Goal: Task Accomplishment & Management: Manage account settings

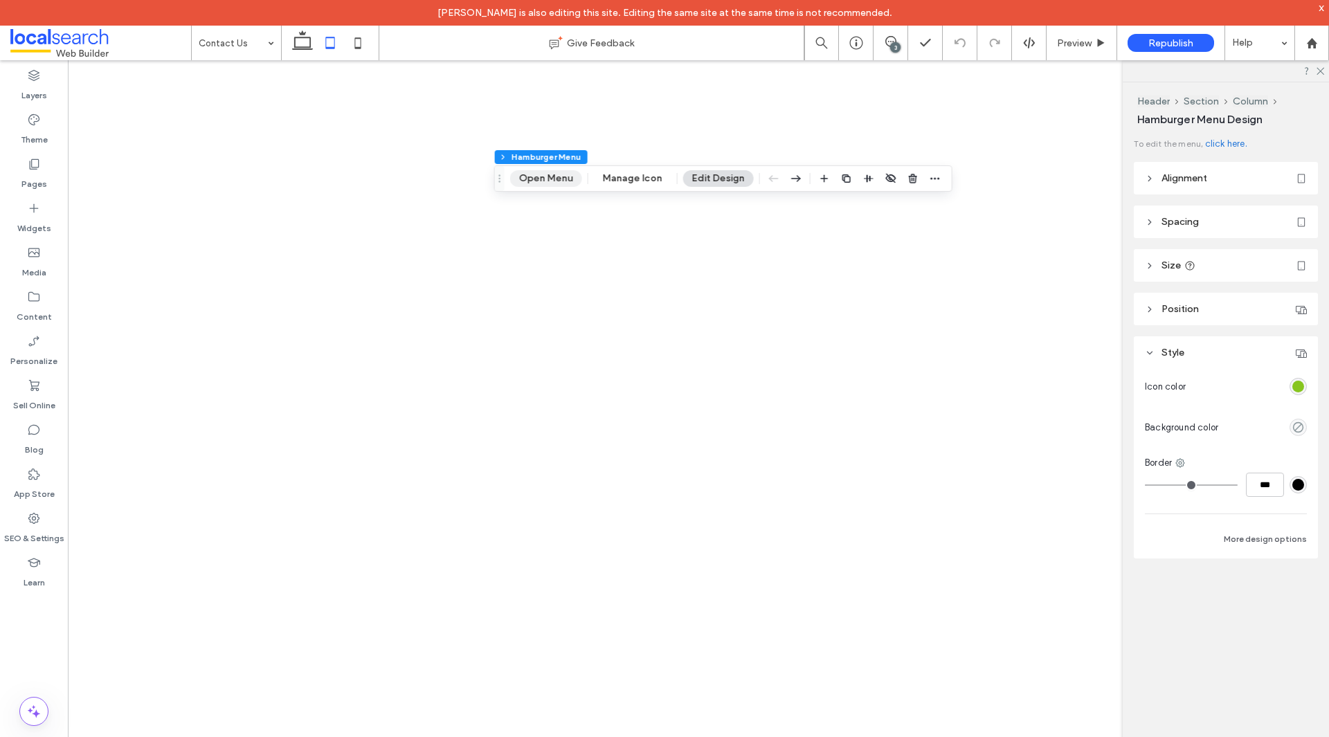
click at [556, 184] on button "Open Menu" at bounding box center [546, 178] width 72 height 17
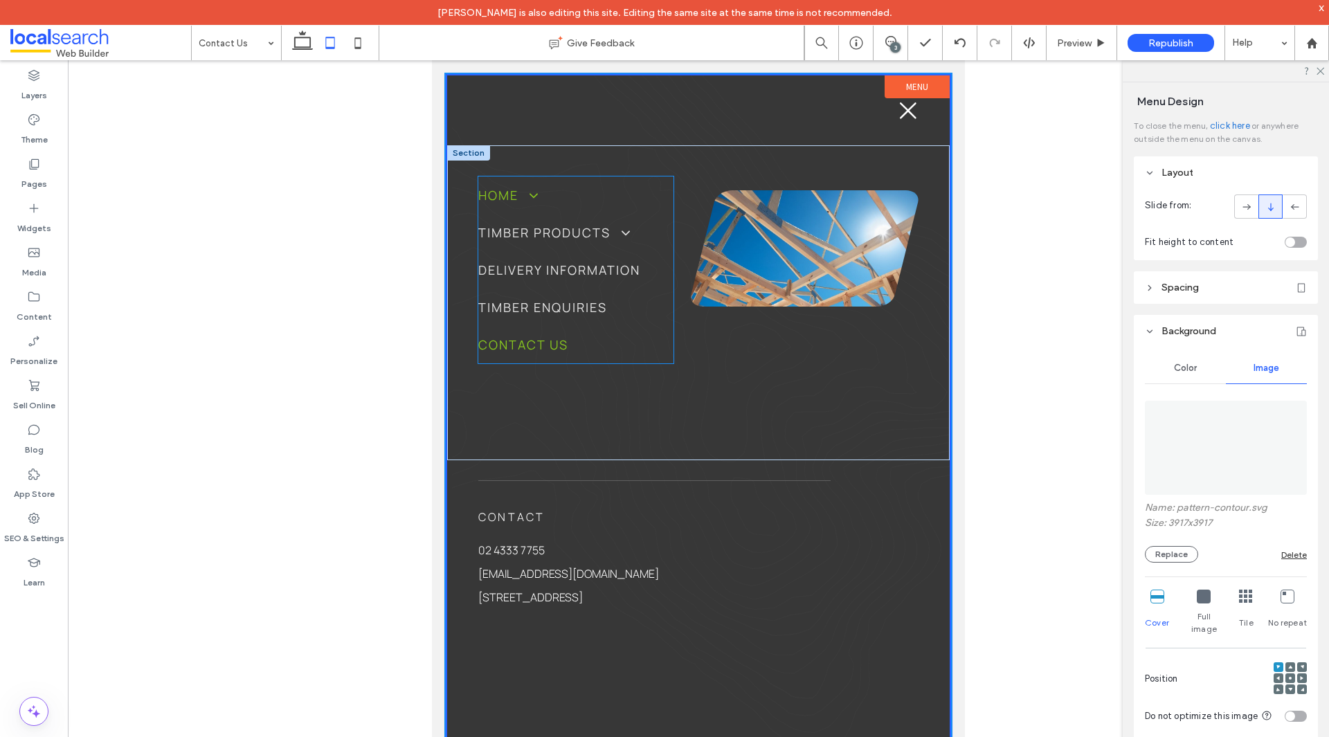
click at [524, 195] on span at bounding box center [528, 195] width 24 height 15
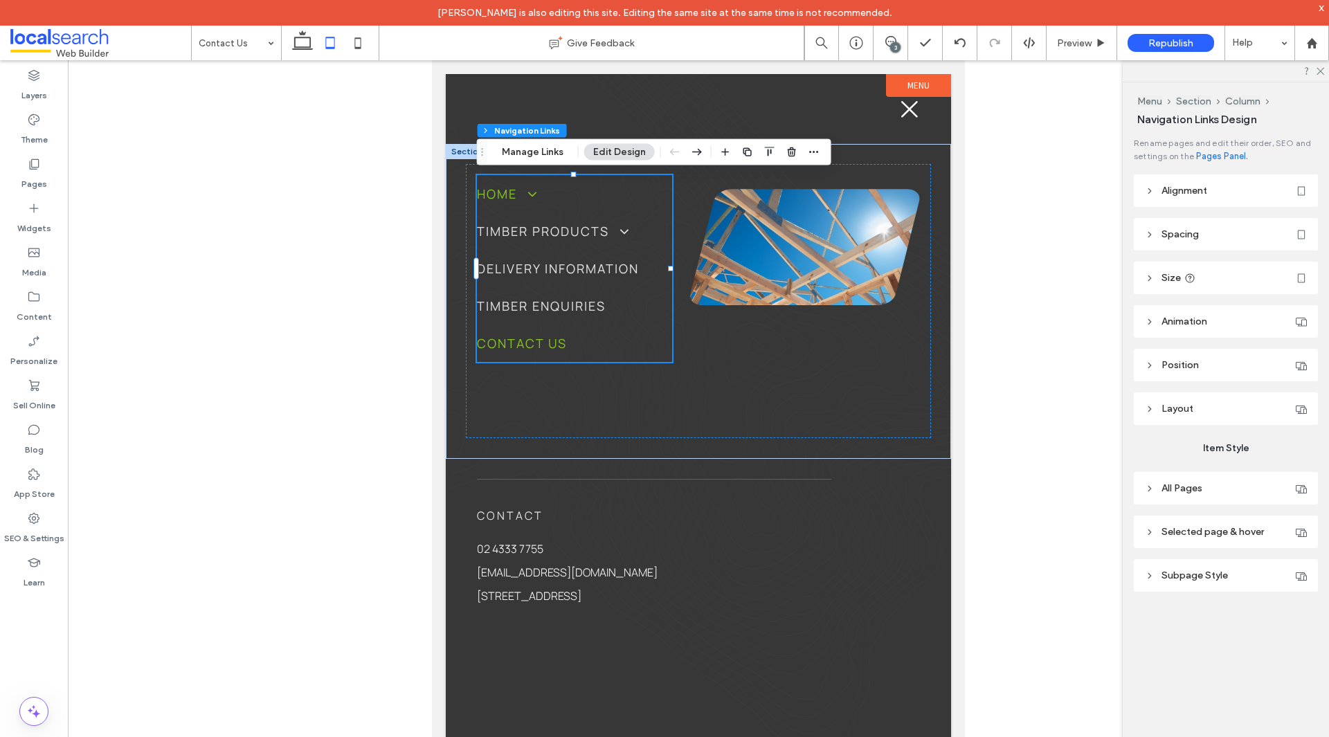
type input "***"
type input "****"
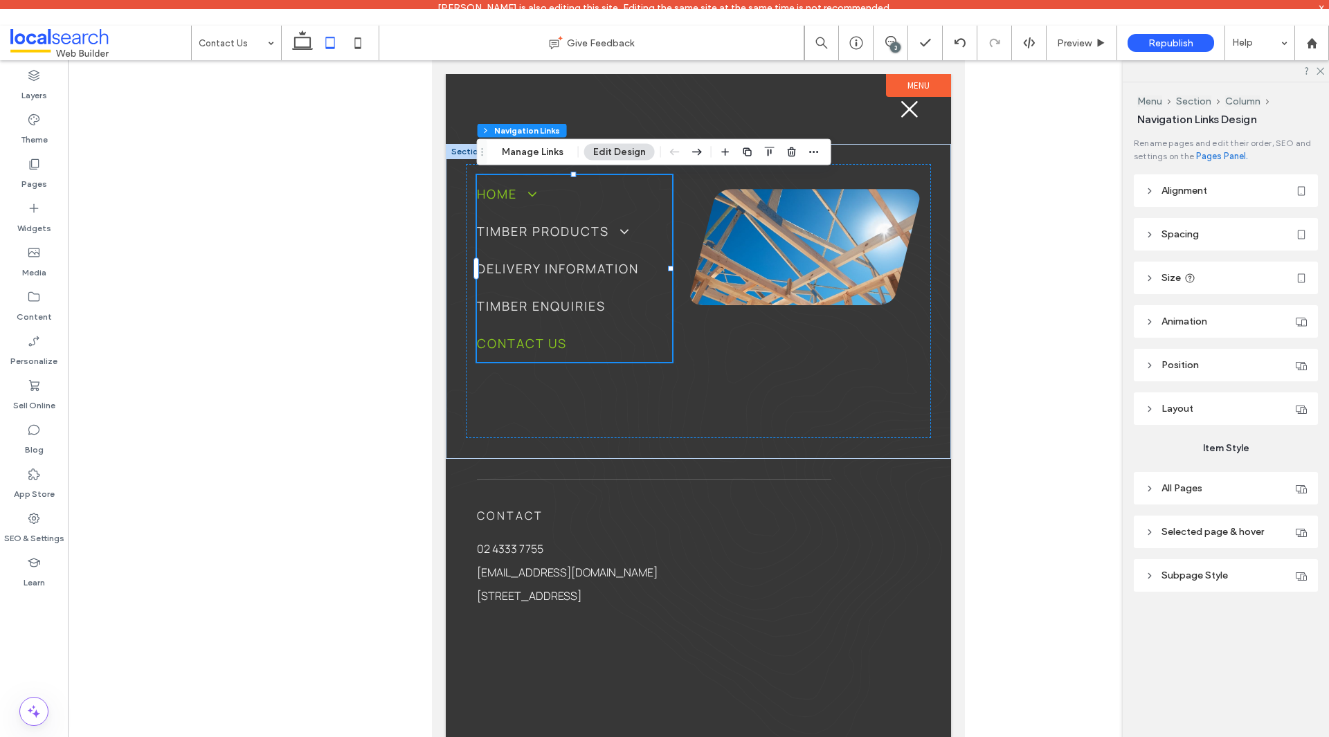
click at [524, 195] on span at bounding box center [527, 194] width 24 height 15
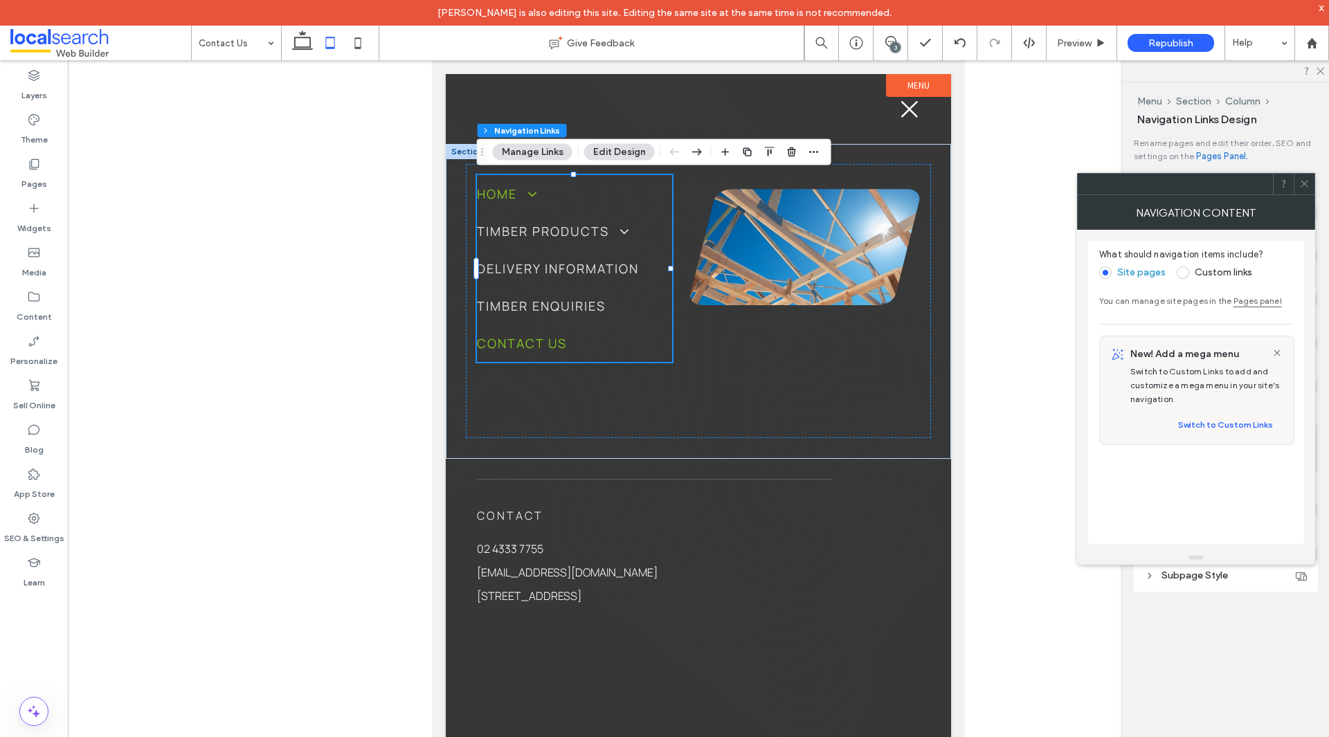
click at [518, 193] on span at bounding box center [527, 194] width 24 height 15
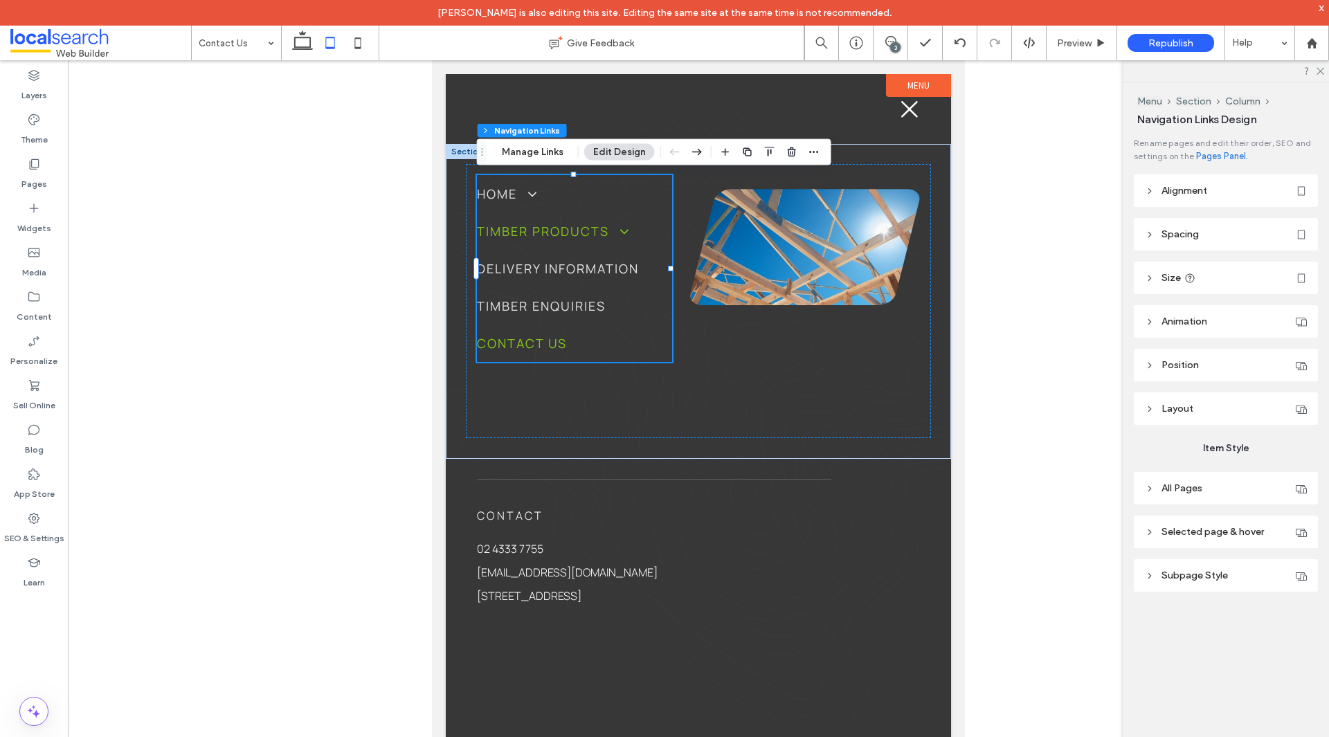
click at [529, 230] on span "Timber Products" at bounding box center [553, 231] width 152 height 17
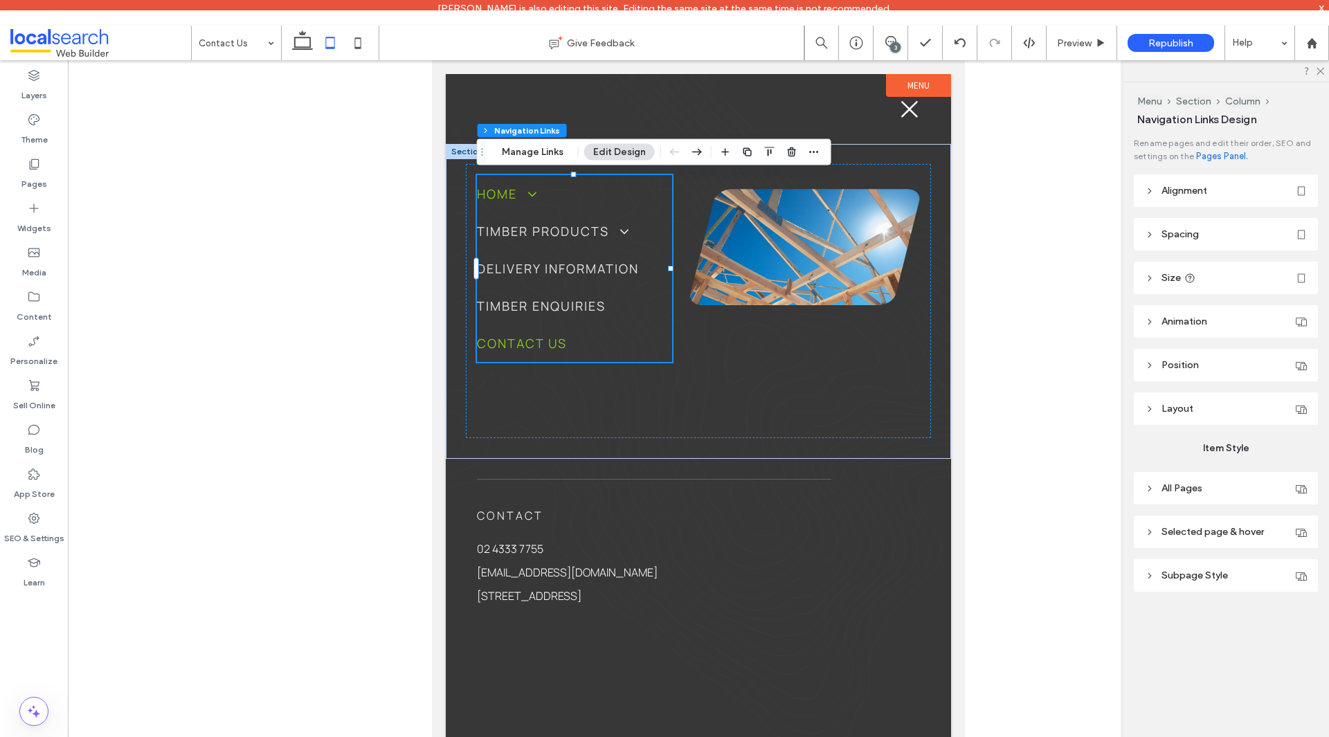
click at [520, 183] on link "Home" at bounding box center [574, 193] width 195 height 37
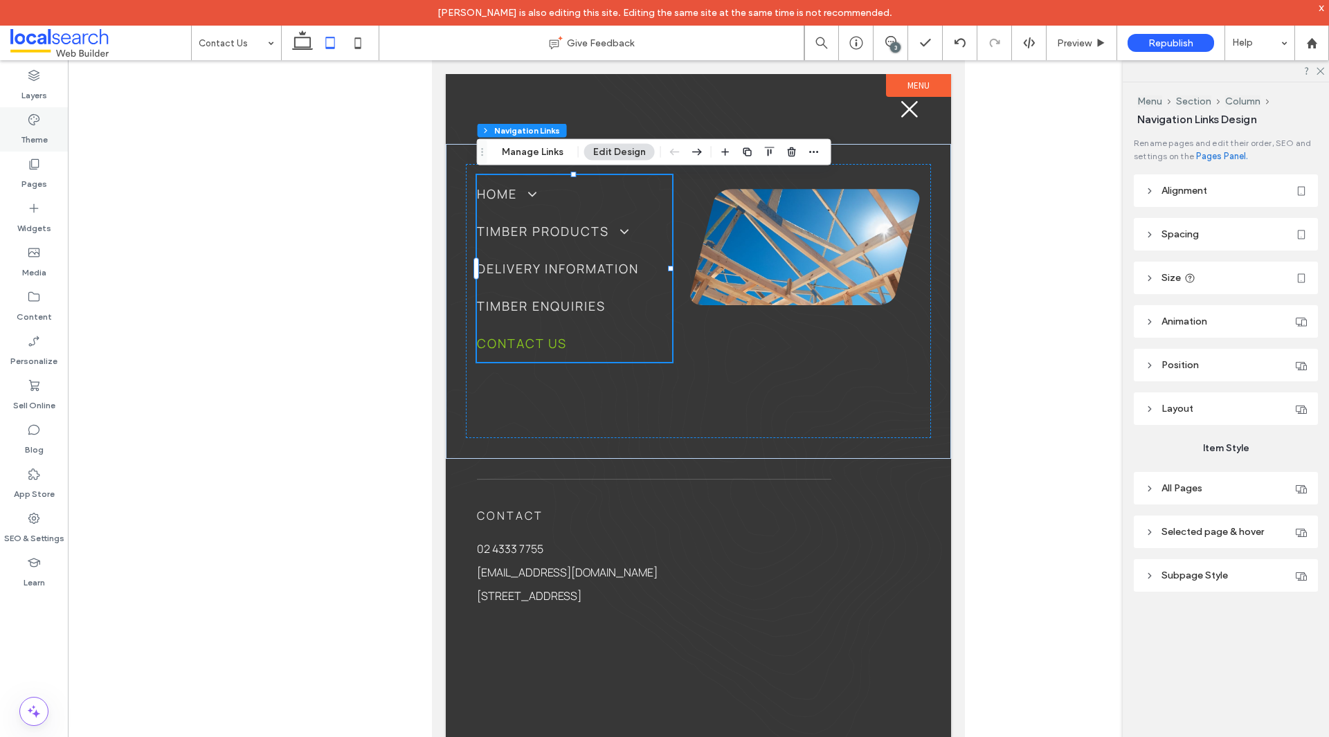
click at [42, 138] on label "Theme" at bounding box center [34, 136] width 27 height 19
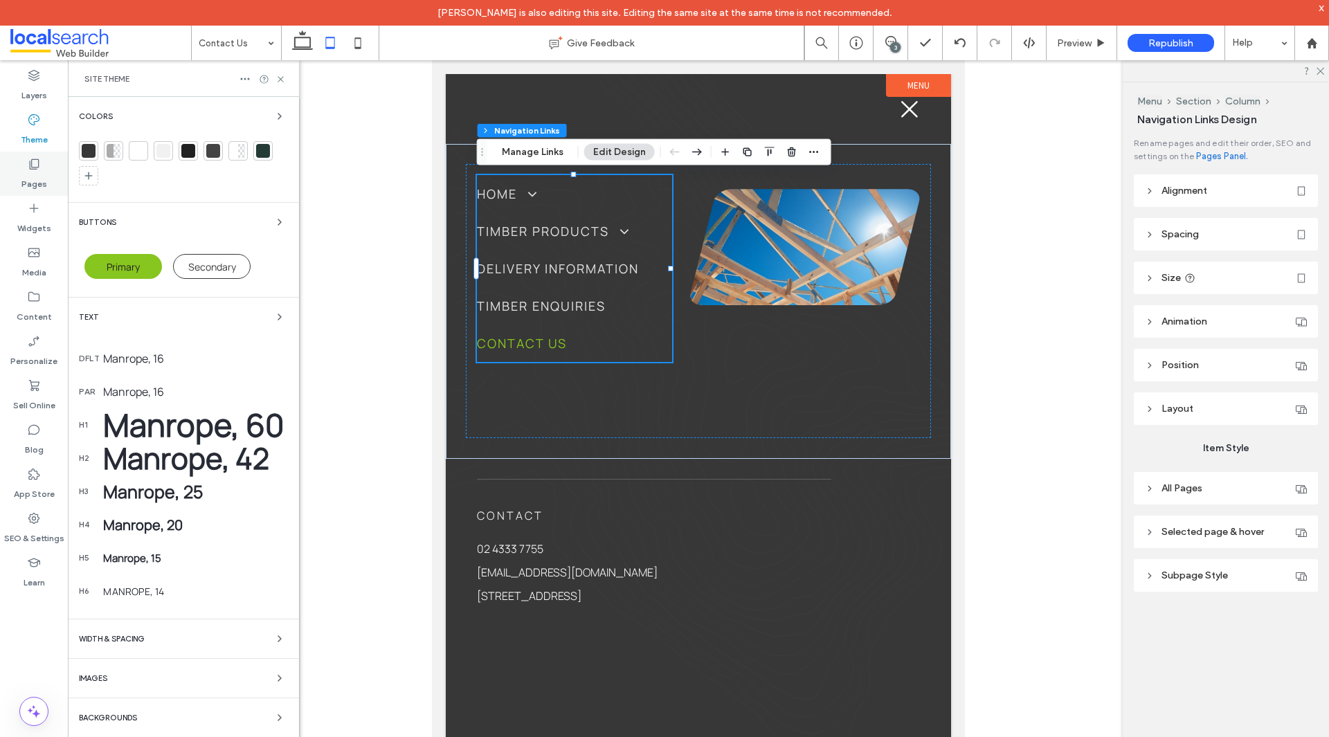
click at [44, 166] on div "Pages" at bounding box center [34, 174] width 68 height 44
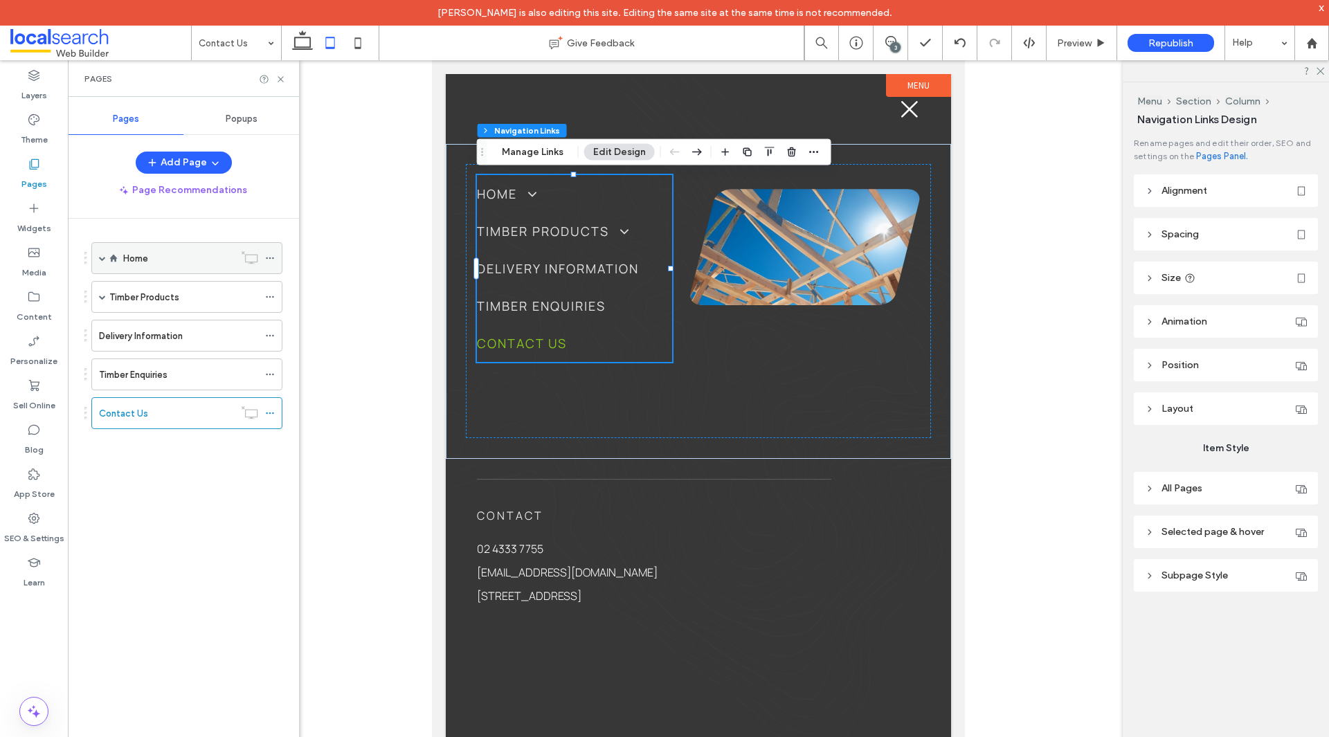
click at [102, 257] on span at bounding box center [102, 258] width 7 height 7
click at [150, 289] on label "About Us" at bounding box center [156, 290] width 39 height 24
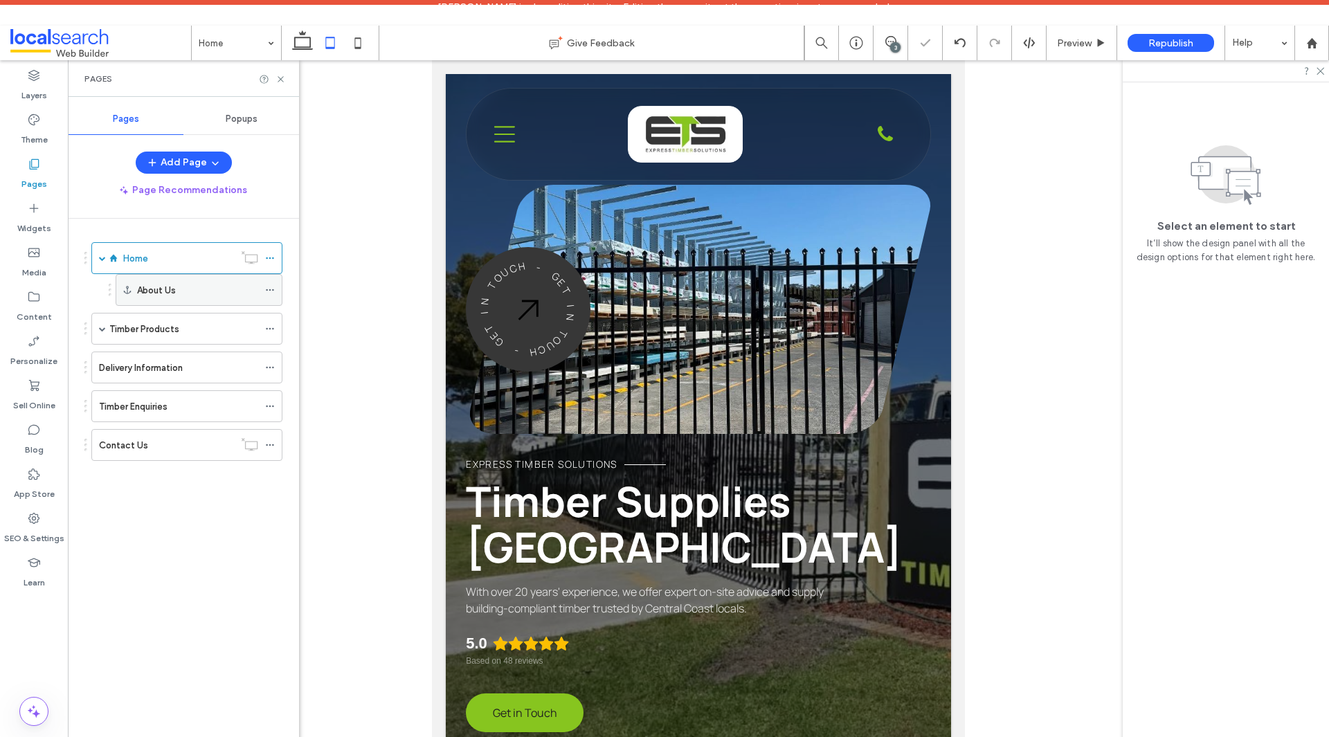
scroll to position [415, 0]
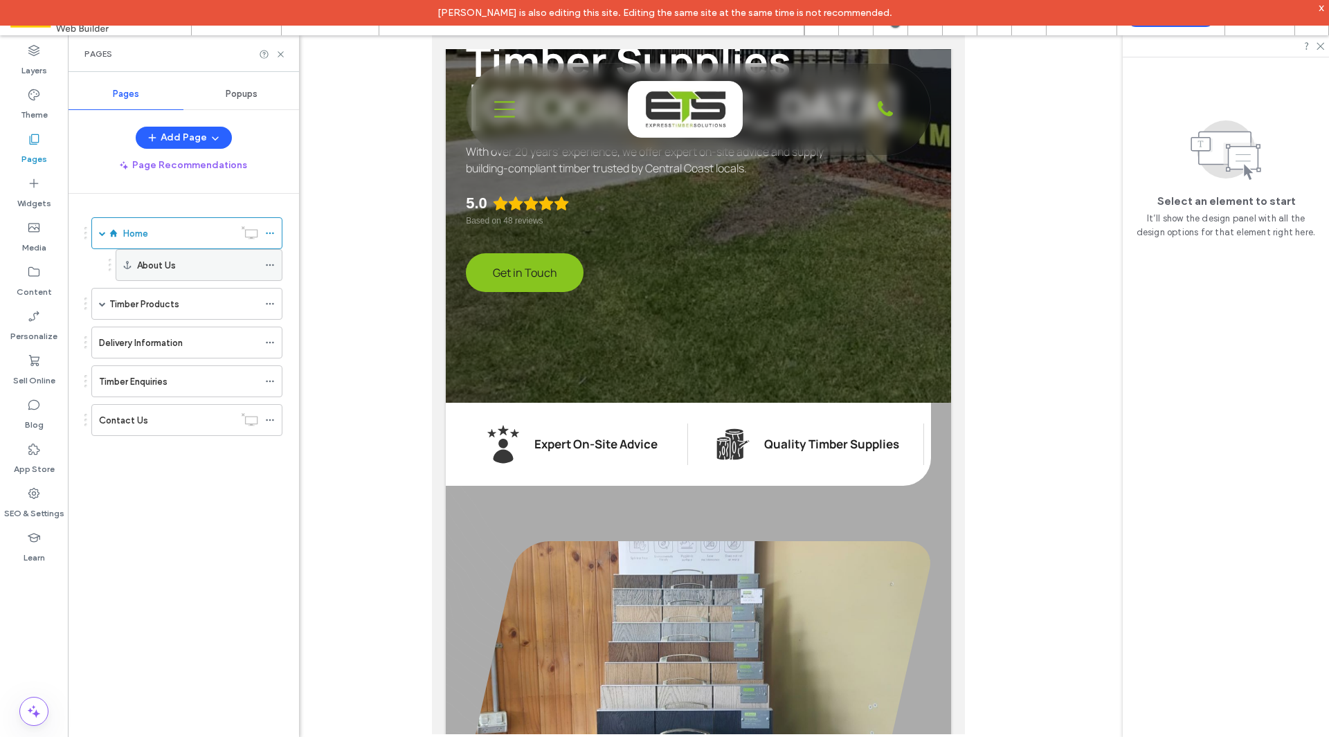
click at [266, 265] on use at bounding box center [270, 265] width 8 height 2
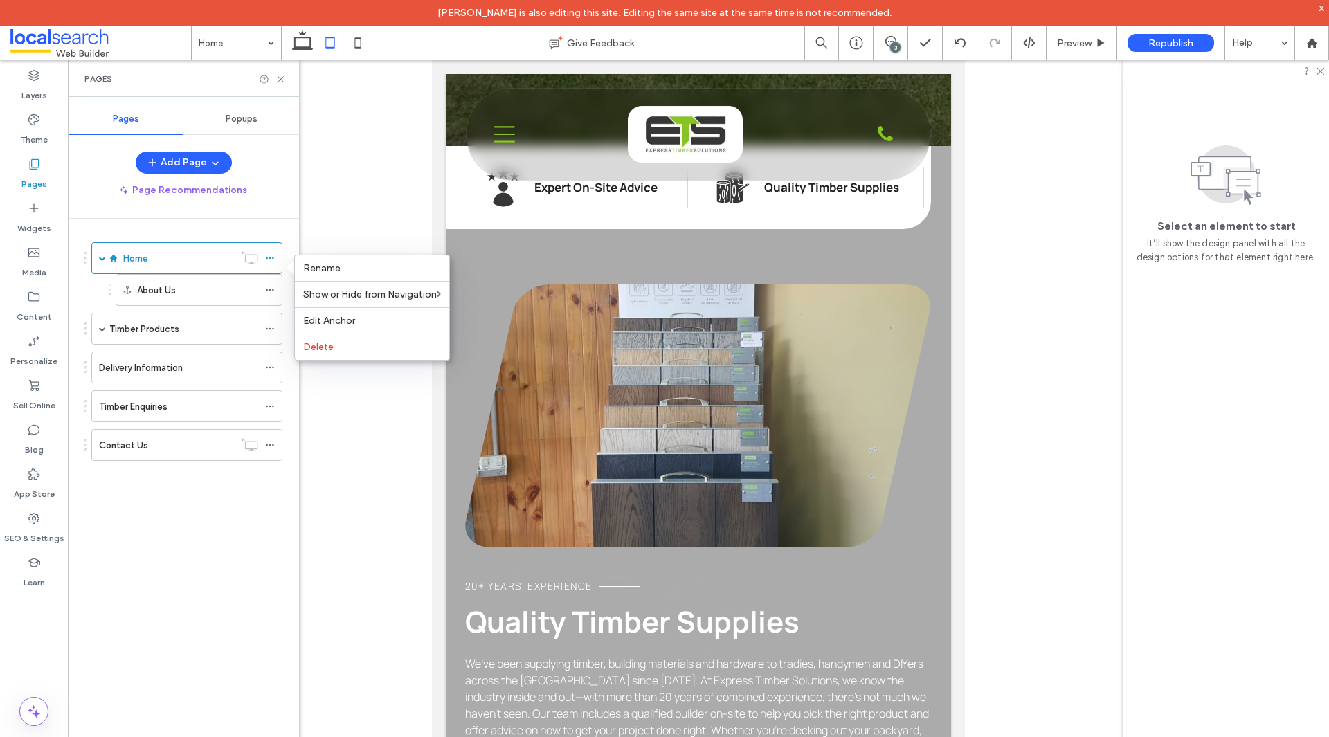
scroll to position [761, 0]
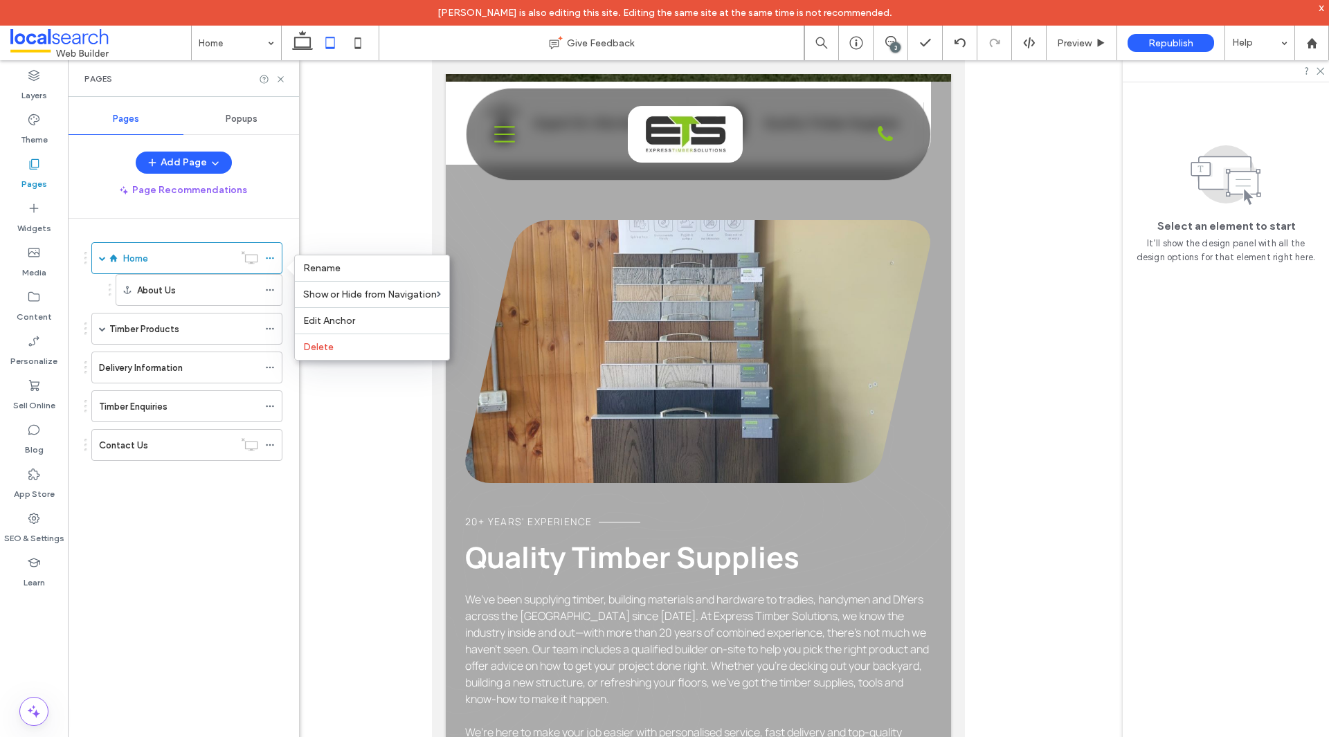
click at [225, 484] on div "Home About Us Timber Products Decking Composite Decking Main Flooring Cladding …" at bounding box center [183, 364] width 198 height 259
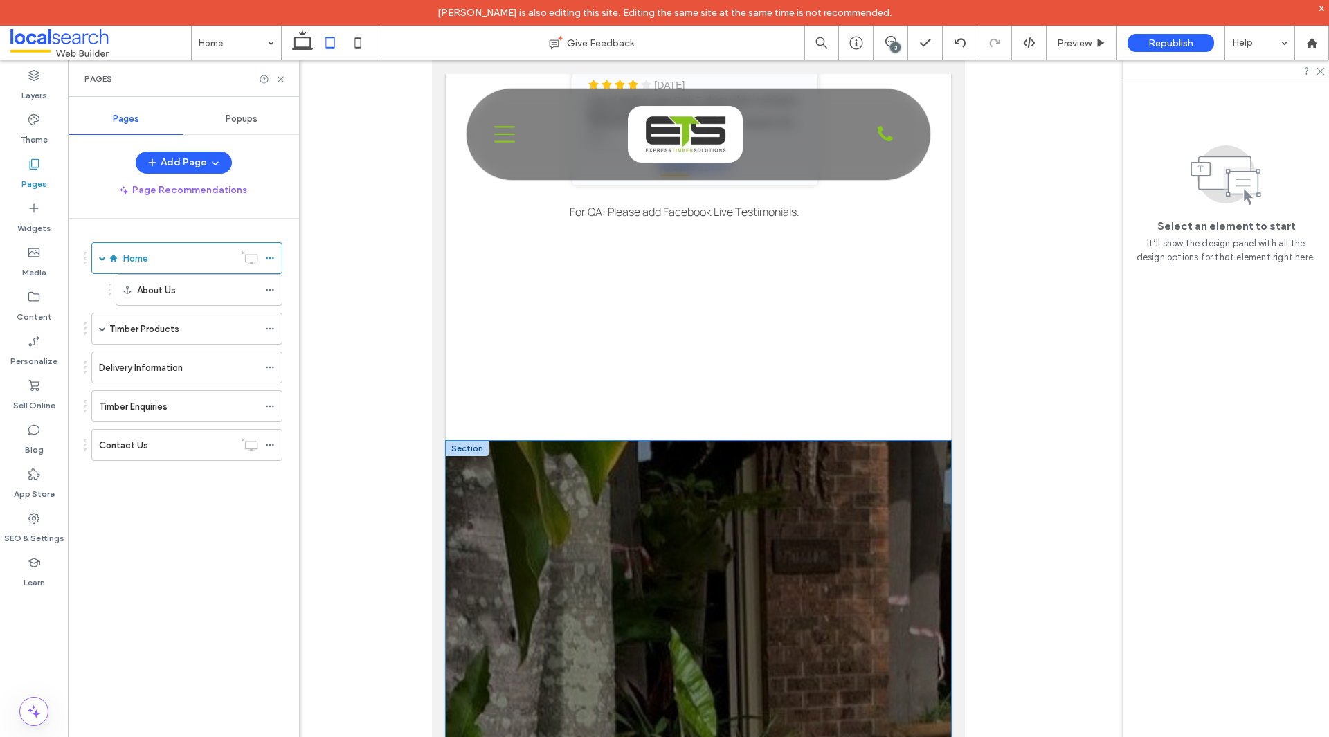
scroll to position [2630, 0]
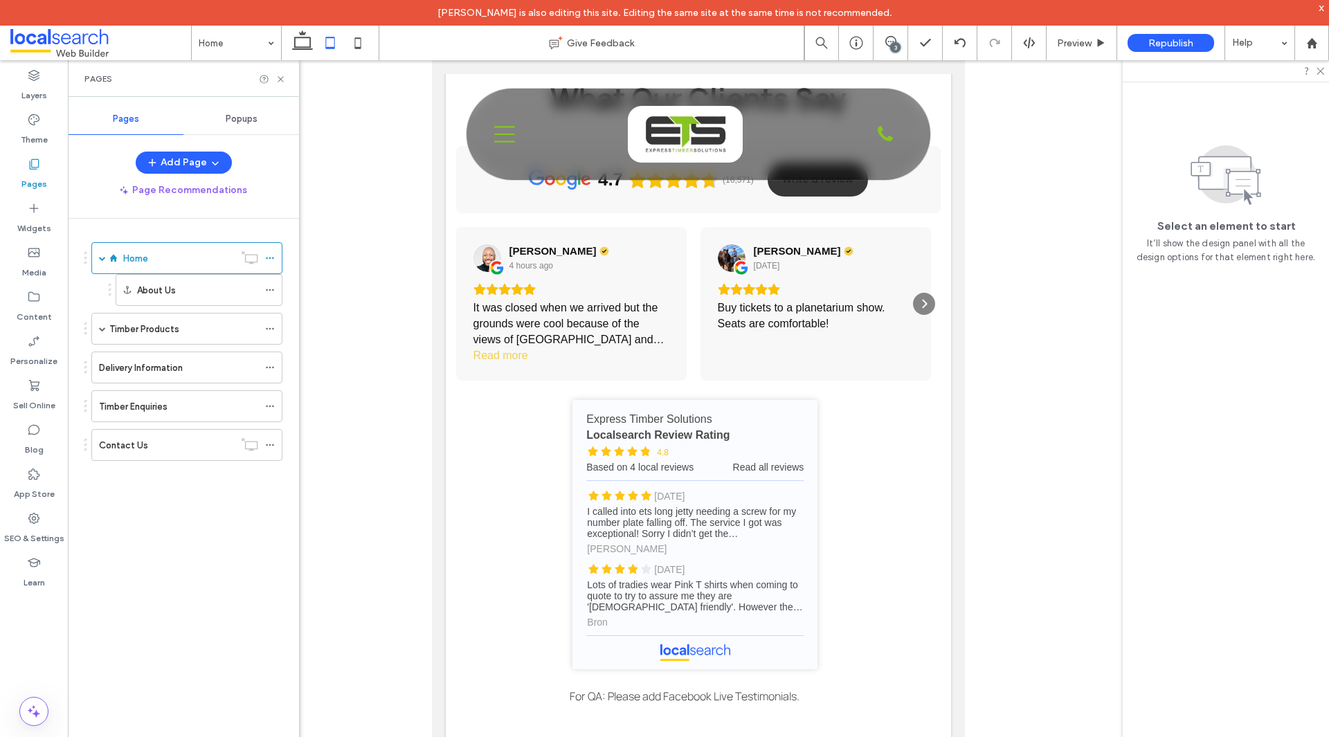
click at [108, 44] on span at bounding box center [100, 43] width 181 height 28
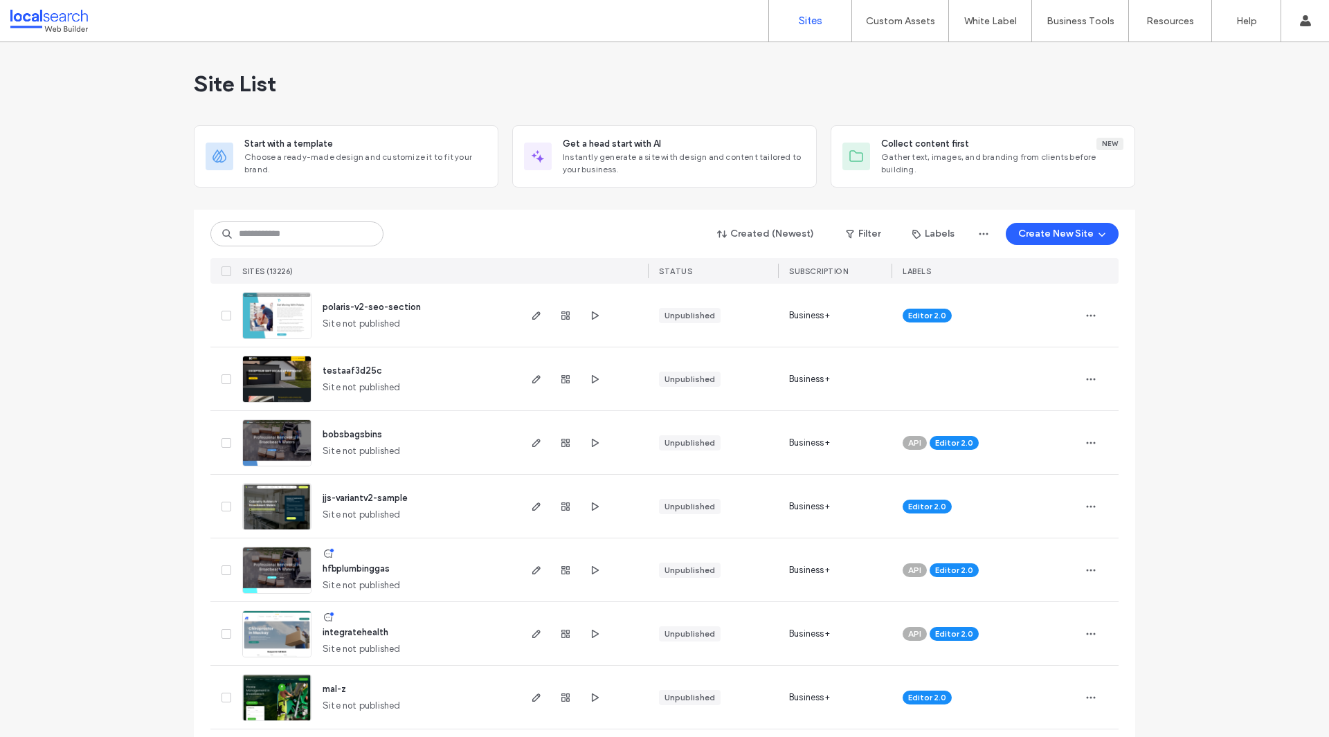
click at [527, 237] on div "Created (Newest) Filter Labels Create New Site" at bounding box center [664, 234] width 908 height 26
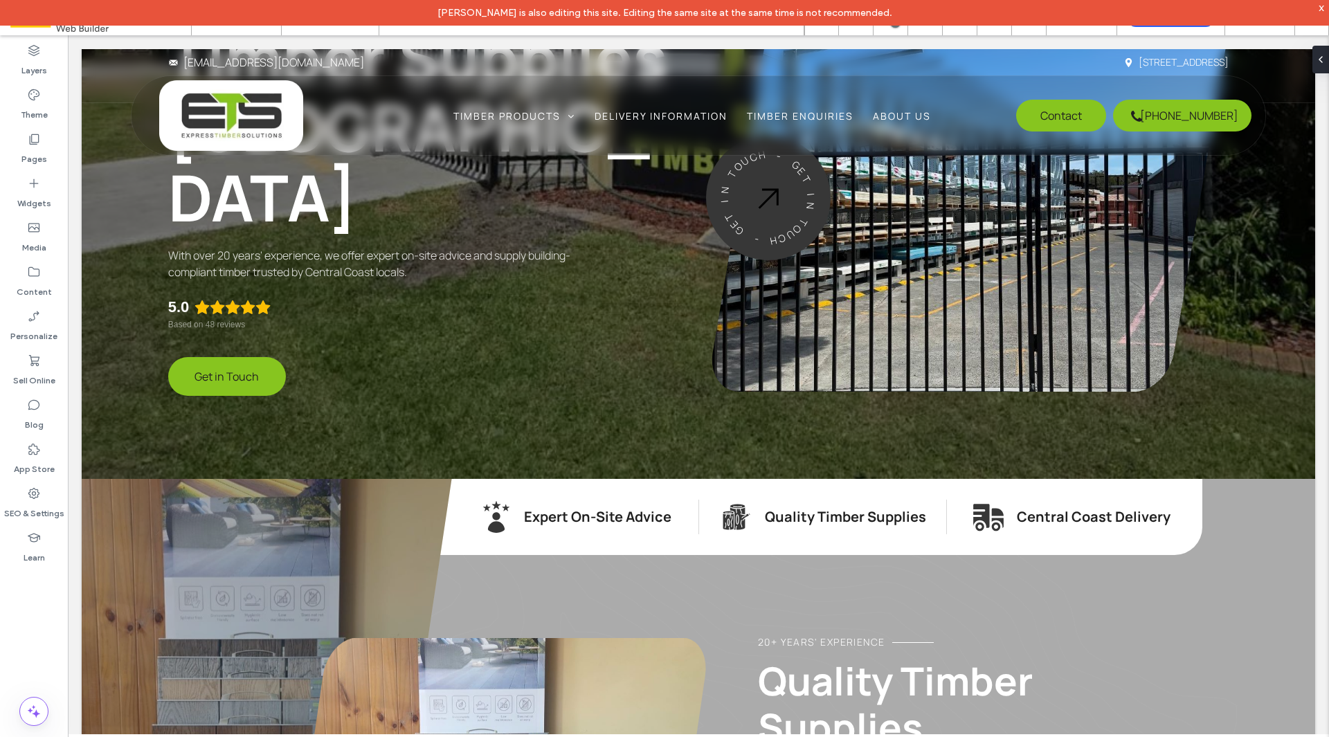
click at [98, 30] on span at bounding box center [100, 18] width 181 height 28
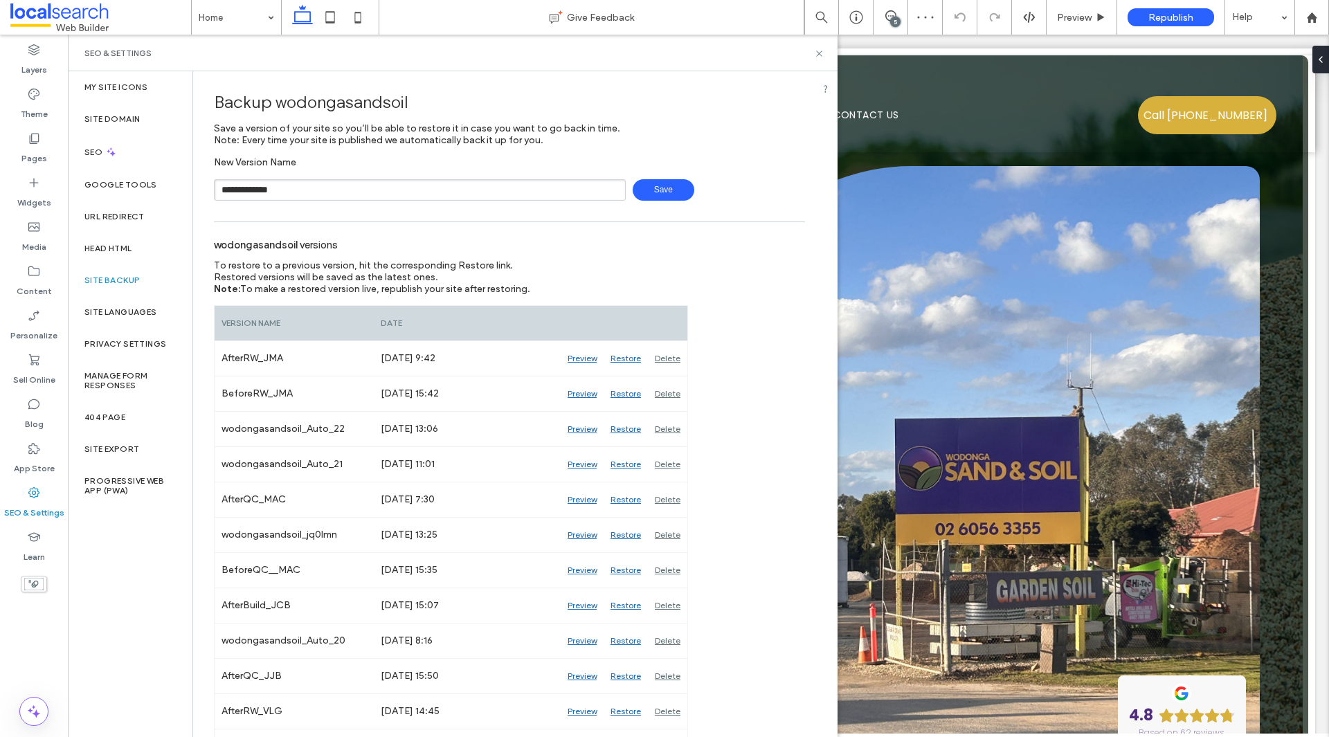
type input "**********"
click at [672, 197] on span "Save" at bounding box center [664, 189] width 62 height 21
drag, startPoint x: 818, startPoint y: 56, endPoint x: 748, endPoint y: 33, distance: 73.8
click at [818, 56] on icon at bounding box center [819, 53] width 10 height 10
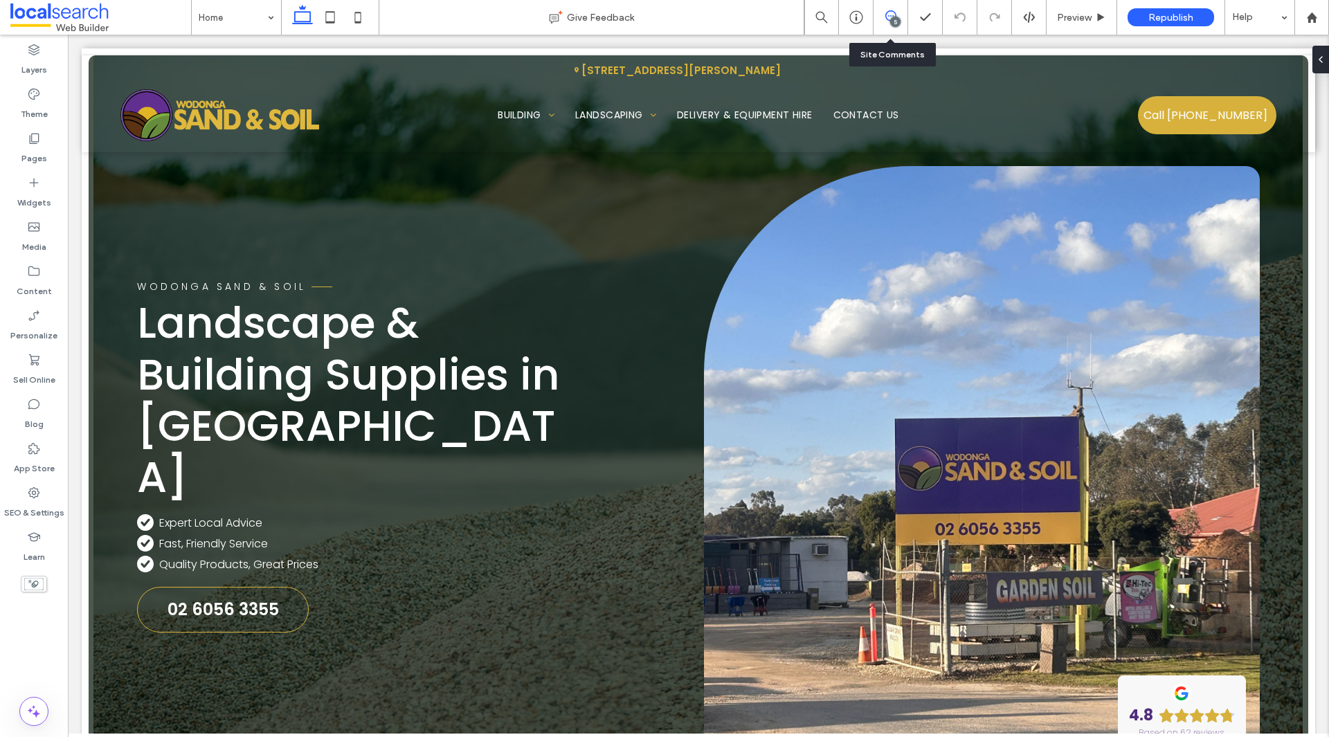
click at [883, 15] on span at bounding box center [890, 15] width 34 height 11
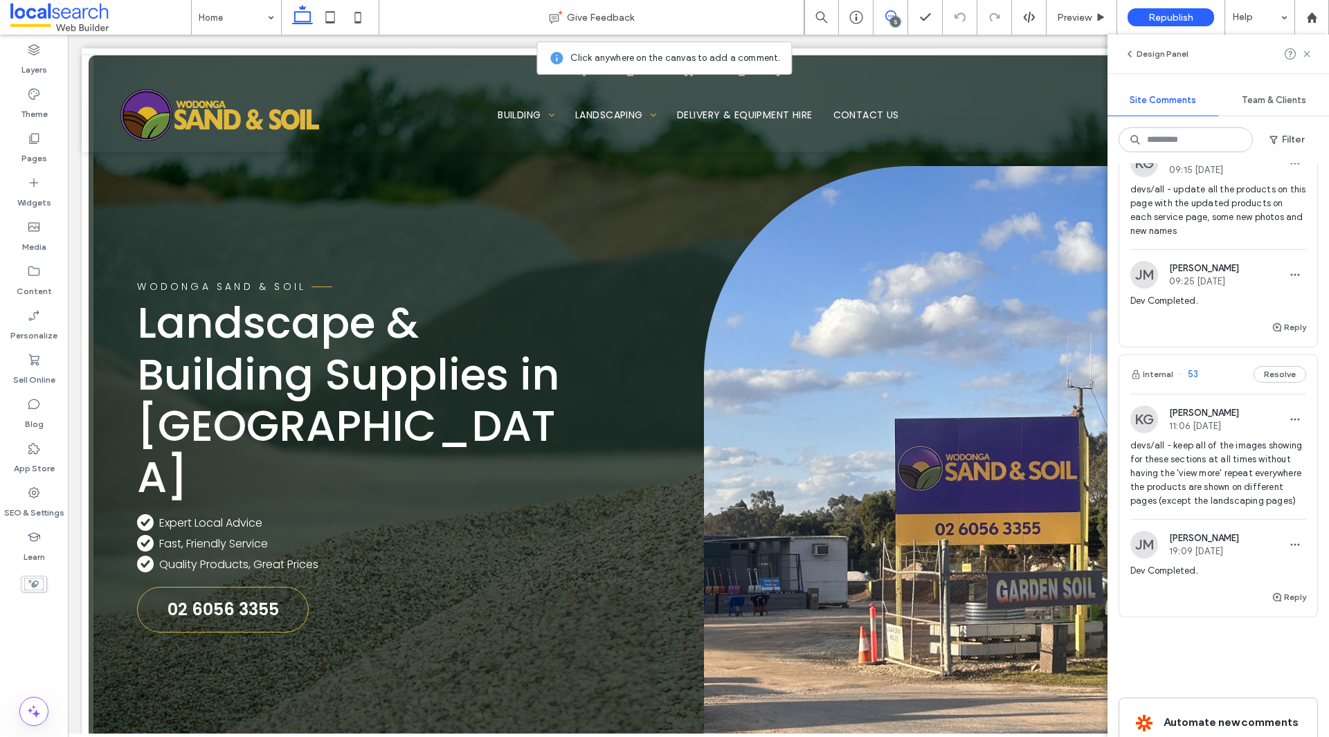
scroll to position [958, 0]
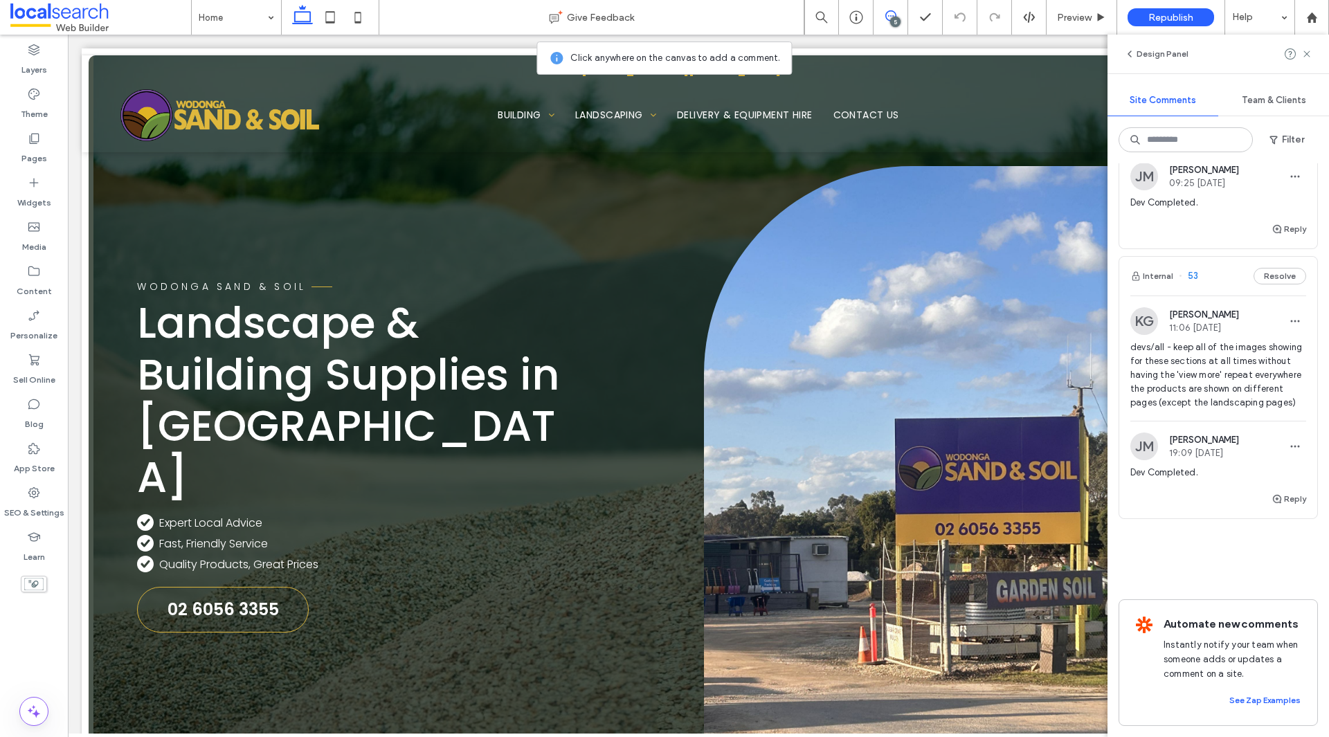
click at [1194, 346] on span "devs/all - keep all of the images showing for these sections at all times witho…" at bounding box center [1218, 375] width 176 height 69
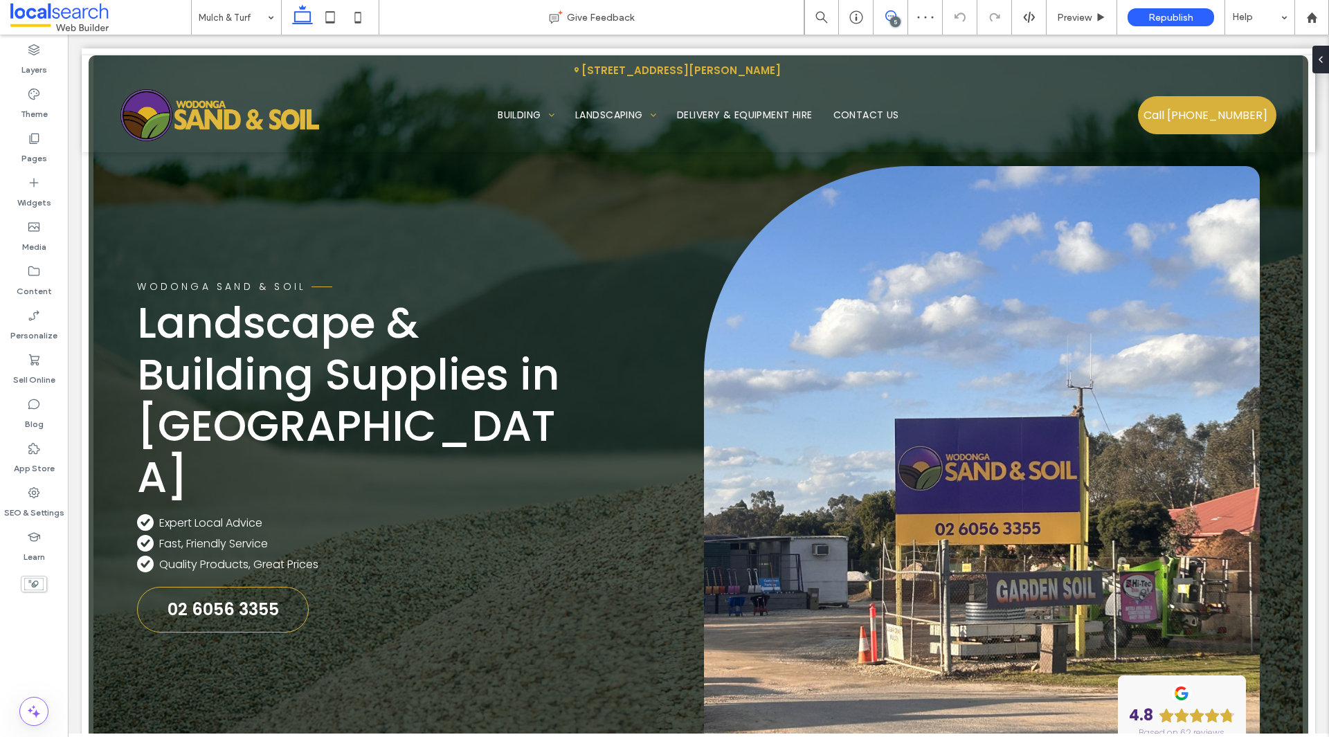
click at [889, 19] on icon at bounding box center [890, 15] width 11 height 11
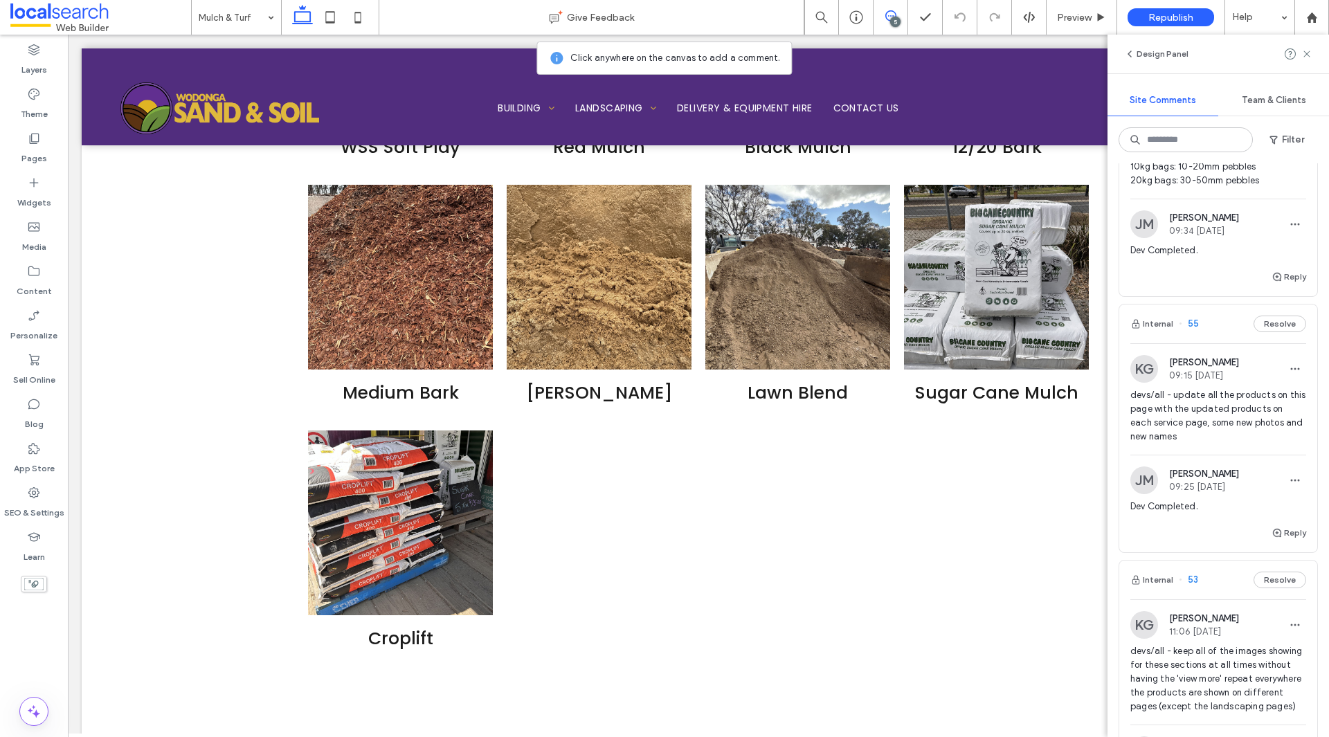
scroll to position [543, 0]
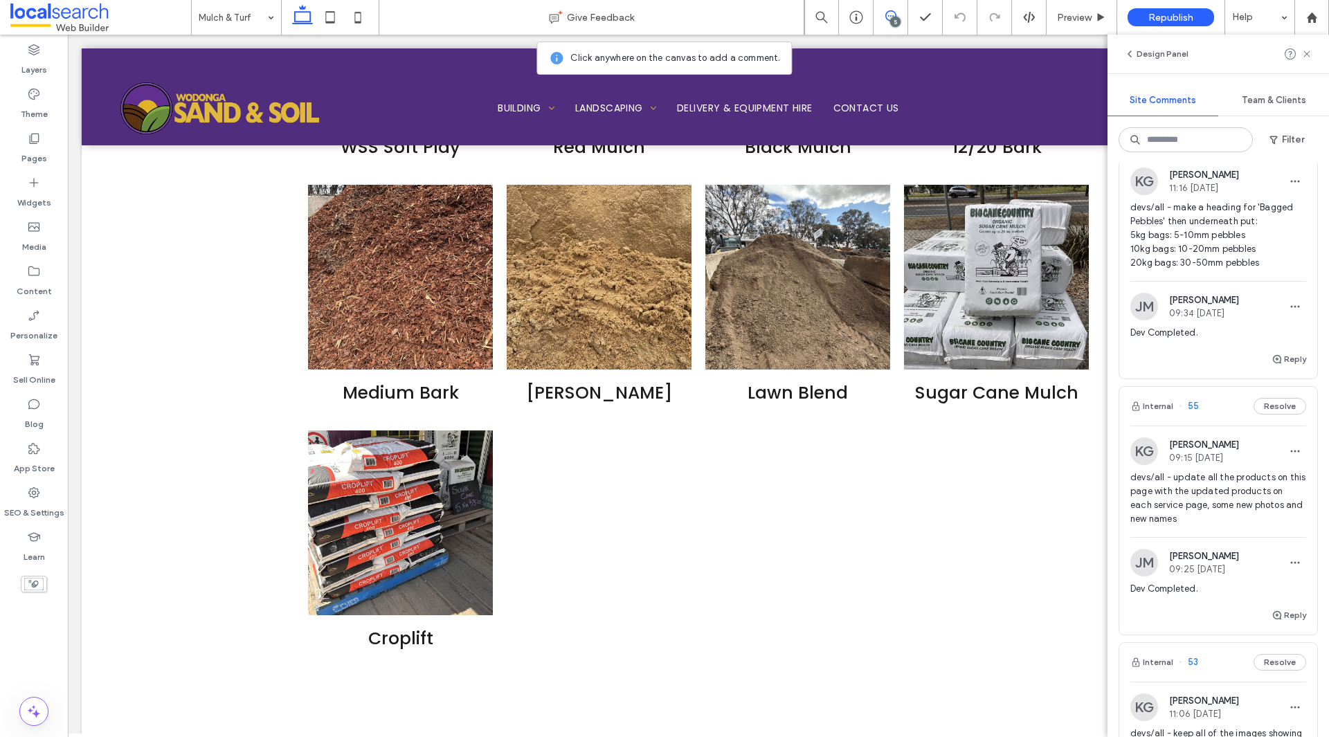
click at [1246, 482] on span "devs/all - update all the products on this page with the updated products on ea…" at bounding box center [1218, 498] width 176 height 55
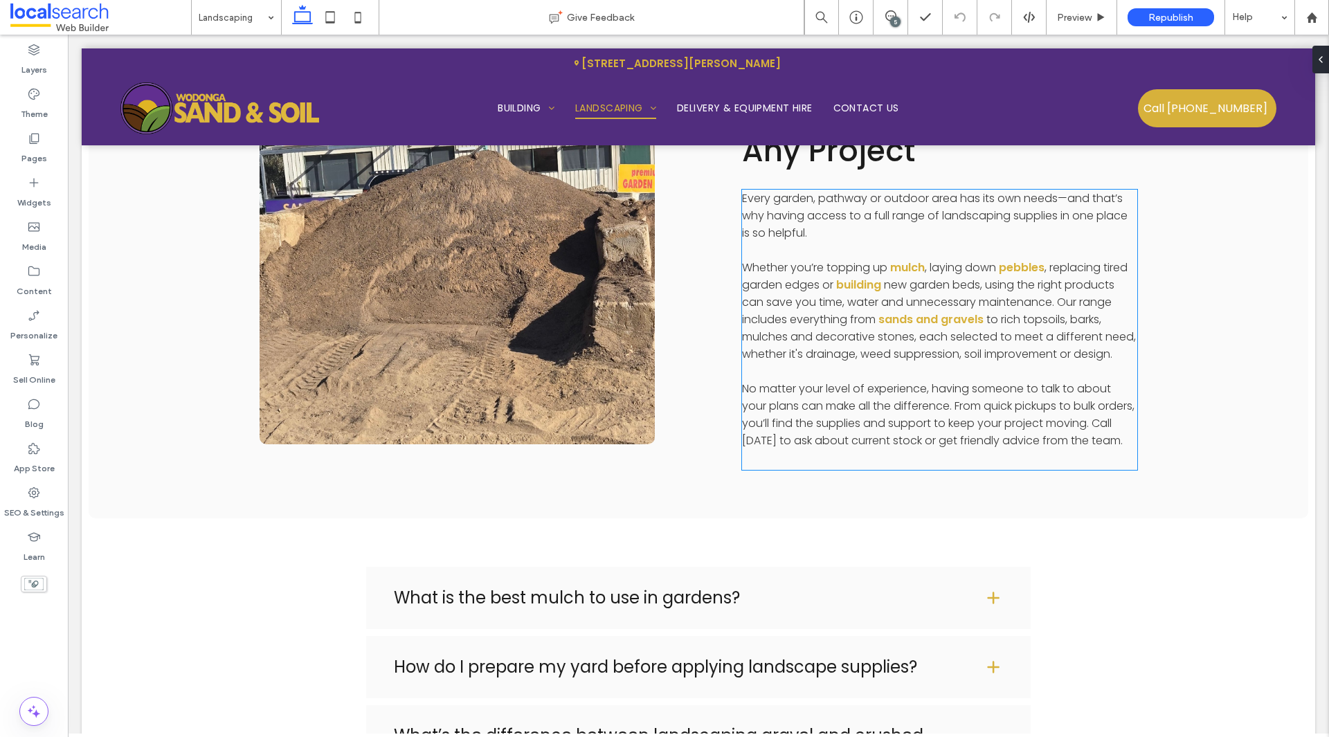
scroll to position [8758, 0]
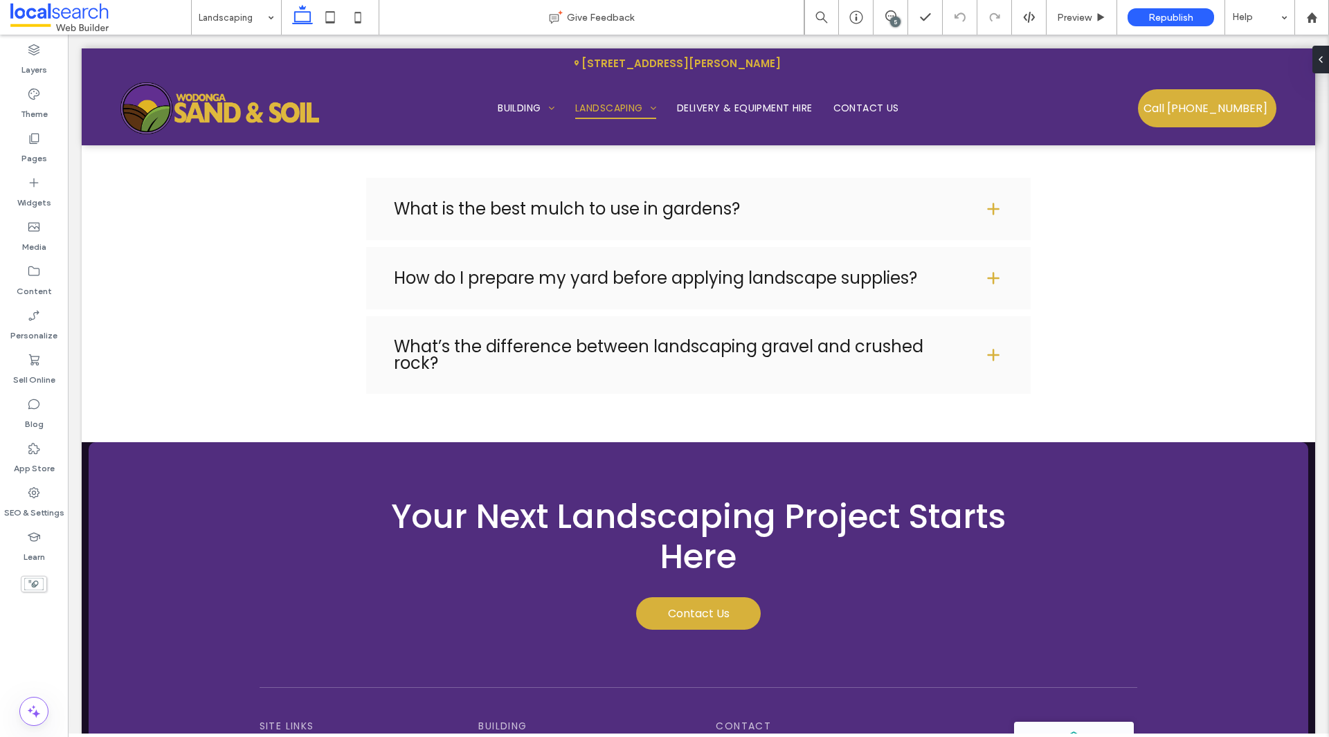
click at [894, 19] on div "5" at bounding box center [895, 22] width 10 height 10
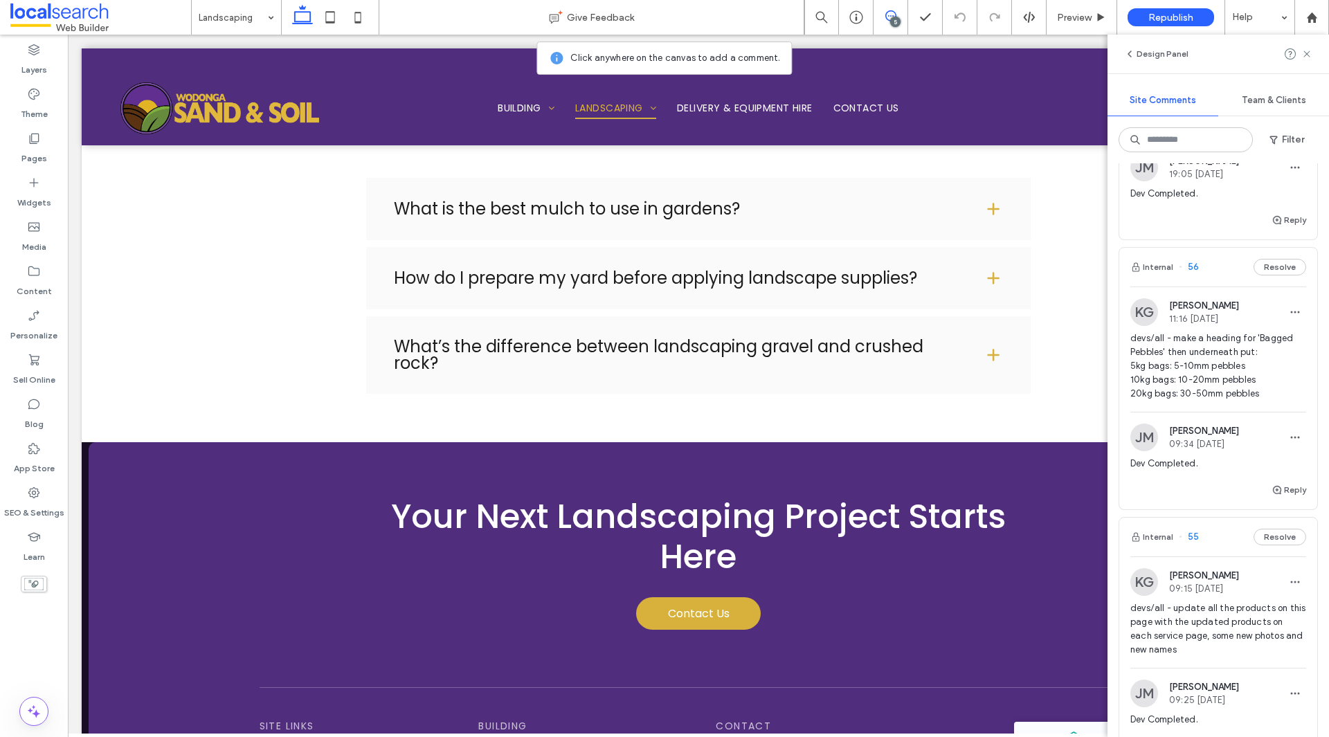
scroll to position [346, 0]
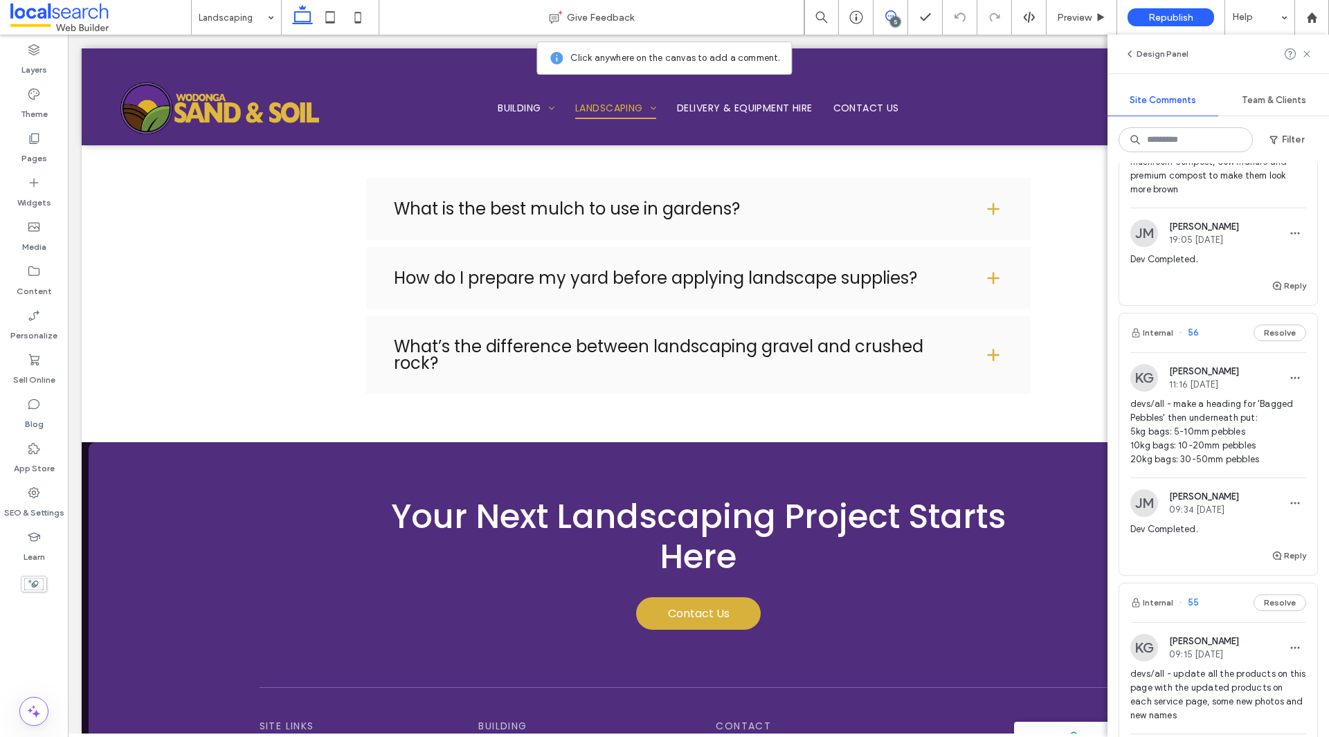
click at [1242, 431] on span "devs/all - make a heading for 'Bagged Pebbles' then underneath put: 5kg bags: 5…" at bounding box center [1218, 431] width 176 height 69
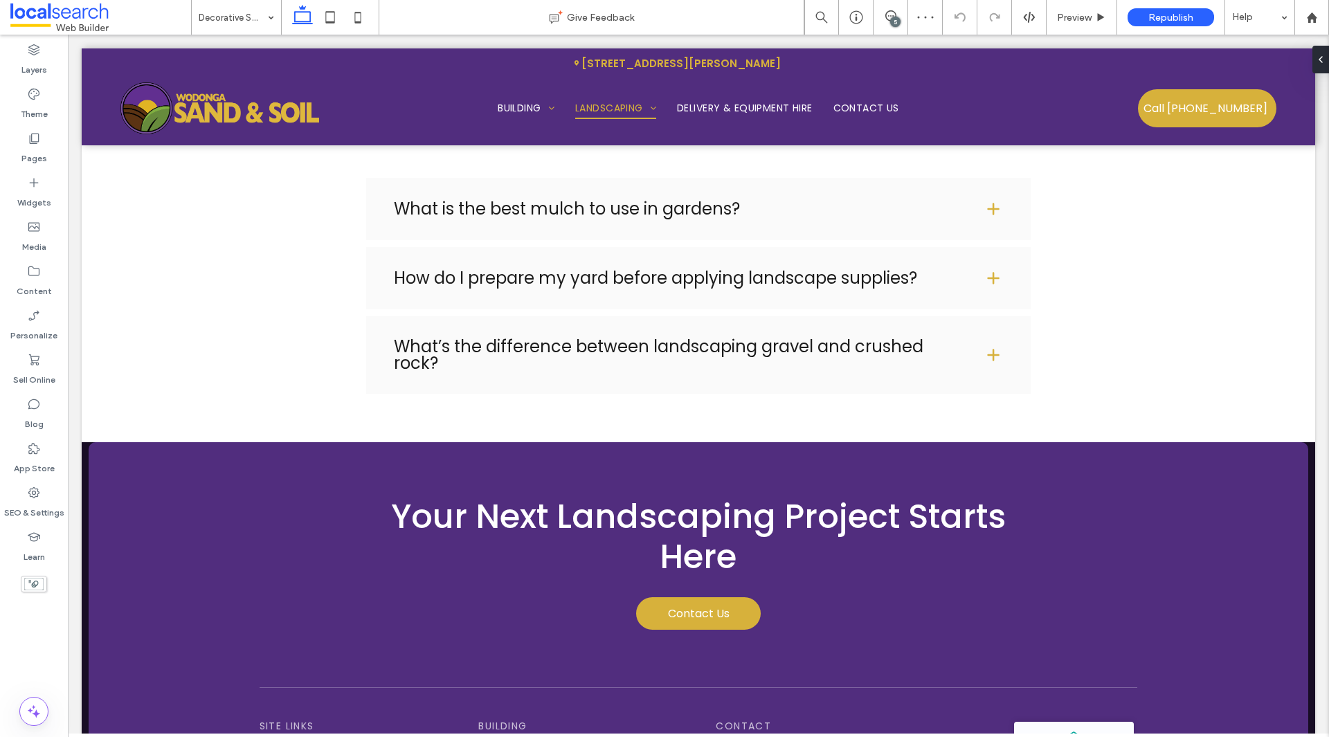
click at [892, 24] on div "5" at bounding box center [895, 22] width 10 height 10
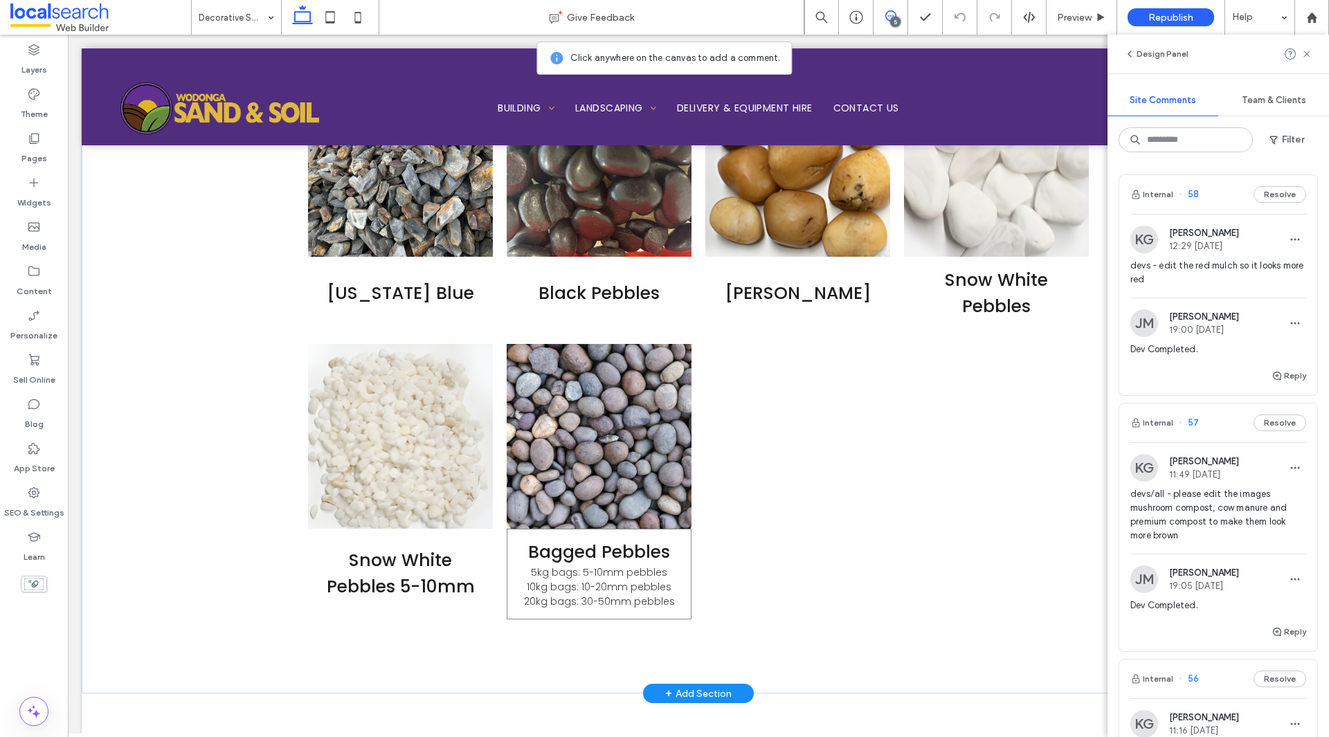
scroll to position [2208, 0]
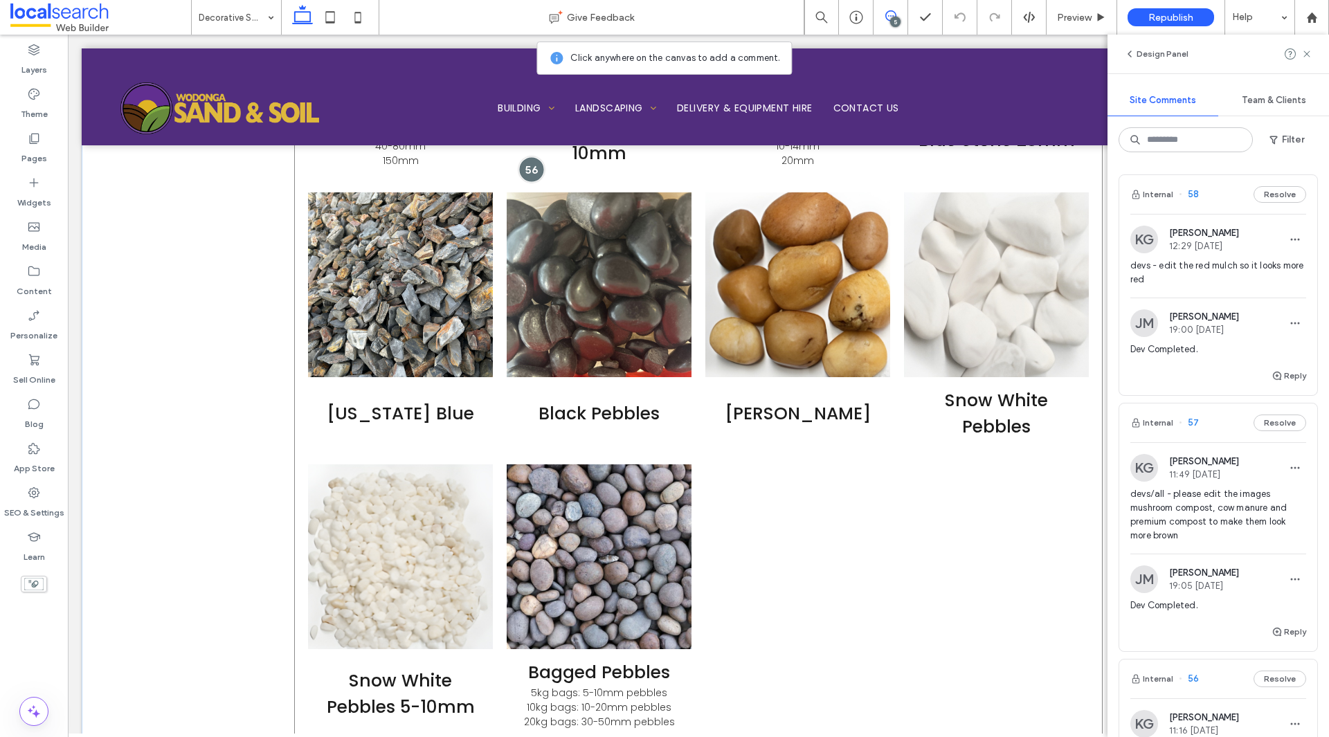
click at [531, 166] on div at bounding box center [532, 169] width 26 height 26
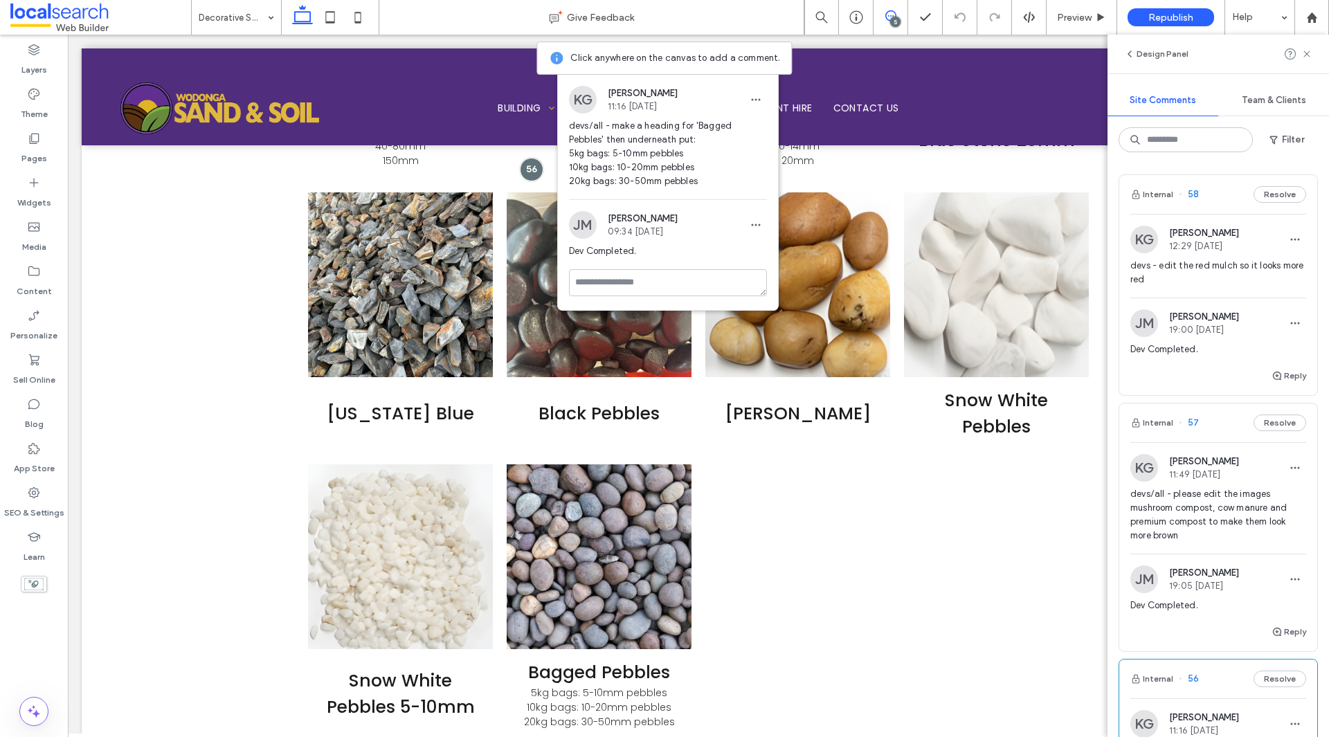
click at [1227, 522] on span "devs/all - please edit the images mushroom compost, cow manure and premium comp…" at bounding box center [1218, 514] width 176 height 55
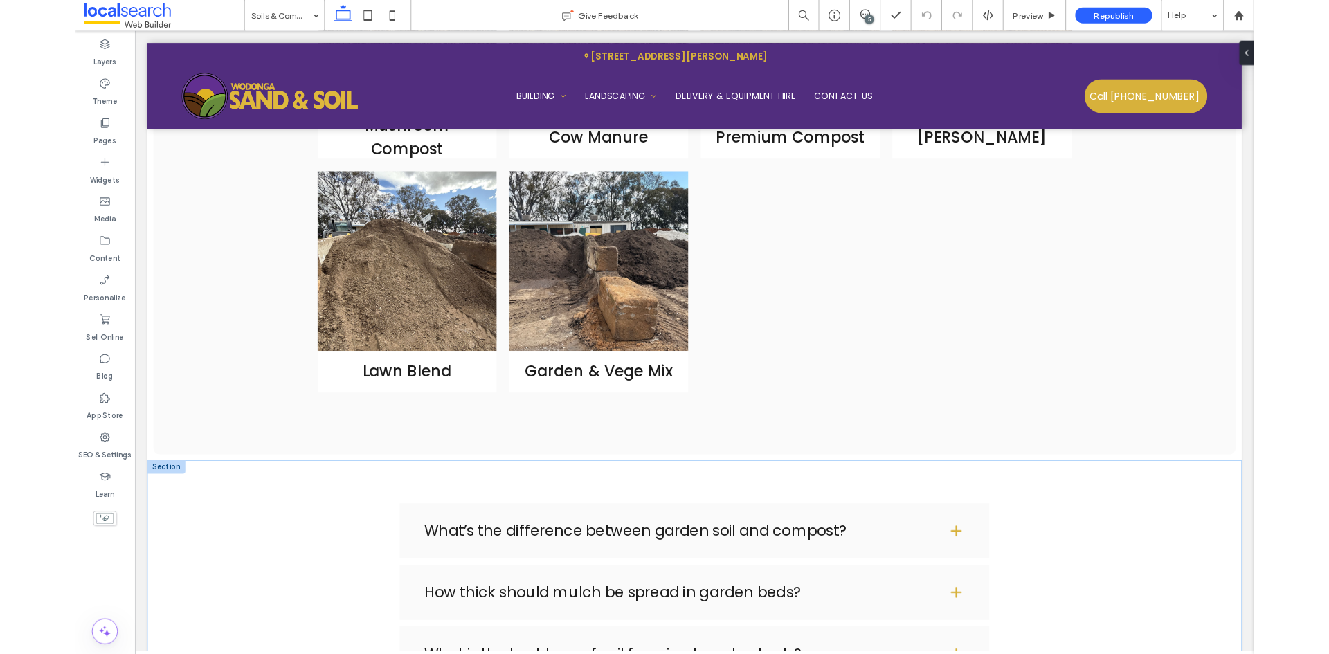
scroll to position [2094, 0]
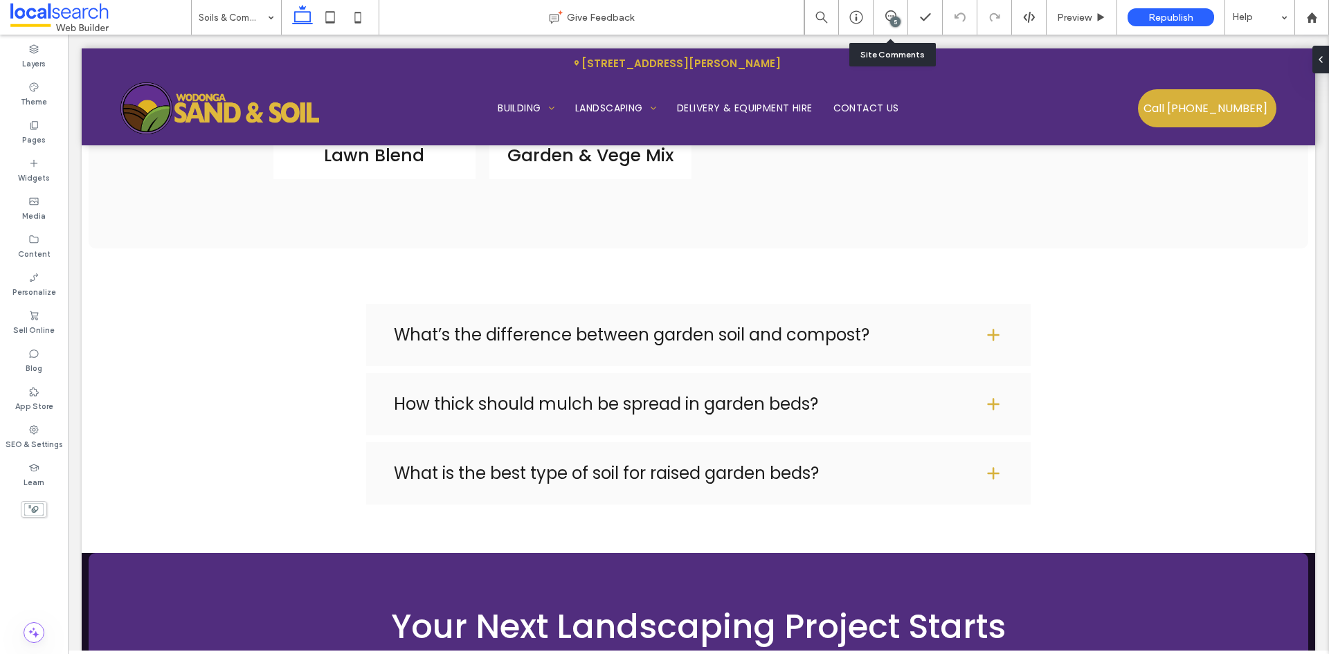
click at [902, 24] on div "5" at bounding box center [890, 17] width 35 height 35
click at [898, 25] on div "5" at bounding box center [895, 22] width 10 height 10
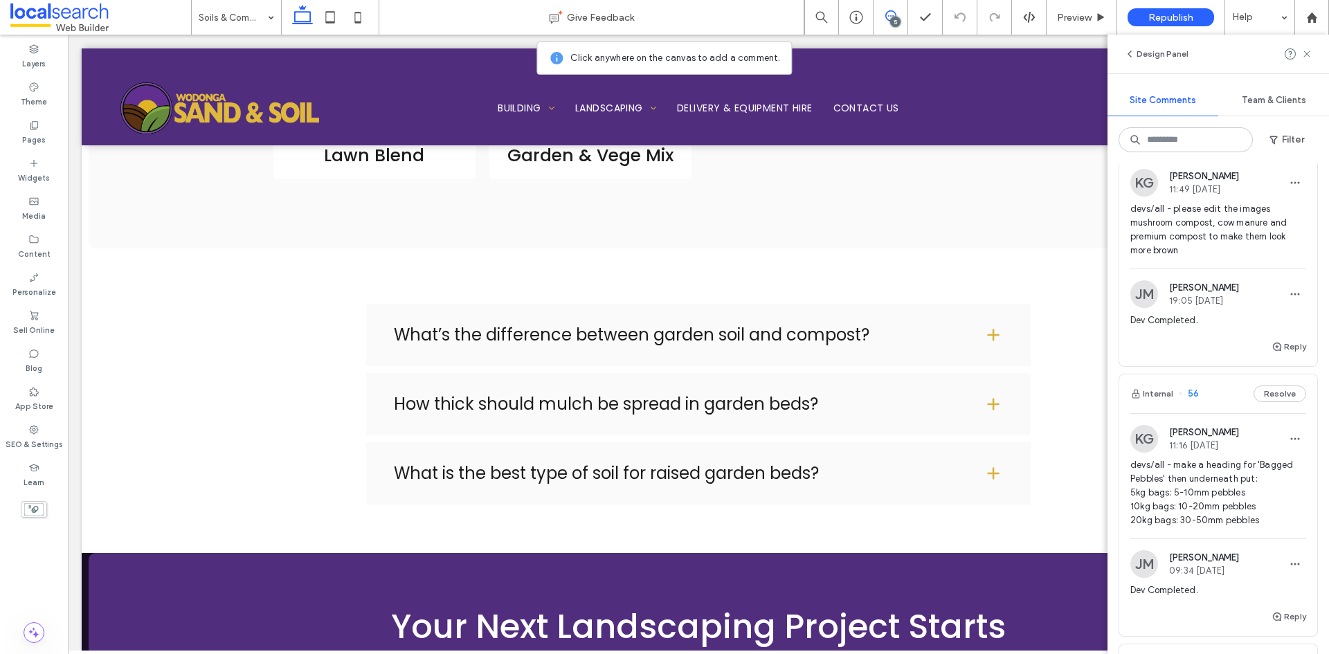
scroll to position [138, 0]
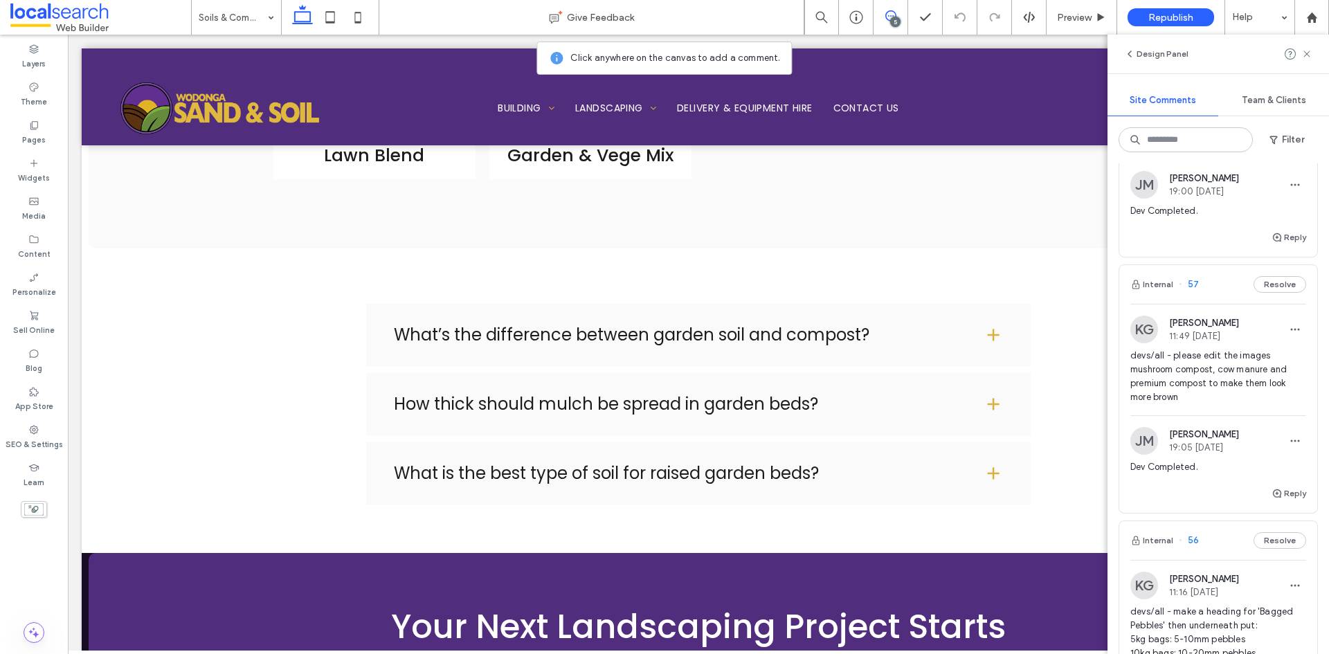
click at [1232, 382] on span "devs/all - please edit the images mushroom compost, cow manure and premium comp…" at bounding box center [1218, 376] width 176 height 55
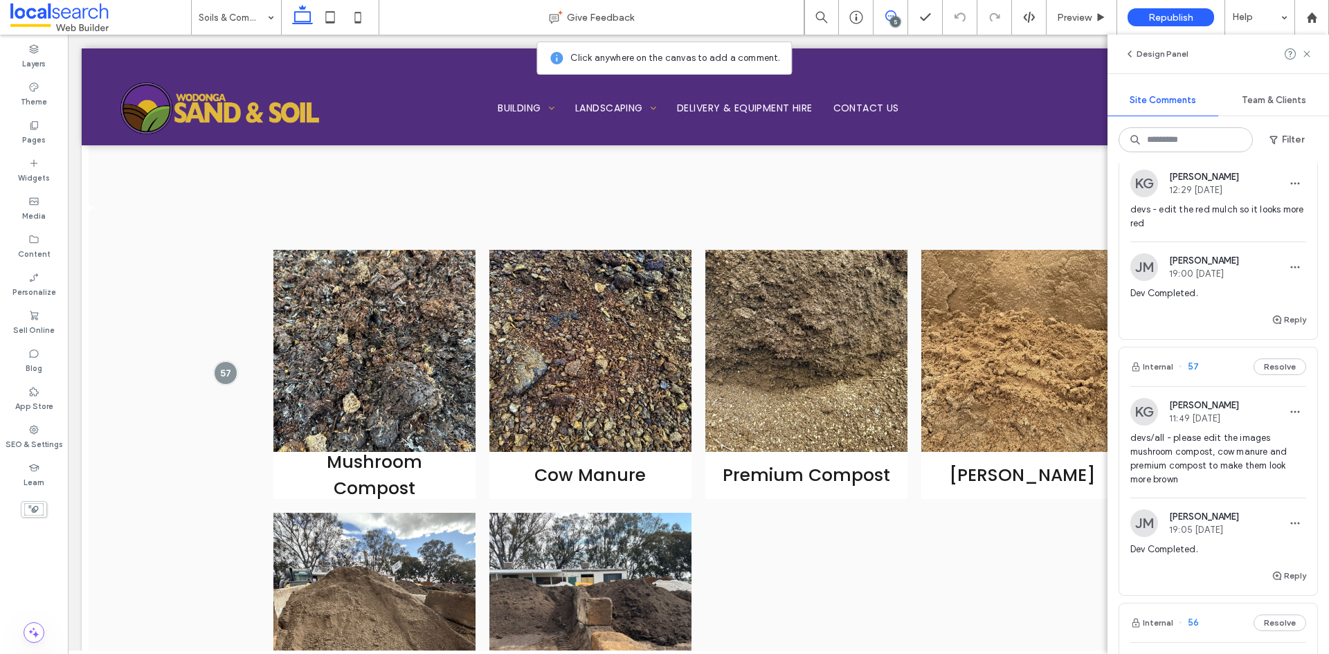
scroll to position [0, 0]
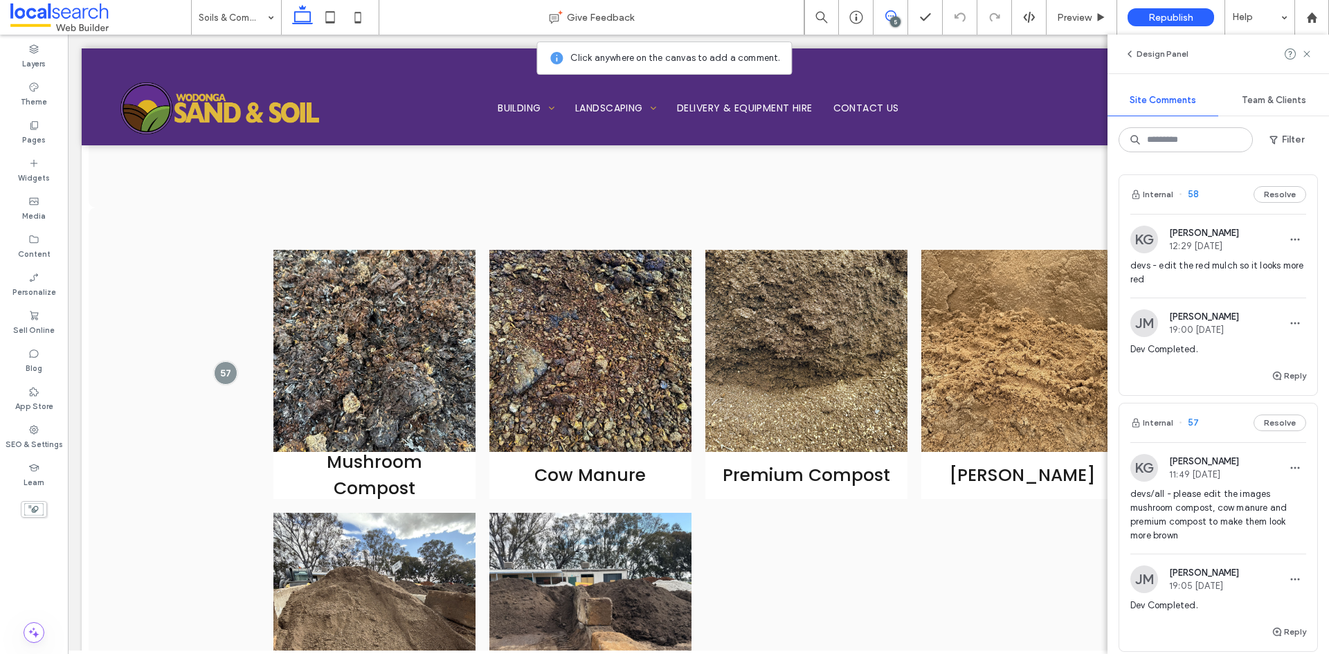
click at [1193, 266] on span "devs - edit the red mulch so it looks more red" at bounding box center [1218, 273] width 176 height 28
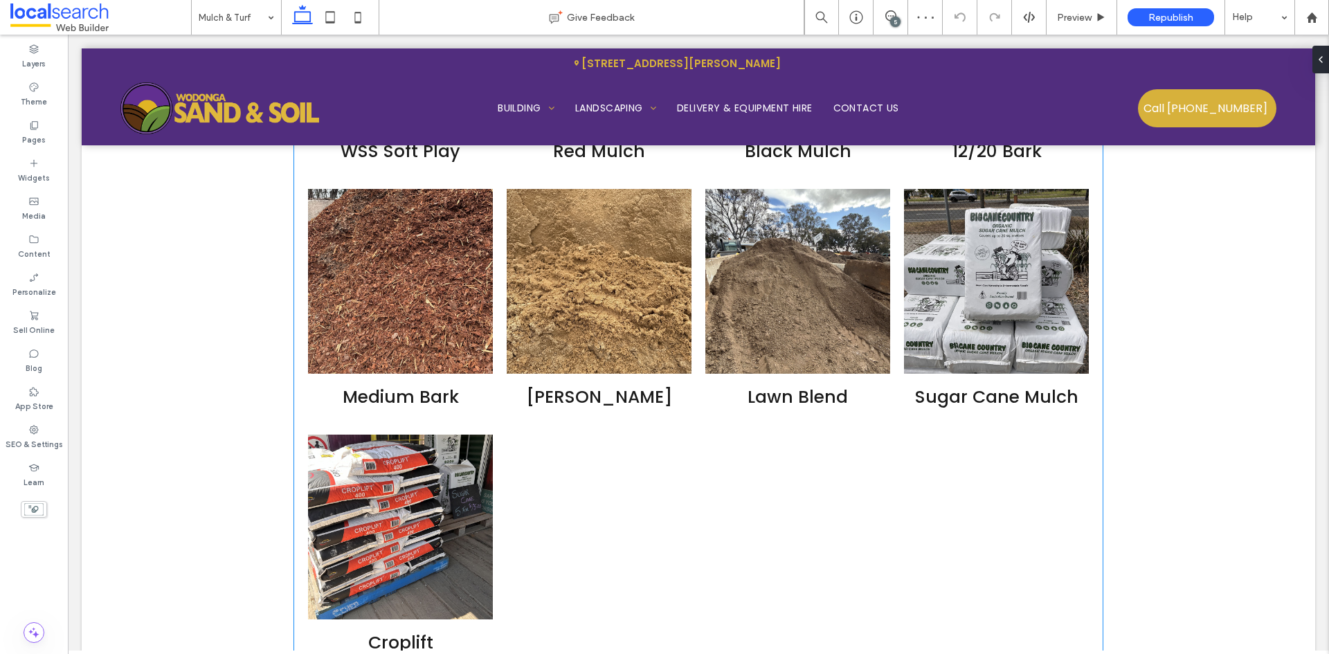
scroll to position [4294, 0]
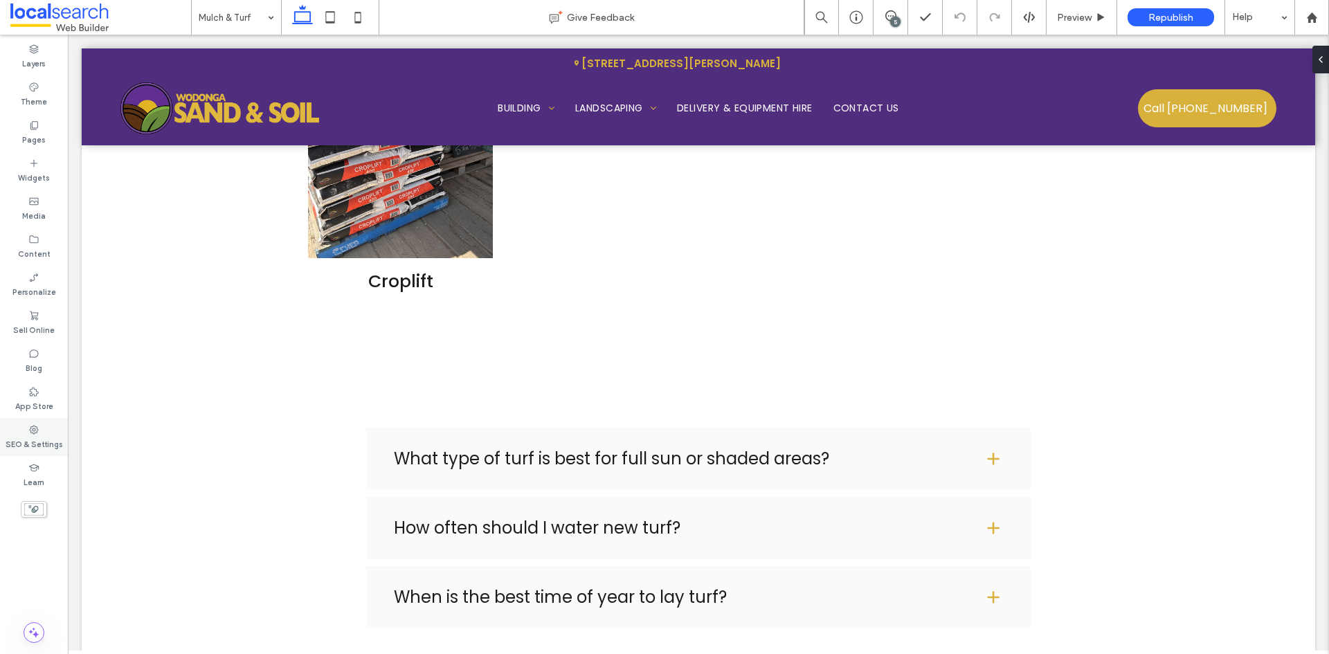
click at [17, 430] on div "SEO & Settings" at bounding box center [34, 437] width 68 height 38
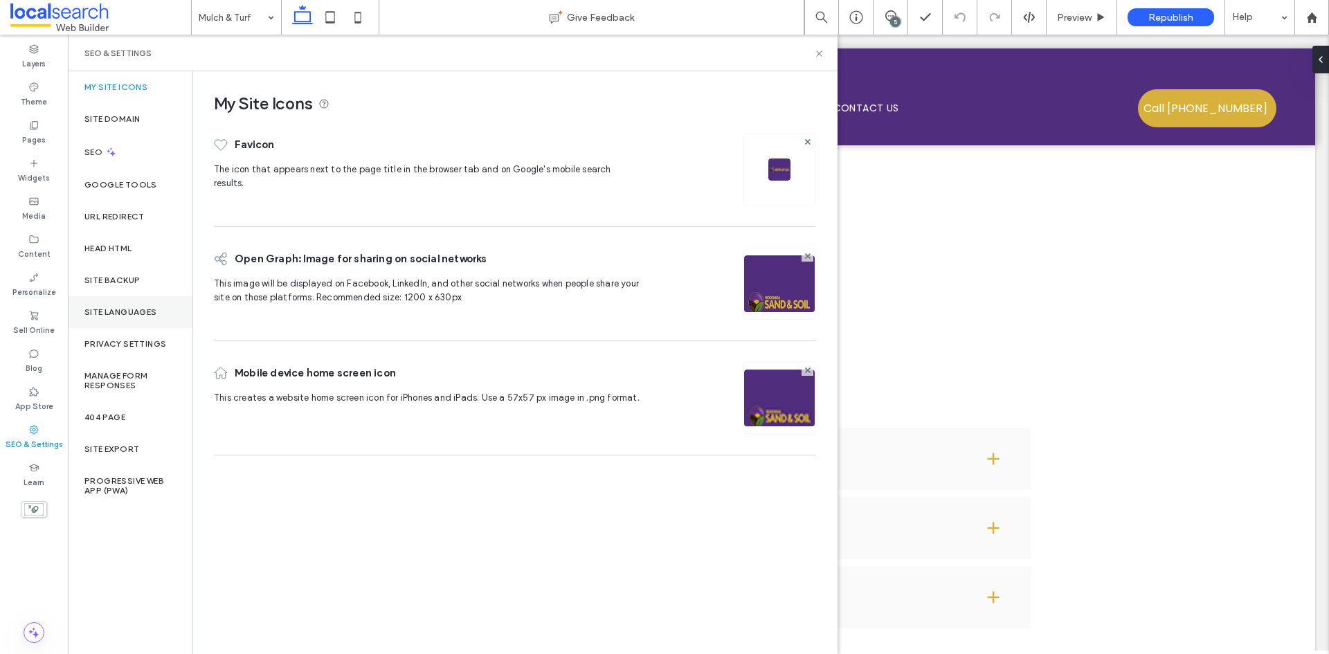
click at [123, 297] on div "Site Languages" at bounding box center [130, 312] width 125 height 32
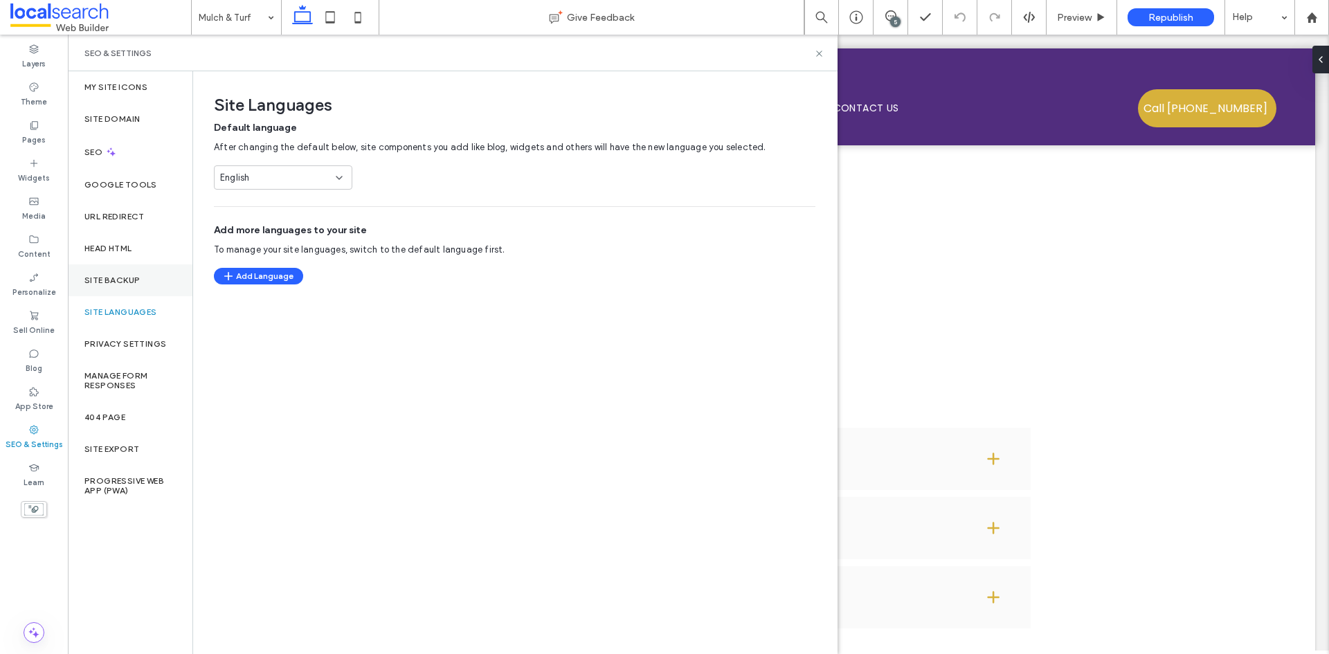
click at [132, 274] on div "Site Backup" at bounding box center [130, 280] width 125 height 32
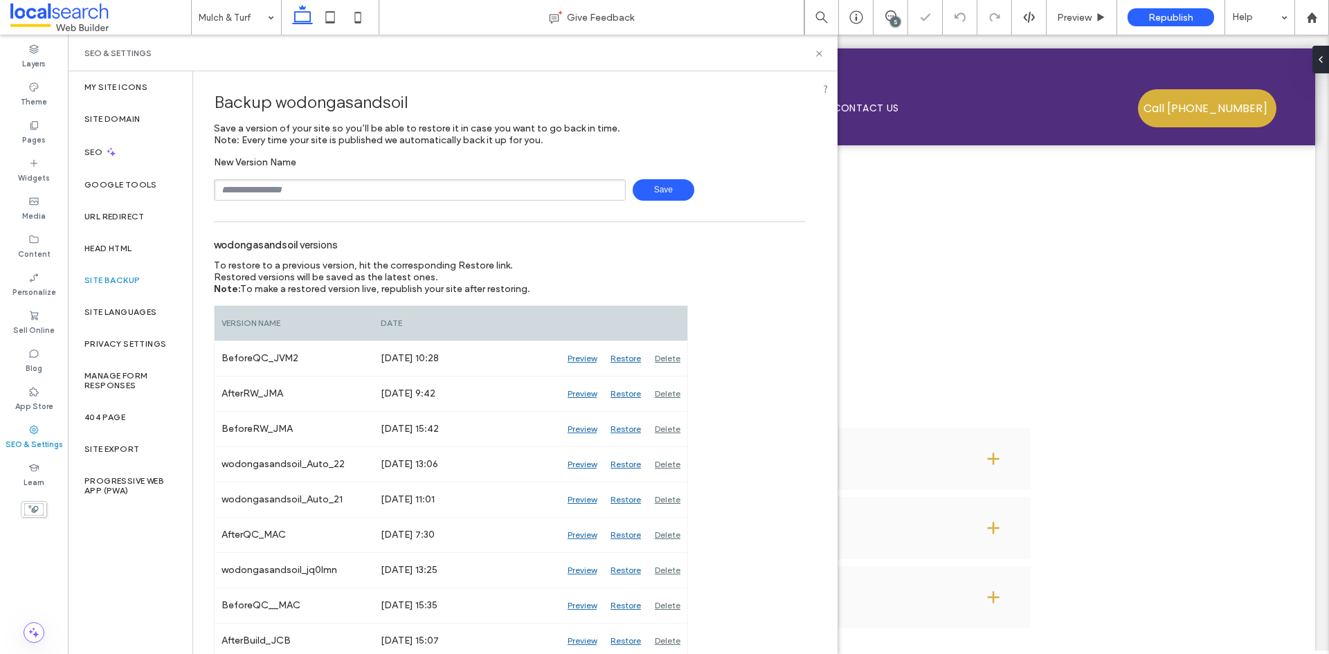
click at [306, 195] on input "text" at bounding box center [420, 189] width 412 height 21
click at [657, 178] on div "**********" at bounding box center [509, 178] width 591 height 44
click at [664, 198] on span "Save" at bounding box center [664, 189] width 62 height 21
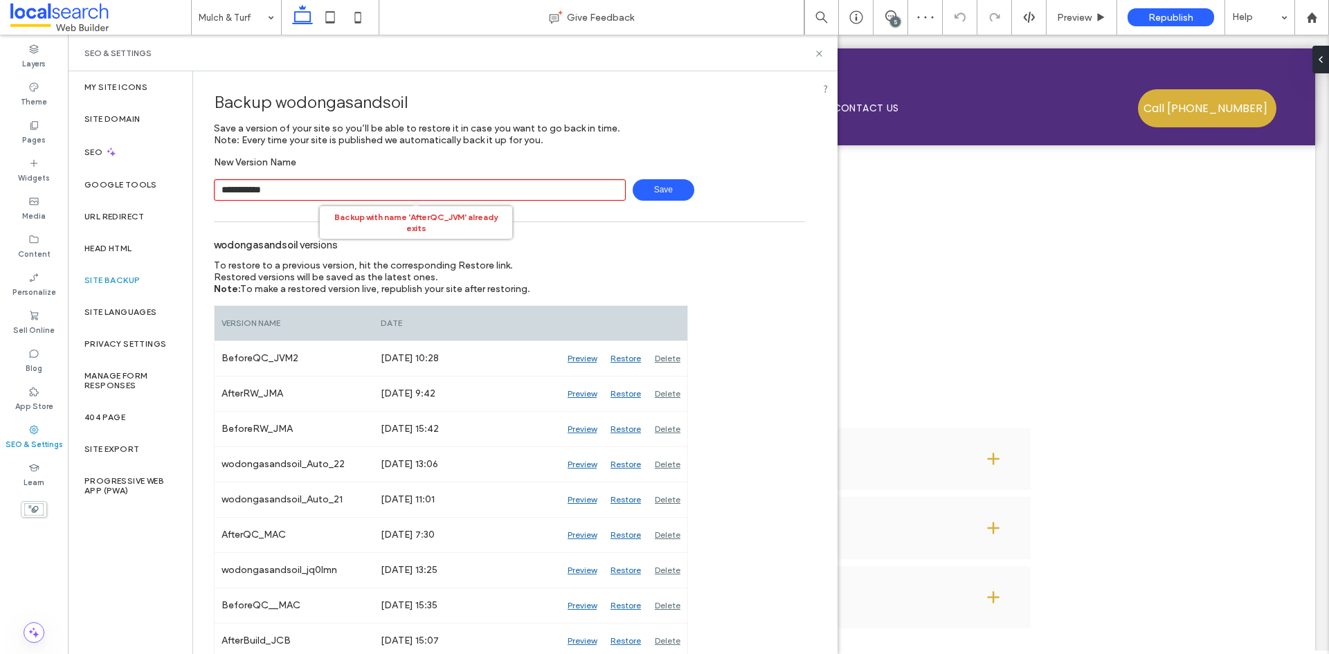
click at [493, 190] on input "**********" at bounding box center [420, 189] width 412 height 21
type input "**********"
click at [673, 190] on span "Save" at bounding box center [664, 189] width 62 height 21
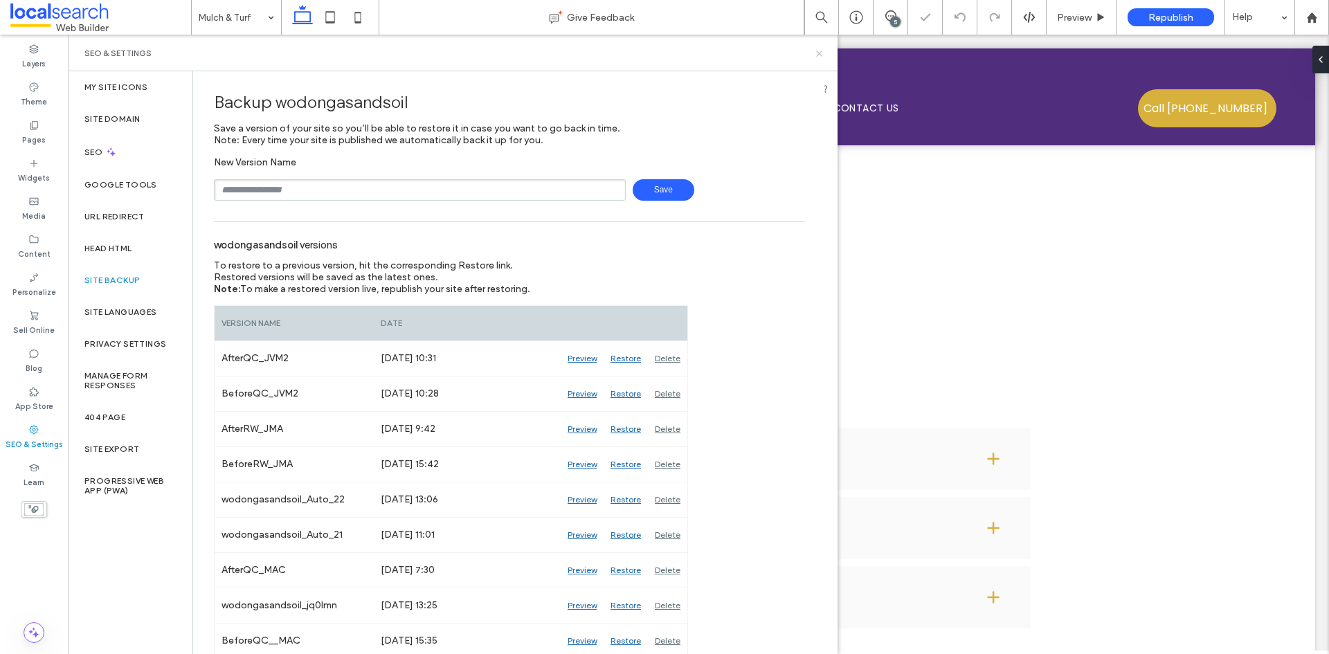
drag, startPoint x: 820, startPoint y: 55, endPoint x: 741, endPoint y: 39, distance: 81.2
click at [820, 55] on icon at bounding box center [819, 53] width 10 height 10
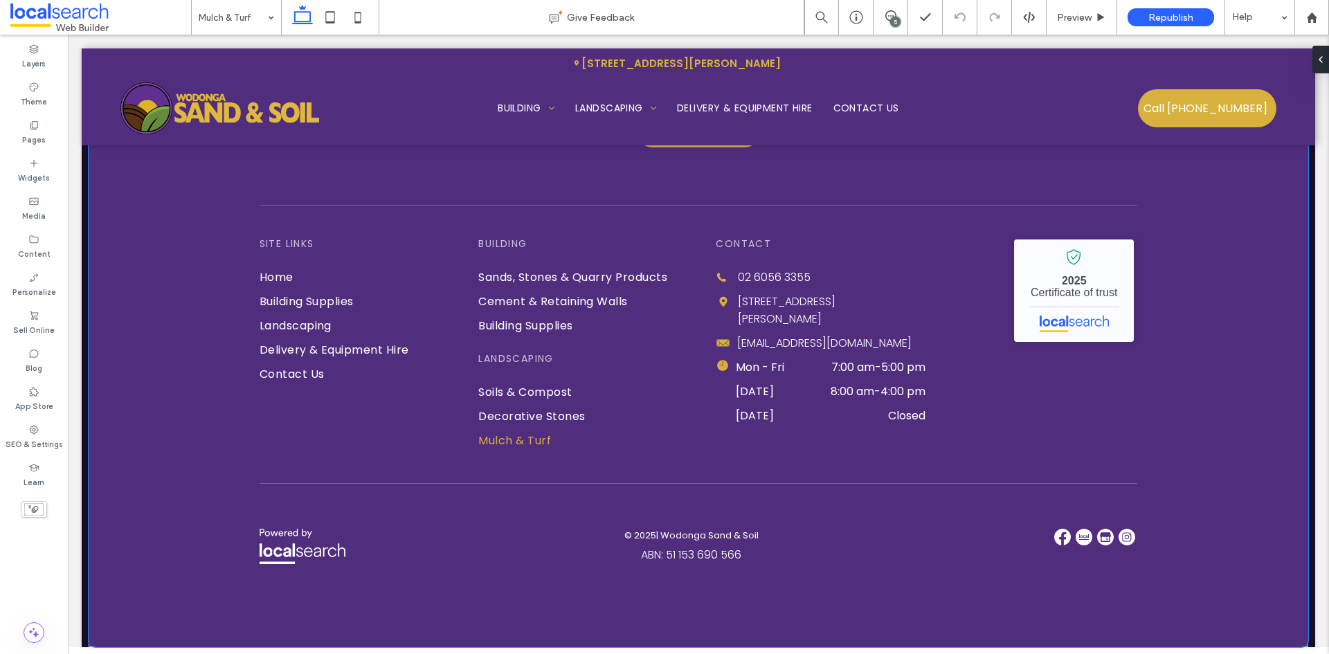
scroll to position [4751, 0]
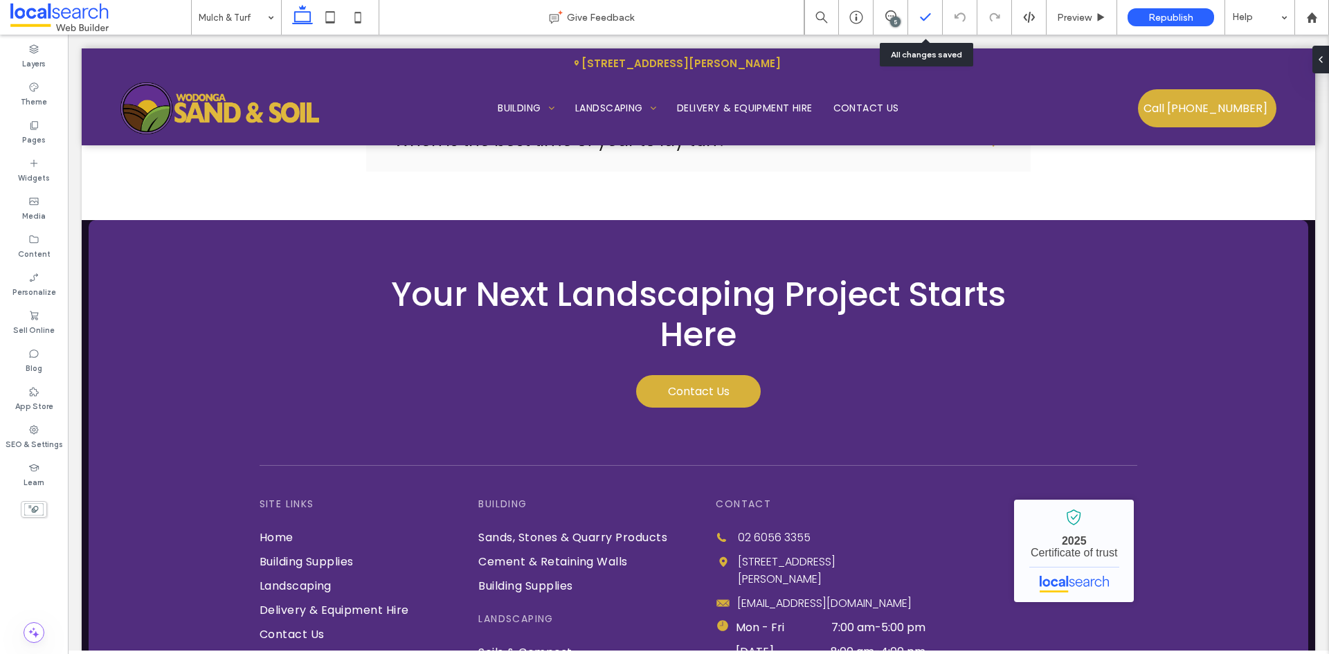
click at [939, 17] on div at bounding box center [925, 17] width 34 height 14
click at [903, 17] on span at bounding box center [890, 15] width 34 height 11
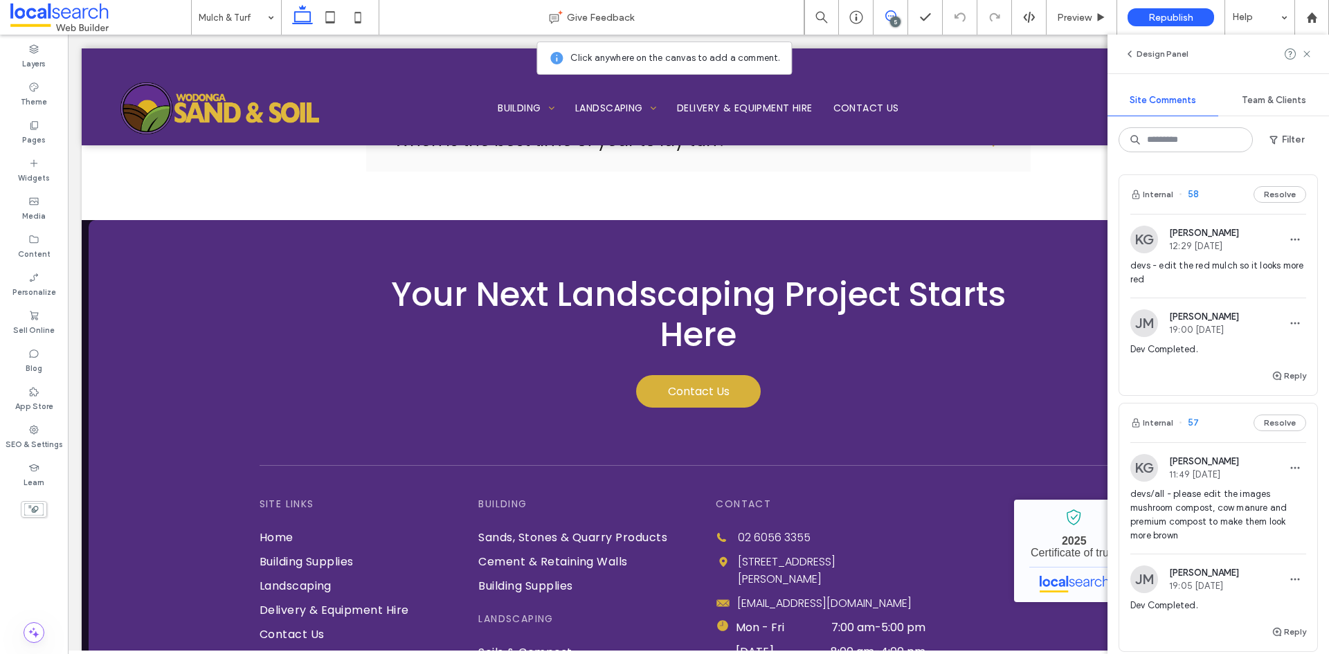
click at [1205, 269] on span "devs - edit the red mulch so it looks more red" at bounding box center [1218, 273] width 176 height 28
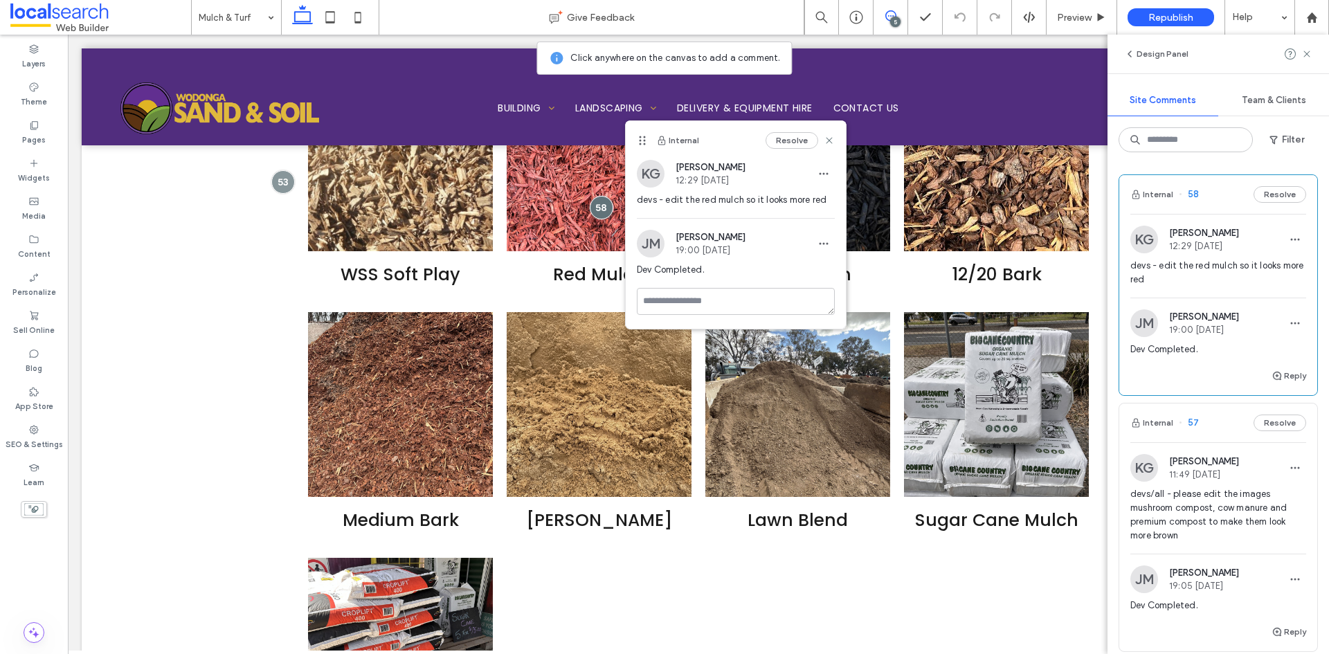
scroll to position [69, 0]
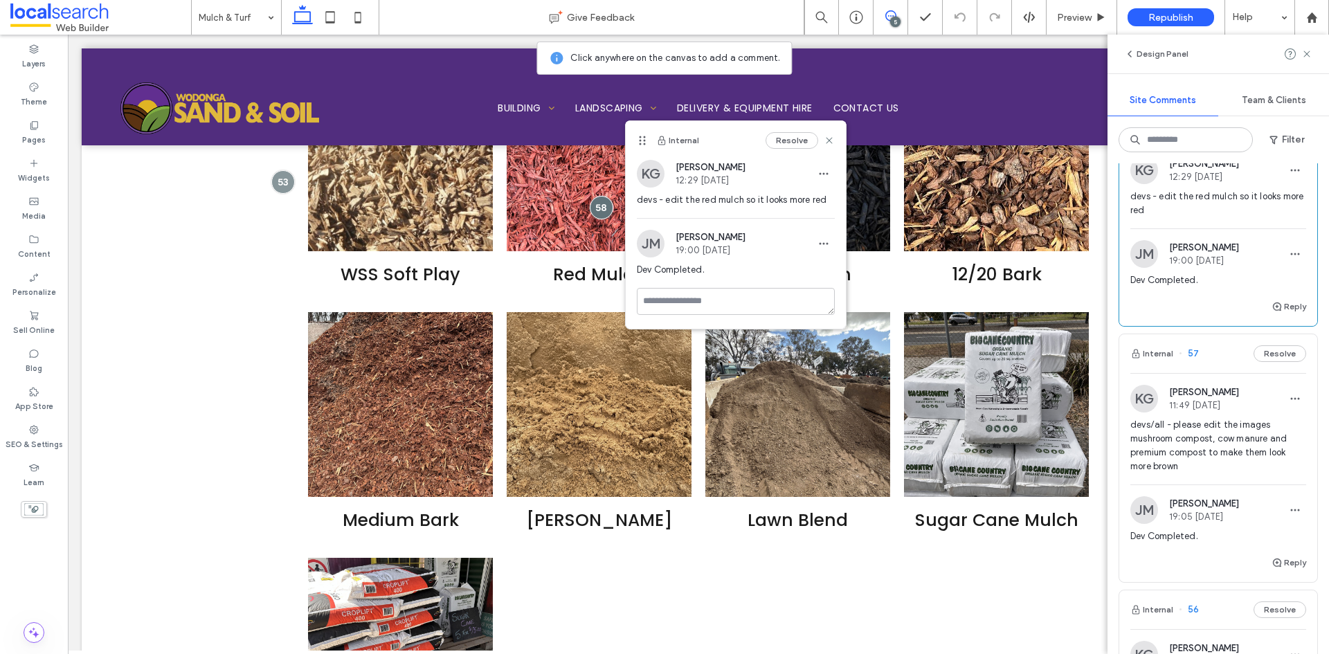
click at [1199, 439] on span "devs/all - please edit the images mushroom compost, cow manure and premium comp…" at bounding box center [1218, 445] width 176 height 55
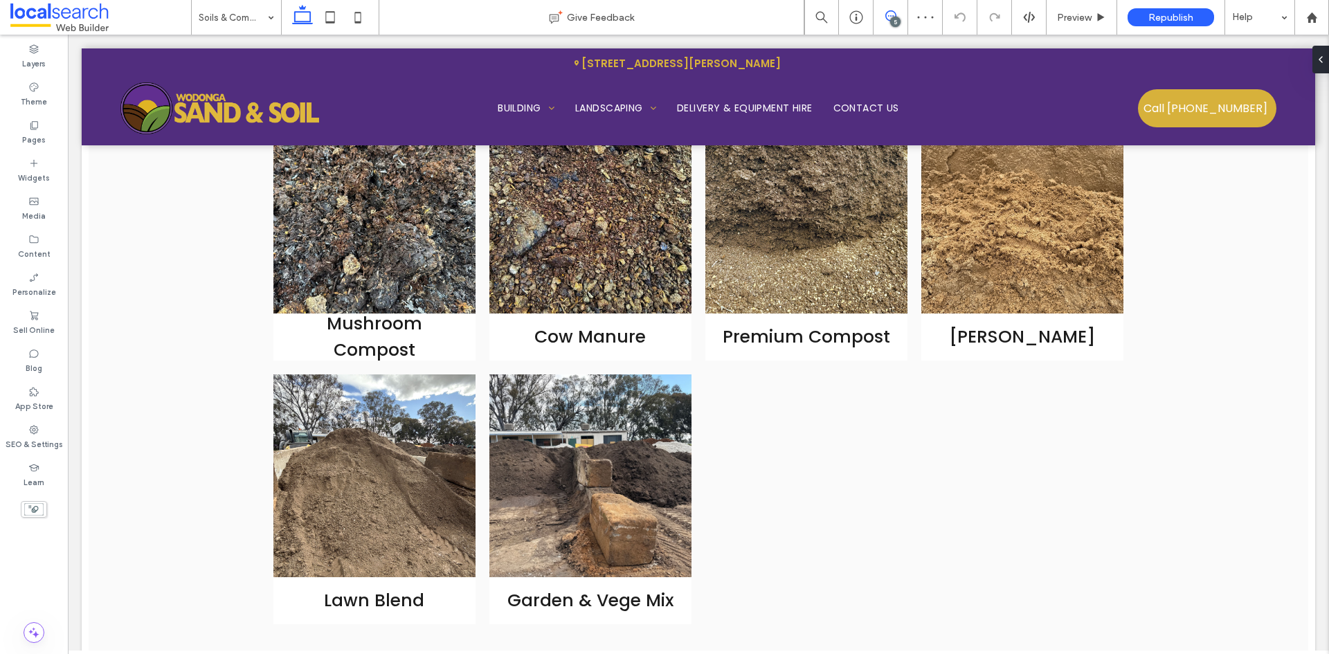
click at [887, 16] on icon at bounding box center [890, 15] width 11 height 11
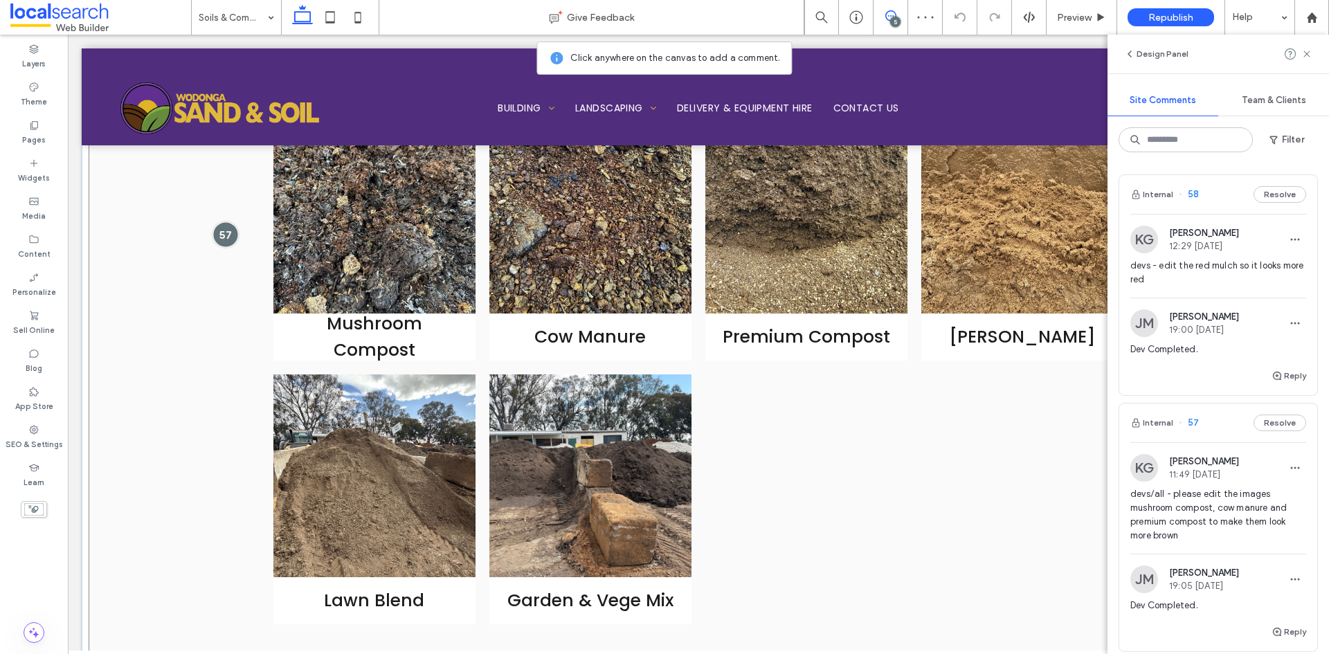
click at [219, 230] on div at bounding box center [225, 234] width 26 height 26
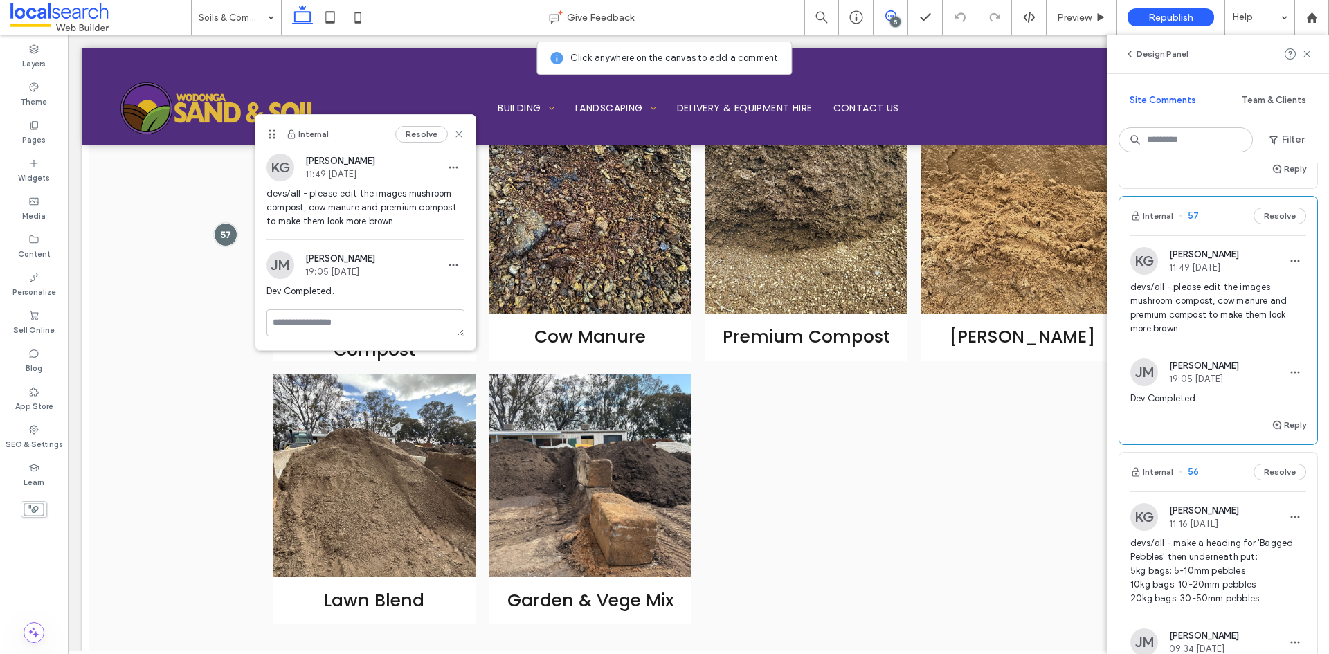
scroll to position [346, 0]
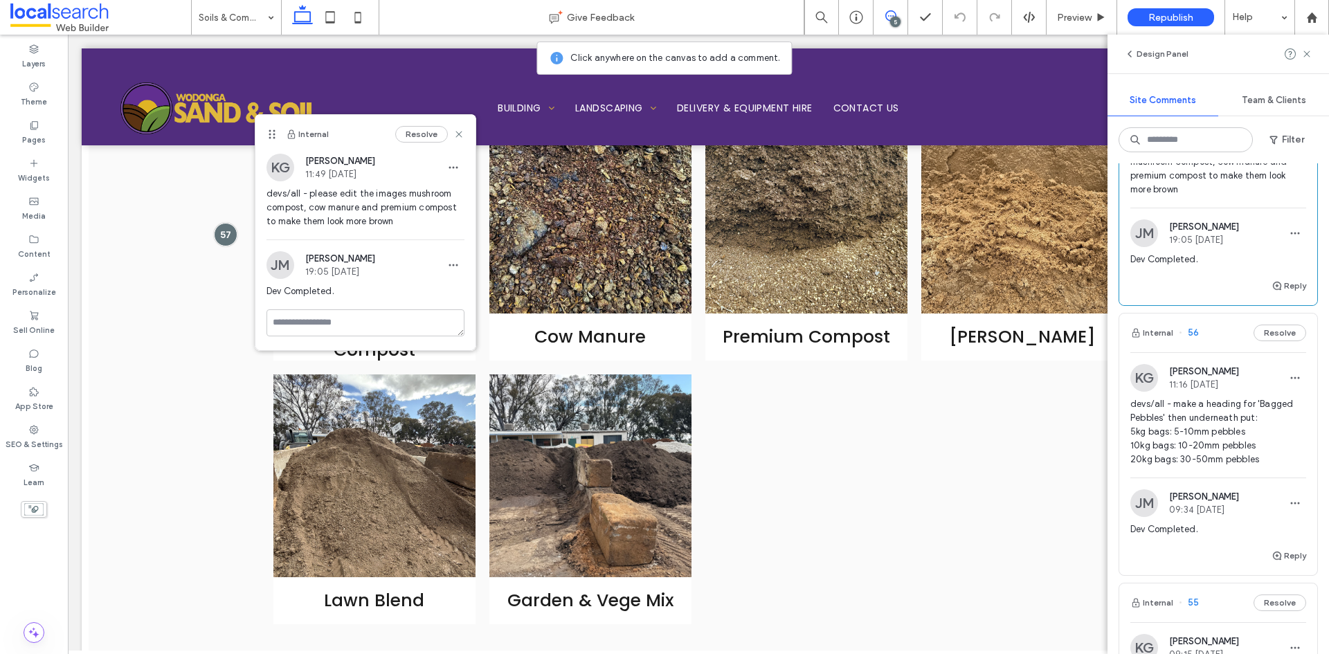
click at [1219, 427] on span "devs/all - make a heading for 'Bagged Pebbles' then underneath put: 5kg bags: 5…" at bounding box center [1218, 431] width 176 height 69
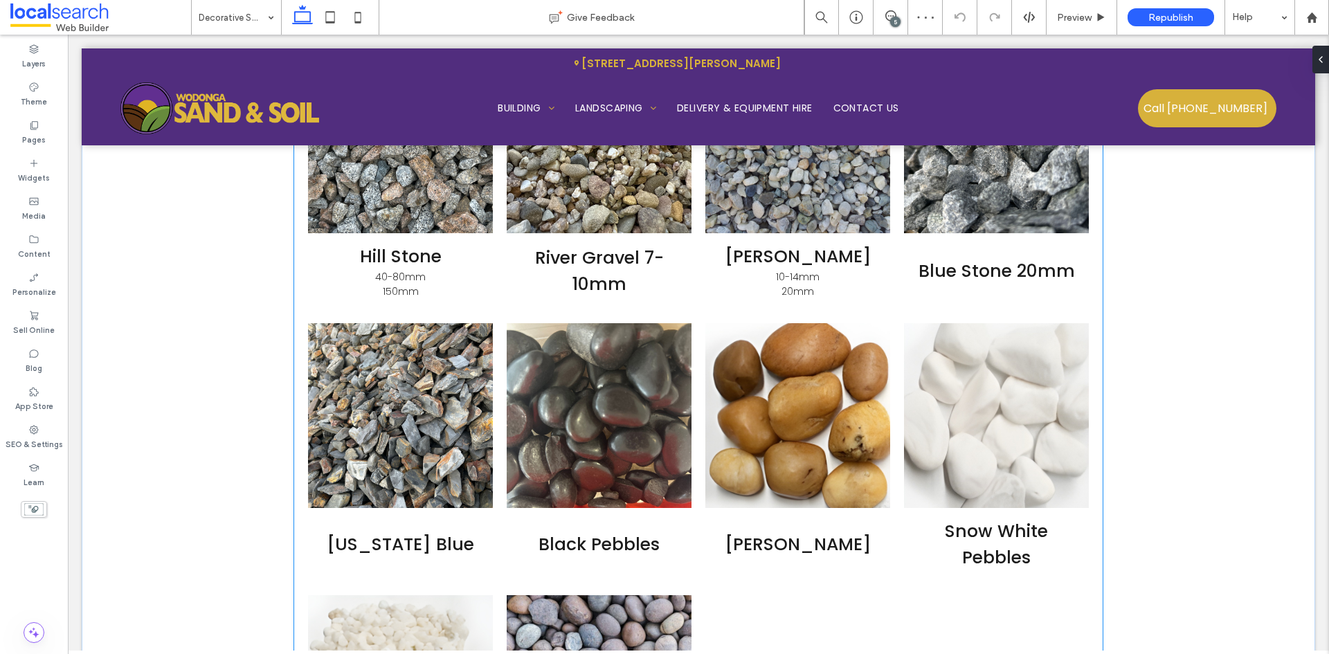
scroll to position [2347, 0]
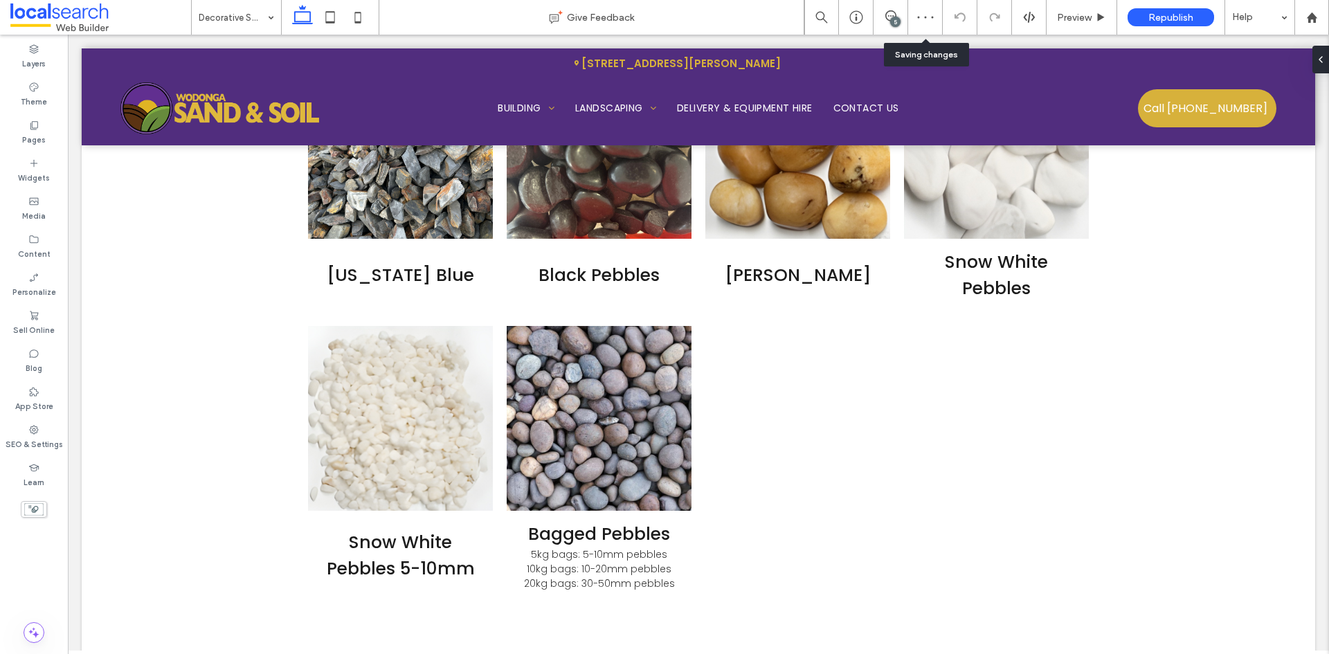
click at [900, 8] on div "5" at bounding box center [890, 17] width 35 height 35
click at [883, 16] on span at bounding box center [890, 15] width 34 height 11
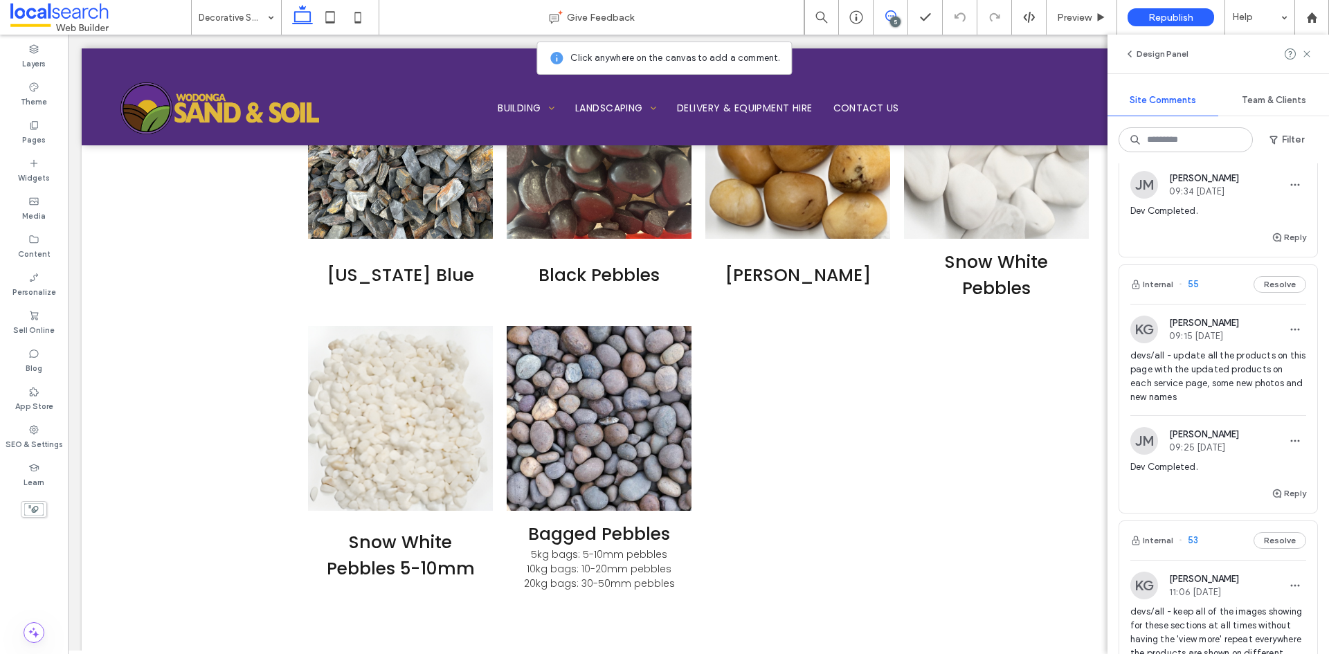
scroll to position [900, 0]
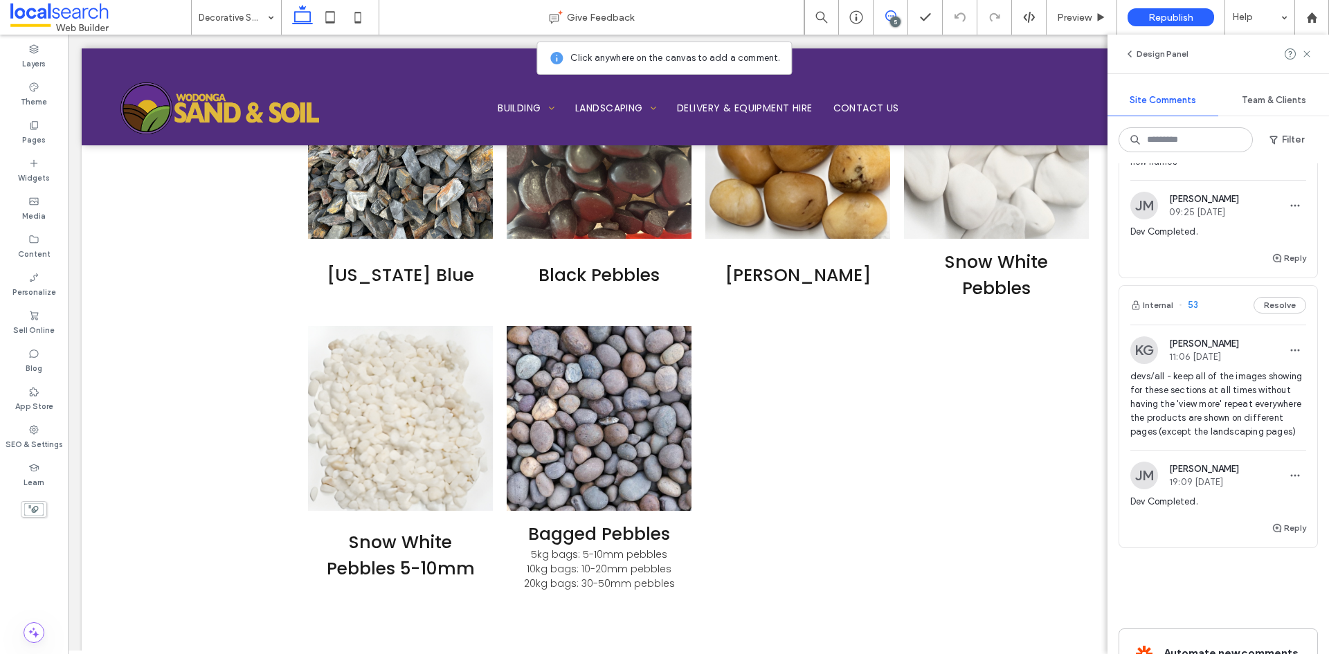
click at [1199, 423] on span "devs/all - keep all of the images showing for these sections at all times witho…" at bounding box center [1218, 404] width 176 height 69
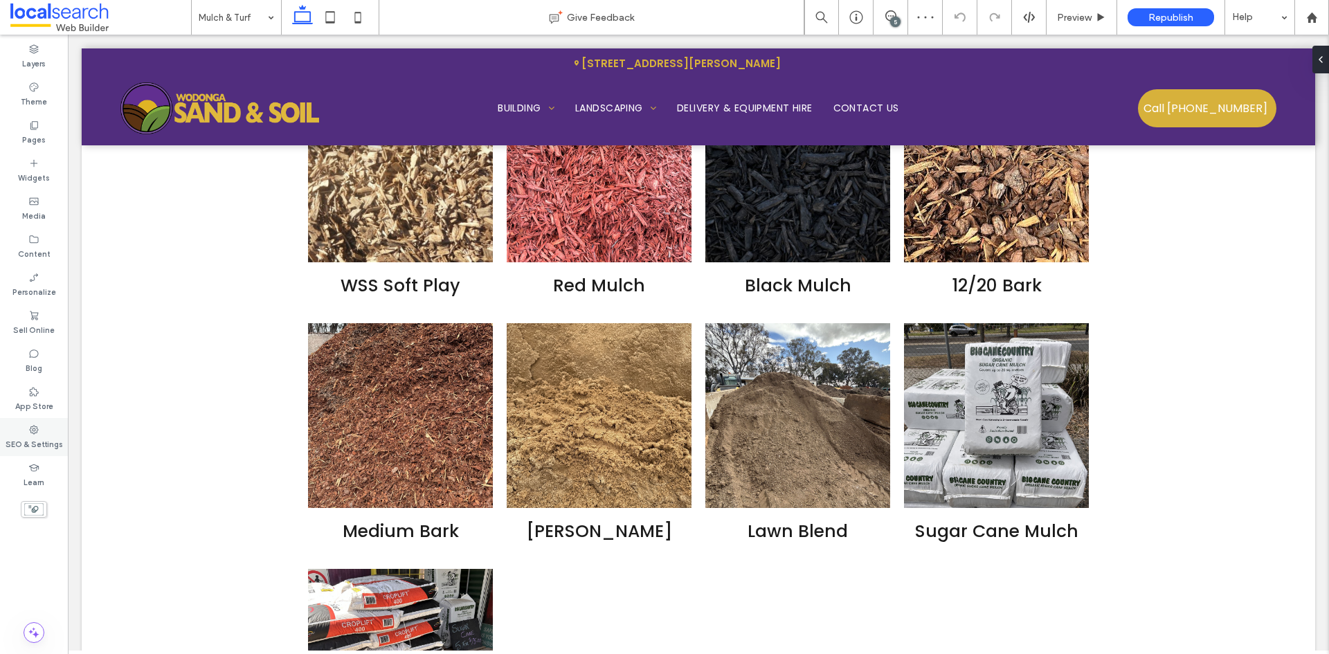
click at [33, 446] on label "SEO & Settings" at bounding box center [34, 442] width 57 height 15
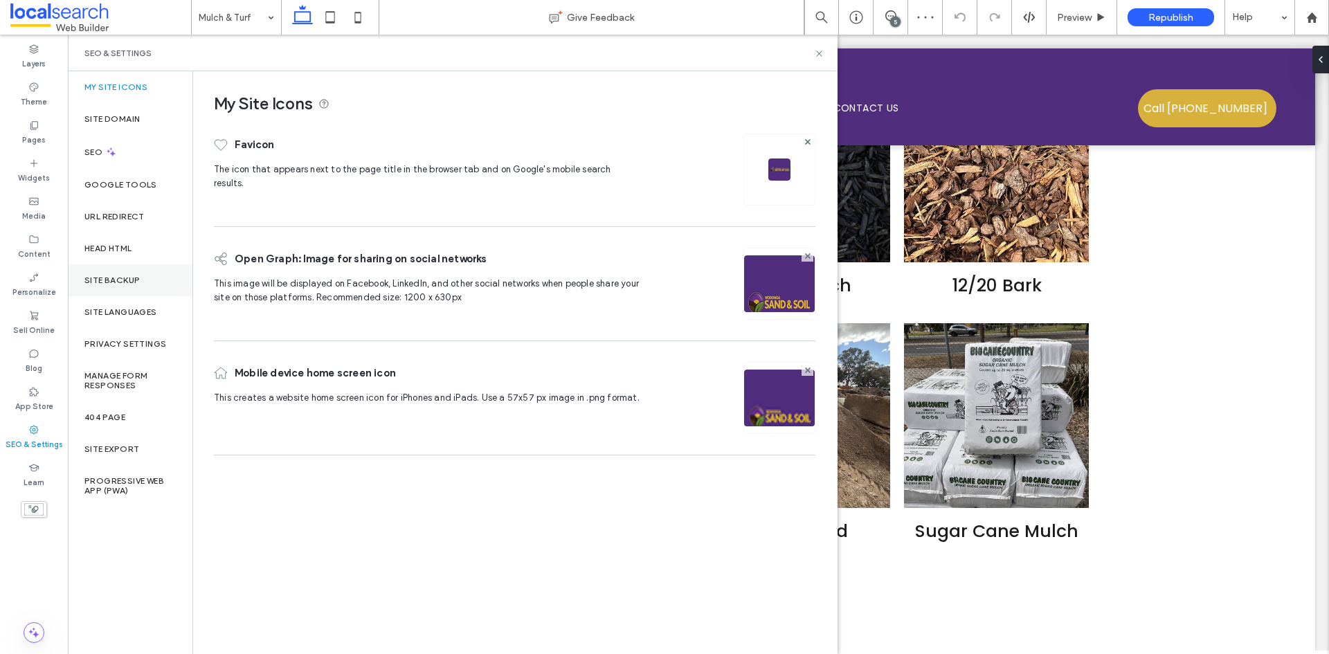
click at [114, 290] on div "Site Backup" at bounding box center [130, 280] width 125 height 32
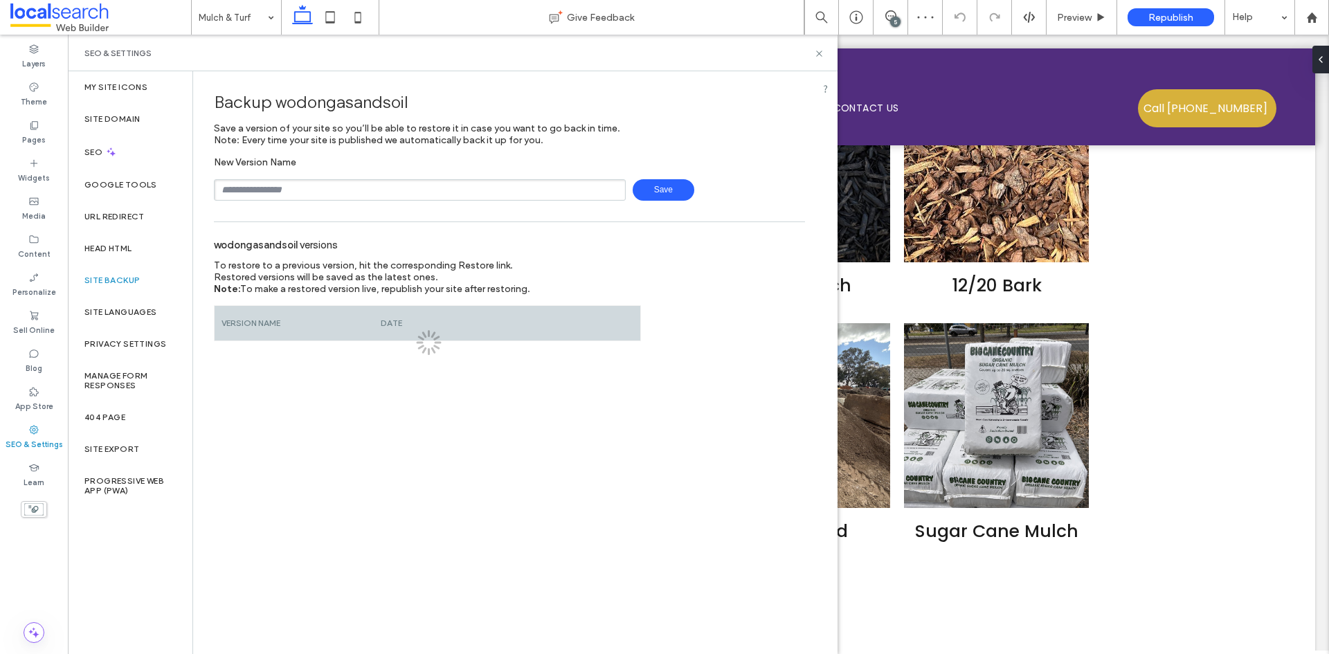
click at [298, 190] on input "text" at bounding box center [420, 189] width 412 height 21
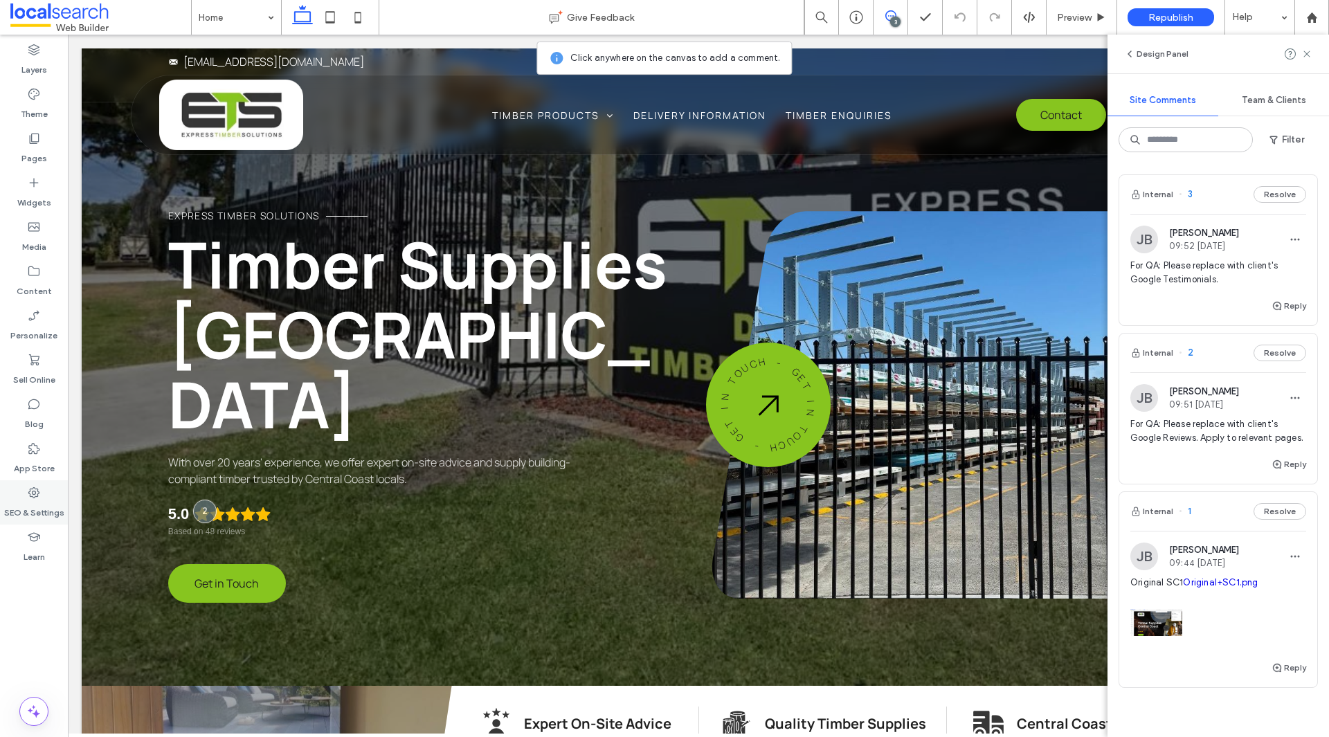
click at [48, 491] on div "SEO & Settings" at bounding box center [34, 502] width 68 height 44
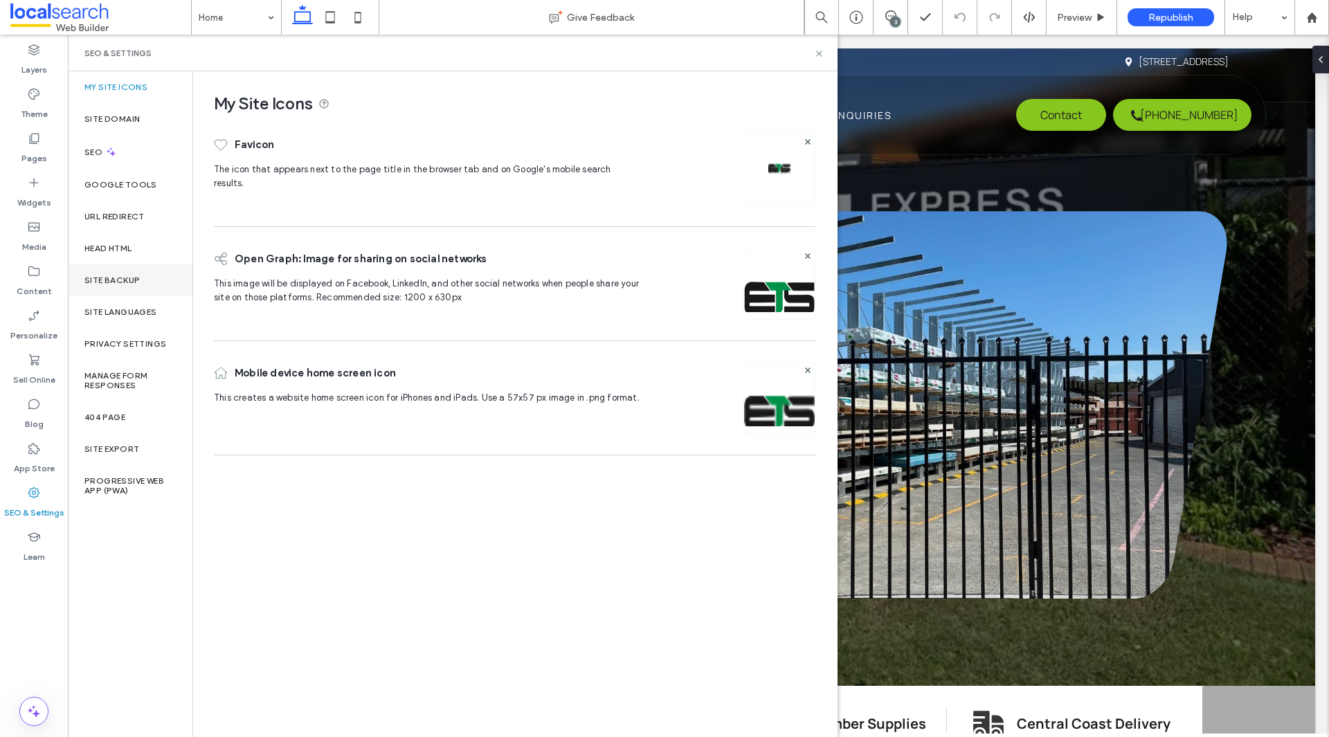
click at [125, 274] on div "Site Backup" at bounding box center [130, 280] width 125 height 32
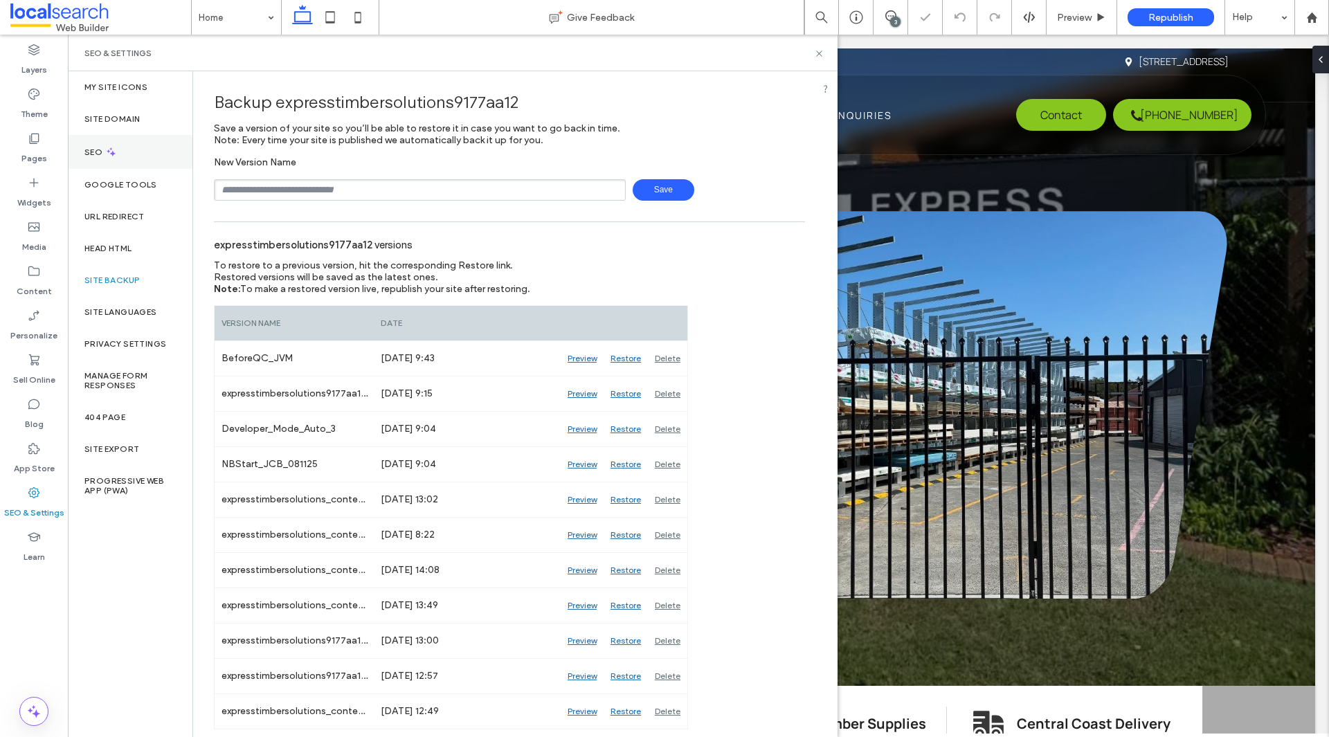
click at [145, 155] on div "SEO" at bounding box center [130, 152] width 125 height 34
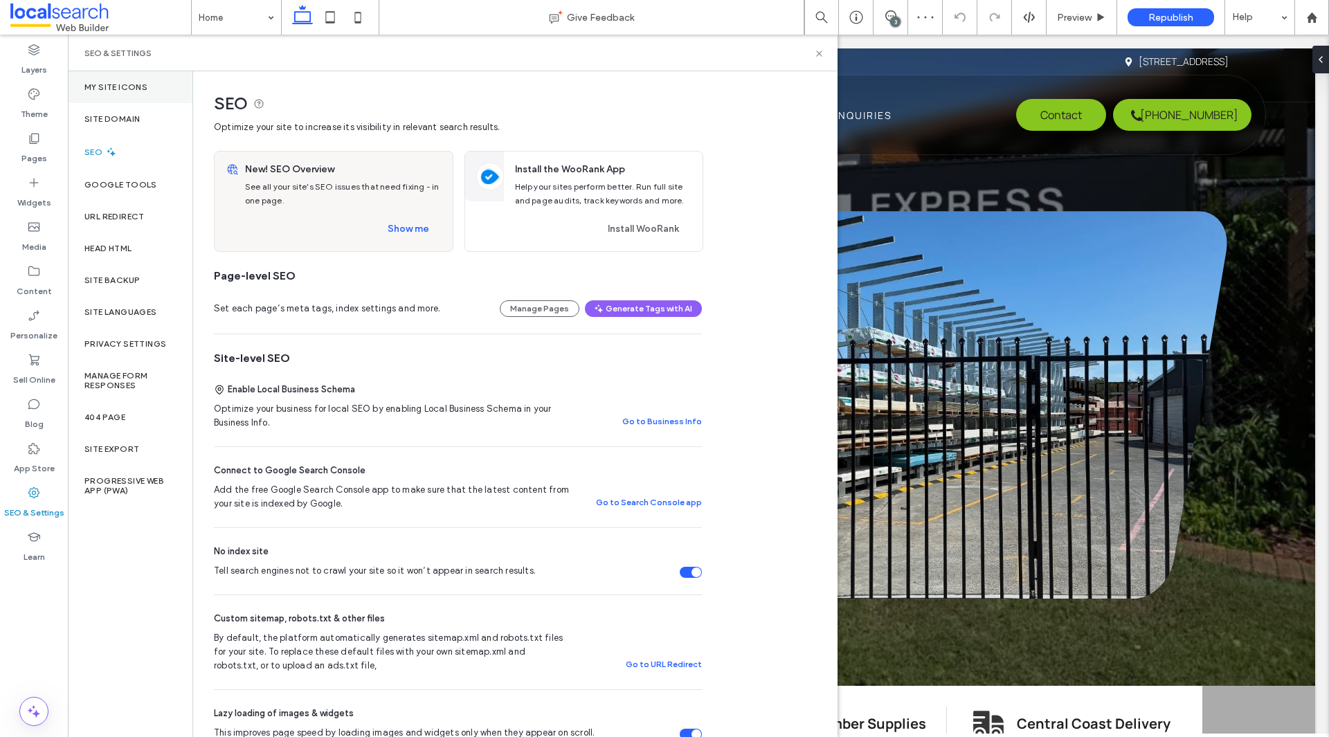
click at [137, 90] on label "My Site Icons" at bounding box center [115, 87] width 63 height 10
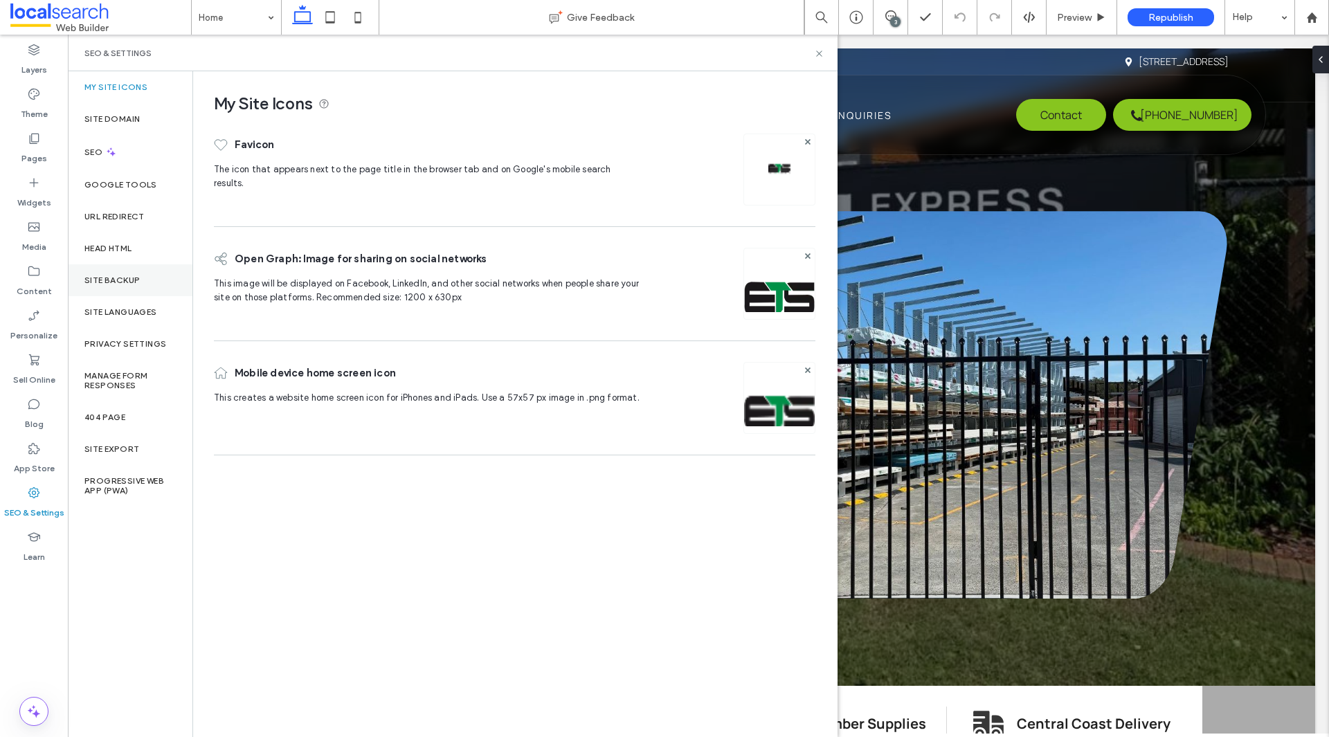
click at [139, 271] on div "Site Backup" at bounding box center [130, 280] width 125 height 32
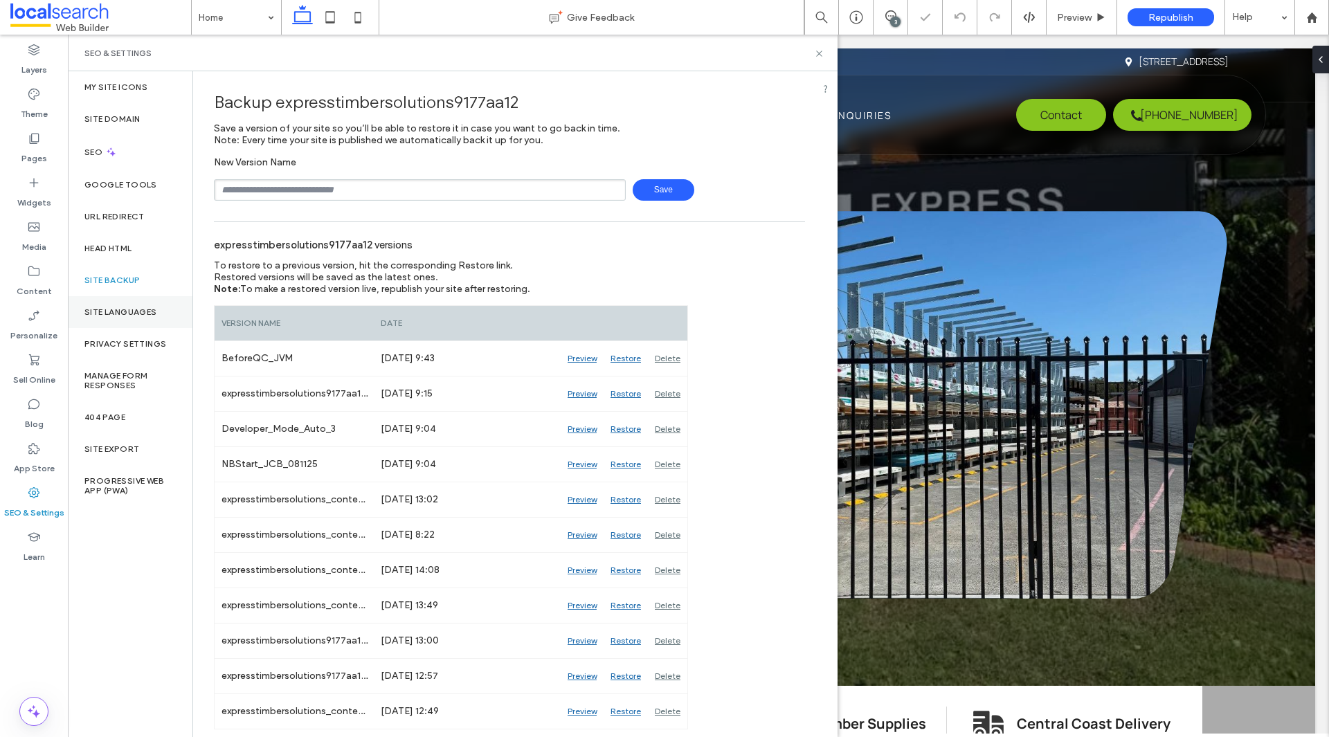
click at [132, 323] on div "Site Languages" at bounding box center [130, 312] width 125 height 32
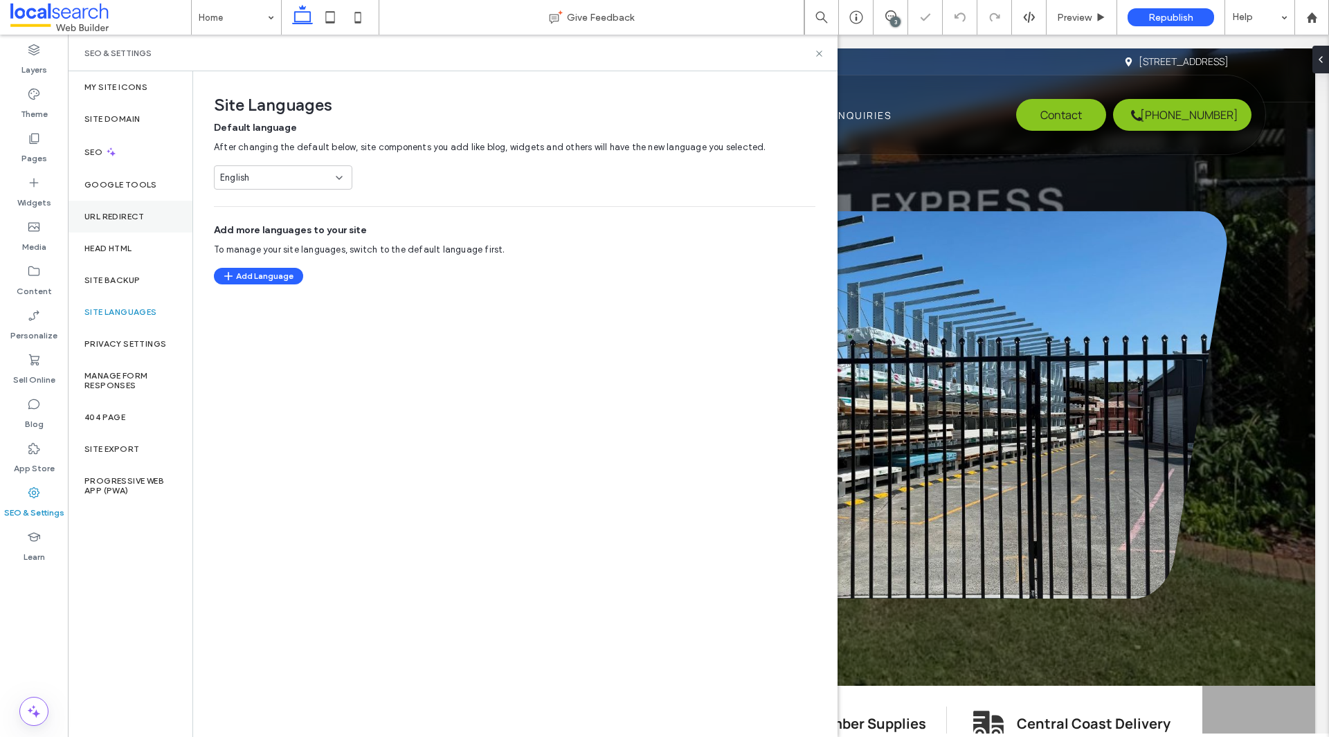
click at [122, 213] on label "URL Redirect" at bounding box center [114, 217] width 60 height 10
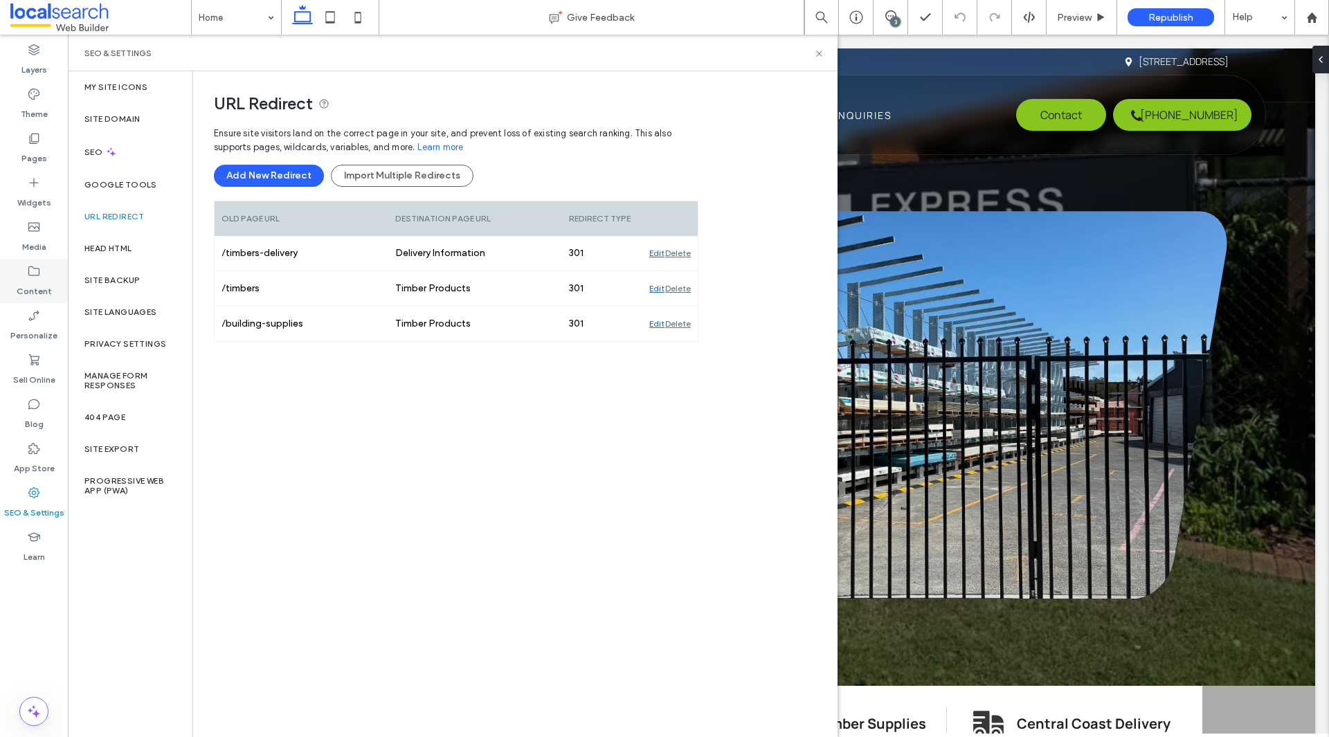
click at [46, 293] on label "Content" at bounding box center [34, 287] width 35 height 19
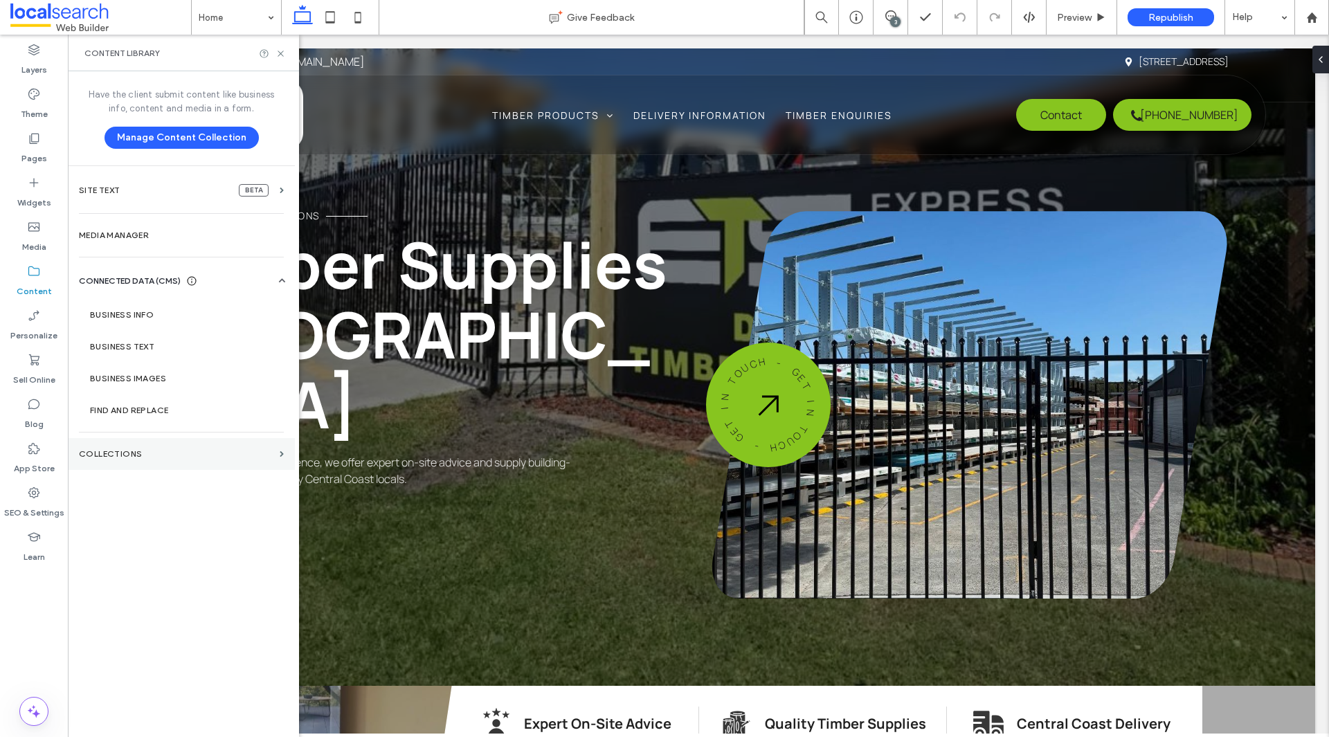
click at [124, 444] on section "Collections" at bounding box center [181, 454] width 227 height 32
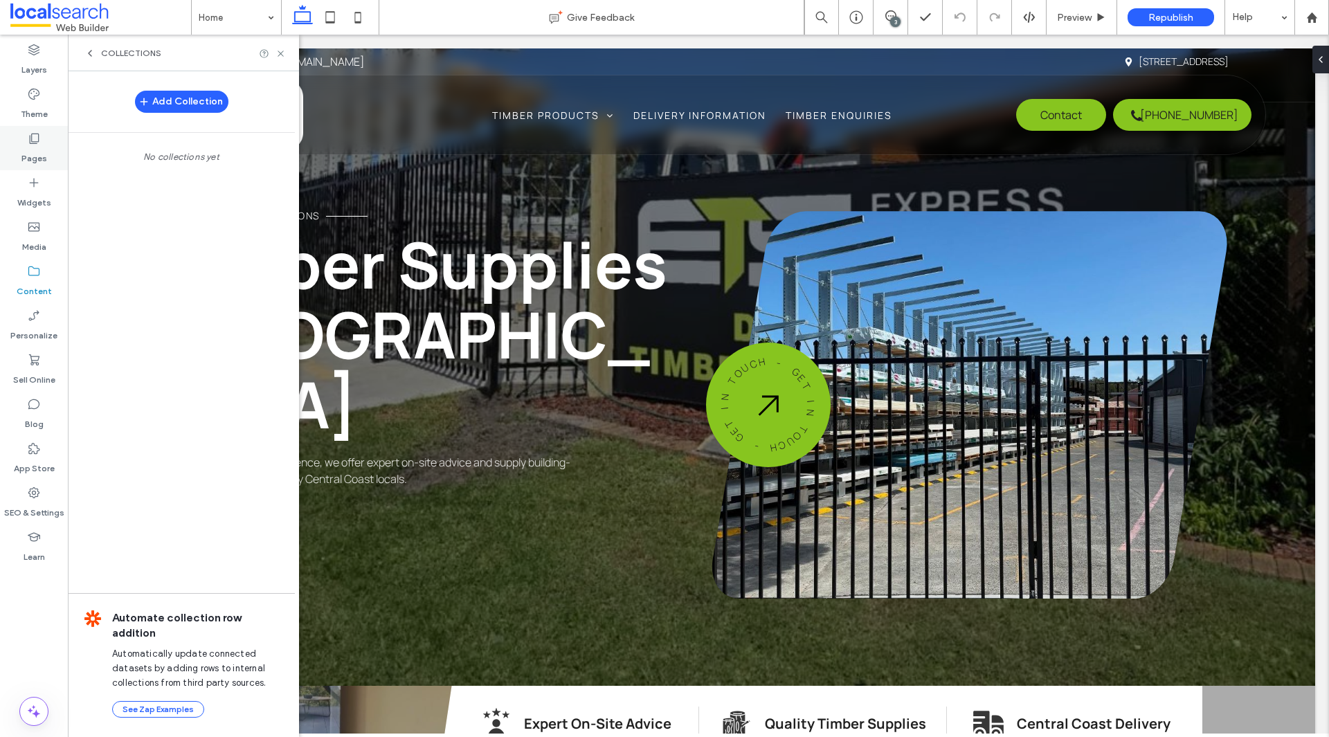
click at [53, 148] on div "Pages" at bounding box center [34, 148] width 68 height 44
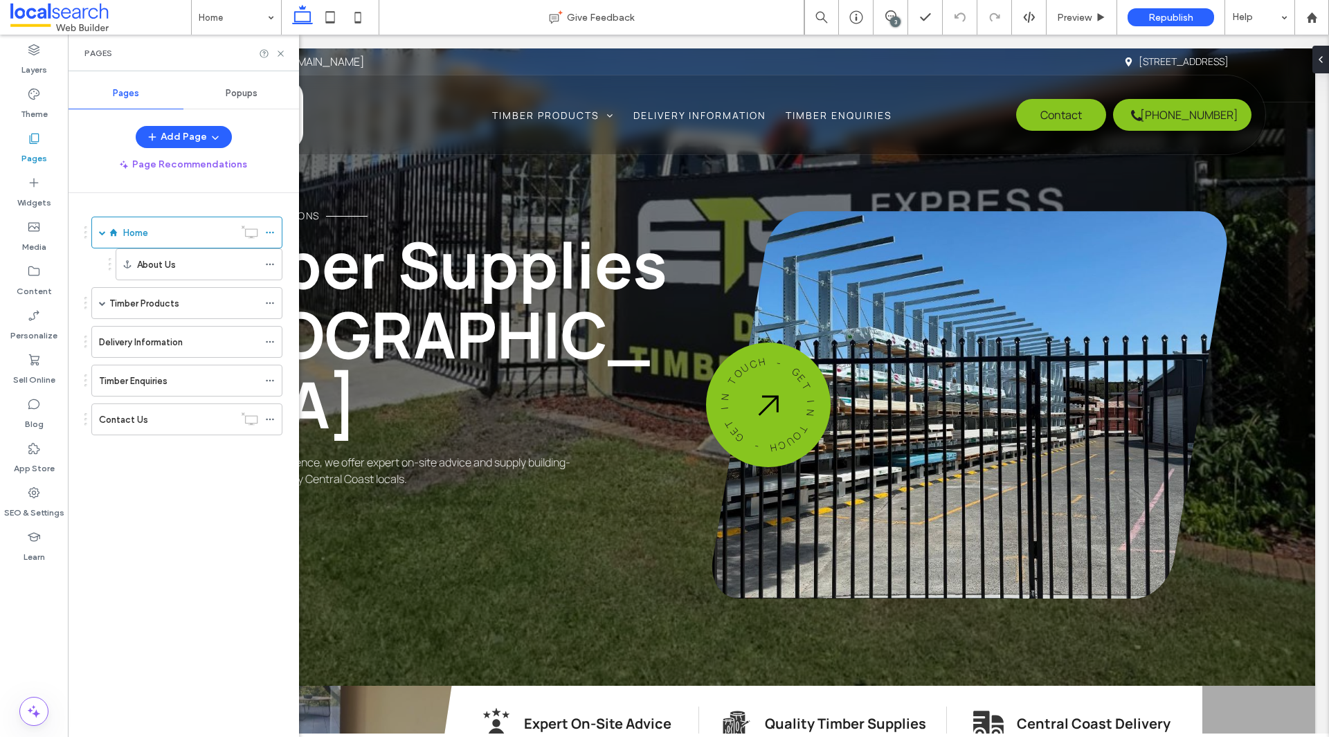
click at [254, 89] on div "Add Collection" at bounding box center [181, 102] width 227 height 28
click at [239, 94] on span "Popups" at bounding box center [242, 93] width 32 height 11
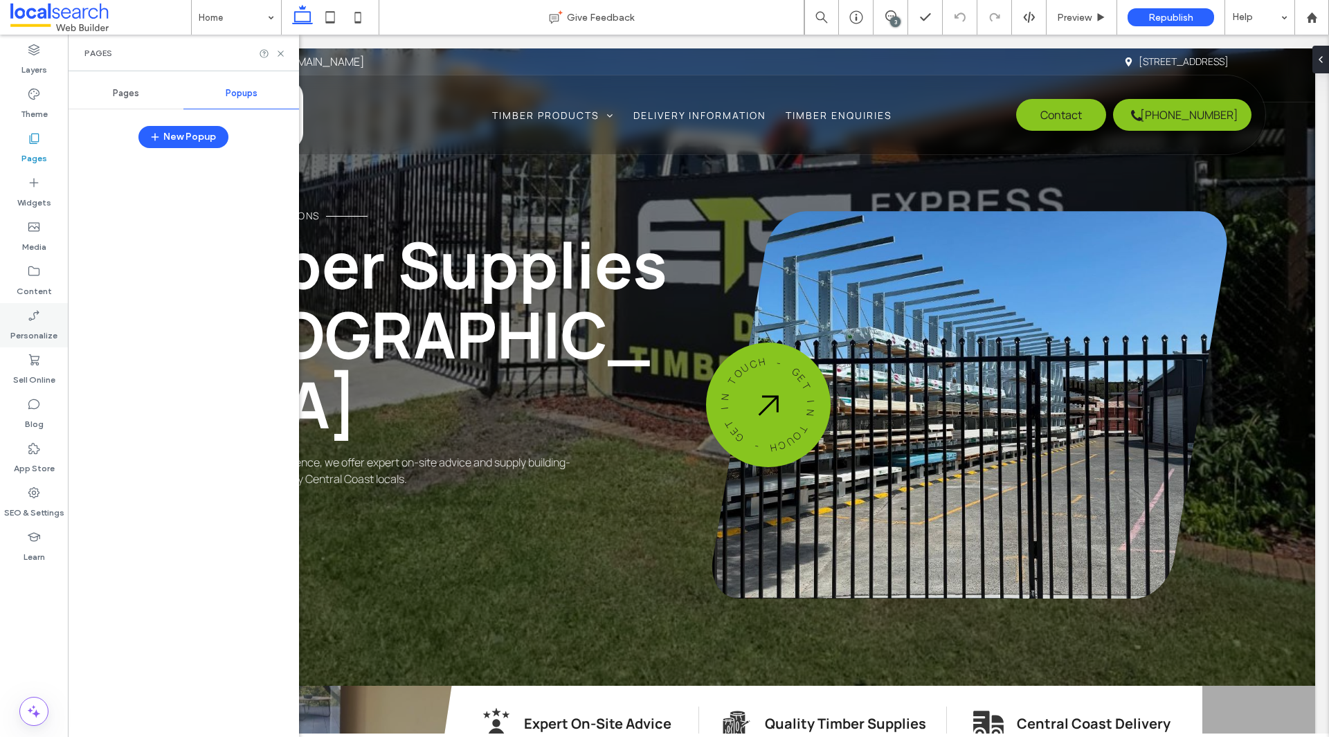
click at [39, 332] on label "Personalize" at bounding box center [33, 332] width 47 height 19
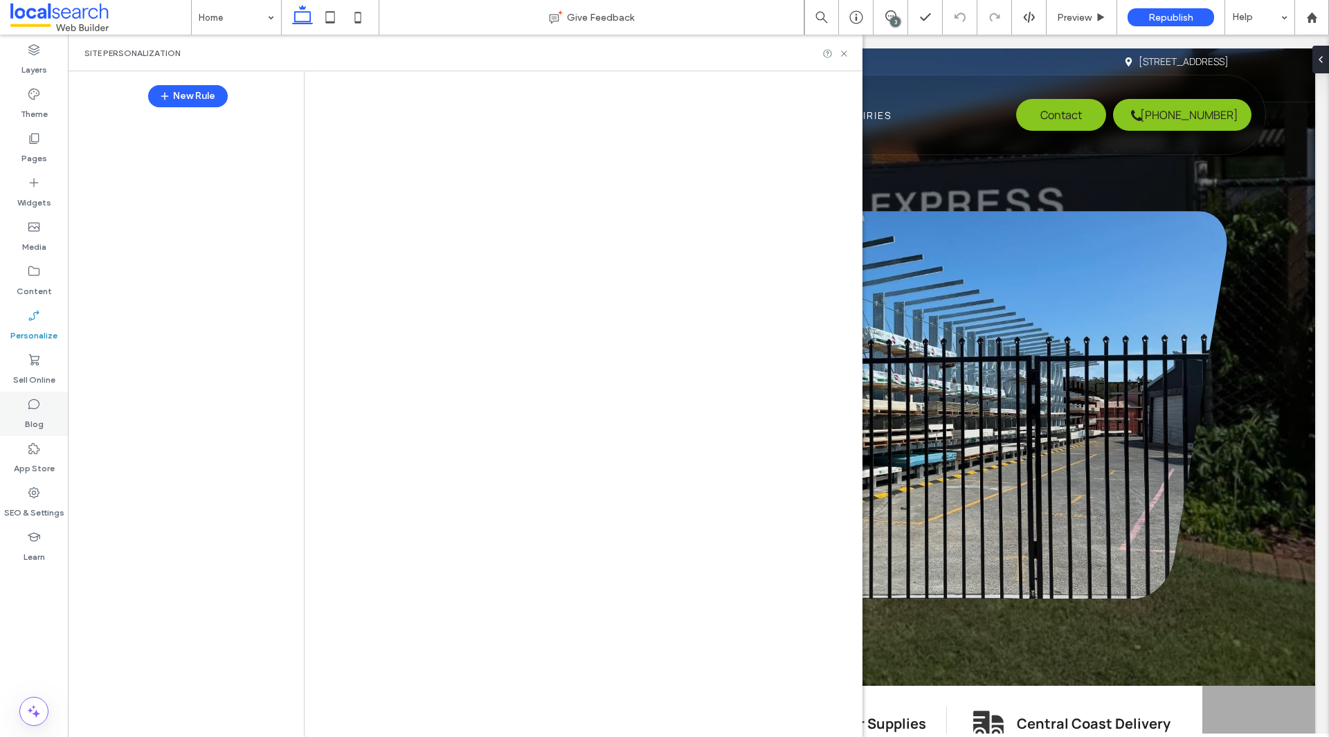
click at [40, 411] on label "Blog" at bounding box center [34, 420] width 19 height 19
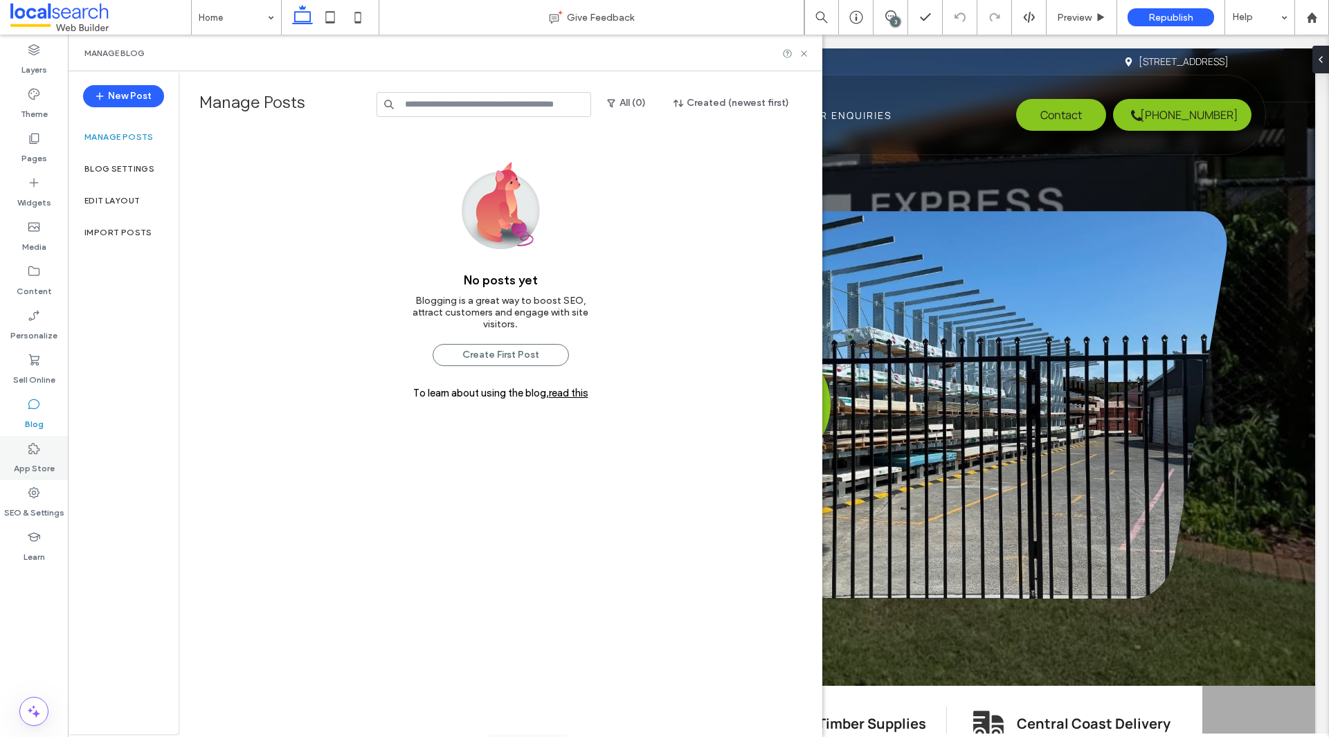
click at [41, 448] on div "App Store" at bounding box center [34, 458] width 68 height 44
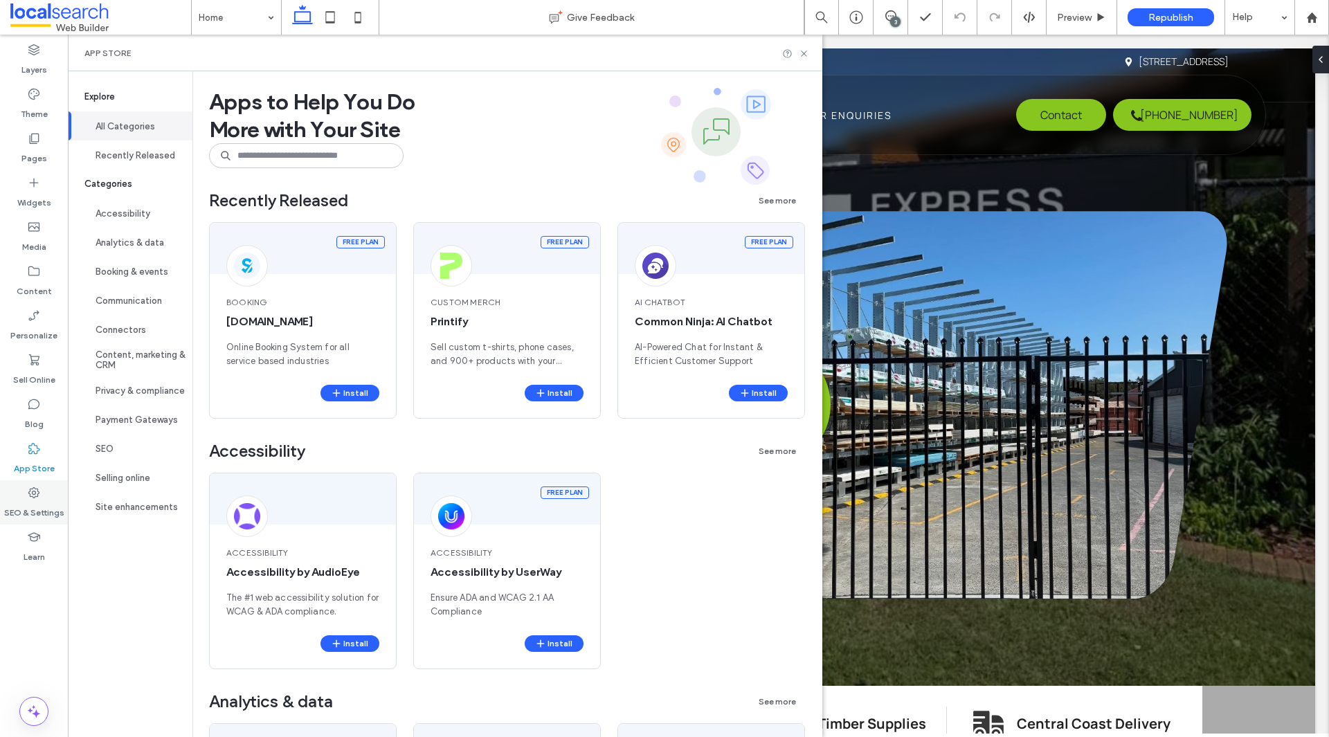
click at [52, 513] on label "SEO & Settings" at bounding box center [34, 509] width 60 height 19
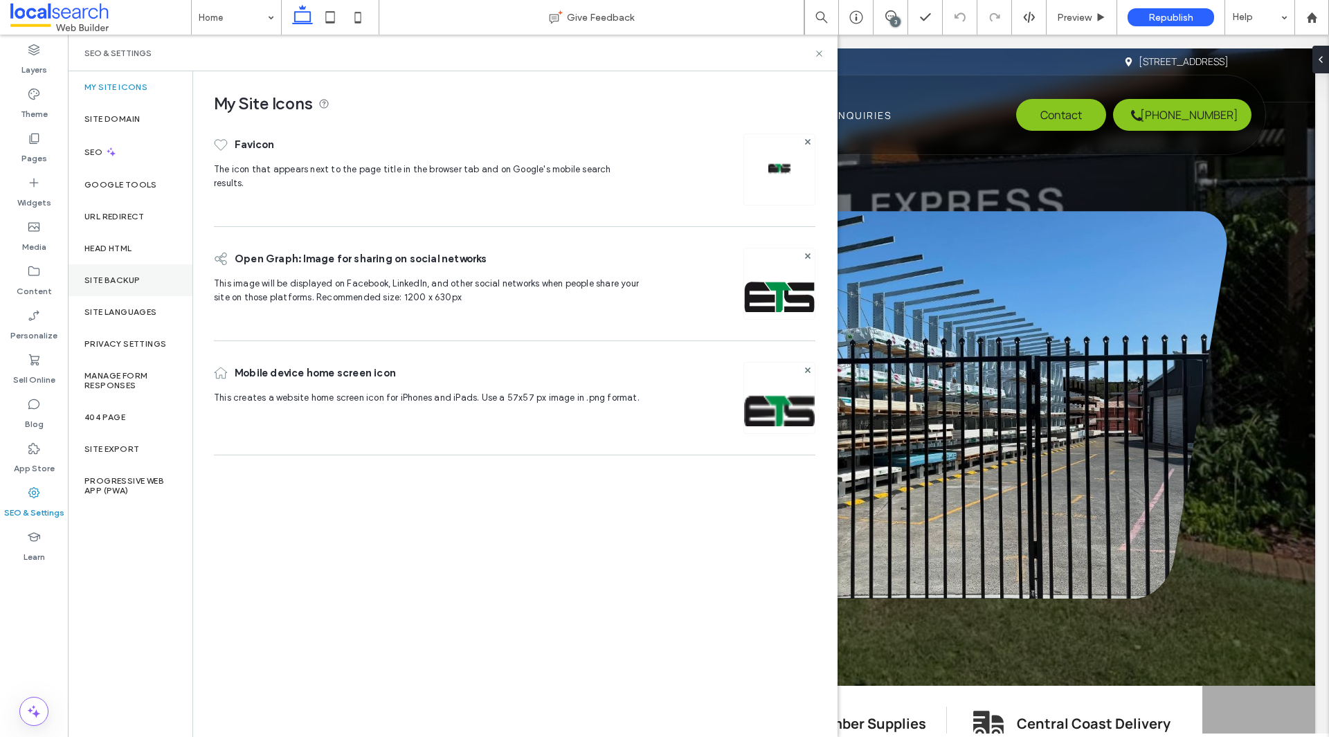
click at [112, 271] on div "Site Backup" at bounding box center [130, 280] width 125 height 32
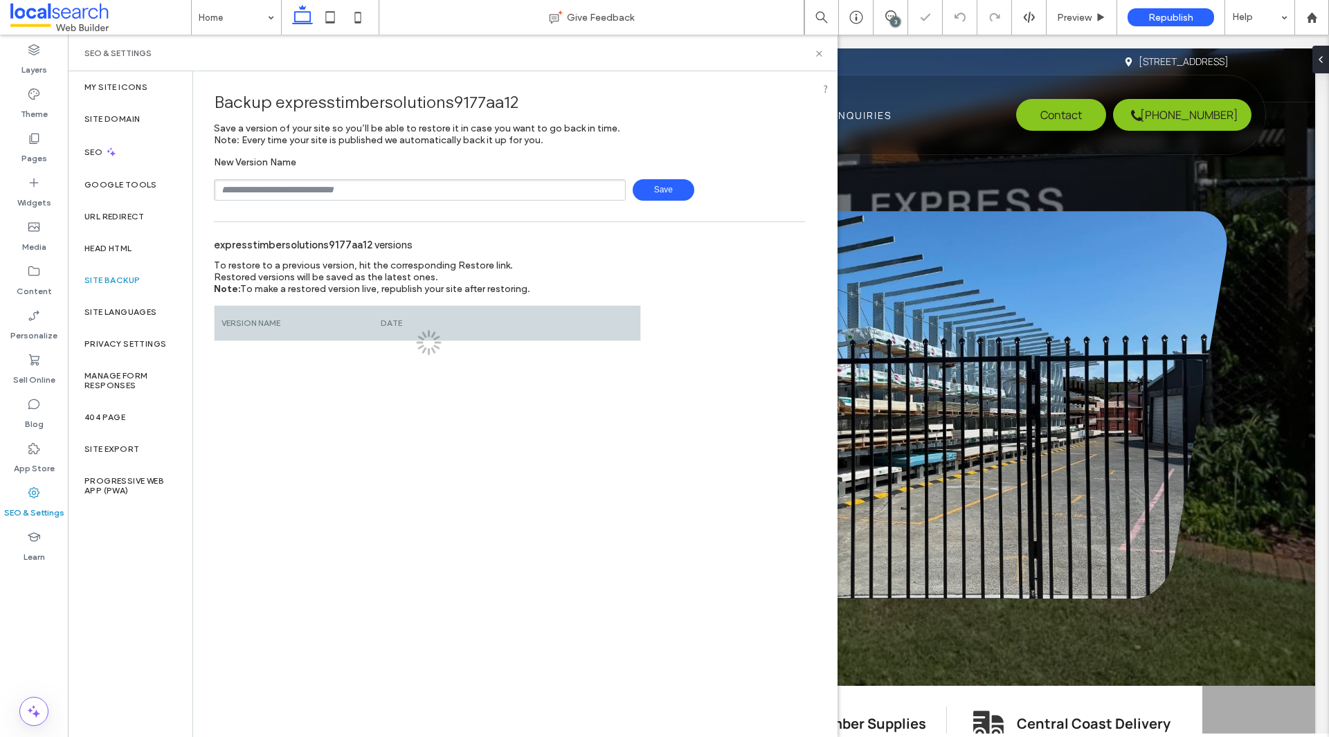
click at [313, 192] on input "text" at bounding box center [420, 189] width 412 height 21
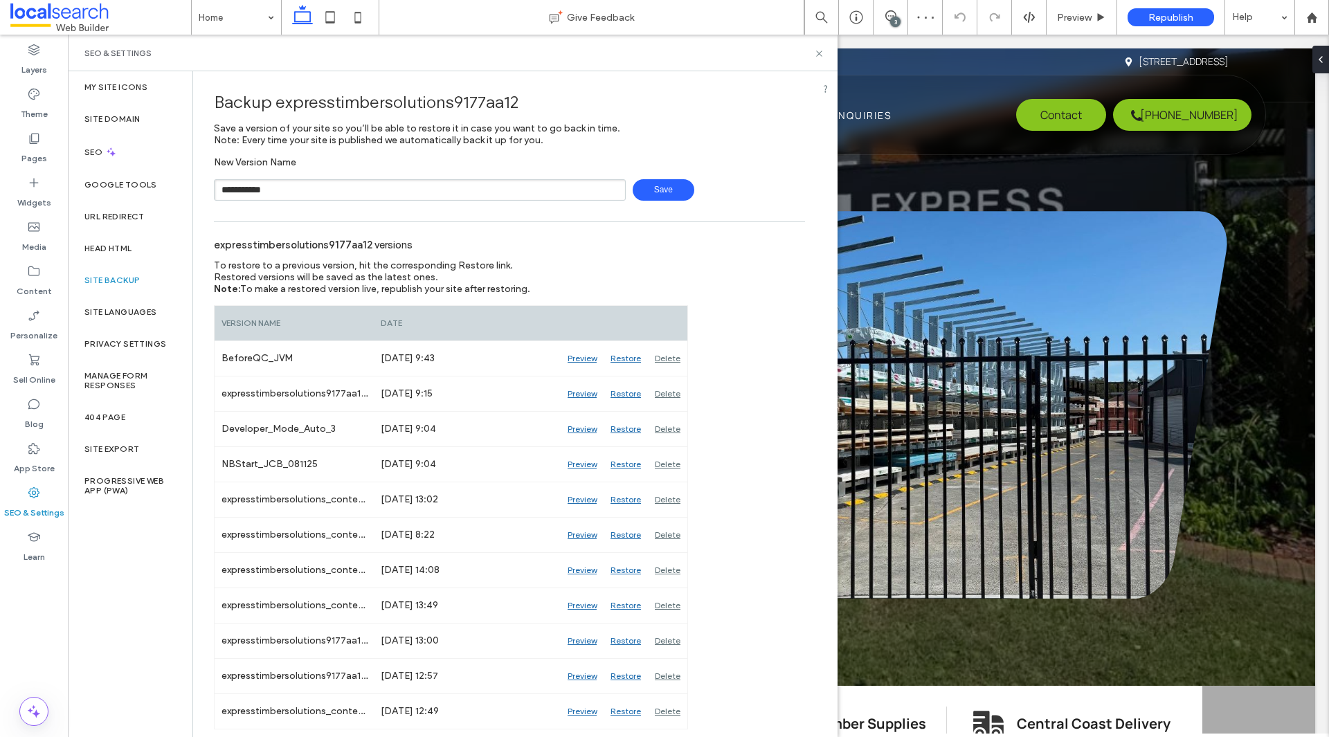
type input "**********"
click at [672, 191] on span "Save" at bounding box center [664, 189] width 62 height 21
click at [125, 155] on div "SEO" at bounding box center [130, 152] width 125 height 34
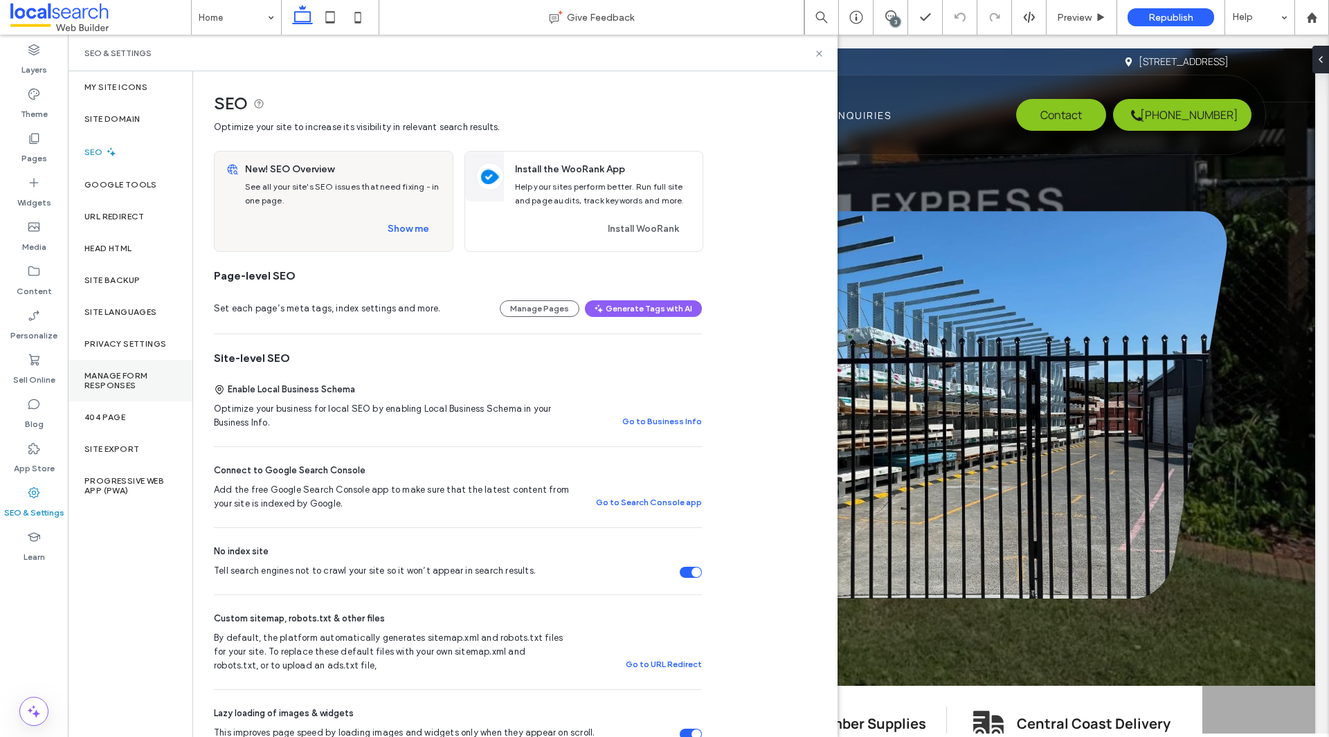
click at [136, 385] on label "Manage Form Responses" at bounding box center [129, 380] width 91 height 19
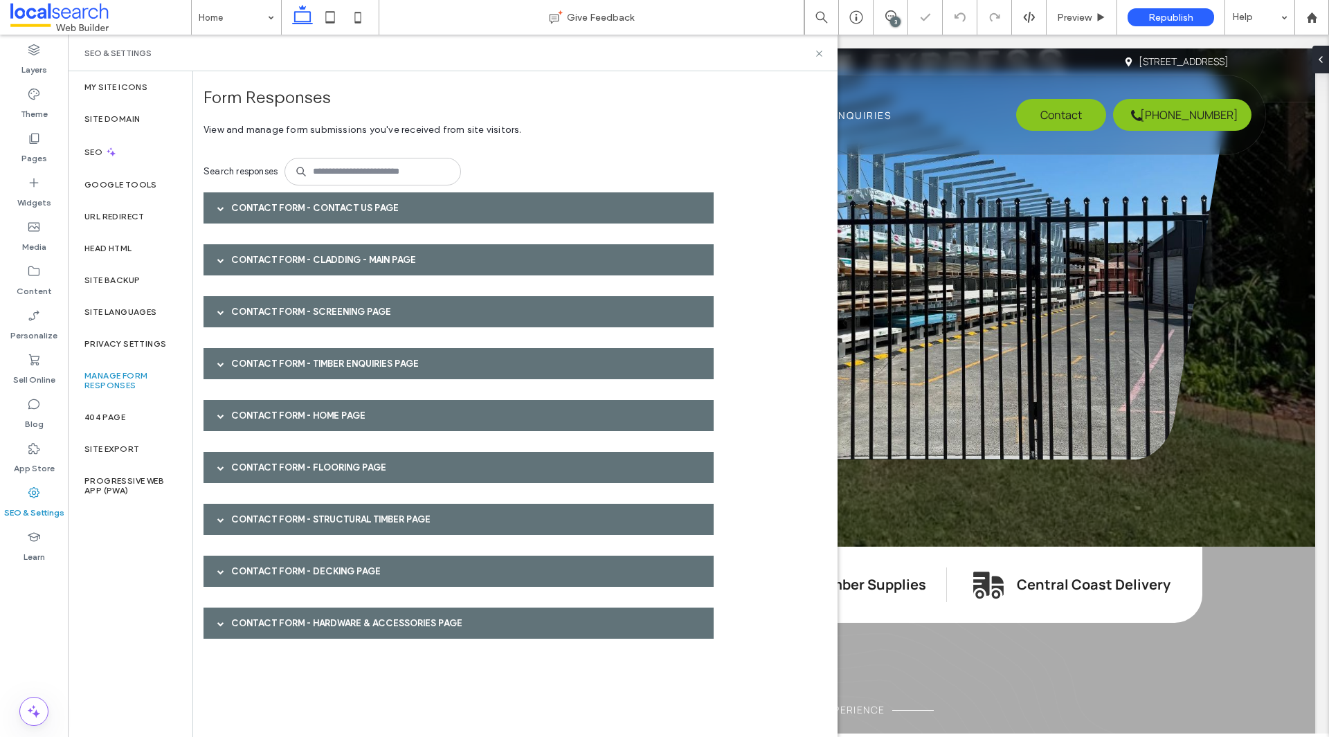
scroll to position [277, 0]
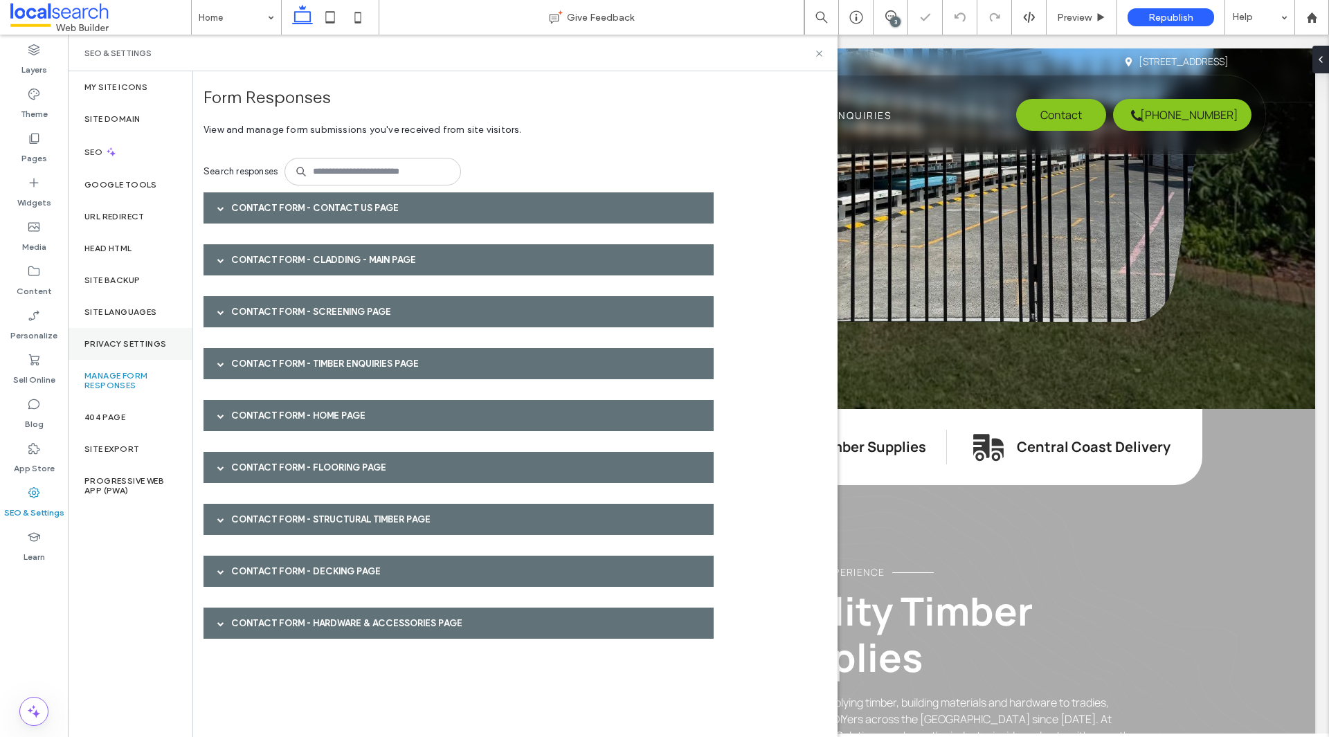
click at [126, 339] on label "Privacy Settings" at bounding box center [125, 344] width 82 height 10
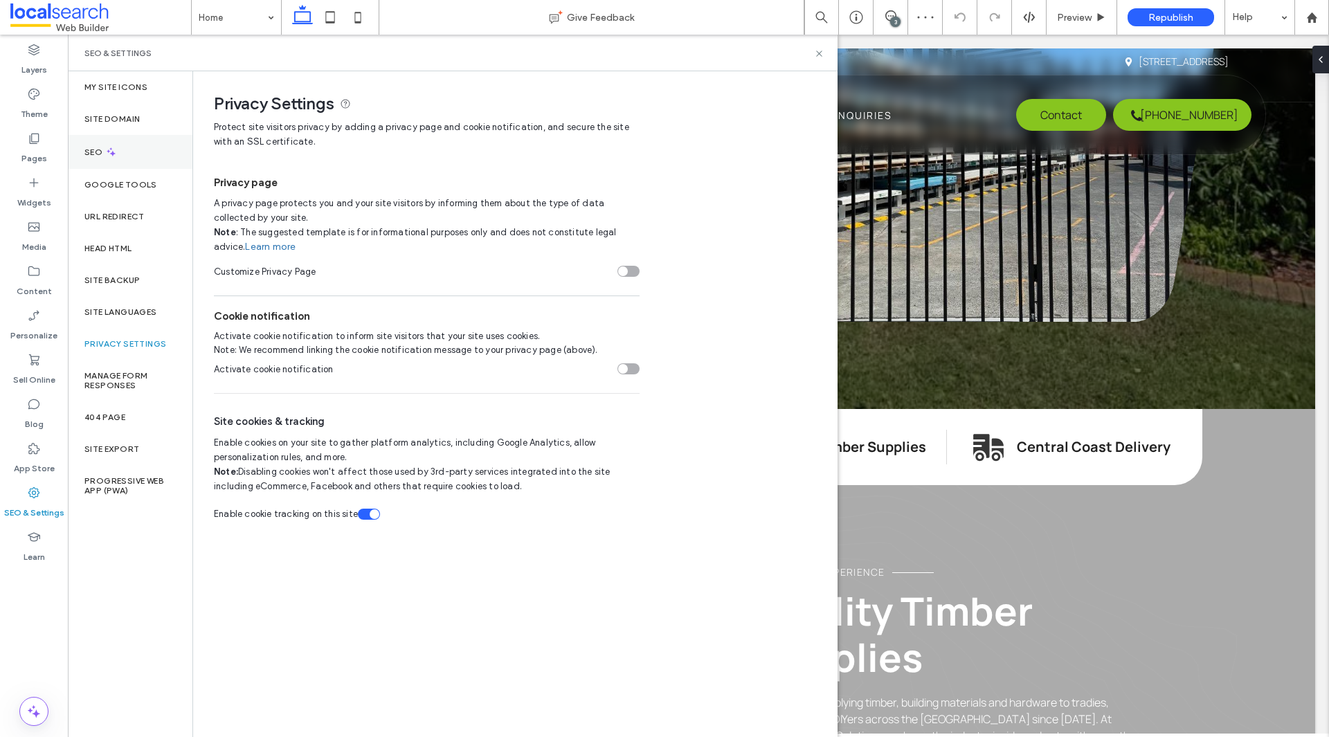
click at [147, 156] on div "SEO" at bounding box center [130, 152] width 125 height 34
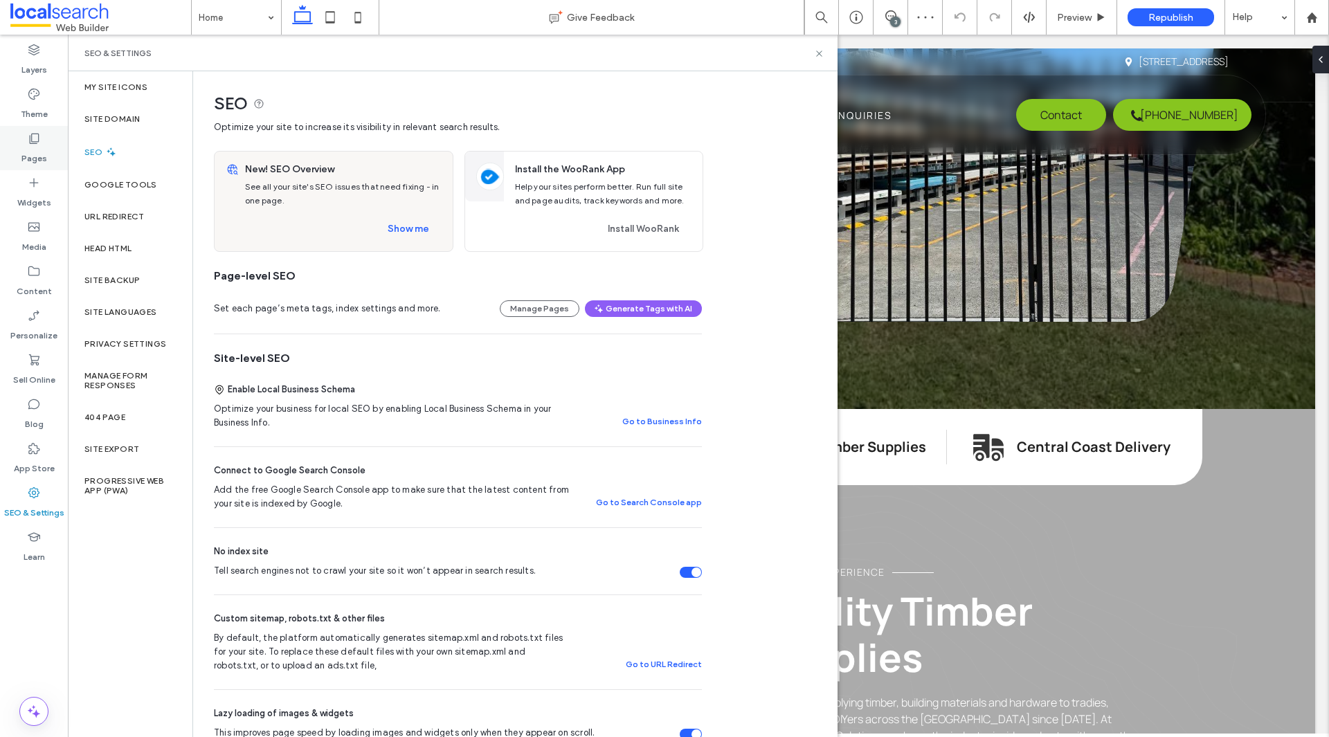
click at [46, 145] on label "Pages" at bounding box center [34, 154] width 26 height 19
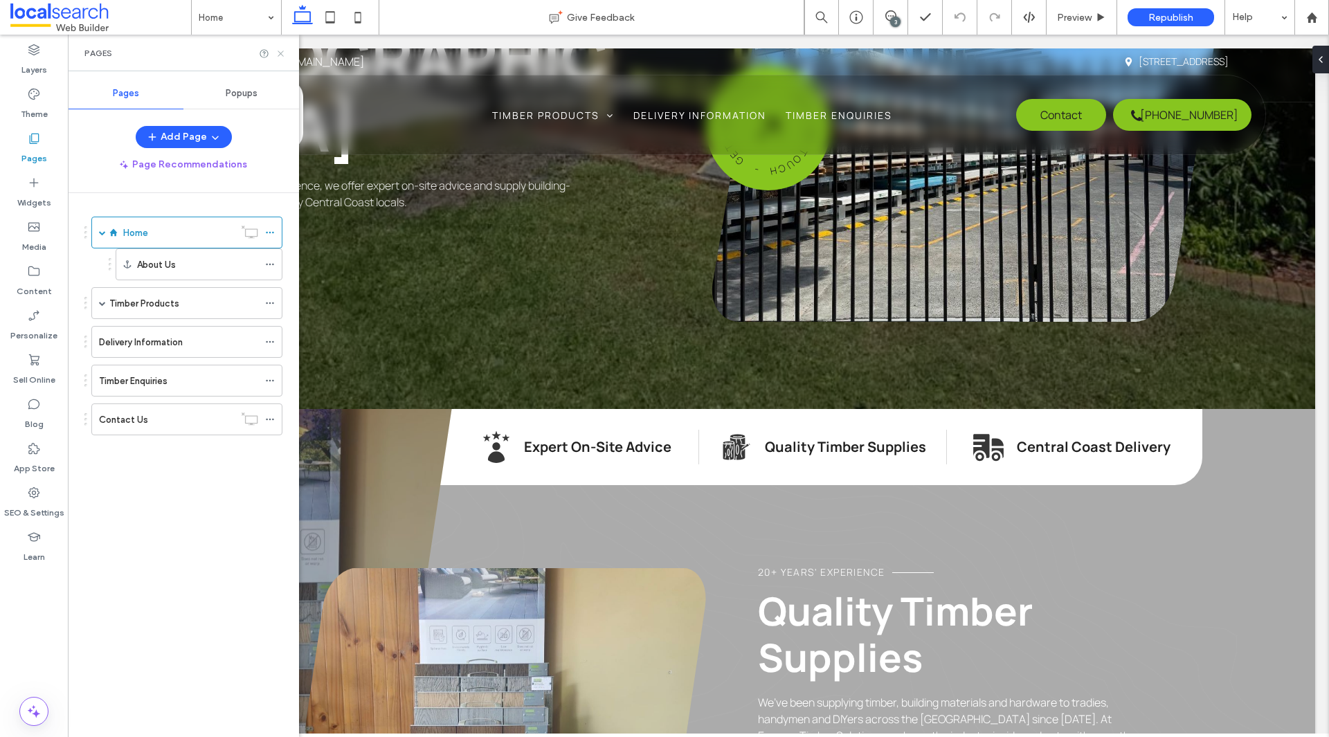
click at [278, 51] on icon at bounding box center [280, 53] width 10 height 10
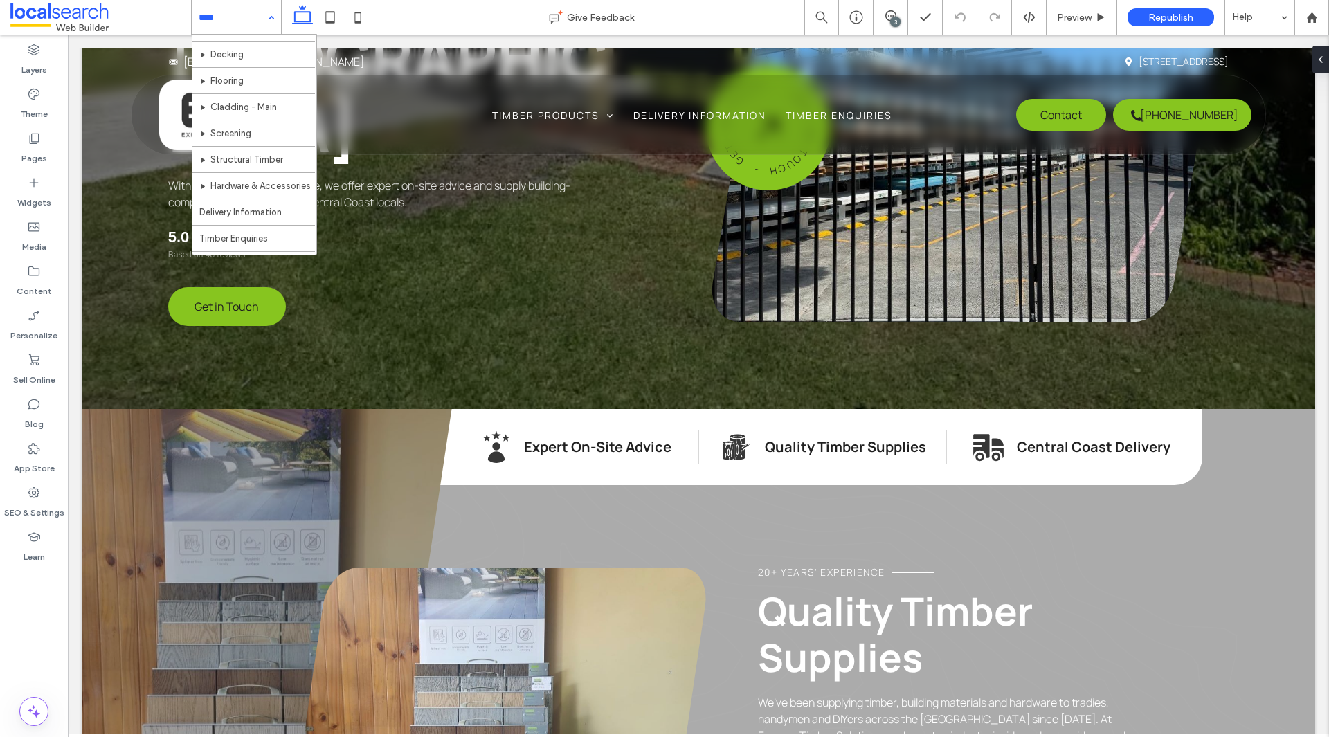
scroll to position [67, 0]
click at [47, 506] on label "SEO & Settings" at bounding box center [34, 509] width 60 height 19
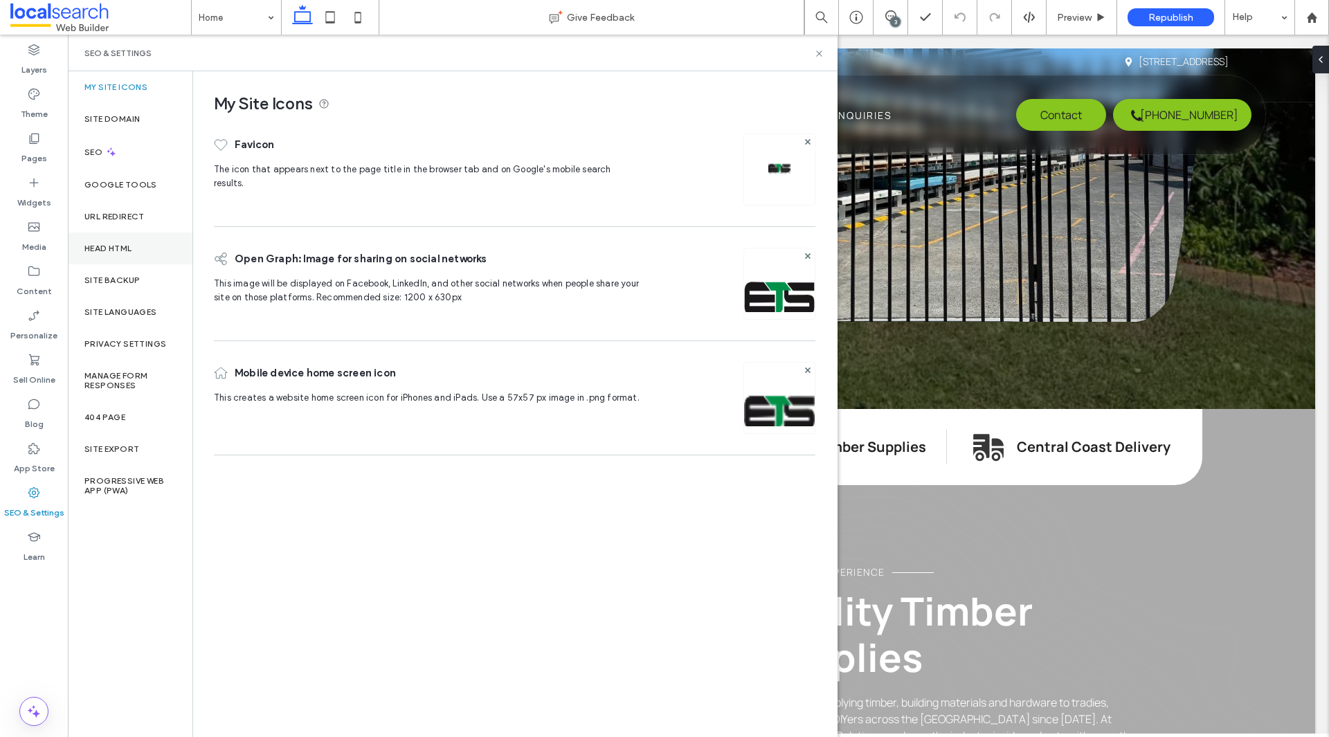
click at [132, 258] on div "Head HTML" at bounding box center [130, 249] width 125 height 32
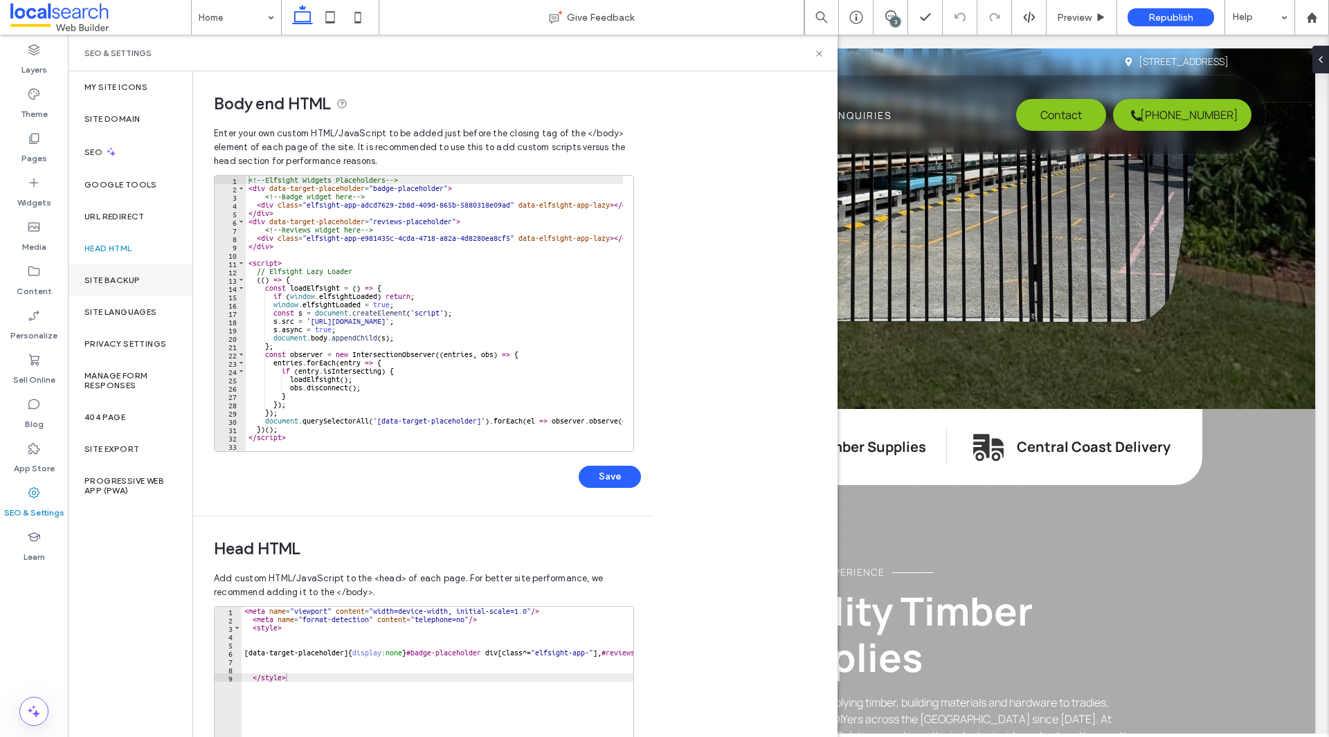
click at [132, 282] on label "Site Backup" at bounding box center [111, 280] width 55 height 10
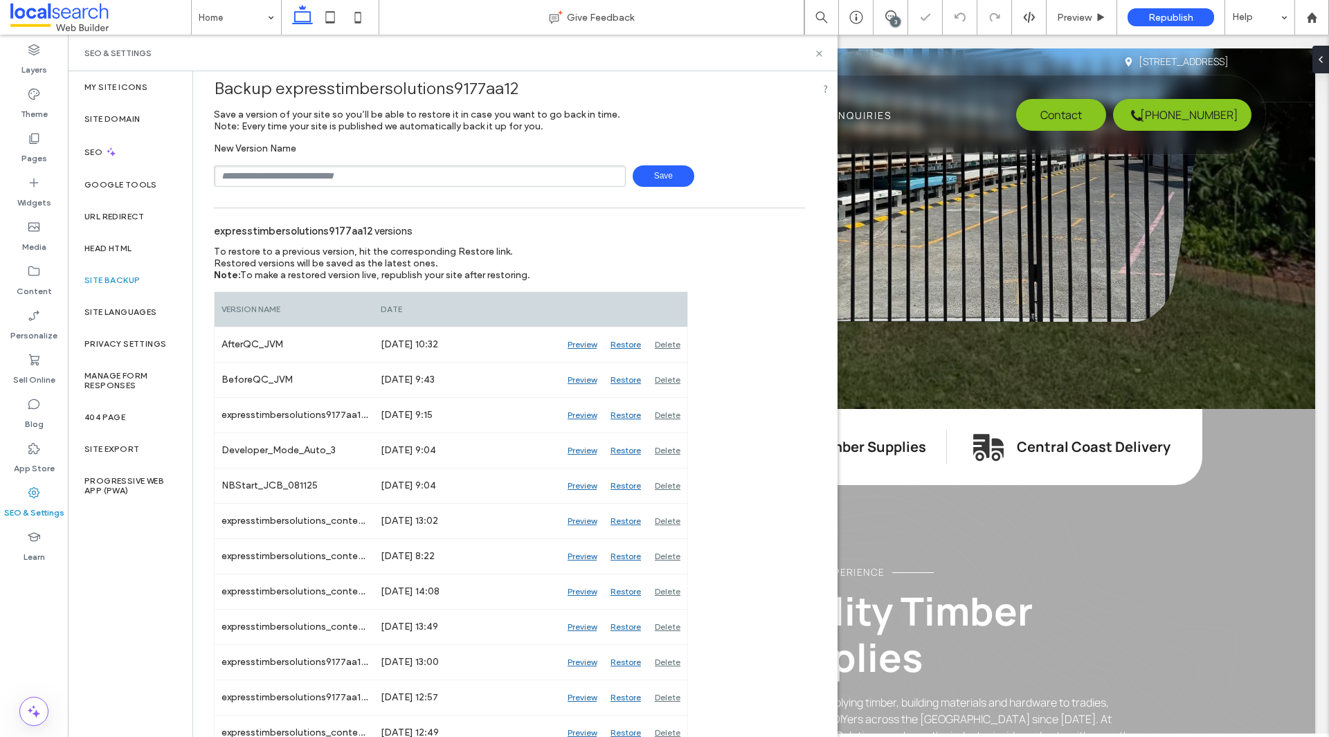
scroll to position [0, 0]
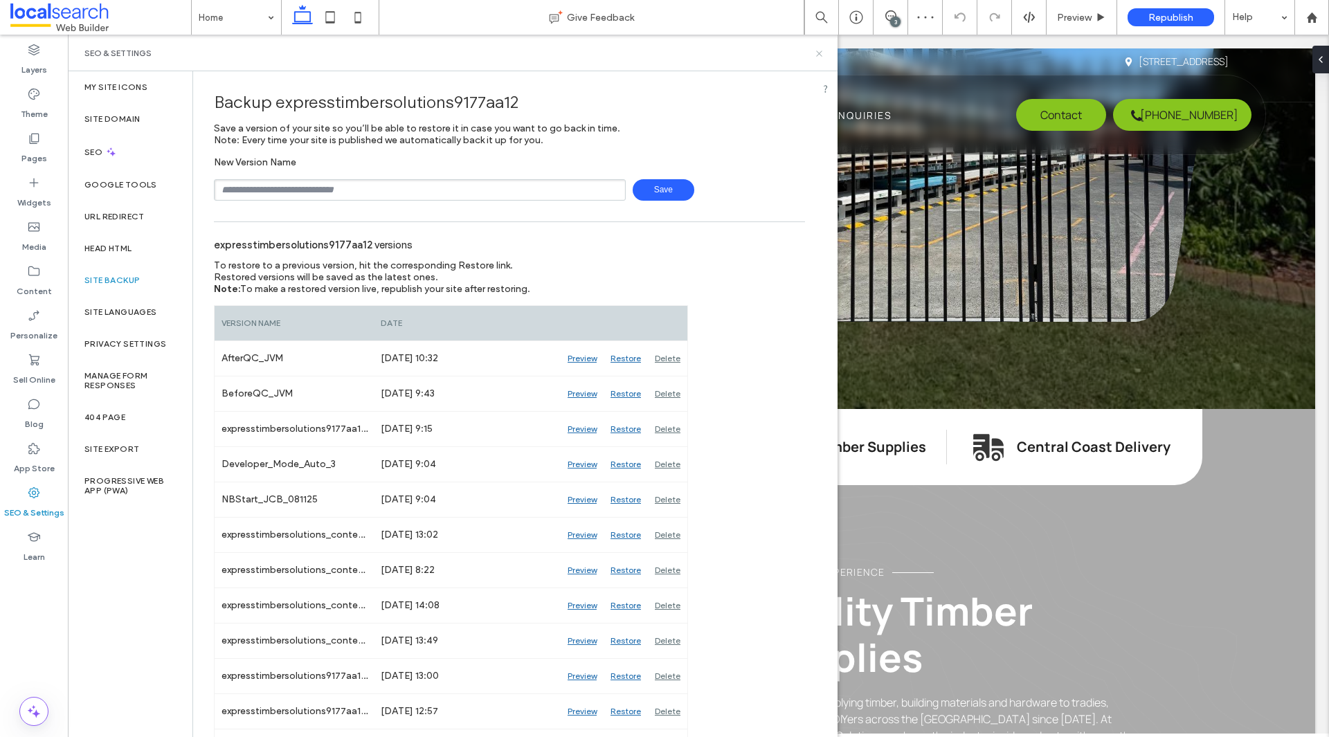
click at [822, 48] on icon at bounding box center [819, 53] width 10 height 10
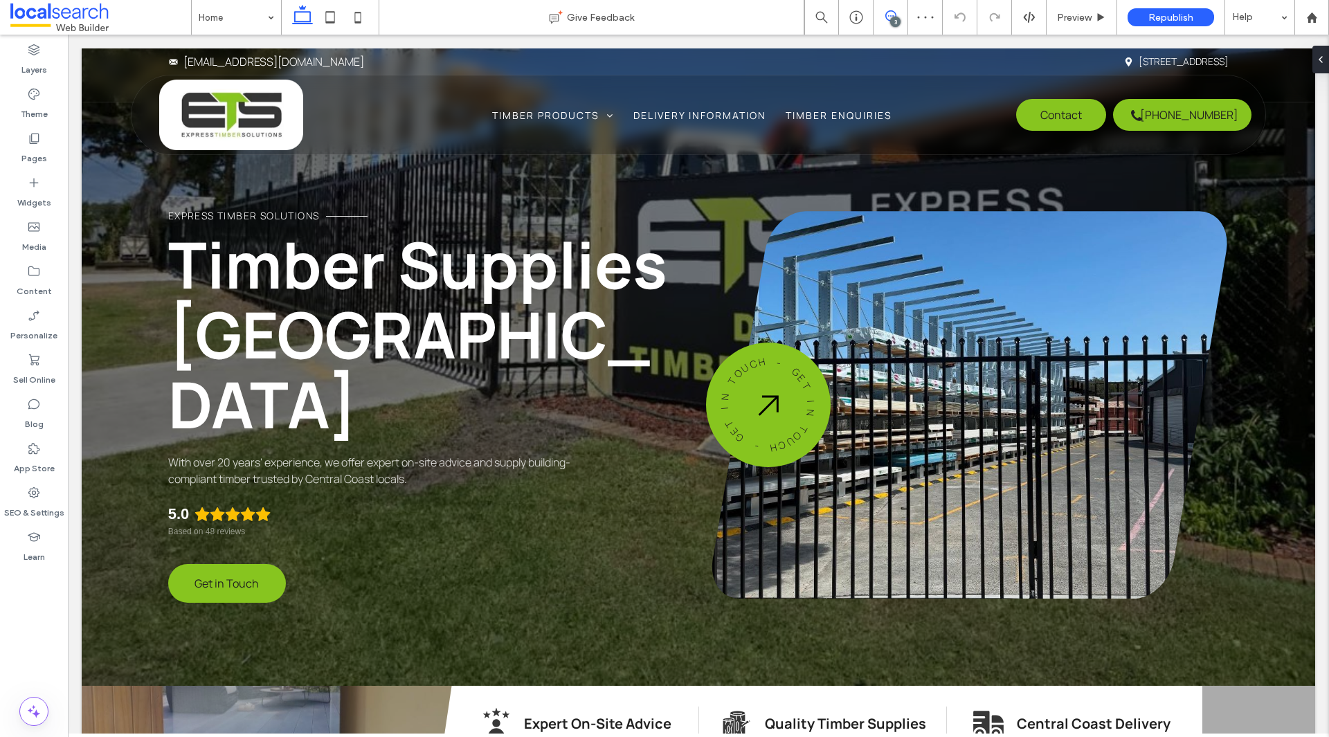
click at [900, 15] on span at bounding box center [890, 15] width 34 height 11
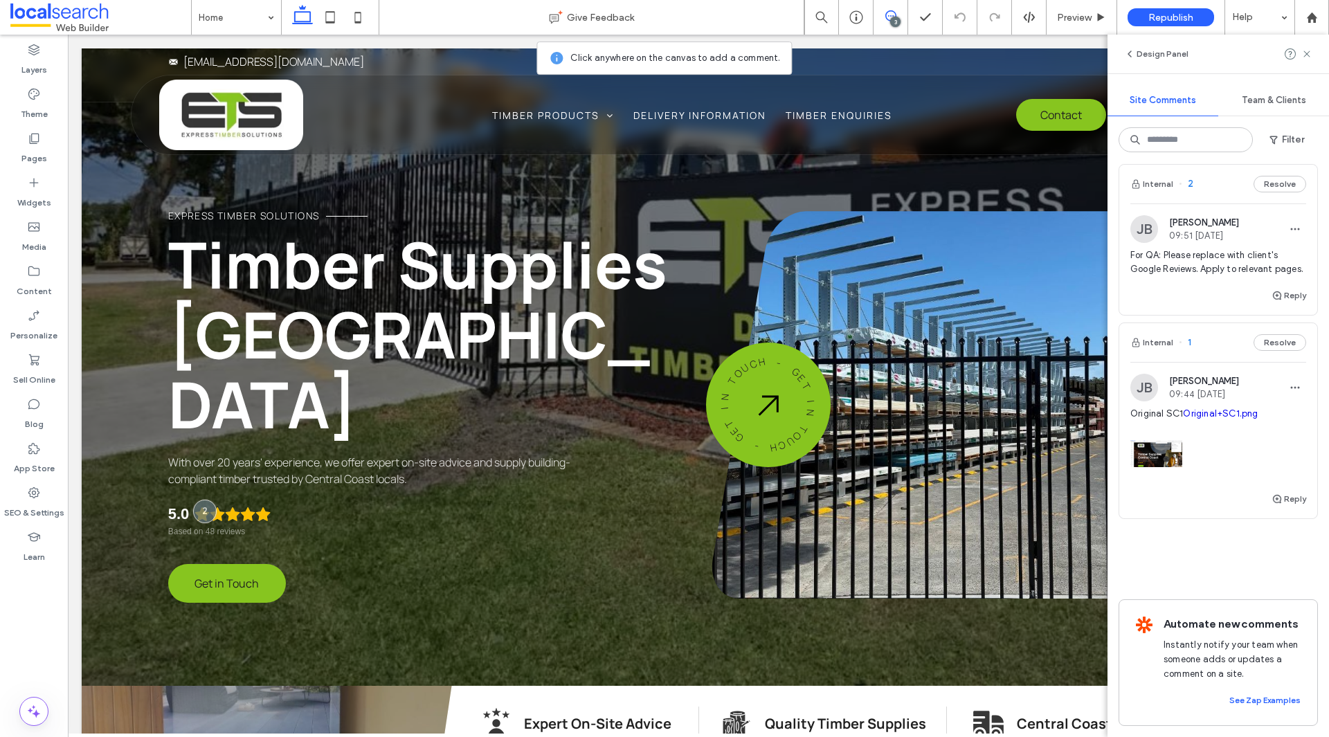
scroll to position [226, 0]
click at [1246, 421] on div at bounding box center [1218, 450] width 176 height 59
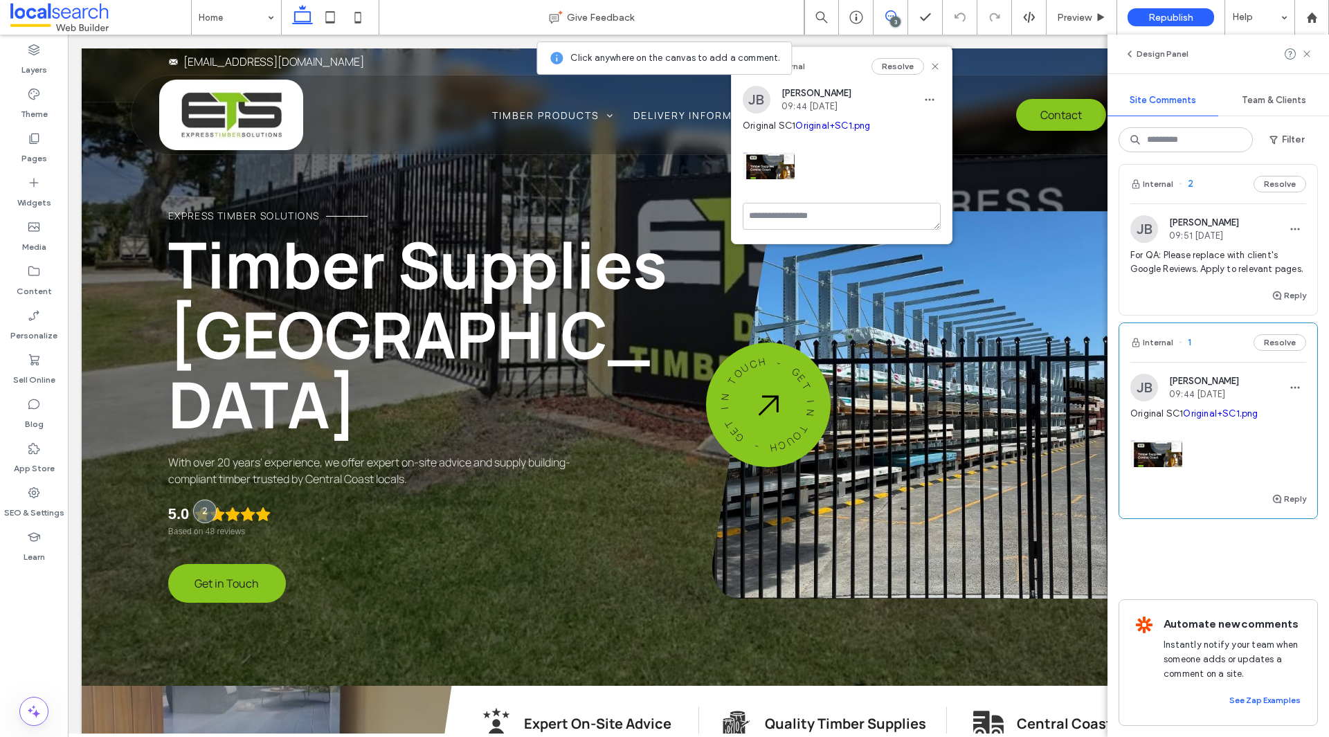
click at [1188, 408] on link "Original+SC1.png" at bounding box center [1220, 413] width 75 height 10
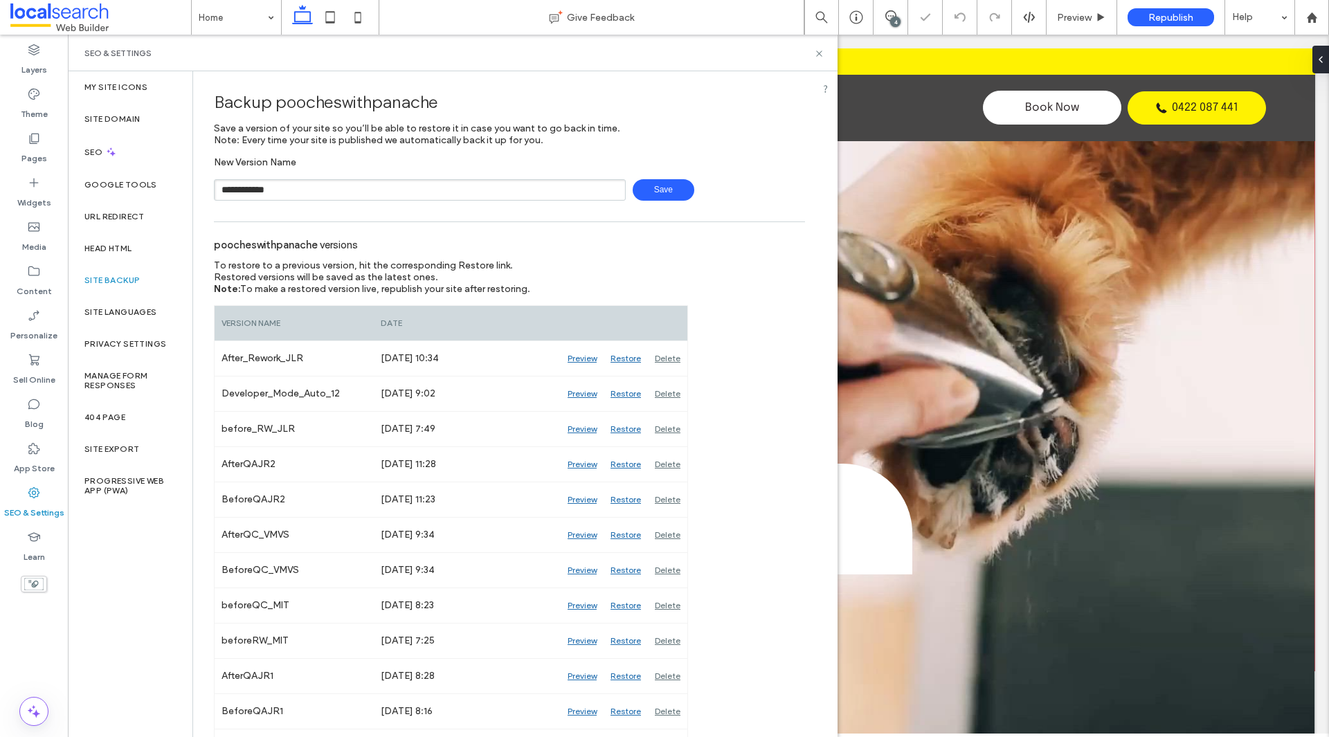
click at [648, 185] on span "Save" at bounding box center [664, 189] width 62 height 21
click at [817, 50] on icon at bounding box center [819, 53] width 10 height 10
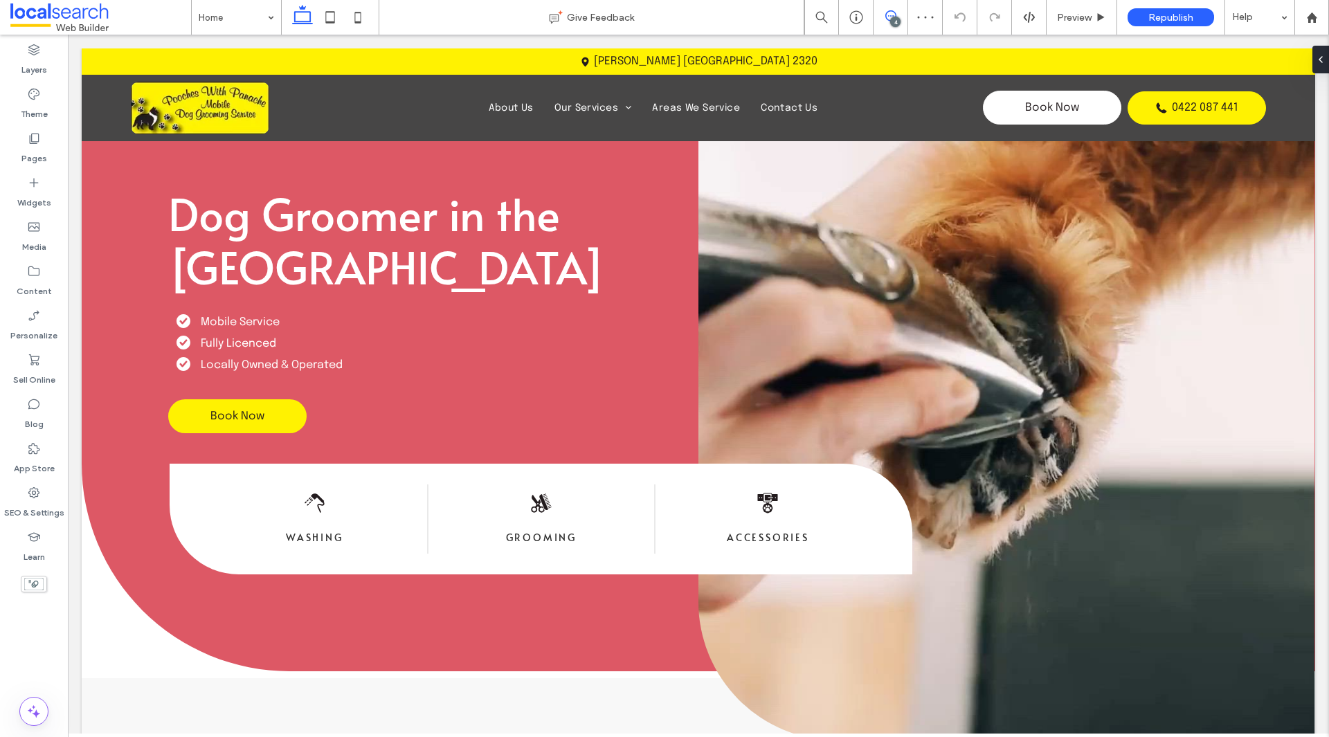
click at [880, 19] on span at bounding box center [890, 15] width 34 height 11
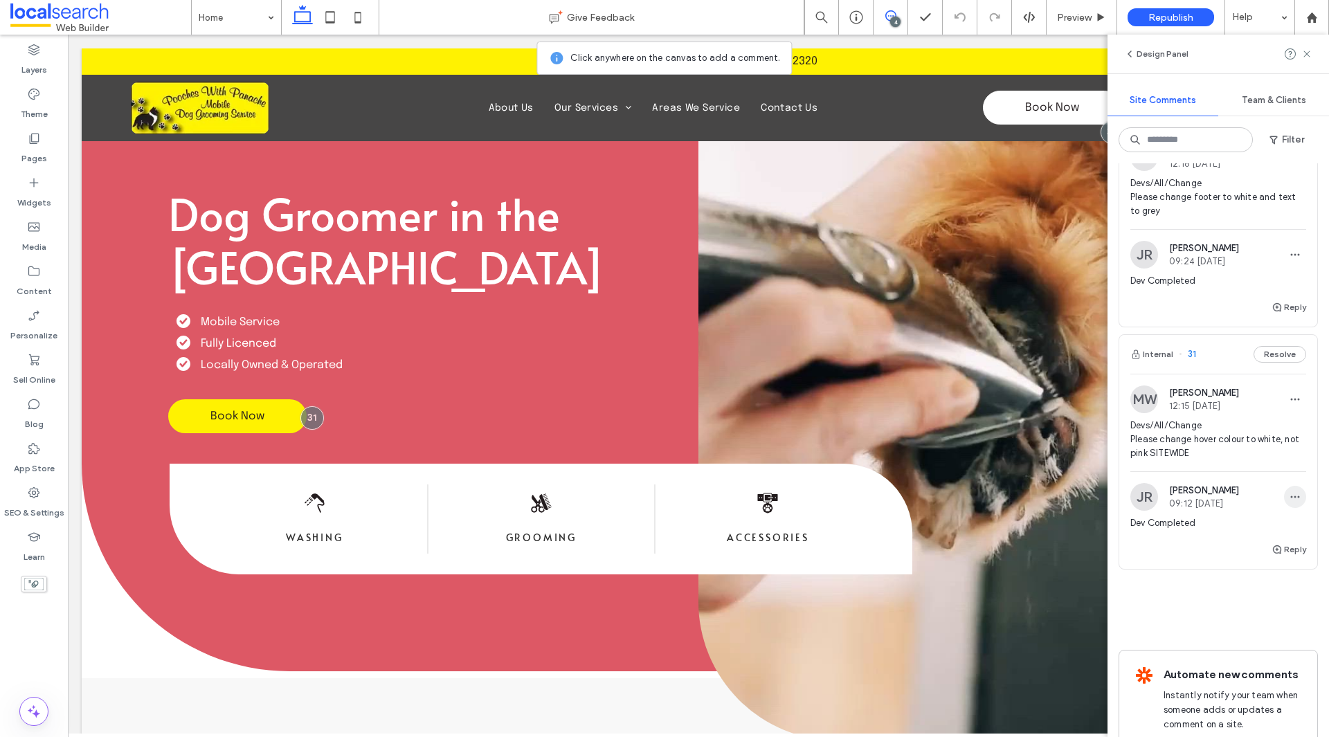
scroll to position [633, 0]
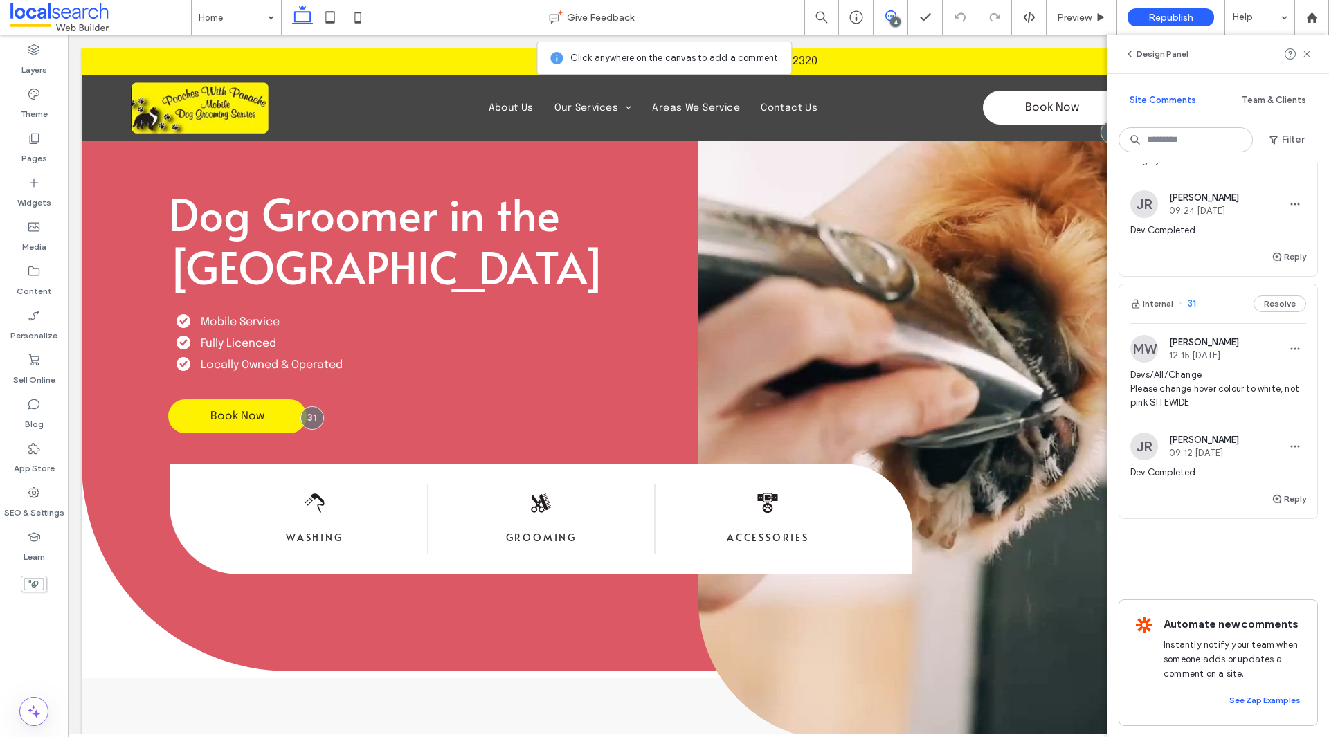
click at [1210, 383] on span "Devs/All/Change Please change hover colour to white, not pink SITEWIDE" at bounding box center [1218, 389] width 176 height 42
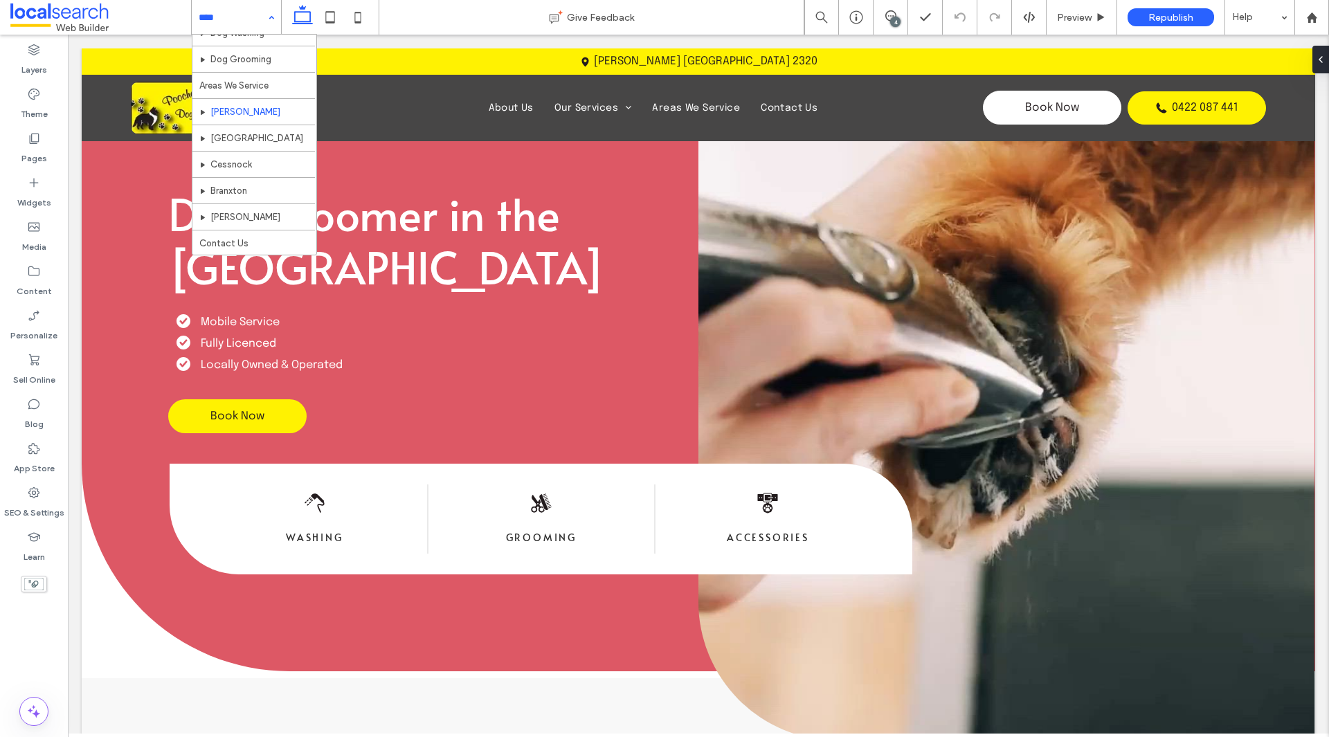
scroll to position [0, 0]
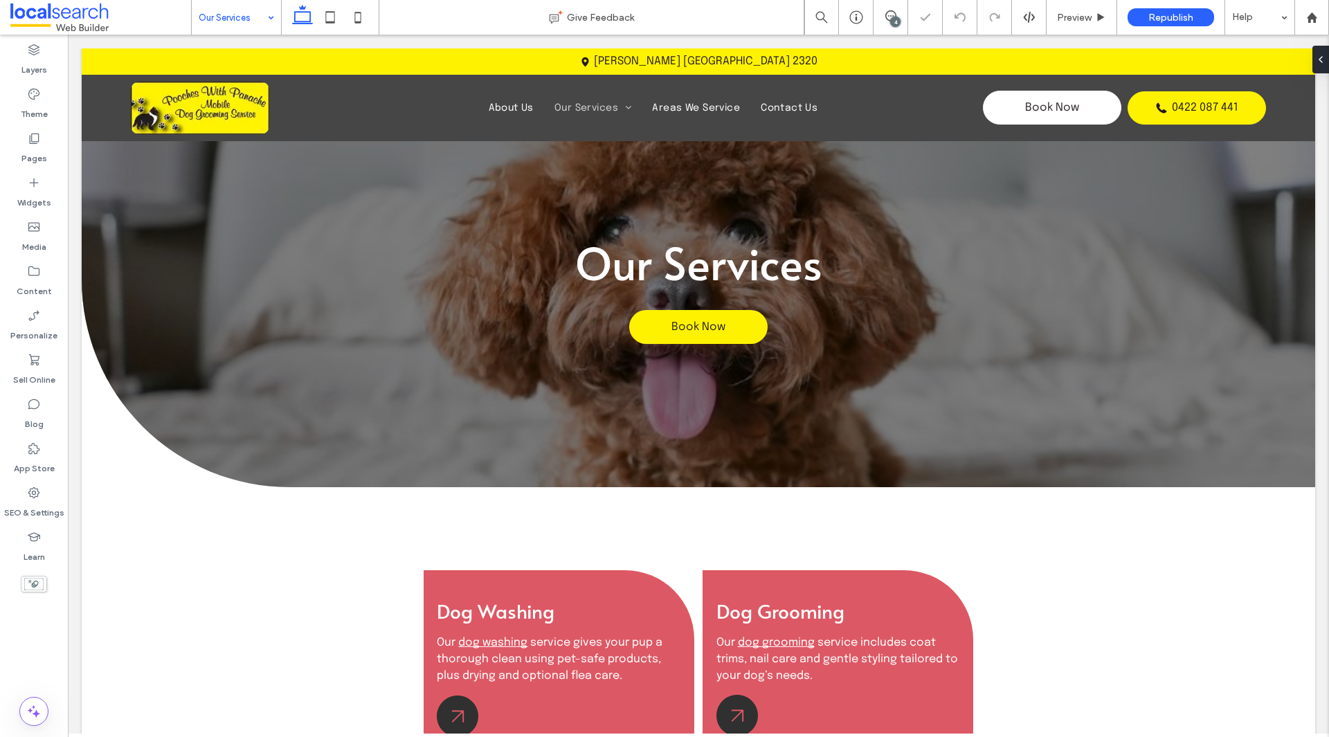
click at [207, 19] on input at bounding box center [233, 17] width 69 height 35
click at [266, 20] on div "Dog Washing" at bounding box center [236, 17] width 89 height 35
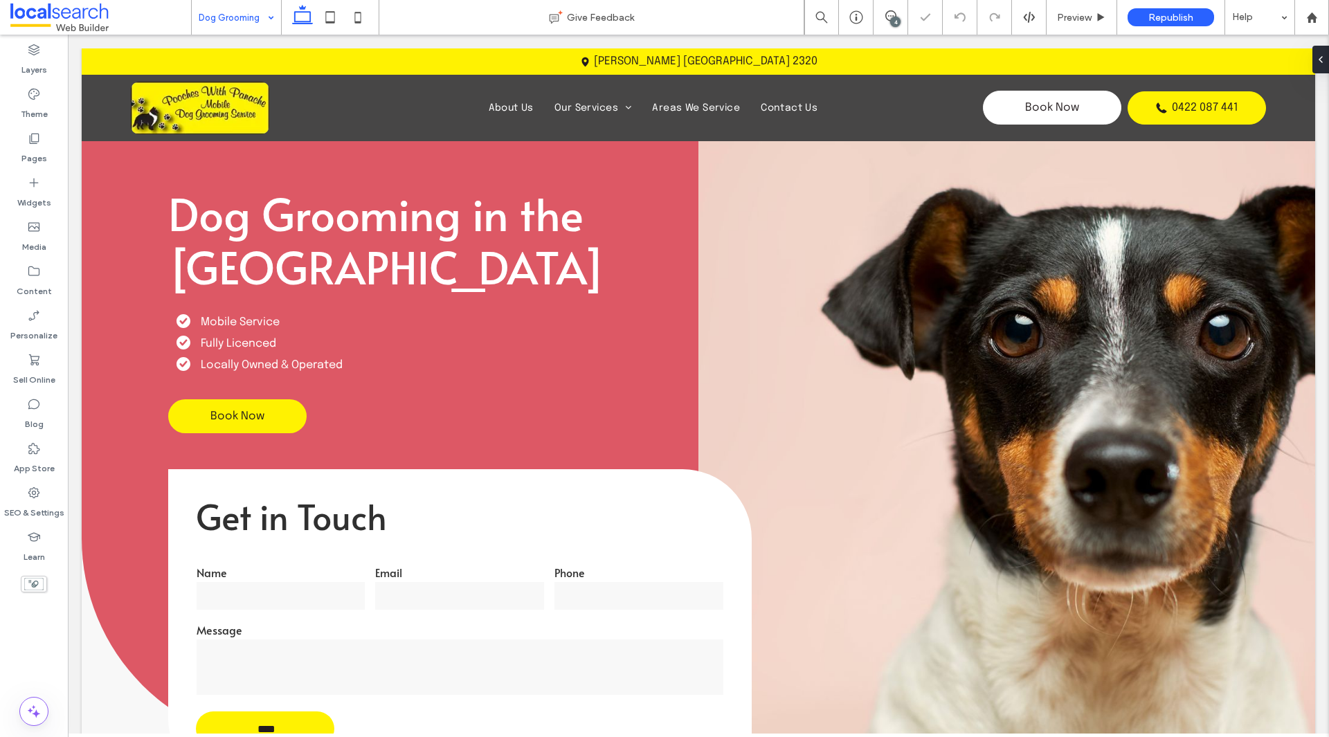
click at [251, 12] on input at bounding box center [233, 17] width 69 height 35
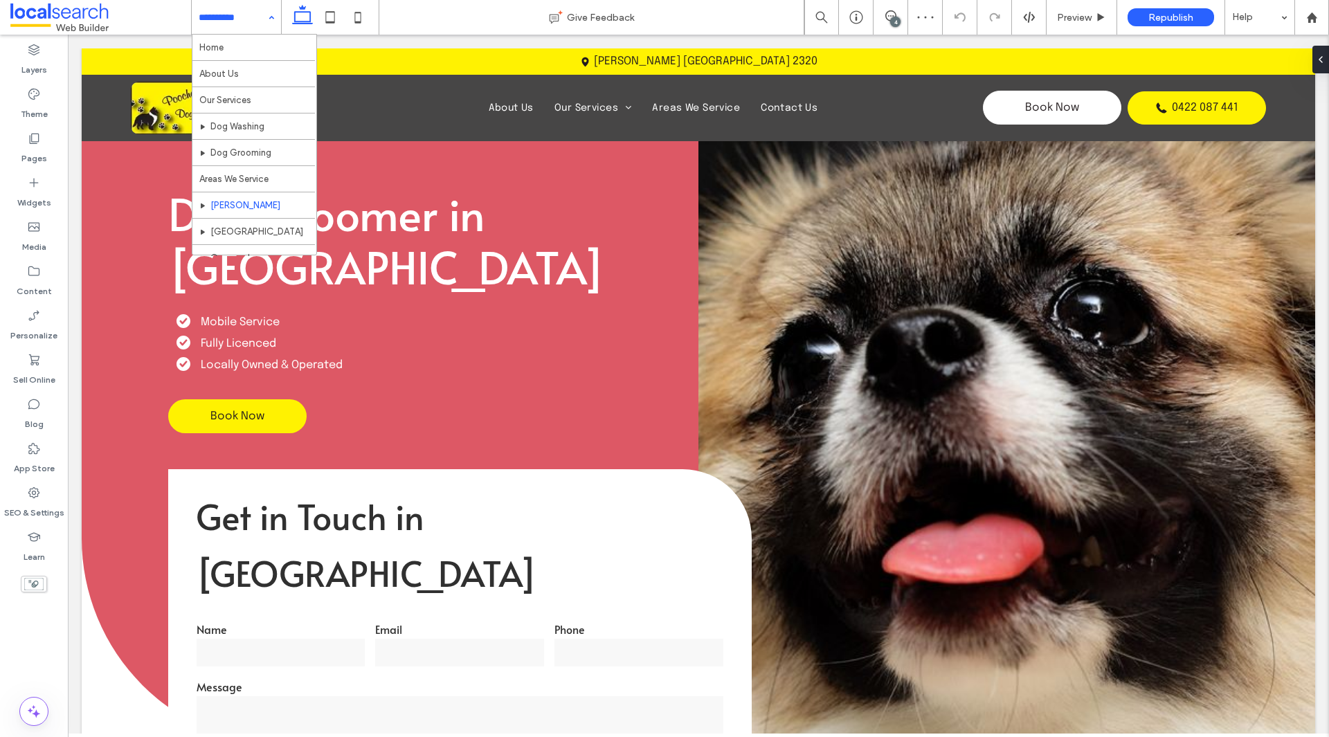
click at [224, 29] on input at bounding box center [233, 17] width 69 height 35
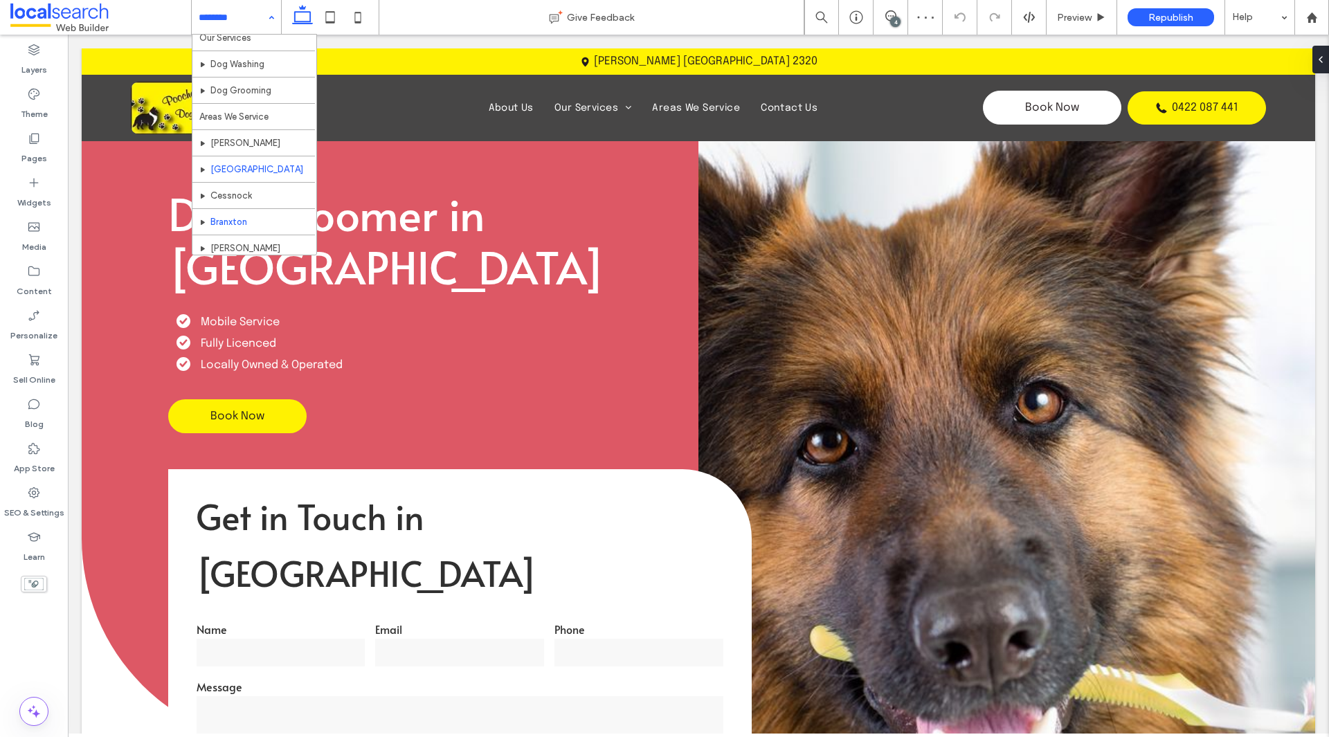
scroll to position [93, 0]
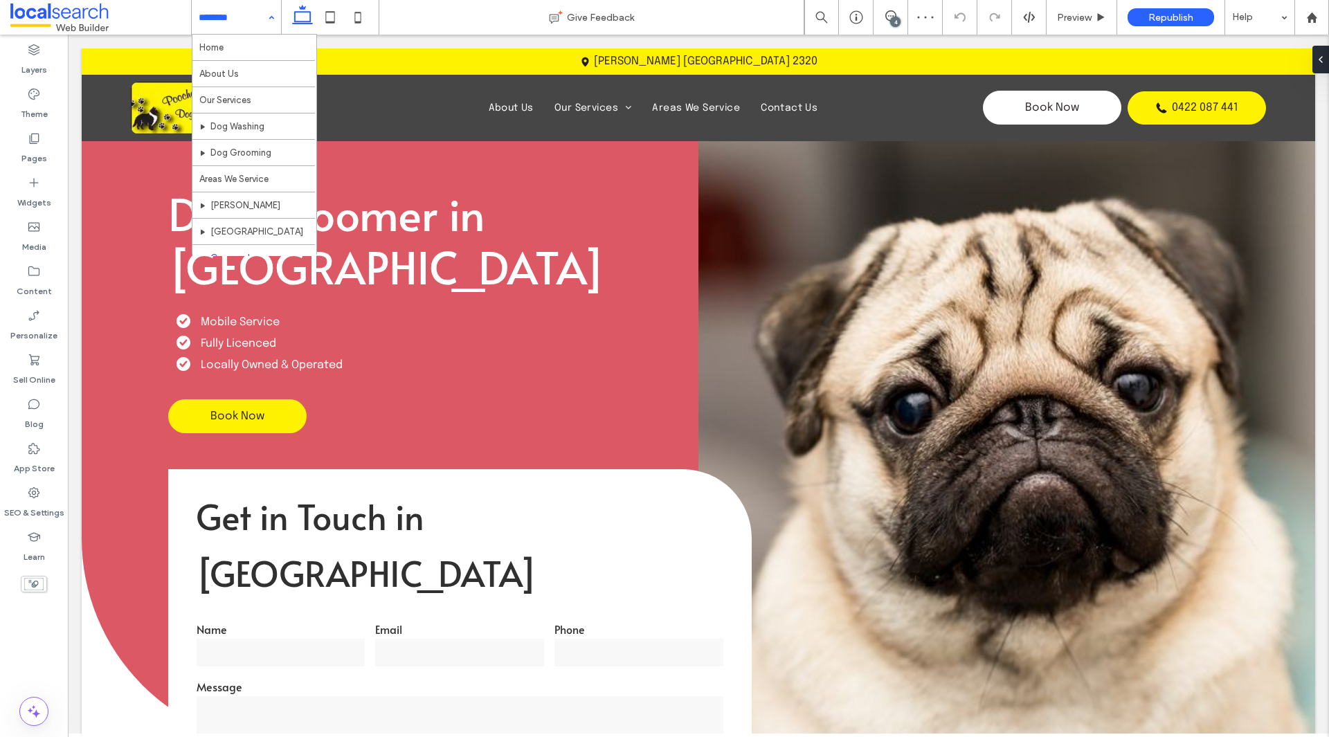
drag, startPoint x: 229, startPoint y: 30, endPoint x: 165, endPoint y: 4, distance: 68.9
click at [229, 30] on input at bounding box center [233, 17] width 69 height 35
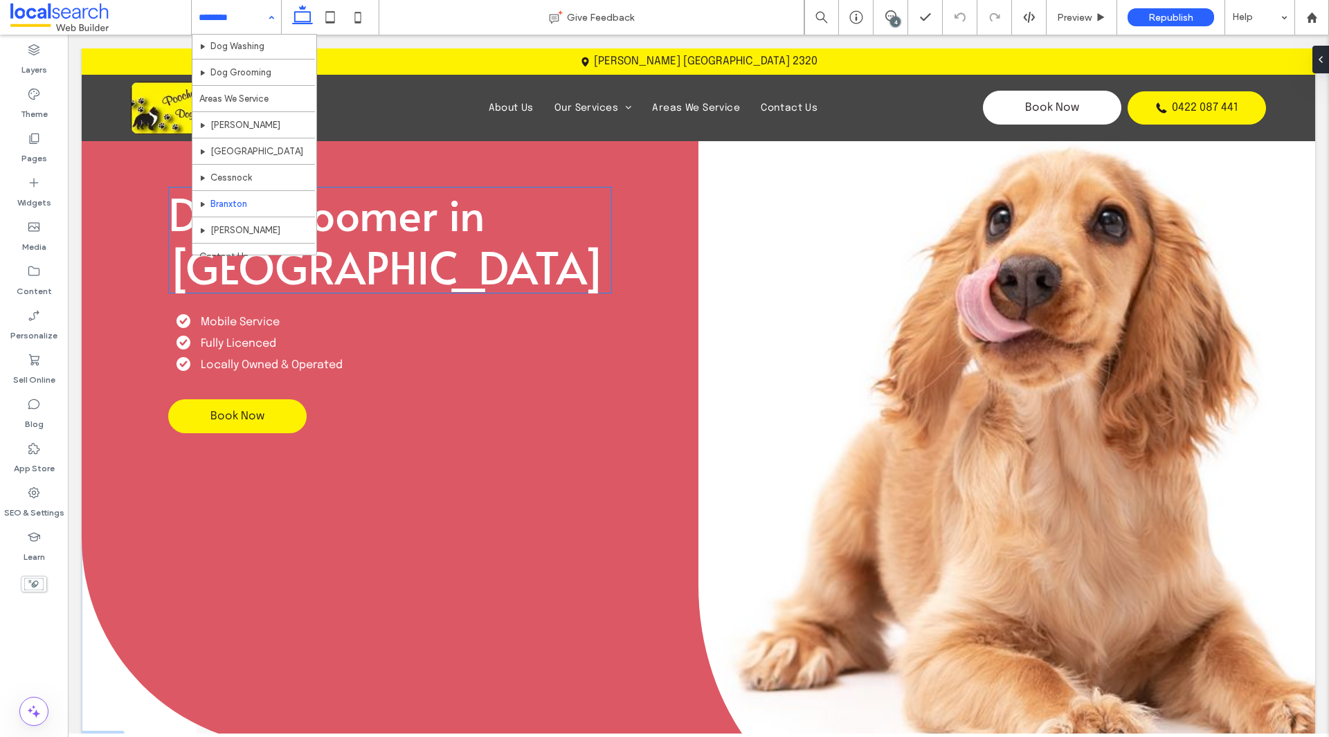
scroll to position [93, 0]
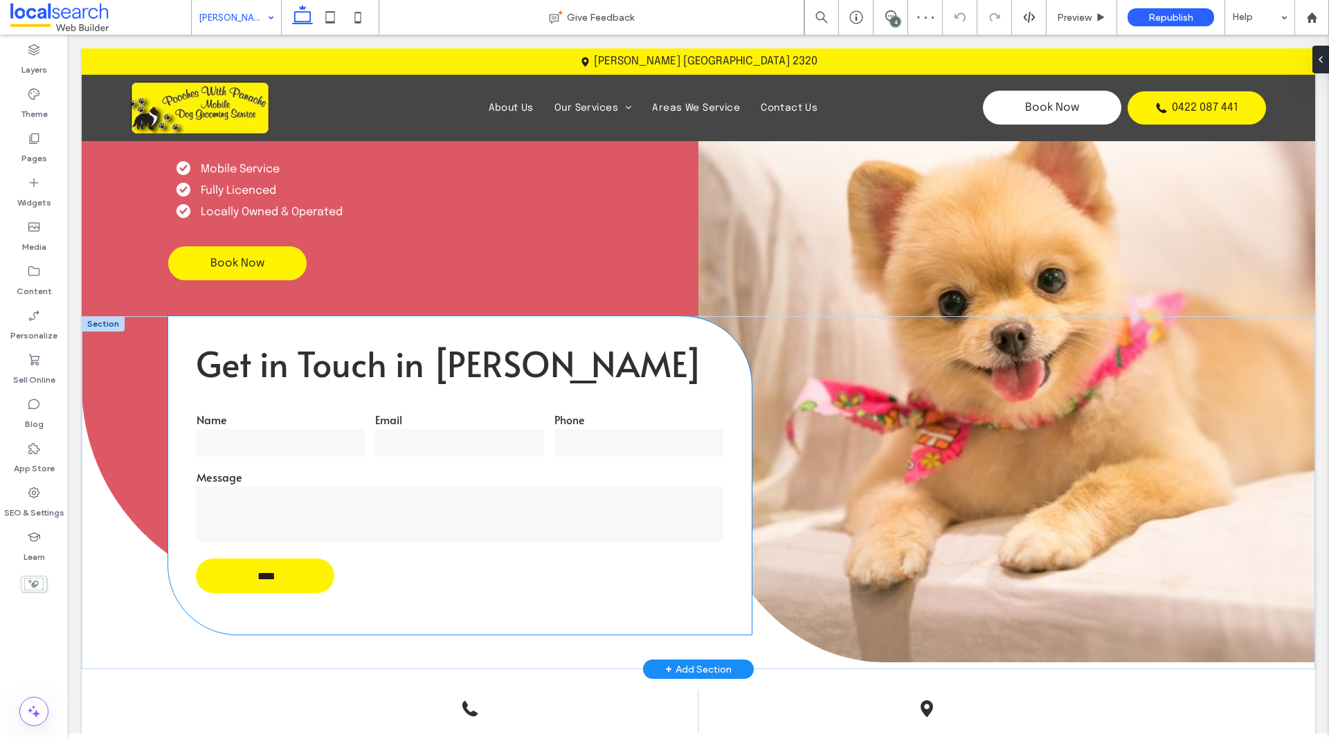
scroll to position [69, 0]
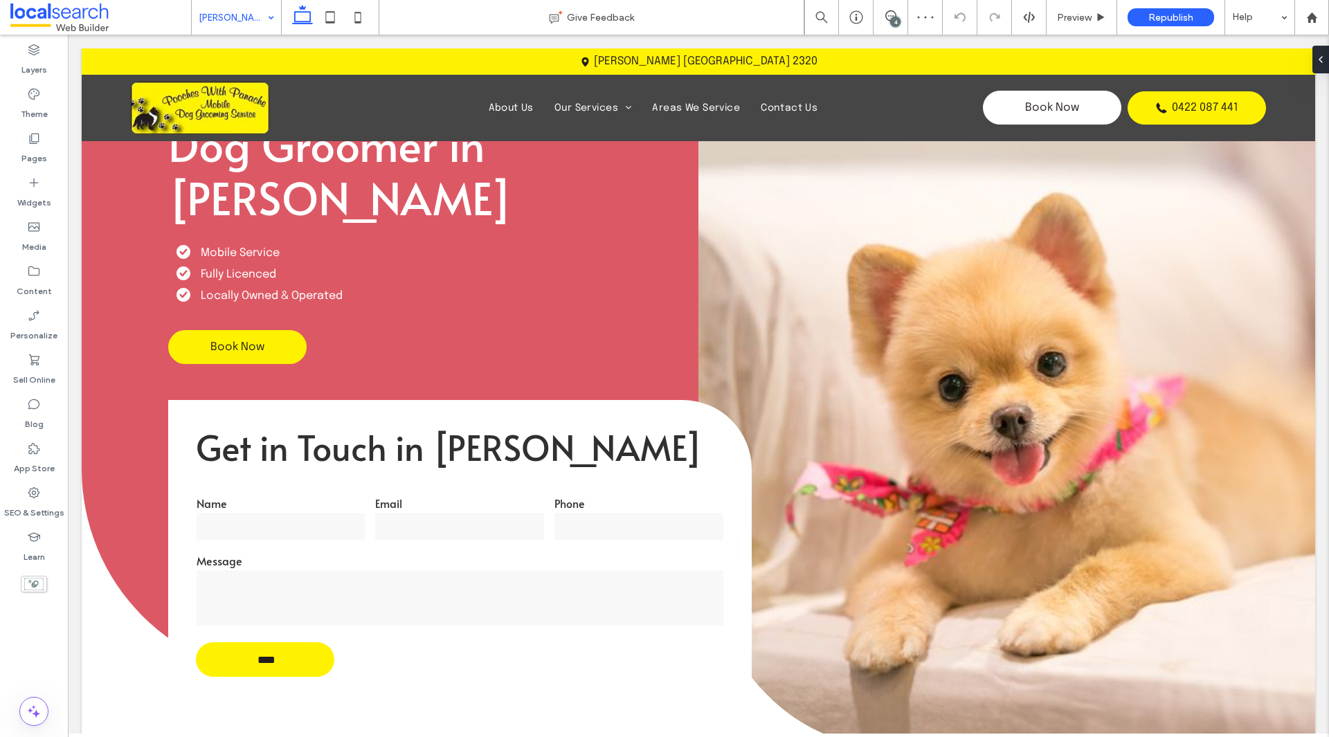
click at [271, 12] on div "[PERSON_NAME]" at bounding box center [236, 17] width 89 height 35
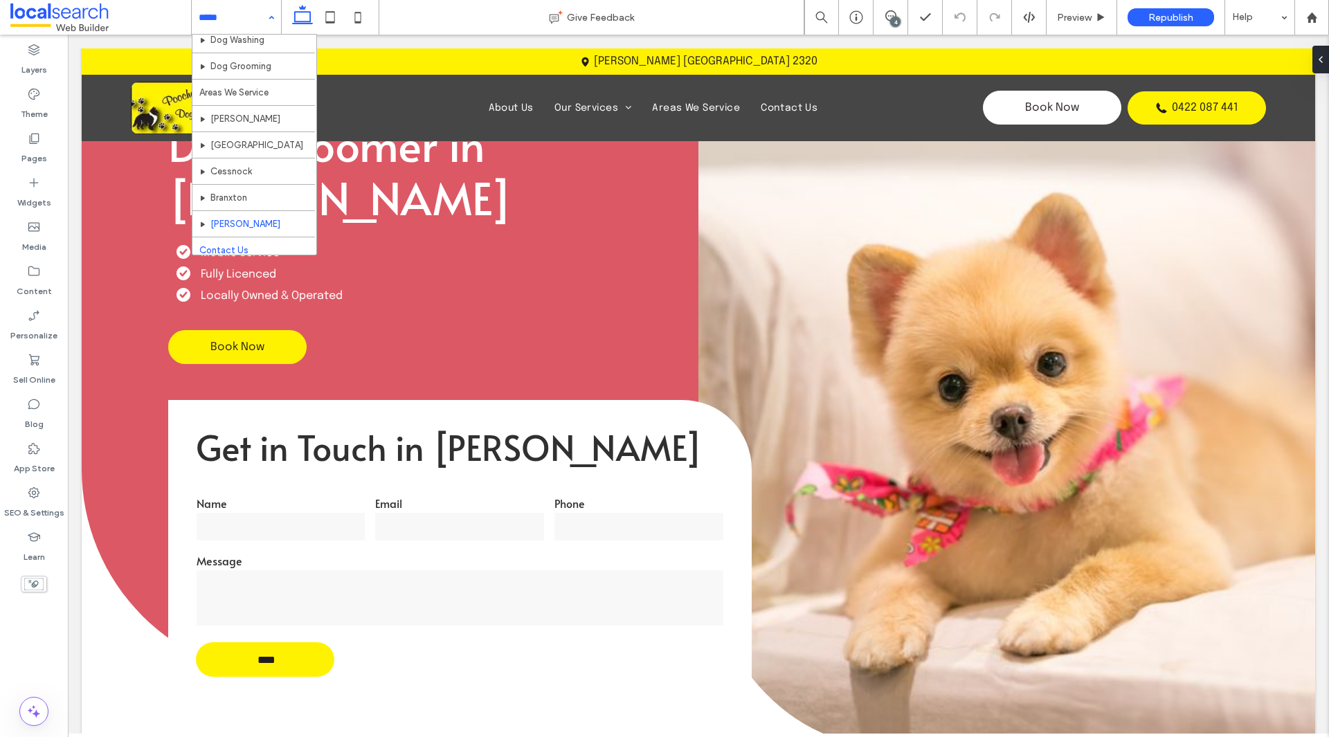
scroll to position [93, 0]
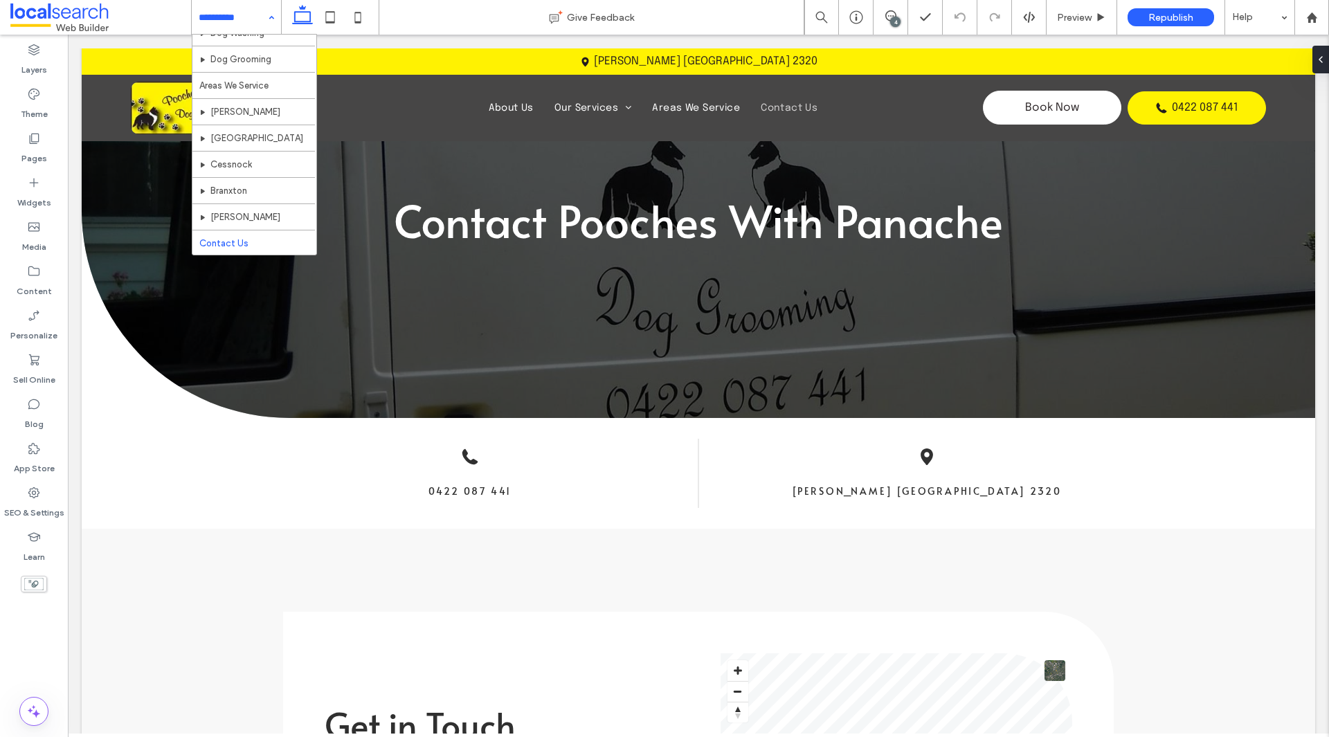
scroll to position [9, 0]
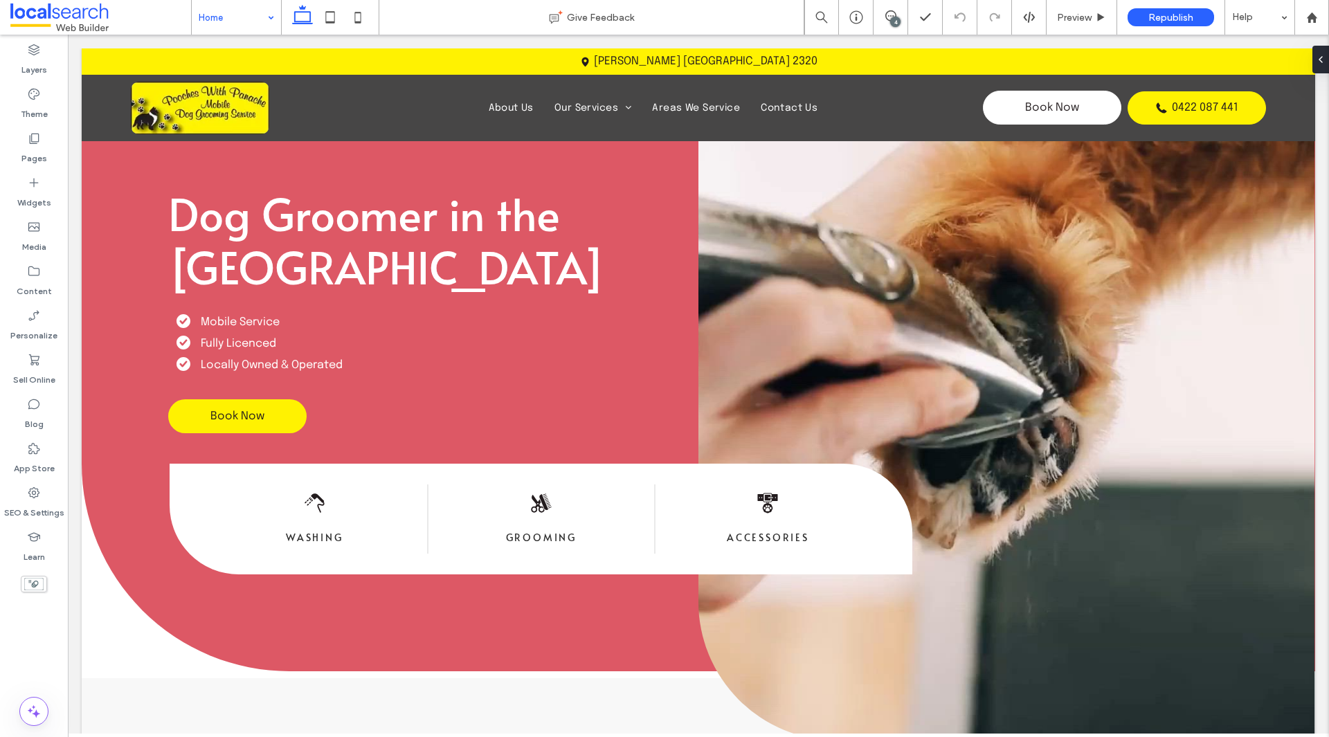
click at [264, 26] on div "Home" at bounding box center [236, 17] width 89 height 35
click at [894, 16] on icon at bounding box center [890, 15] width 11 height 11
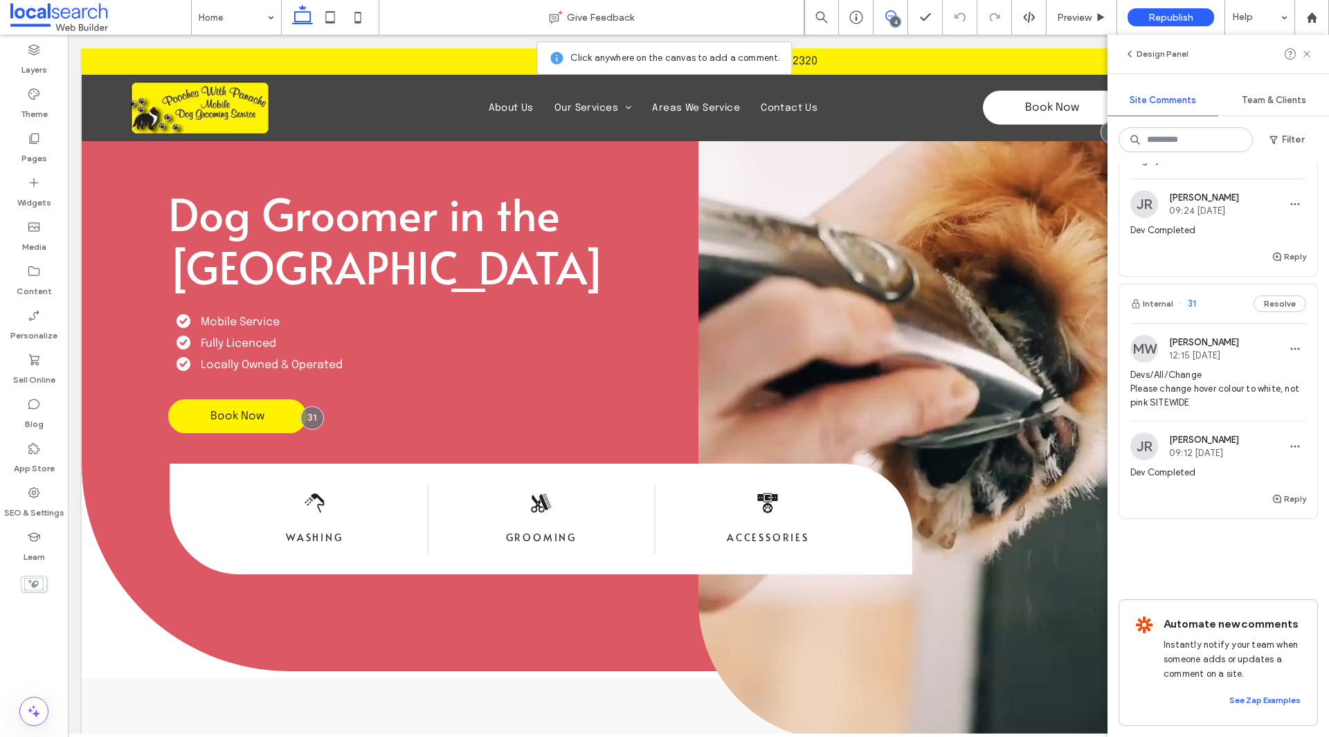
scroll to position [287, 0]
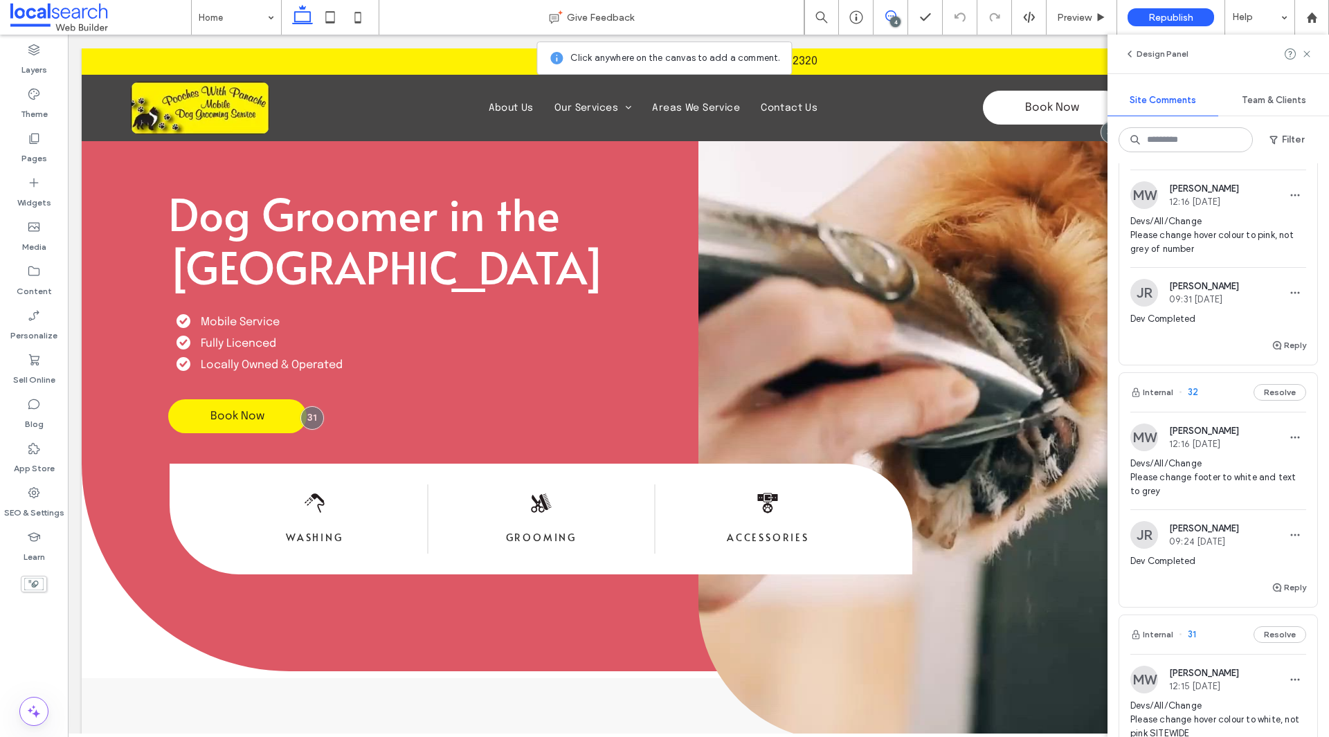
click at [1224, 536] on span "09:24 [DATE]" at bounding box center [1204, 541] width 70 height 10
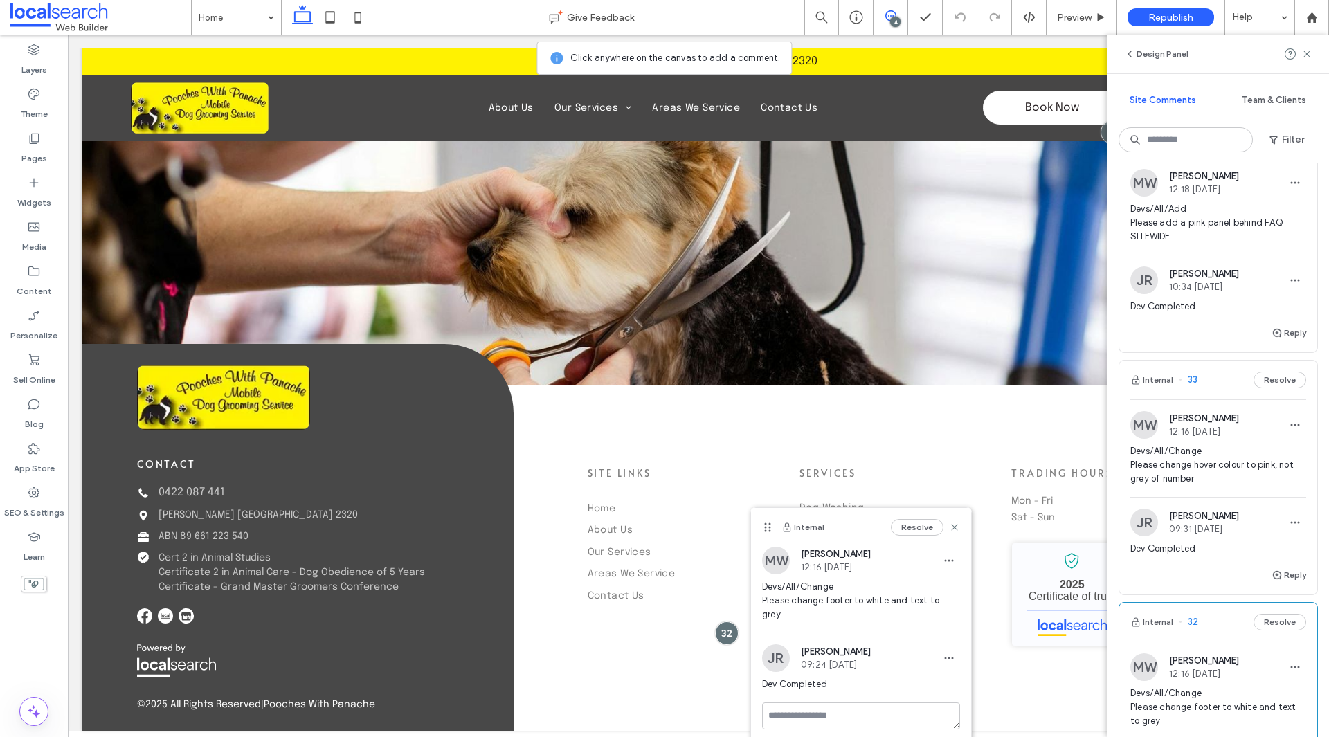
scroll to position [10, 0]
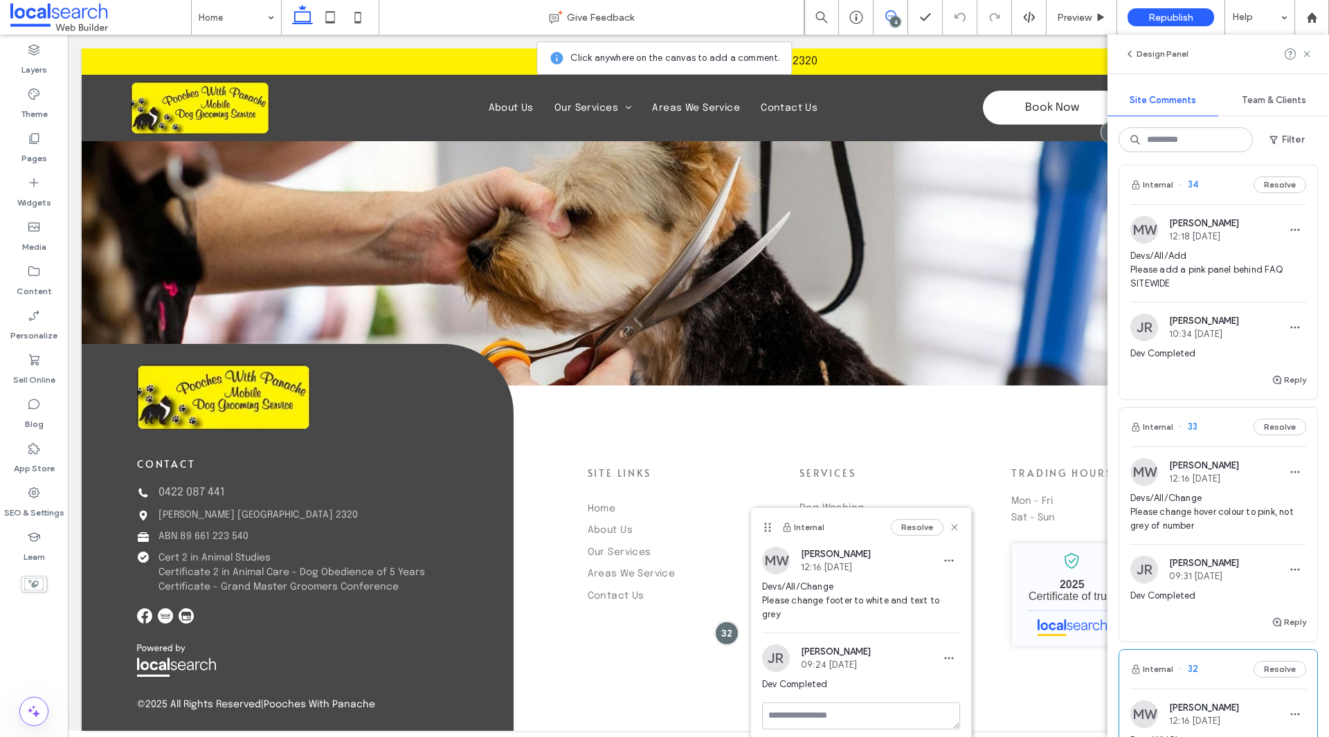
click at [1244, 520] on span "Devs/All/Change Please change hover colour to pink, not grey of number" at bounding box center [1218, 512] width 176 height 42
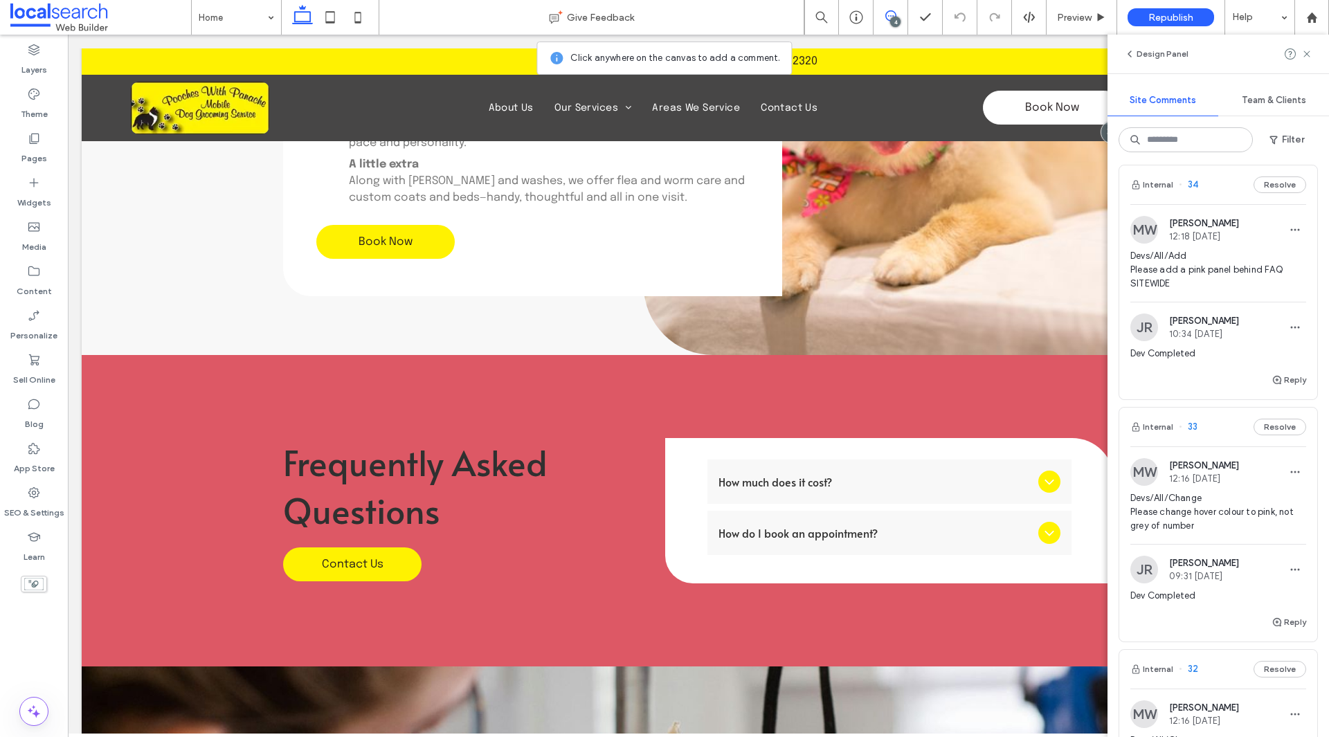
scroll to position [772, 0]
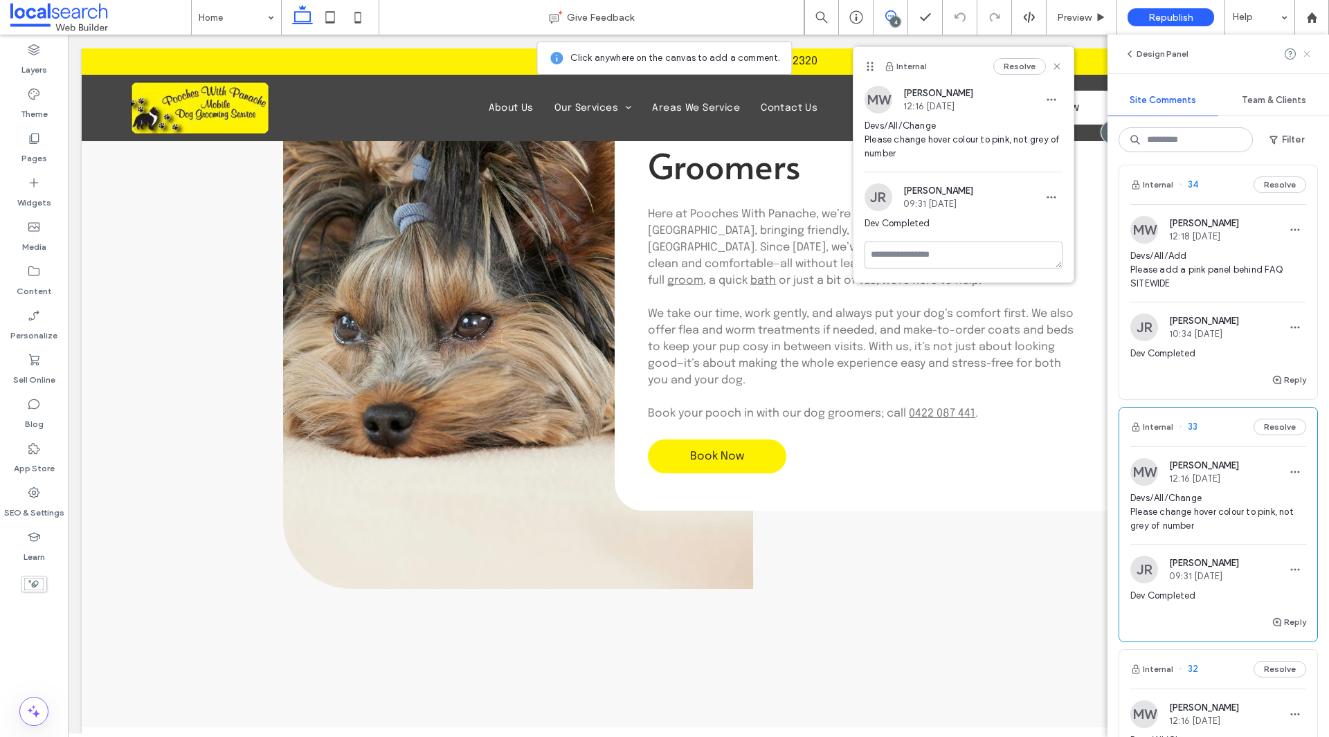
click at [1301, 51] on icon at bounding box center [1306, 53] width 11 height 11
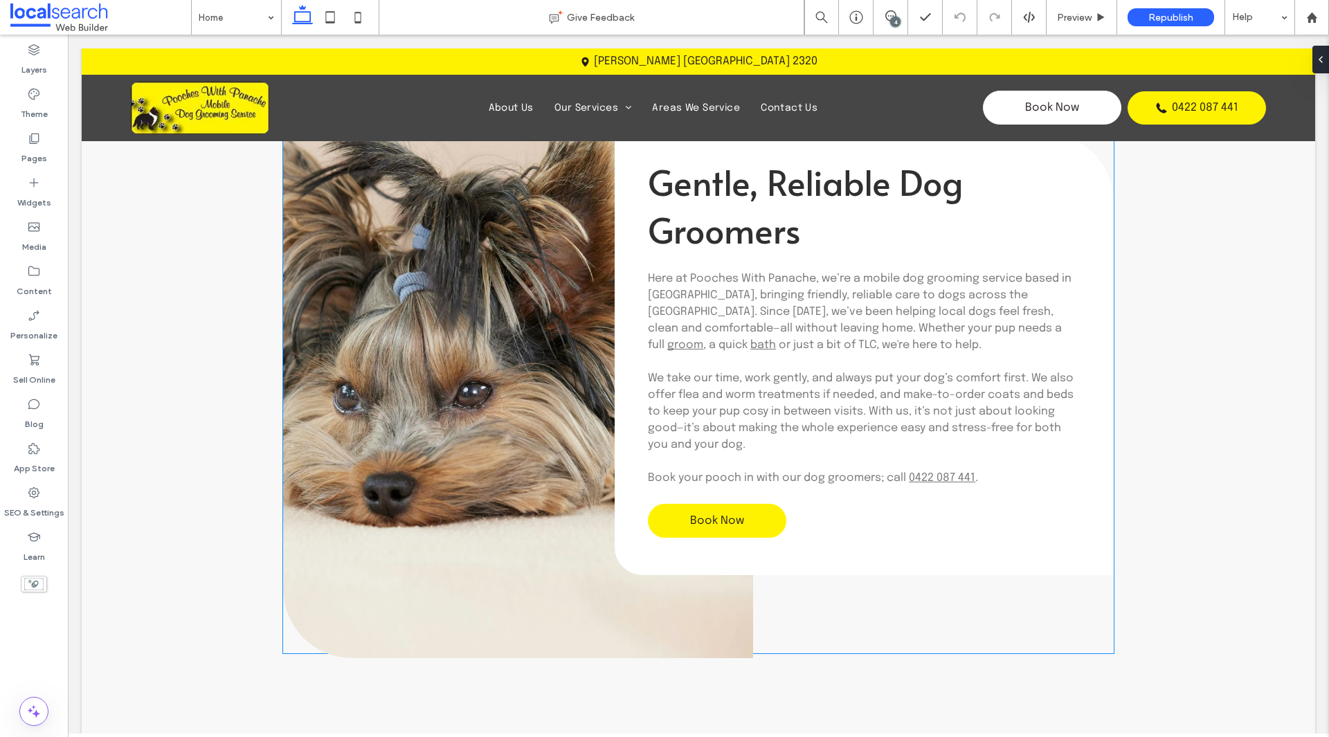
scroll to position [841, 0]
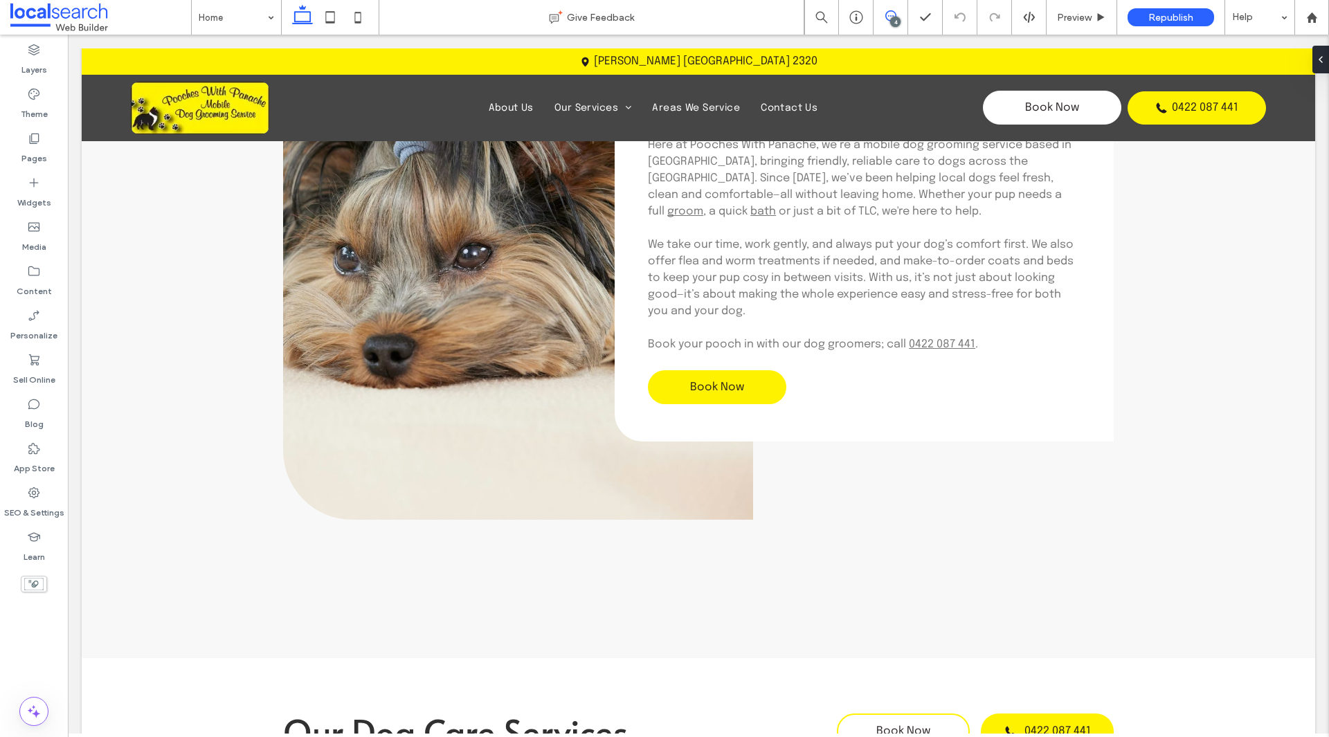
click at [902, 17] on span at bounding box center [890, 15] width 34 height 11
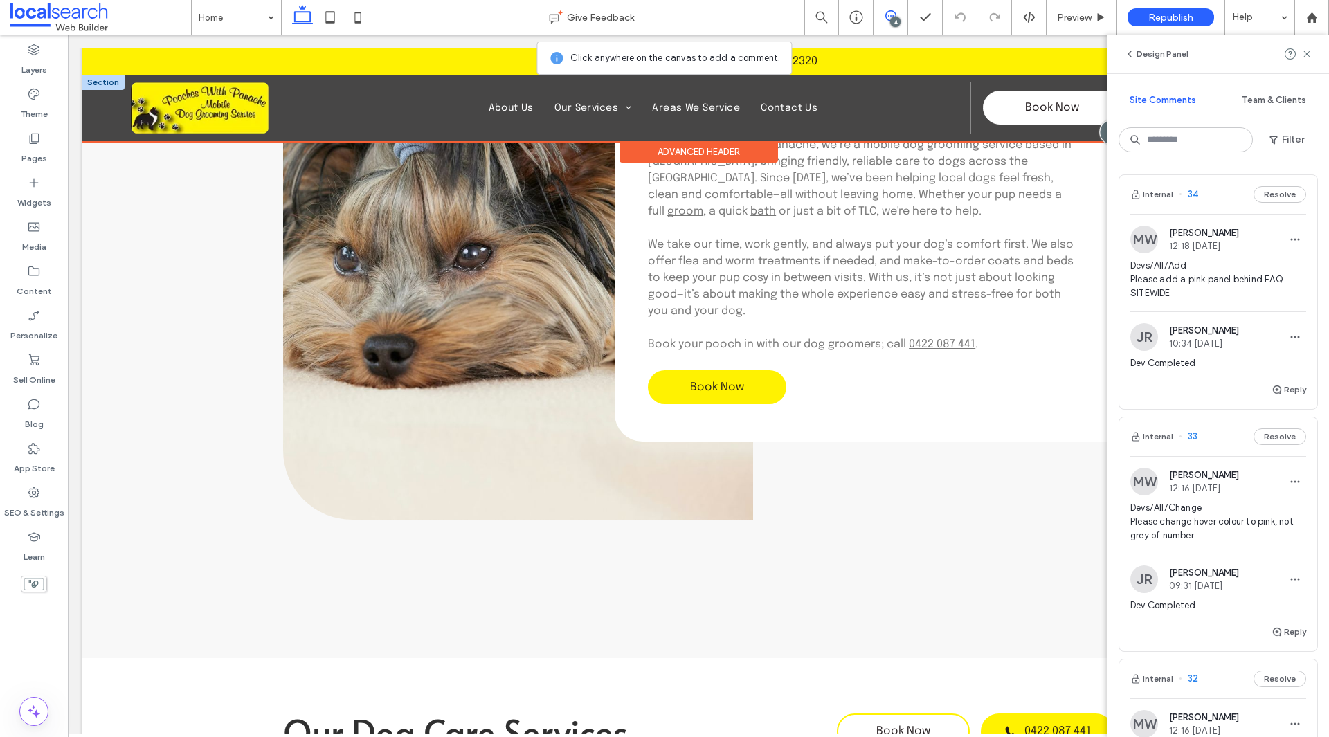
click at [1099, 134] on div at bounding box center [1112, 132] width 26 height 26
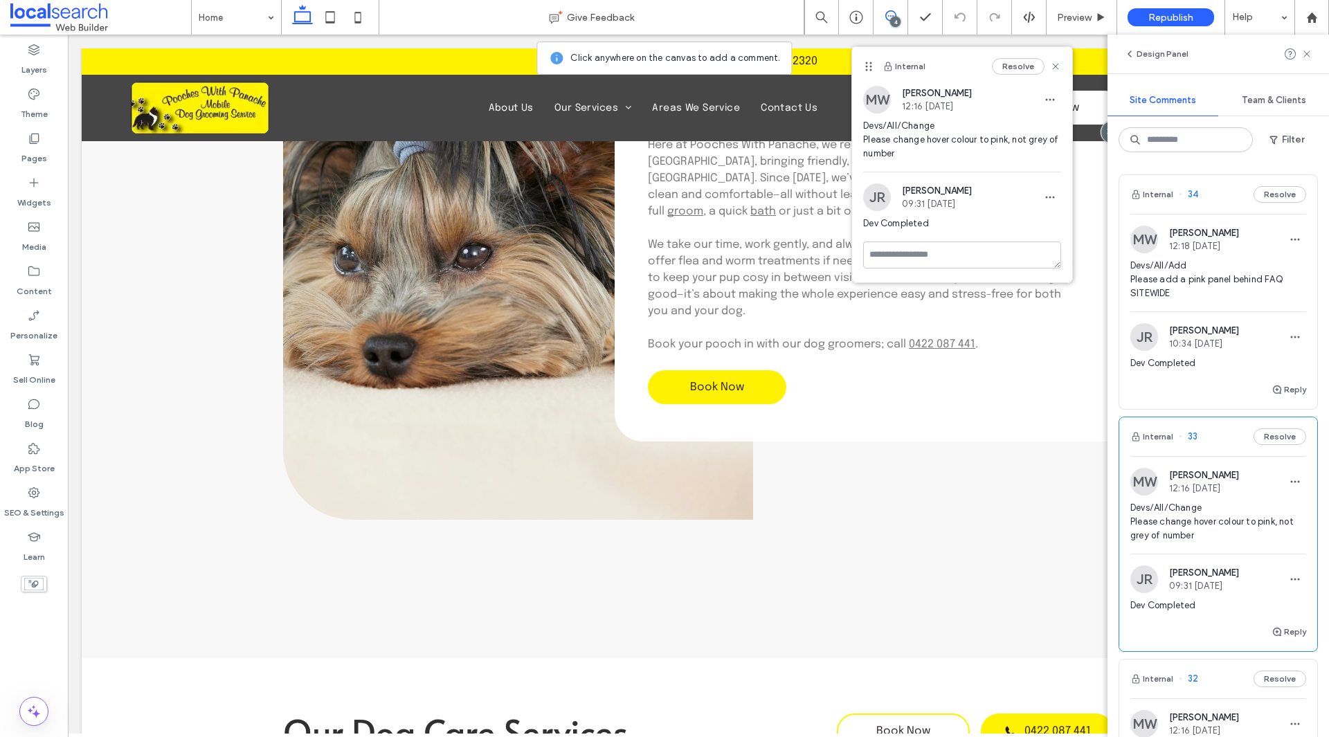
click at [1260, 280] on span "Devs/All/Add Please add a pink panel behind FAQ SITEWIDE" at bounding box center [1218, 280] width 176 height 42
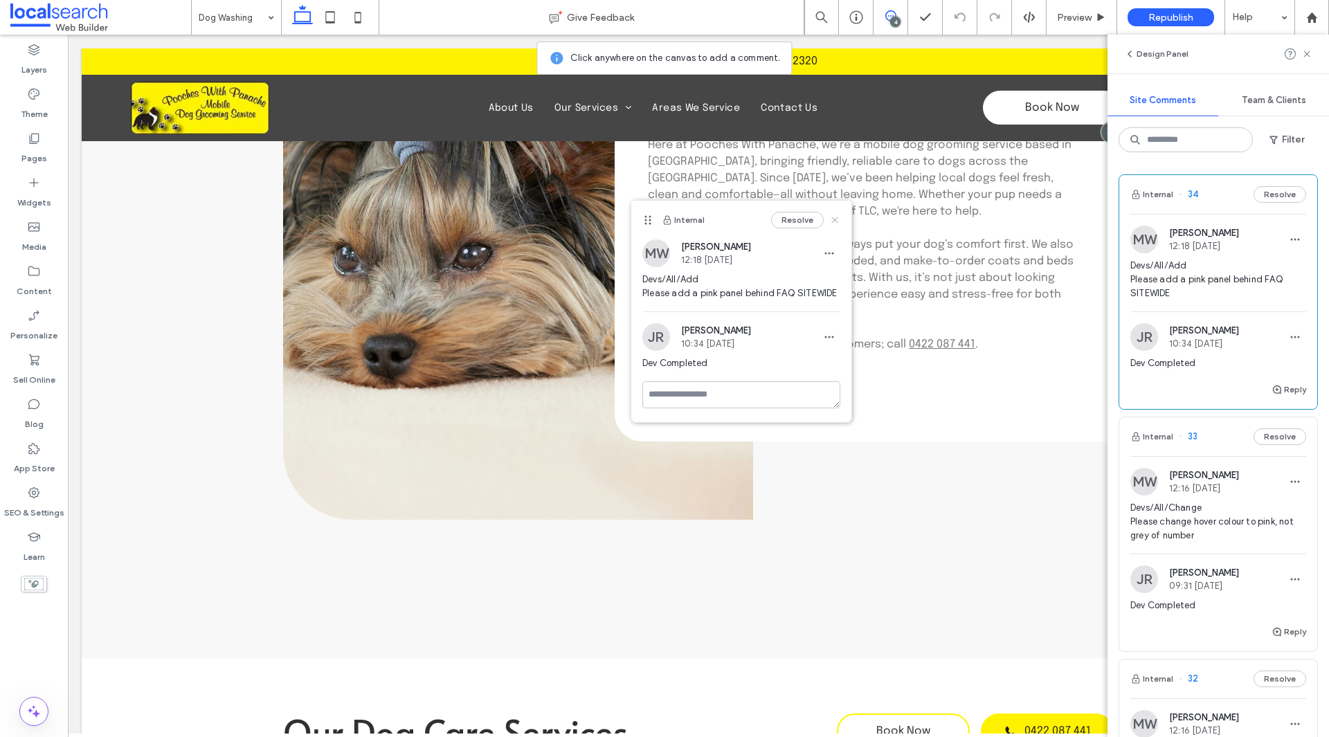
click at [836, 221] on use at bounding box center [834, 220] width 6 height 6
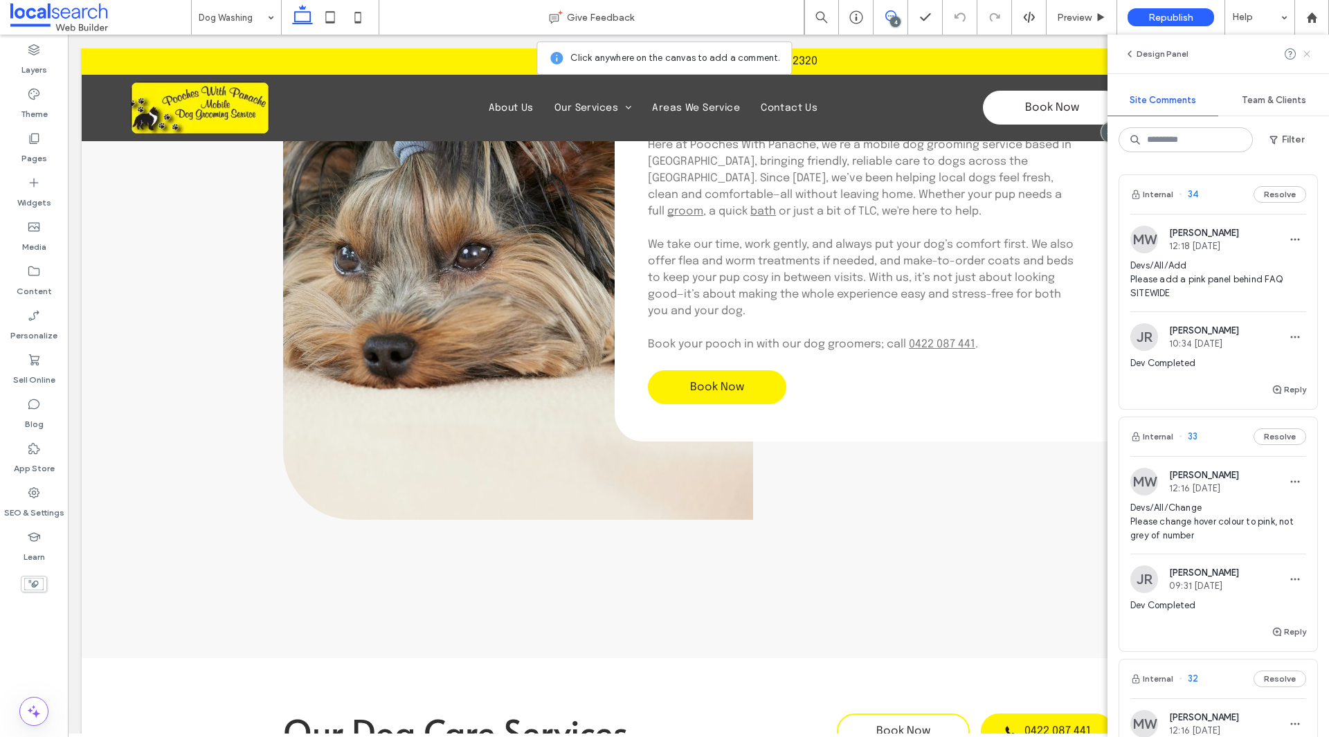
click at [1306, 55] on use at bounding box center [1306, 54] width 6 height 6
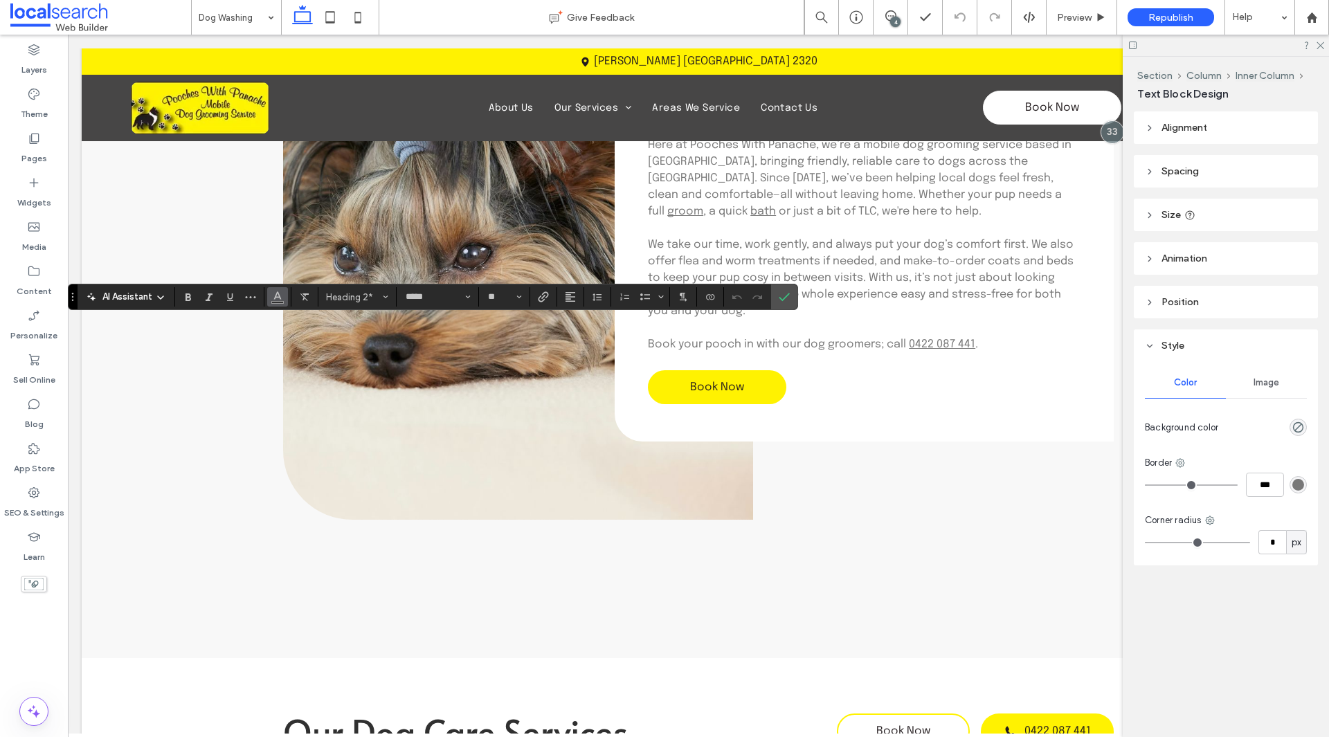
click at [275, 295] on icon "Color" at bounding box center [277, 295] width 11 height 11
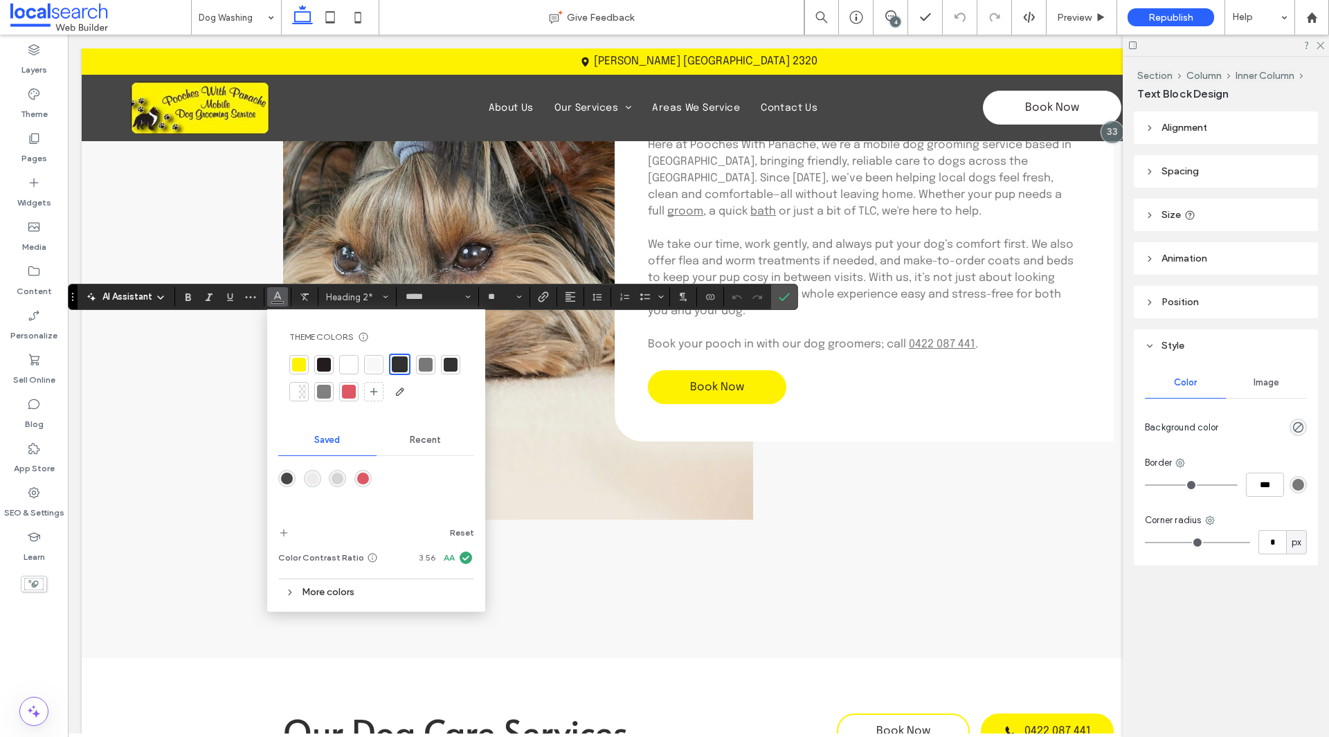
click at [345, 365] on div at bounding box center [349, 365] width 14 height 14
click at [793, 301] on label "Confirm" at bounding box center [784, 296] width 21 height 25
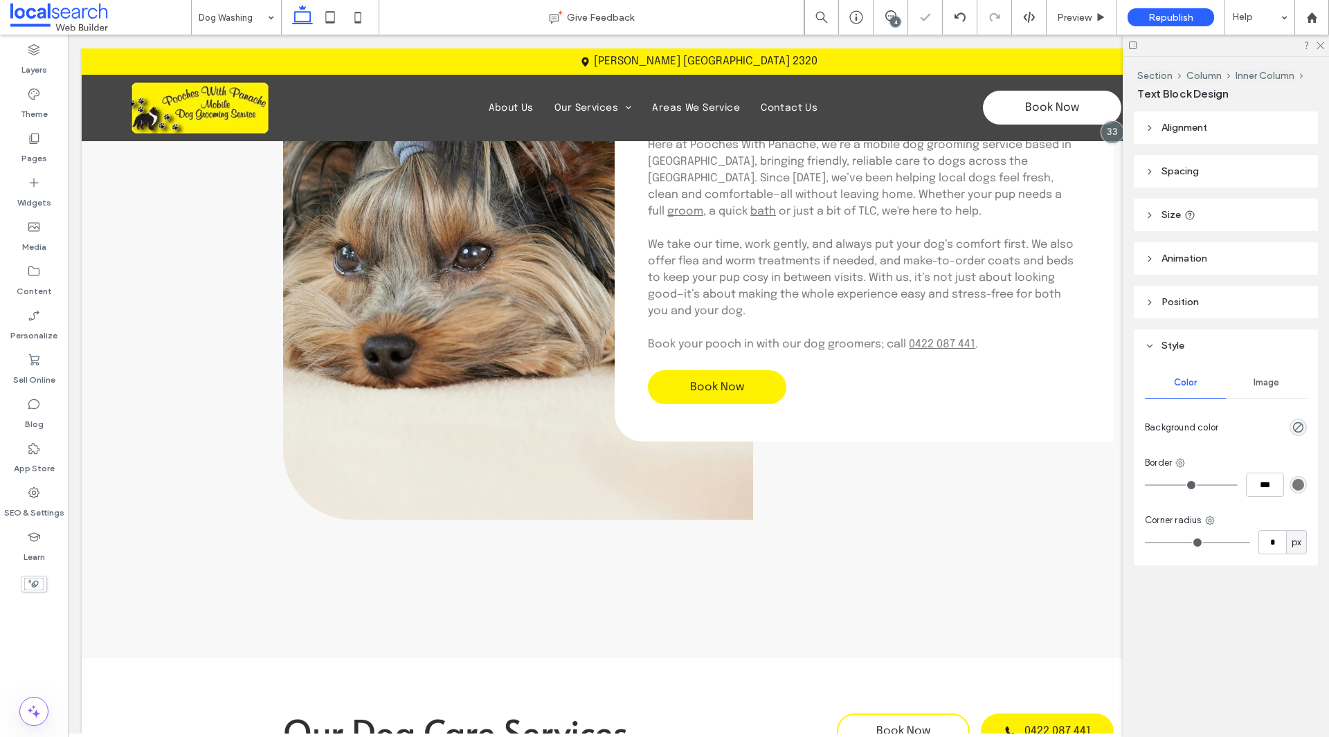
type input "*****"
type input "**"
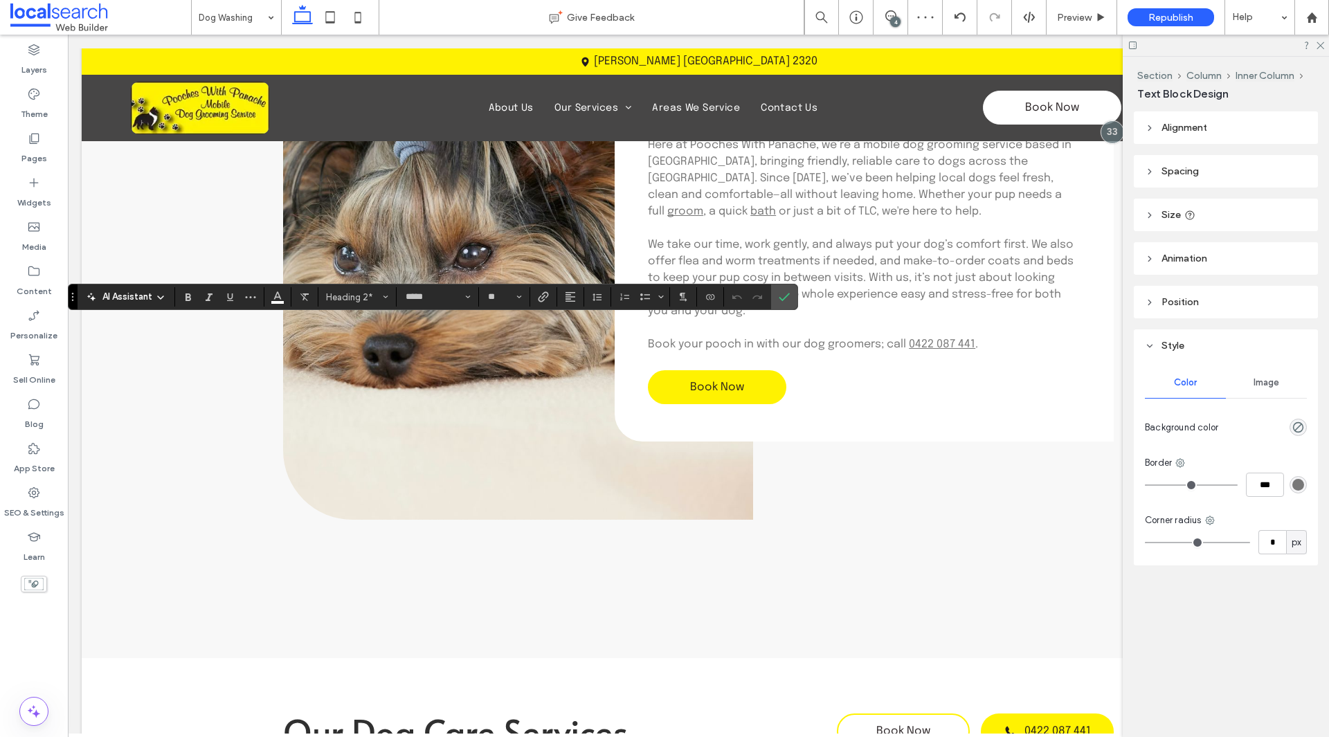
click at [261, 291] on section at bounding box center [219, 296] width 89 height 19
click at [267, 294] on button "Color" at bounding box center [277, 296] width 21 height 19
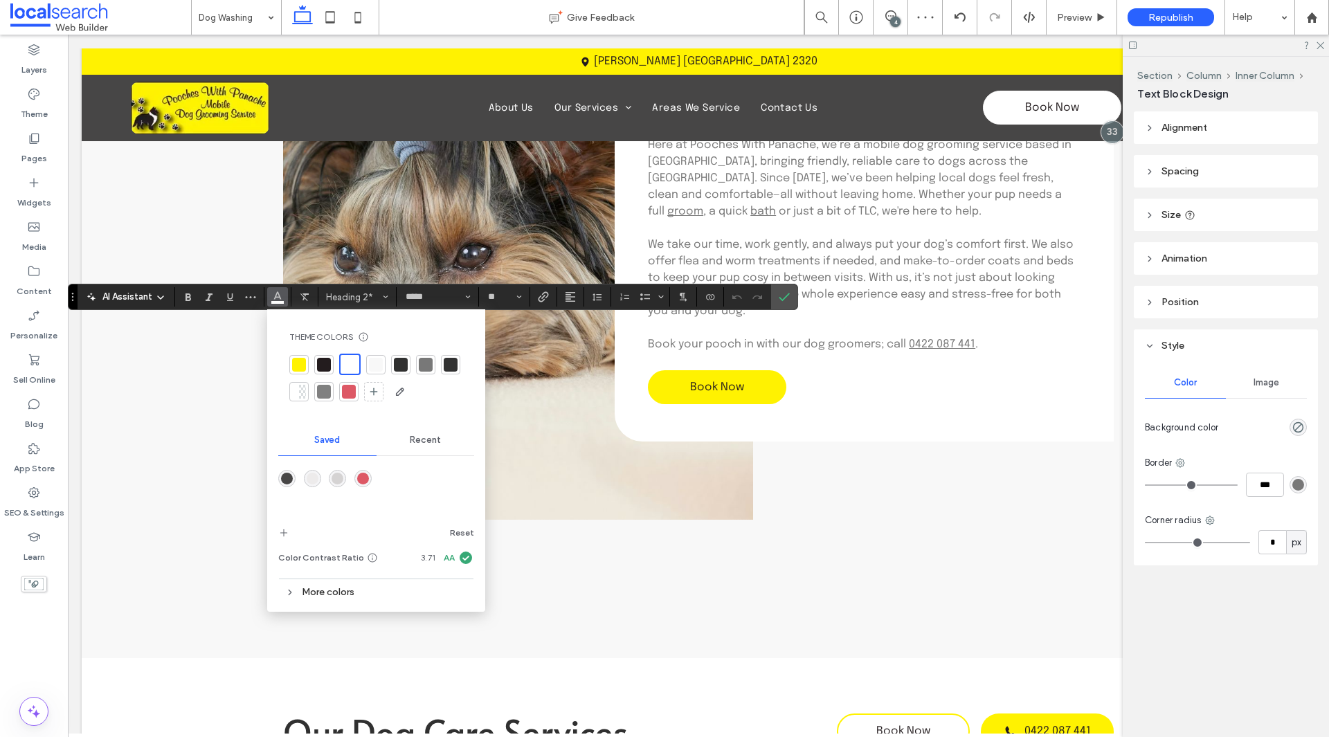
click at [402, 370] on div at bounding box center [401, 365] width 14 height 14
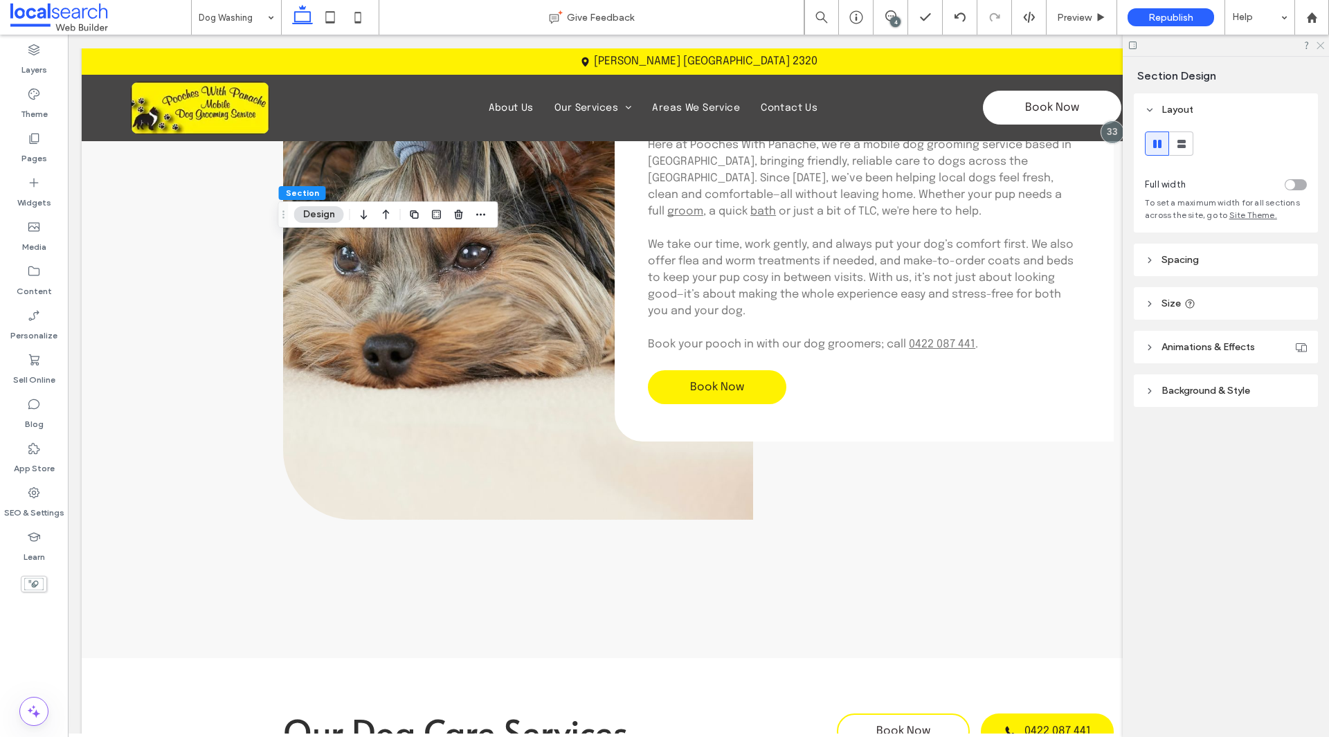
click at [1320, 48] on icon at bounding box center [1319, 44] width 9 height 9
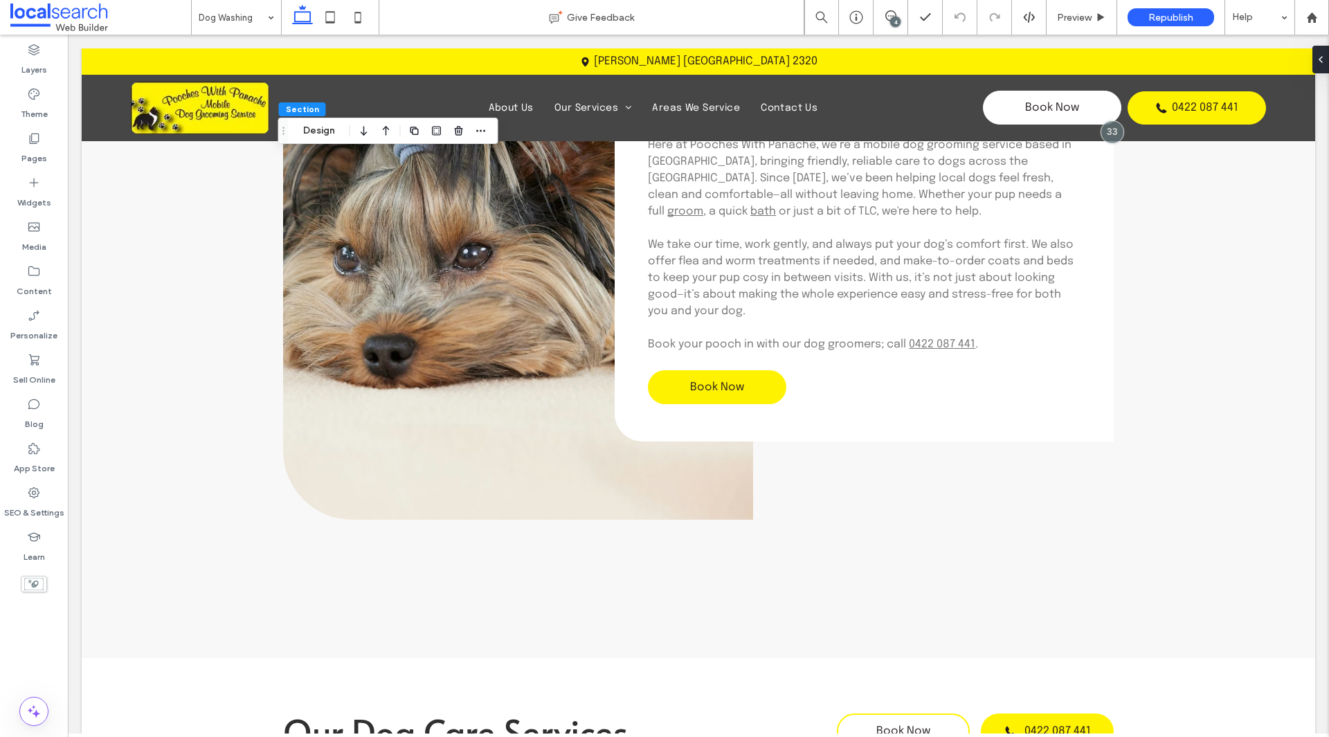
click at [248, 13] on div "Dog Washing Give Feedback 4 Preview Republish Help Design Panel Site Comments T…" at bounding box center [664, 368] width 1329 height 737
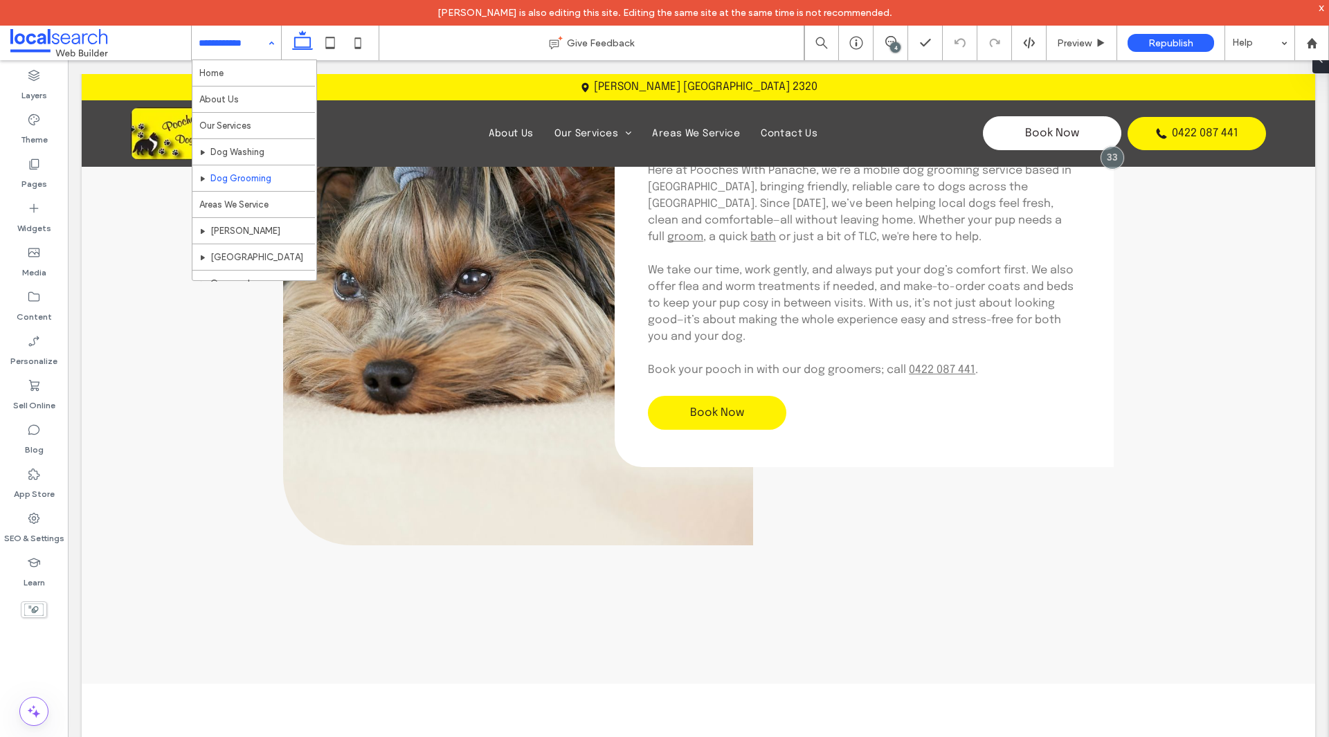
click at [84, 44] on span at bounding box center [100, 43] width 181 height 28
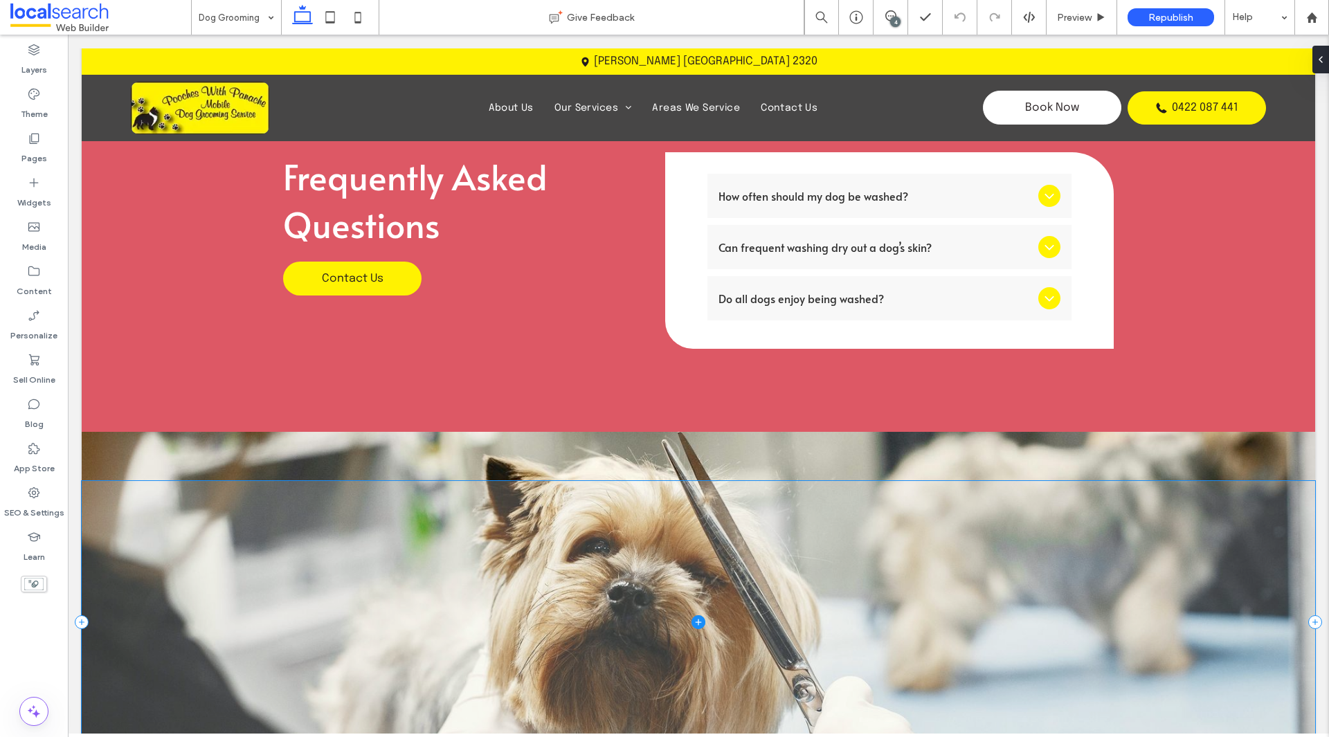
scroll to position [2422, 0]
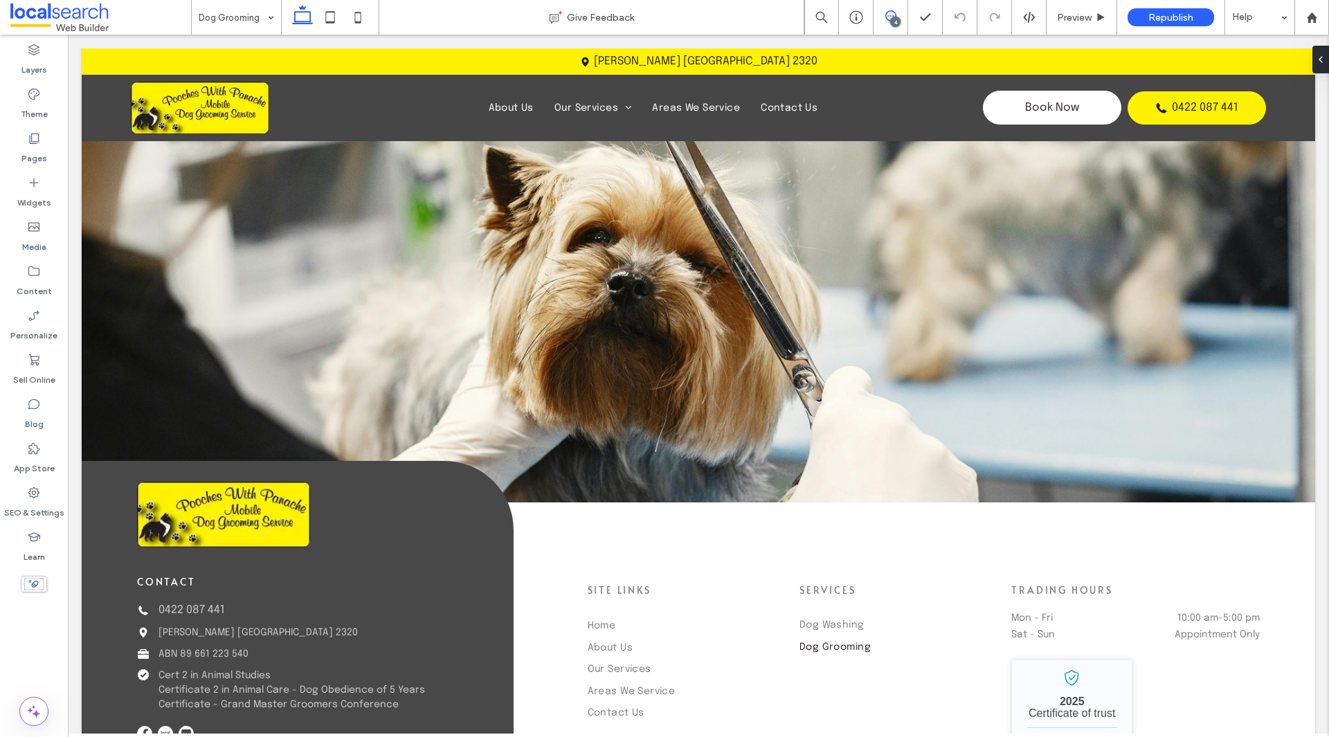
click at [896, 14] on span at bounding box center [890, 15] width 34 height 11
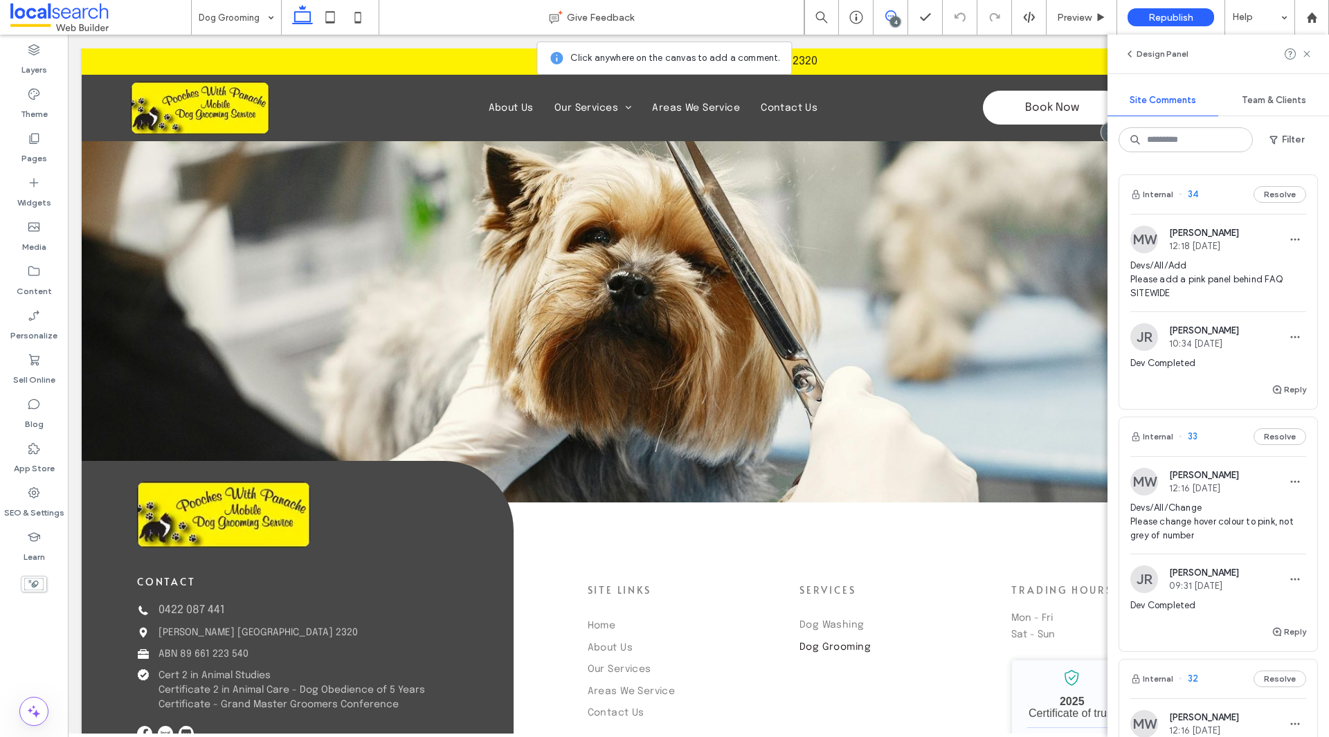
click at [1201, 266] on span "Devs/All/Add Please add a pink panel behind FAQ SITEWIDE" at bounding box center [1218, 280] width 176 height 42
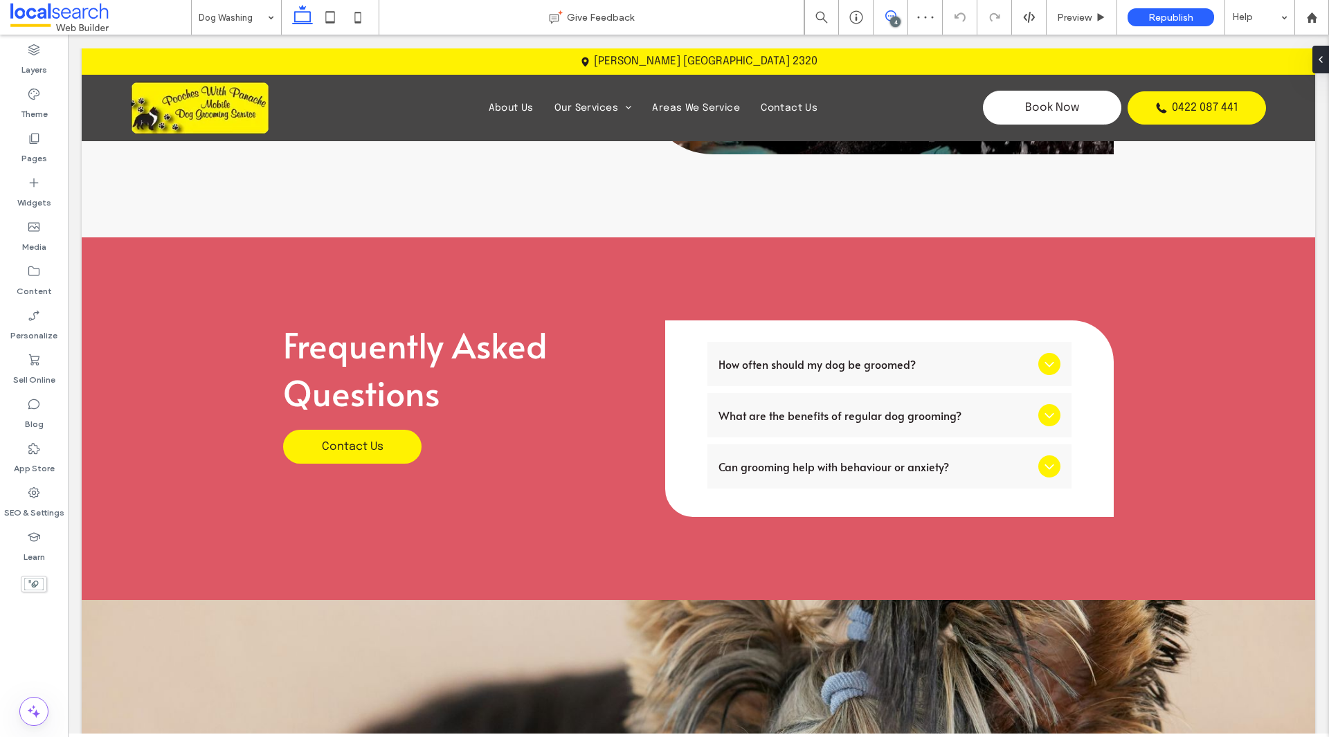
click at [900, 17] on span at bounding box center [890, 15] width 34 height 11
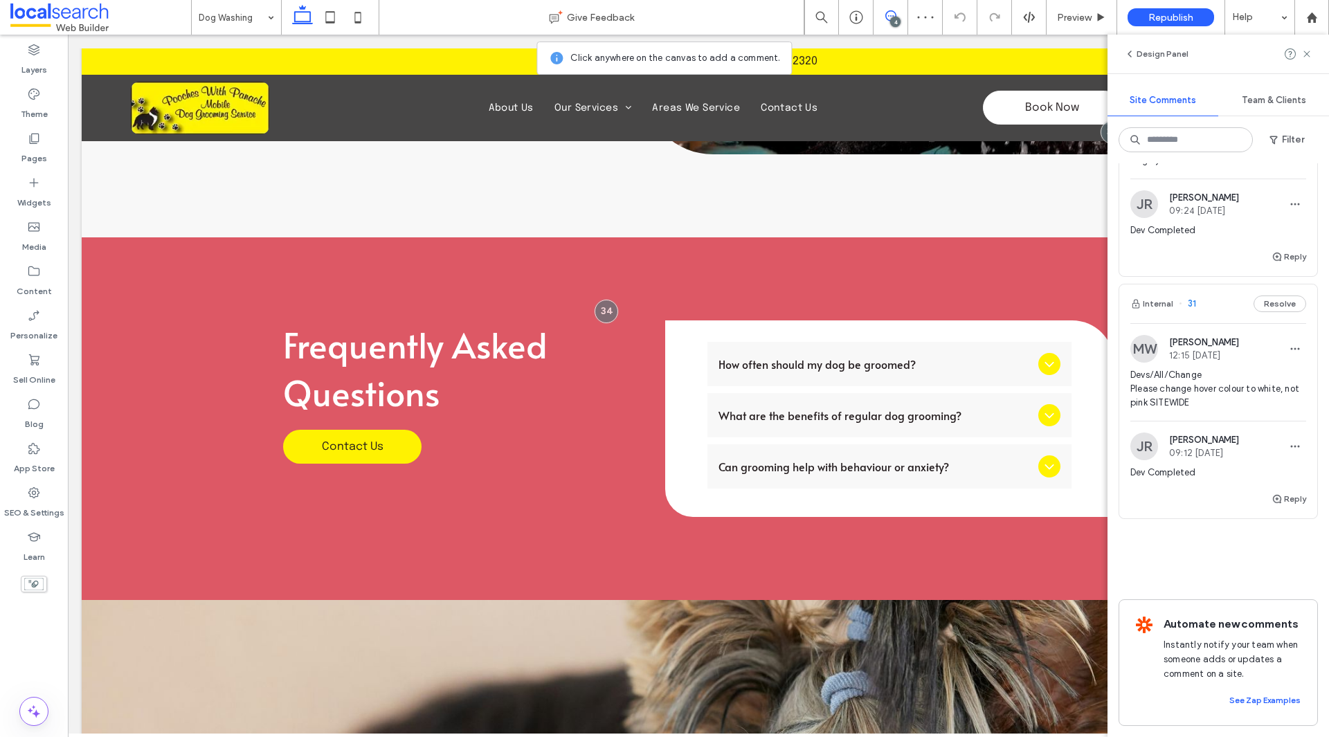
scroll to position [633, 0]
click at [25, 513] on label "SEO & Settings" at bounding box center [34, 509] width 60 height 19
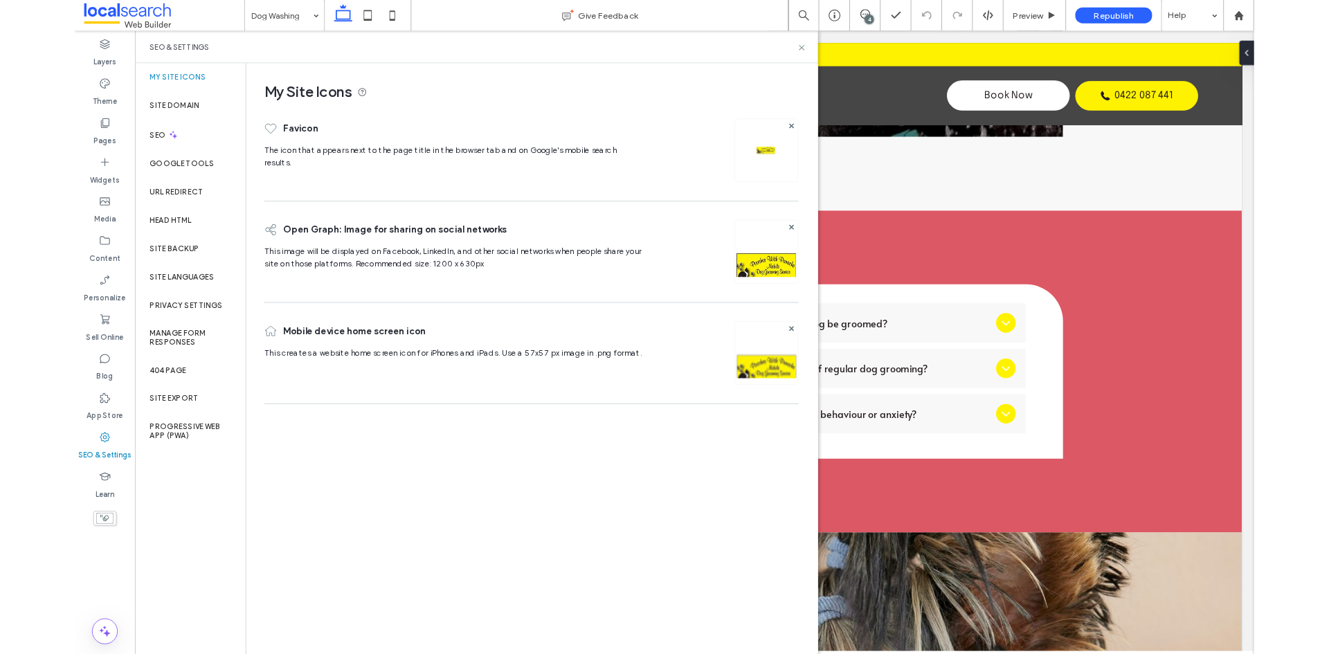
scroll to position [0, 0]
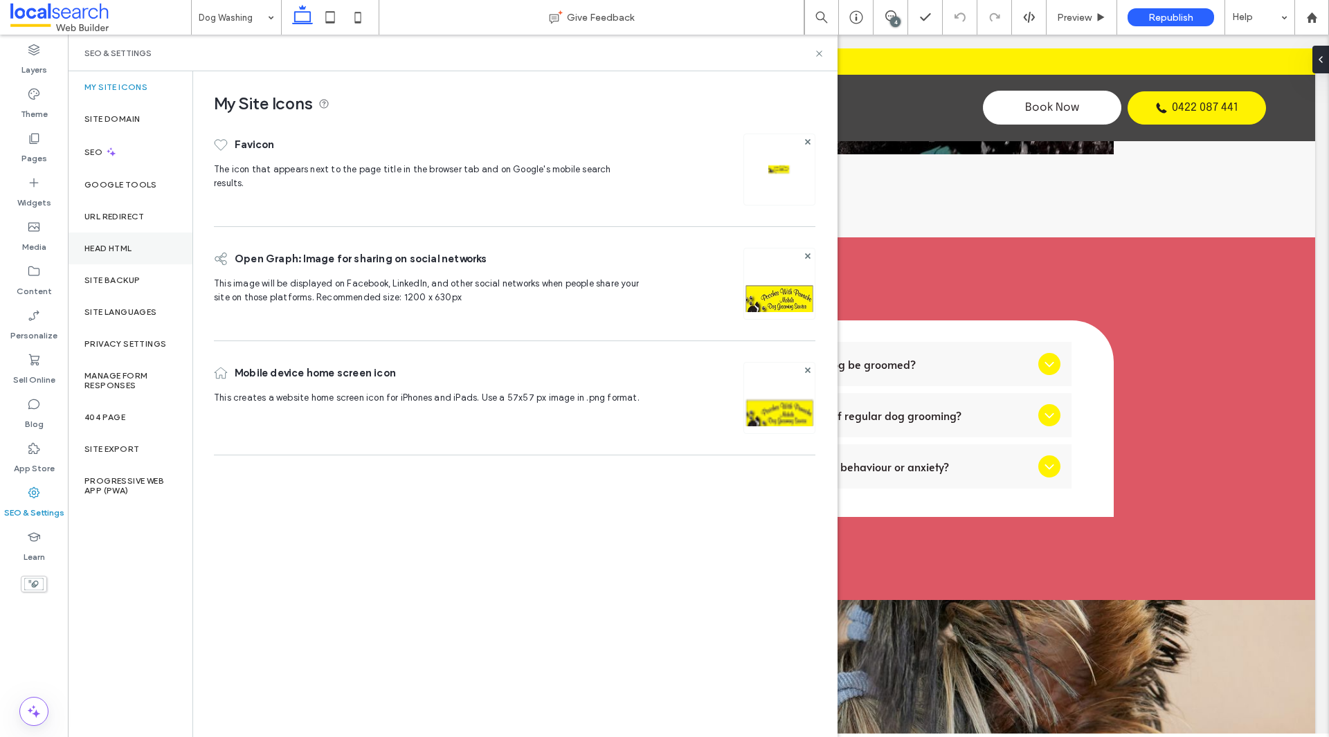
click at [131, 254] on div "Head HTML" at bounding box center [130, 249] width 125 height 32
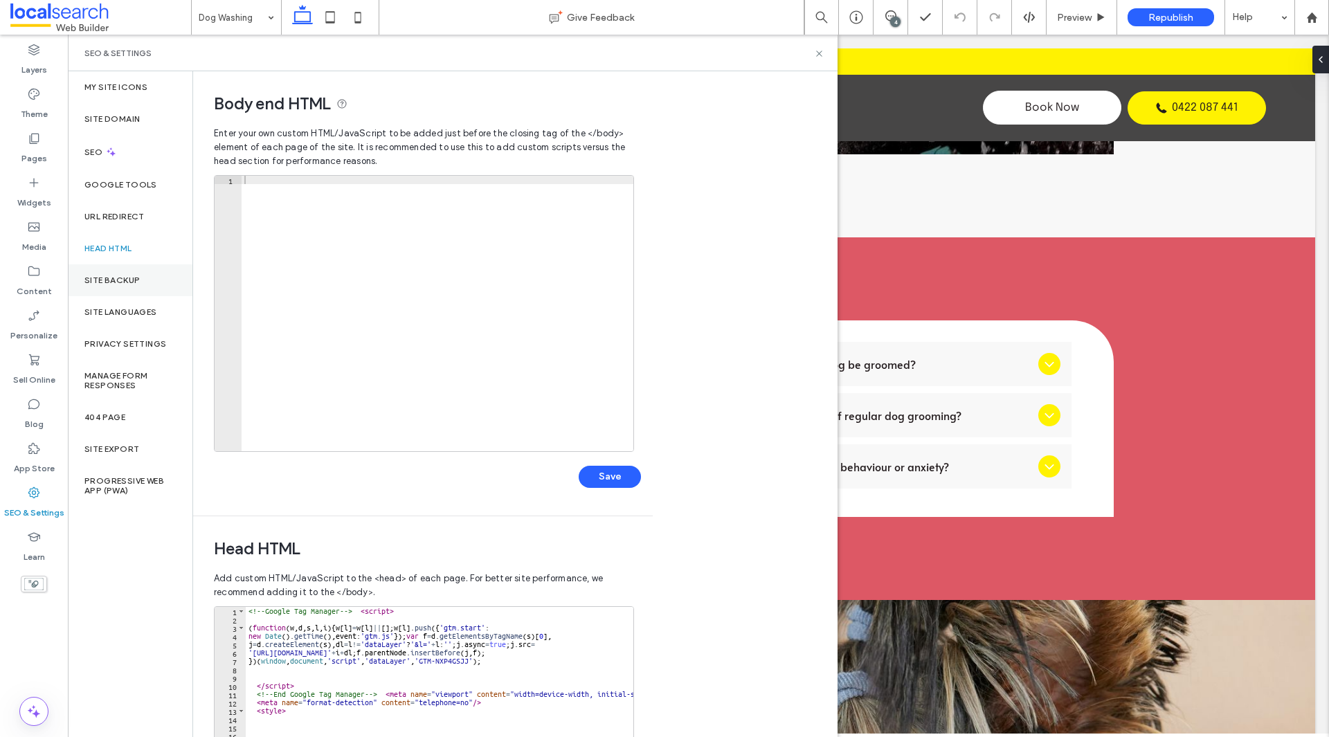
click at [118, 282] on label "Site Backup" at bounding box center [111, 280] width 55 height 10
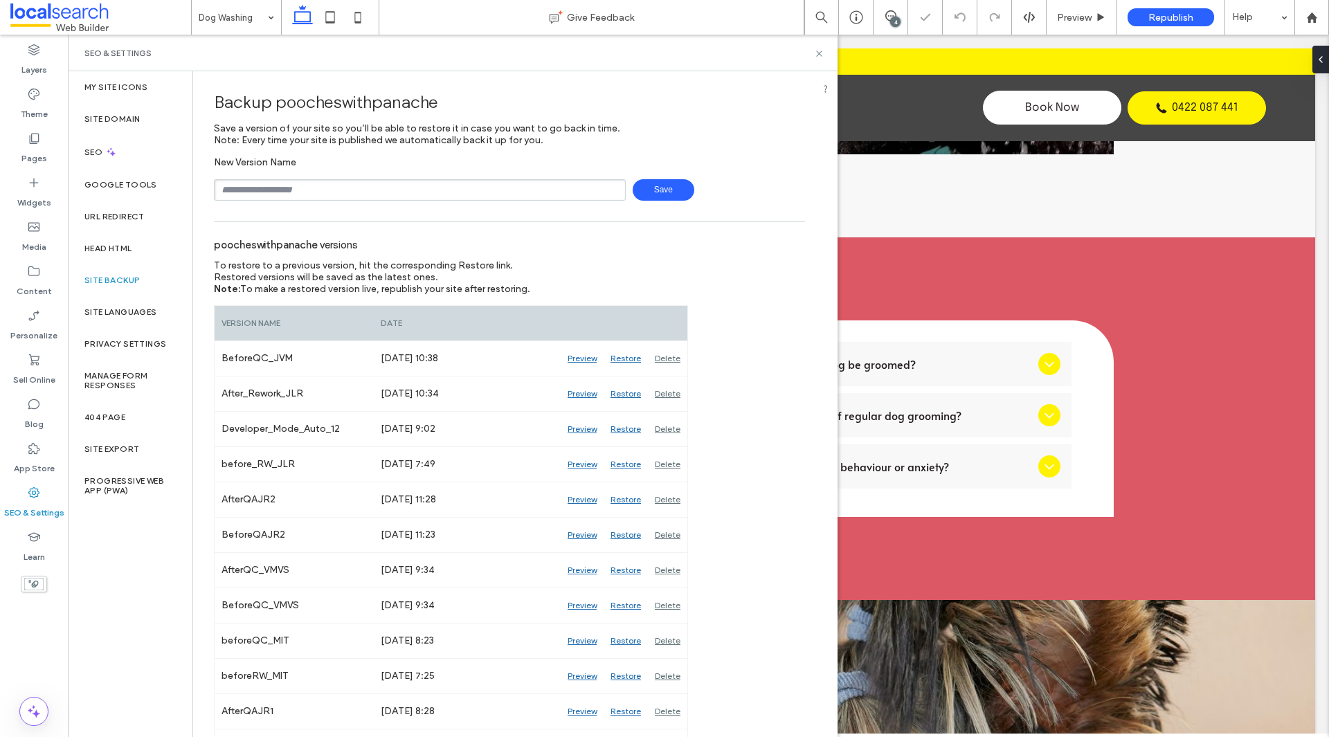
drag, startPoint x: 269, startPoint y: 192, endPoint x: 282, endPoint y: 201, distance: 16.5
click at [269, 192] on input "text" at bounding box center [420, 189] width 412 height 21
type input "**********"
click at [816, 53] on icon at bounding box center [819, 53] width 10 height 10
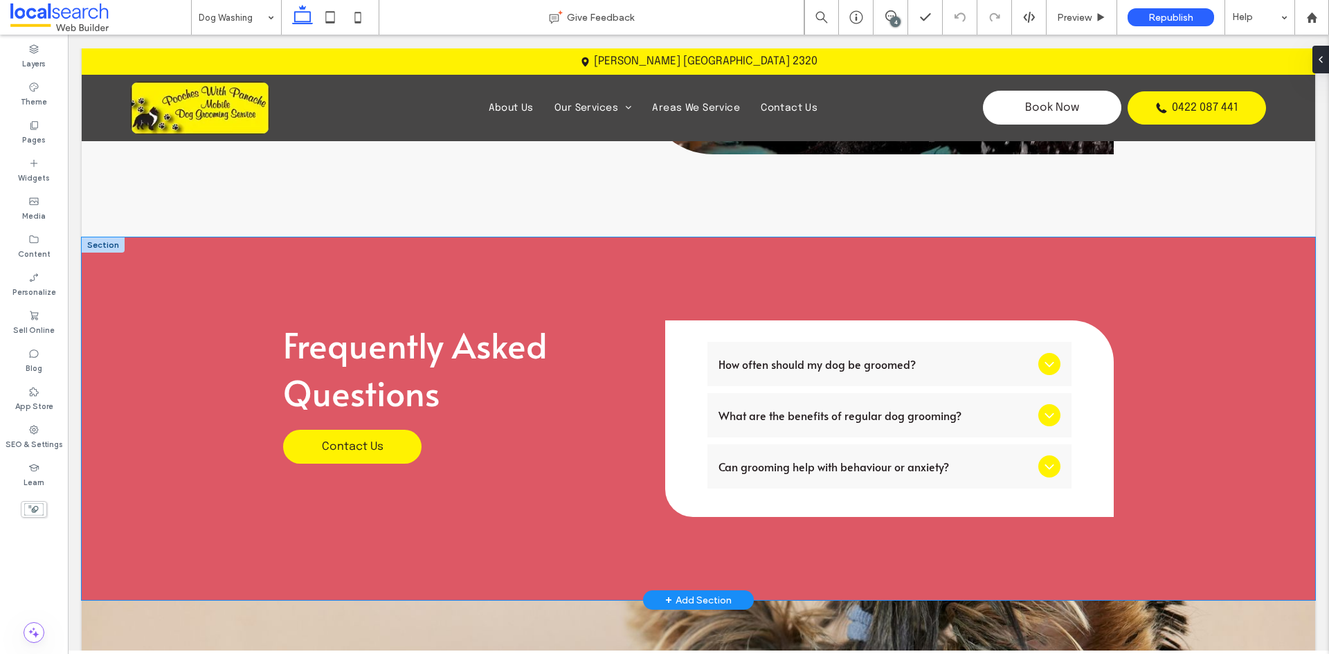
click at [1239, 338] on div "Frequently Asked Questions Contact Us How often should my dog be groomed? It de…" at bounding box center [698, 418] width 1233 height 363
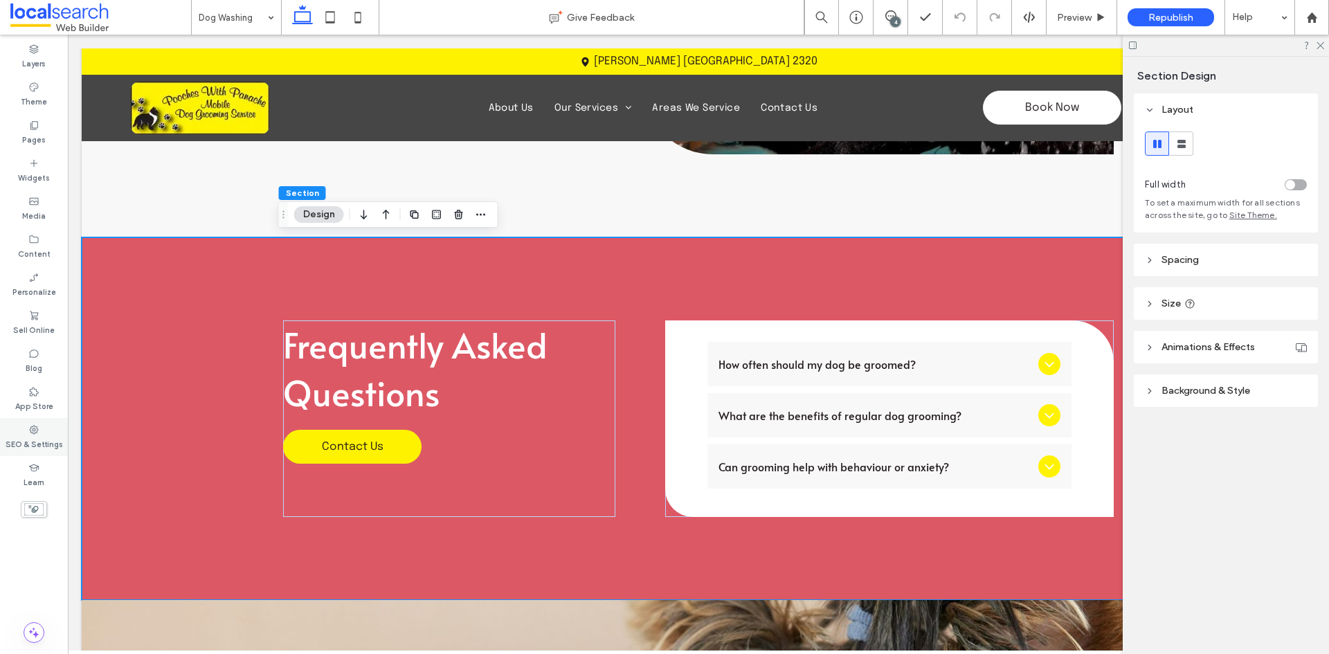
click at [60, 450] on label "SEO & Settings" at bounding box center [34, 442] width 57 height 15
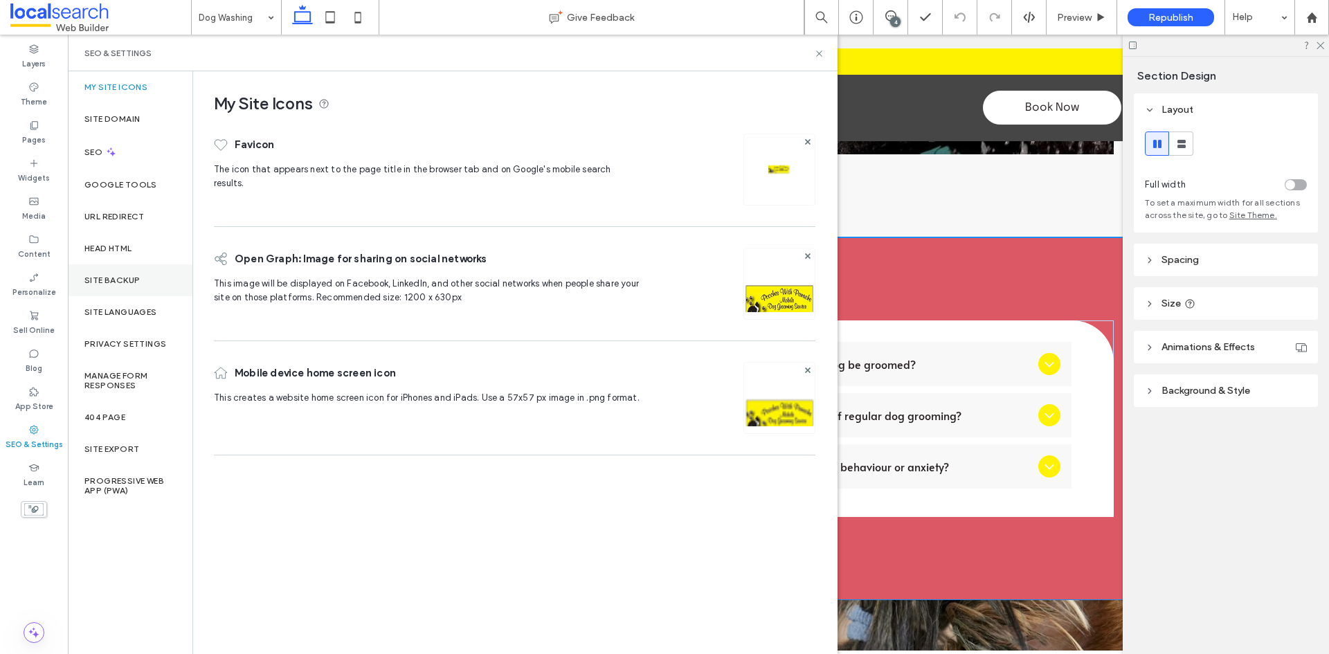
click at [93, 282] on label "Site Backup" at bounding box center [111, 280] width 55 height 10
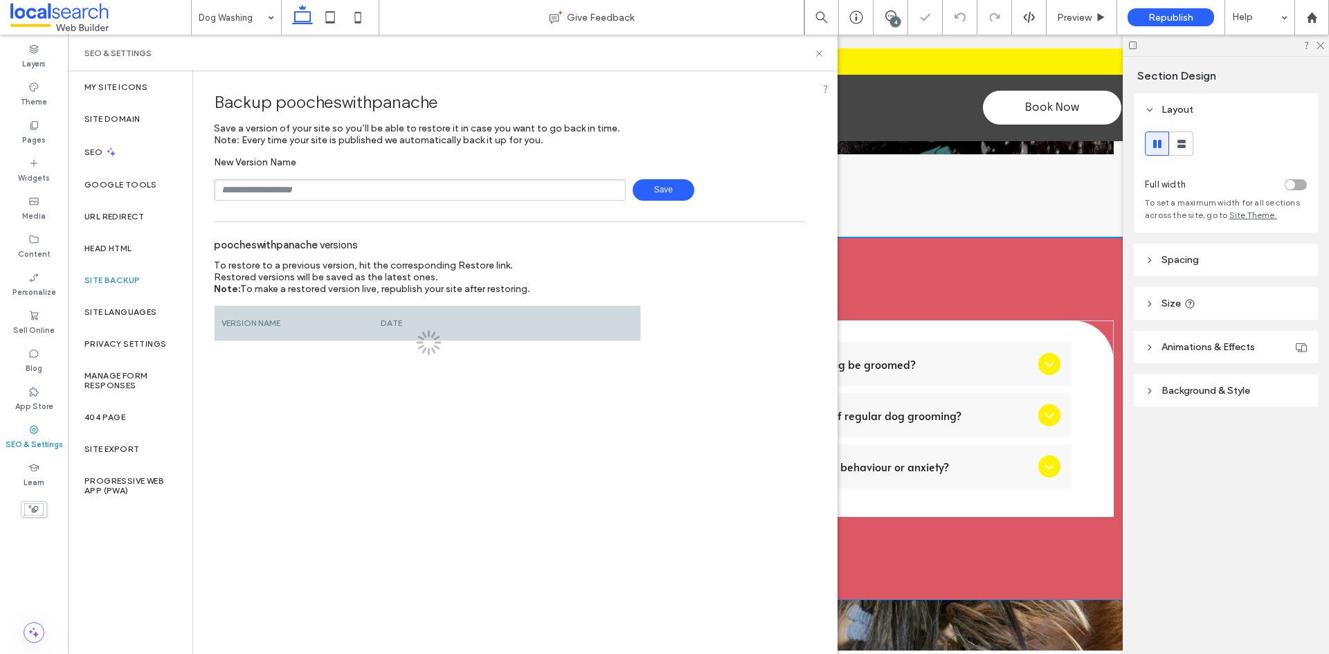
click at [266, 184] on input "text" at bounding box center [420, 189] width 412 height 21
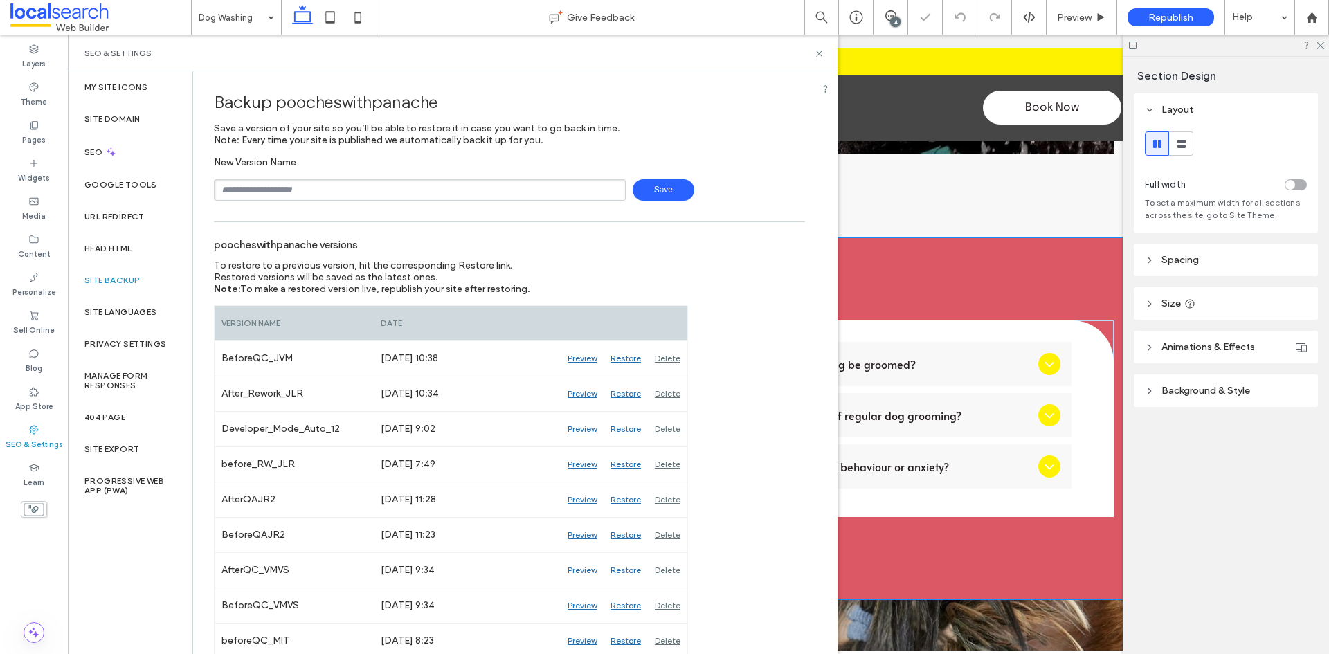
type input "**********"
click at [665, 188] on span "Save" at bounding box center [664, 189] width 62 height 21
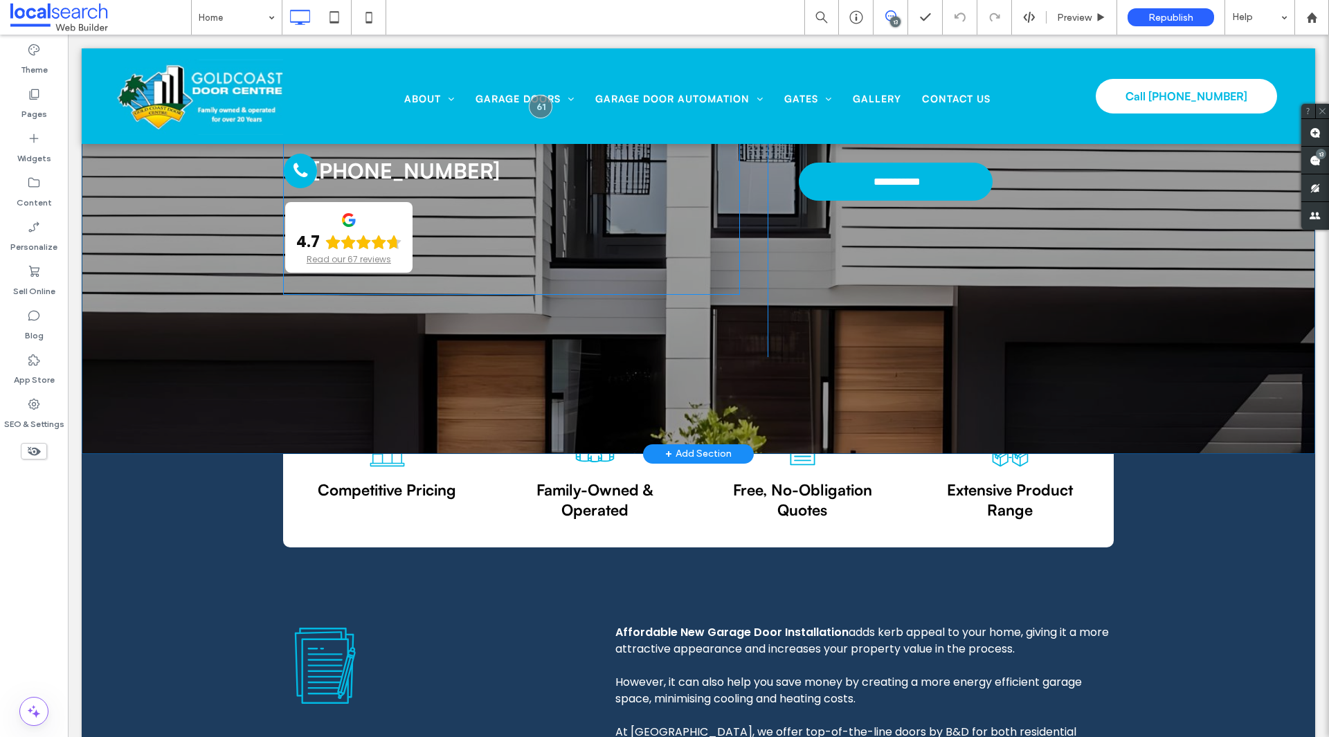
scroll to position [346, 0]
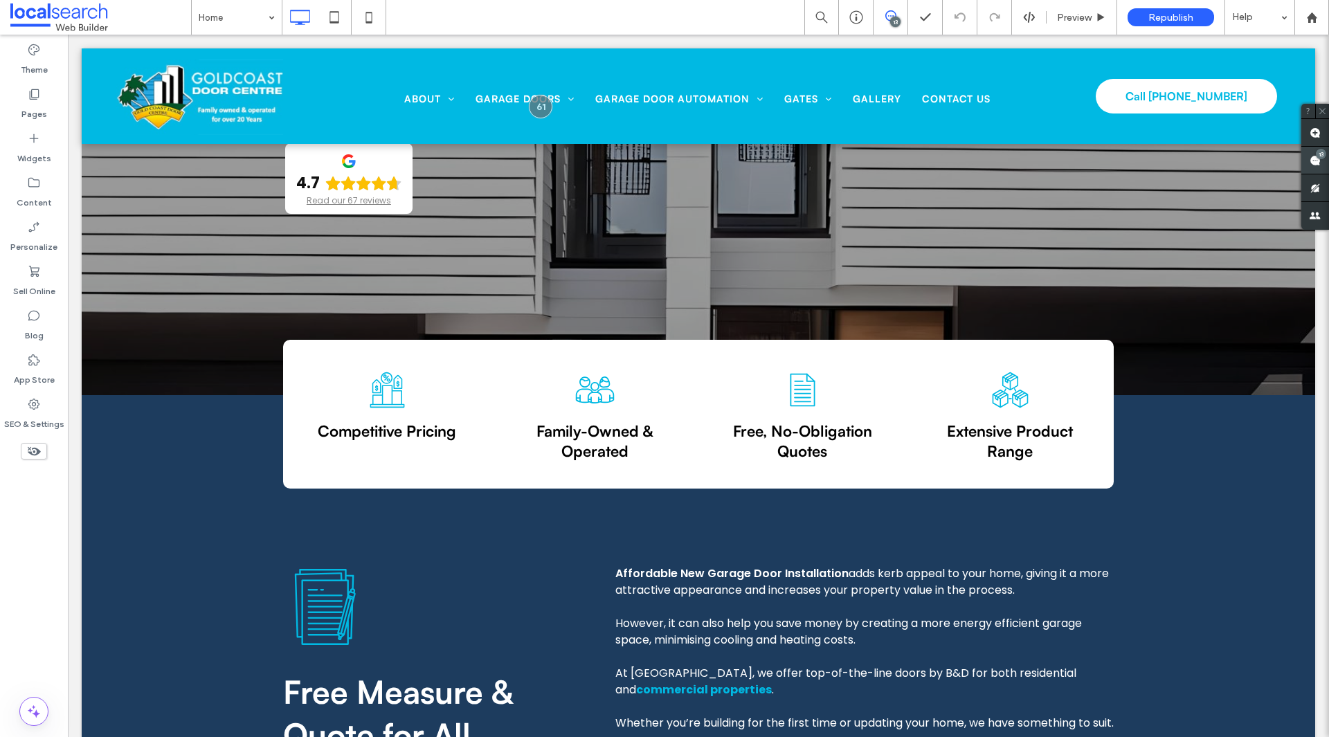
click at [1314, 154] on span at bounding box center [1315, 160] width 28 height 27
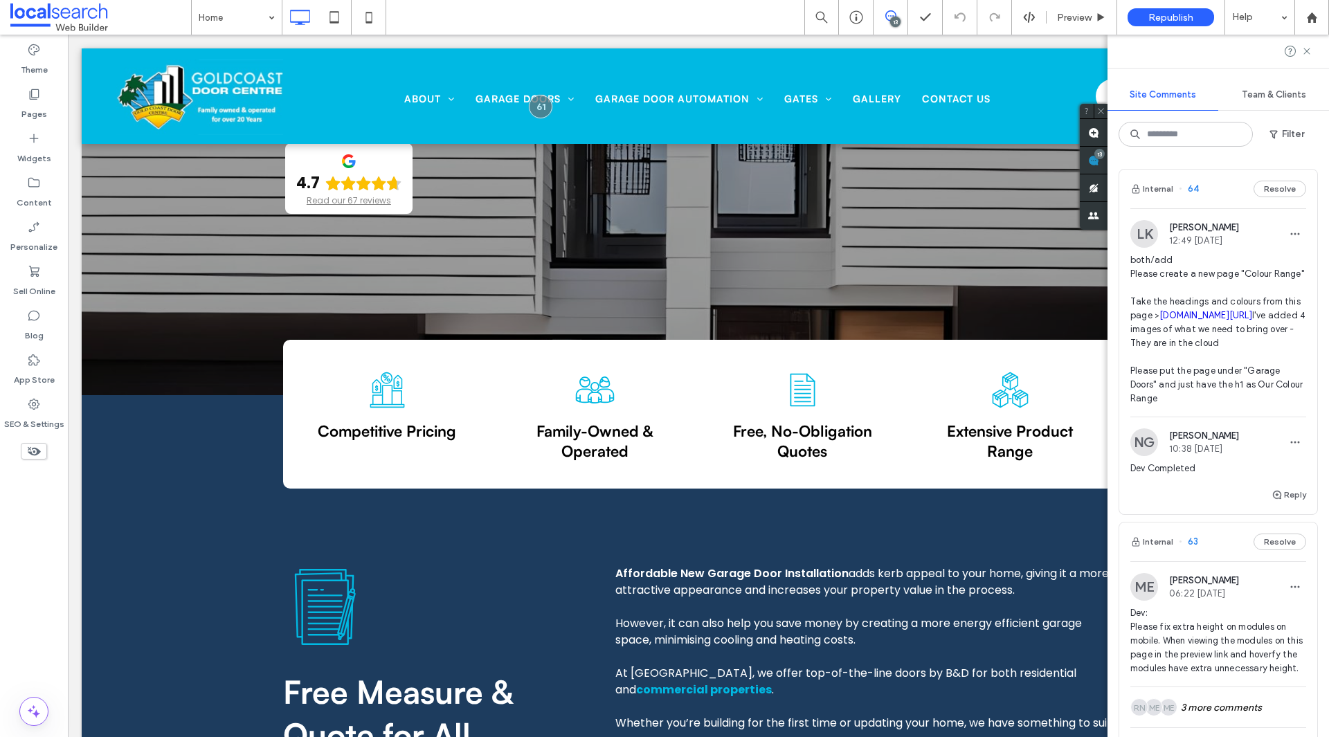
click at [1231, 406] on span "both/add Please create a new page "Colour Range" Take the headings and colours …" at bounding box center [1218, 329] width 176 height 152
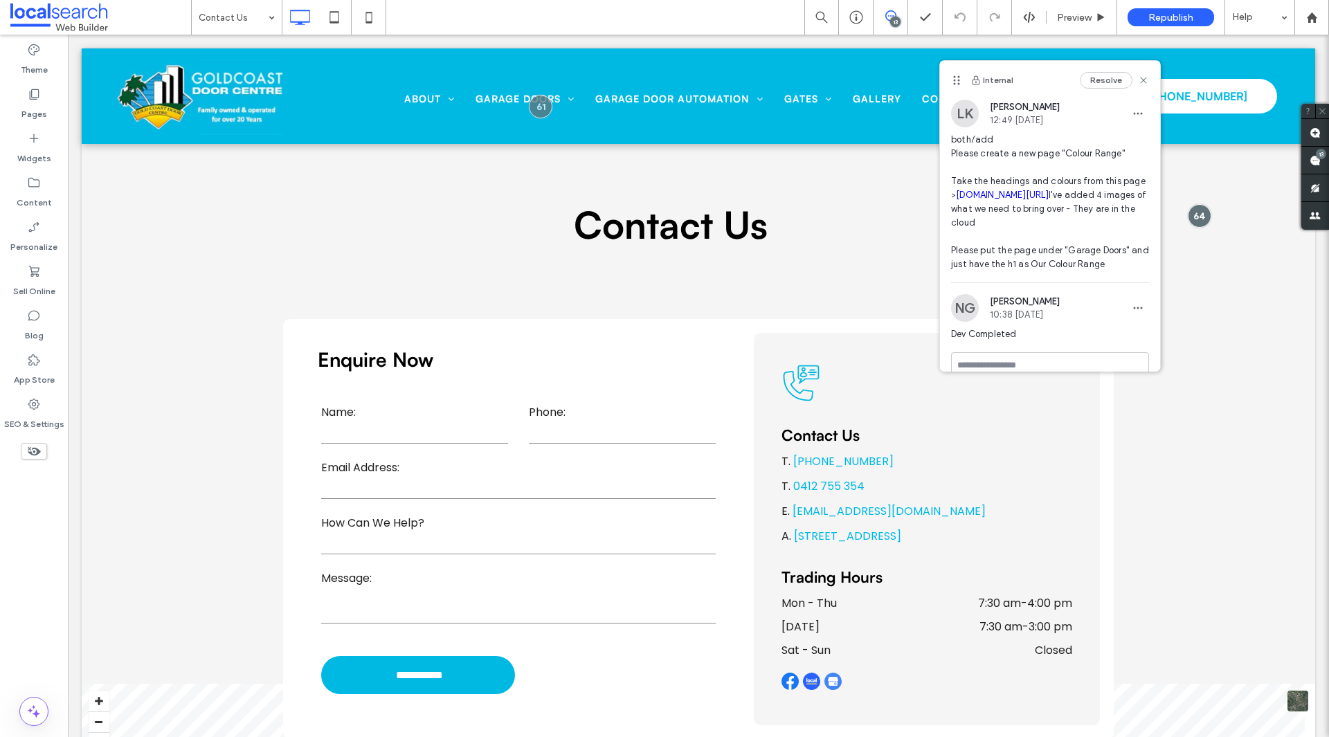
click at [1045, 200] on link "[DOMAIN_NAME][URL]" at bounding box center [1002, 195] width 93 height 10
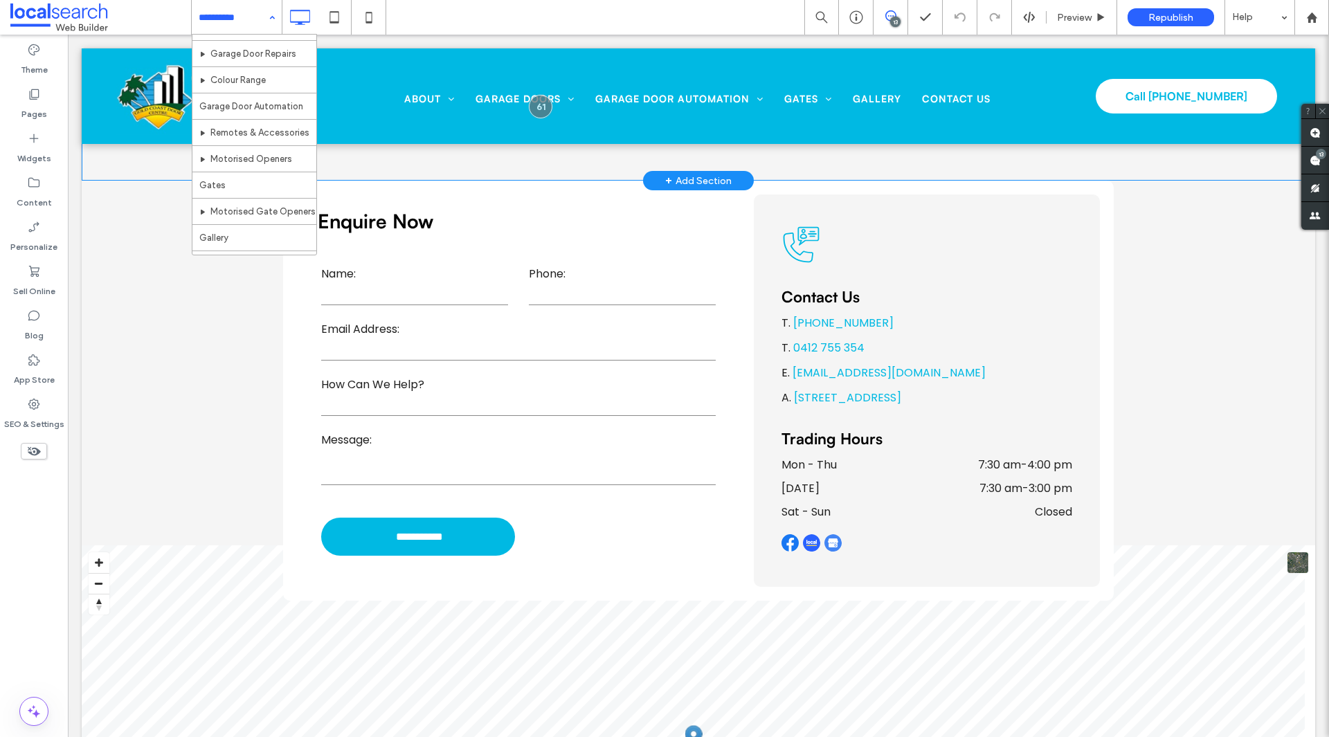
scroll to position [208, 0]
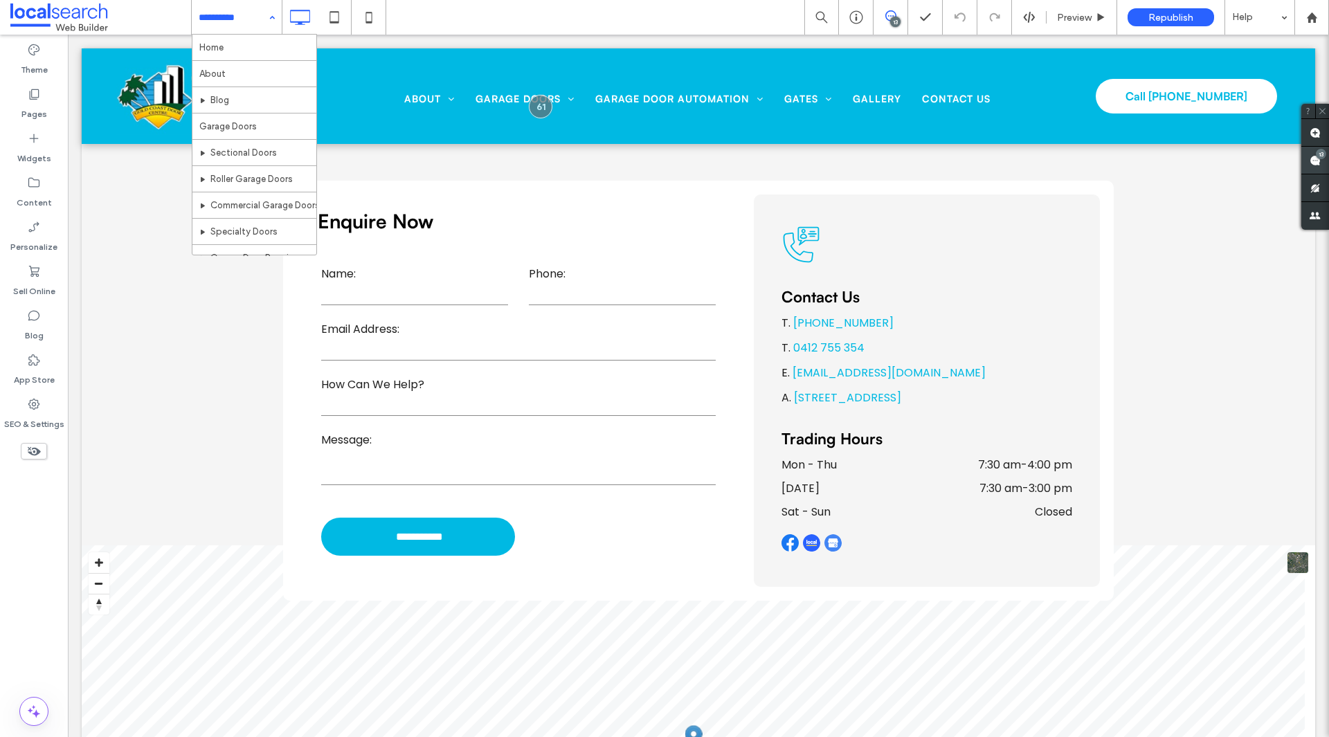
click at [1311, 166] on span at bounding box center [1315, 160] width 28 height 27
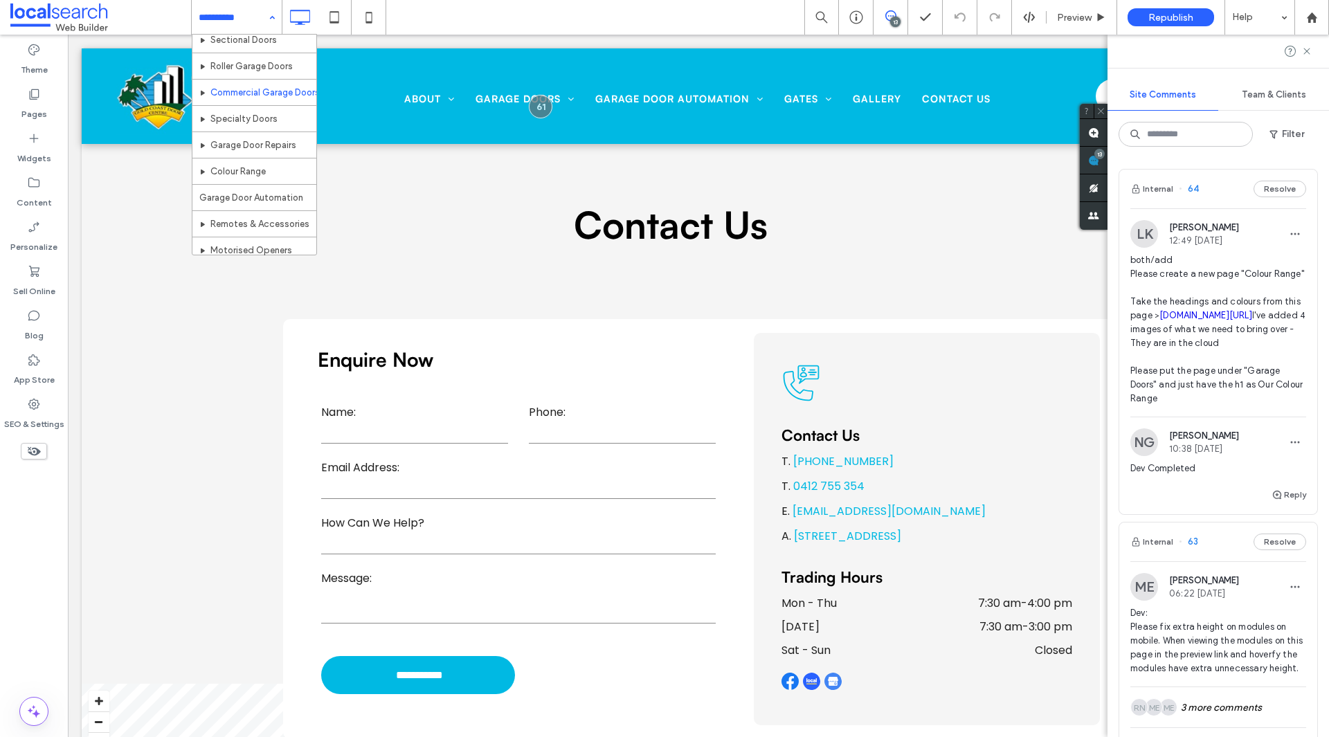
scroll to position [225, 0]
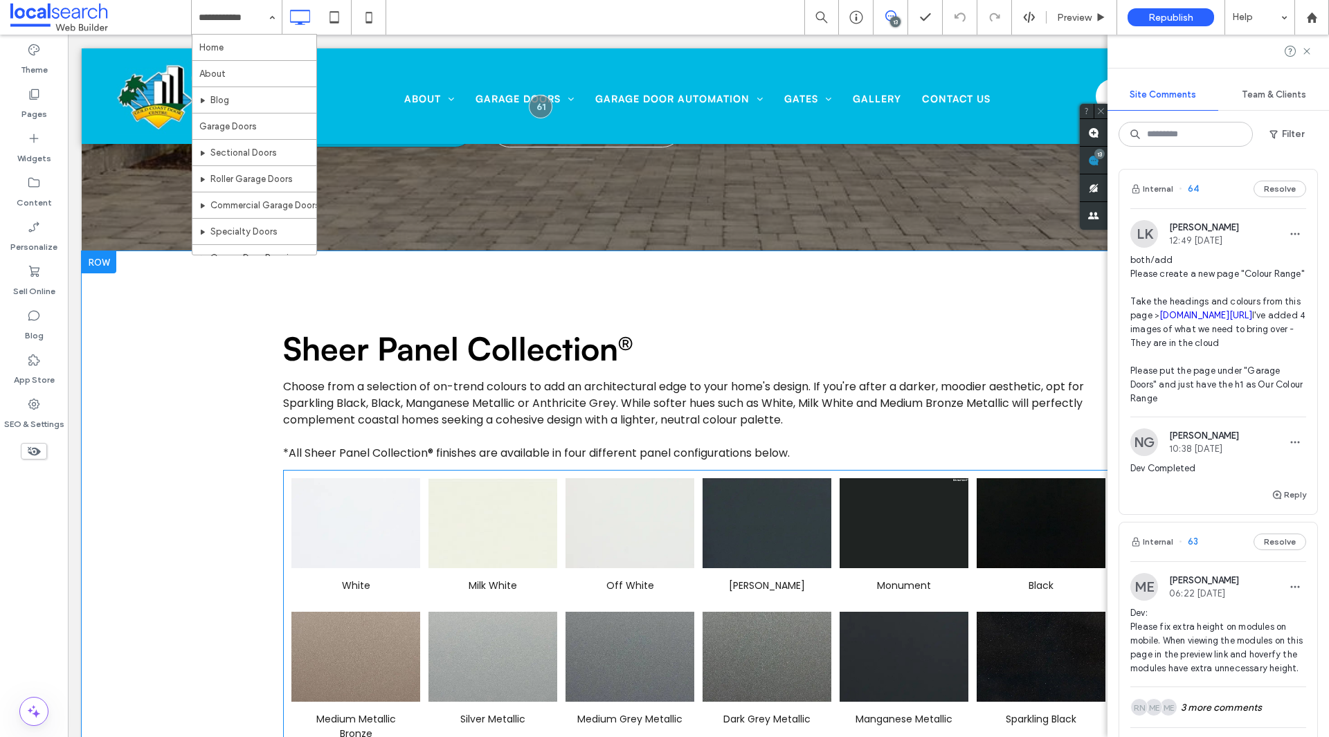
scroll to position [415, 0]
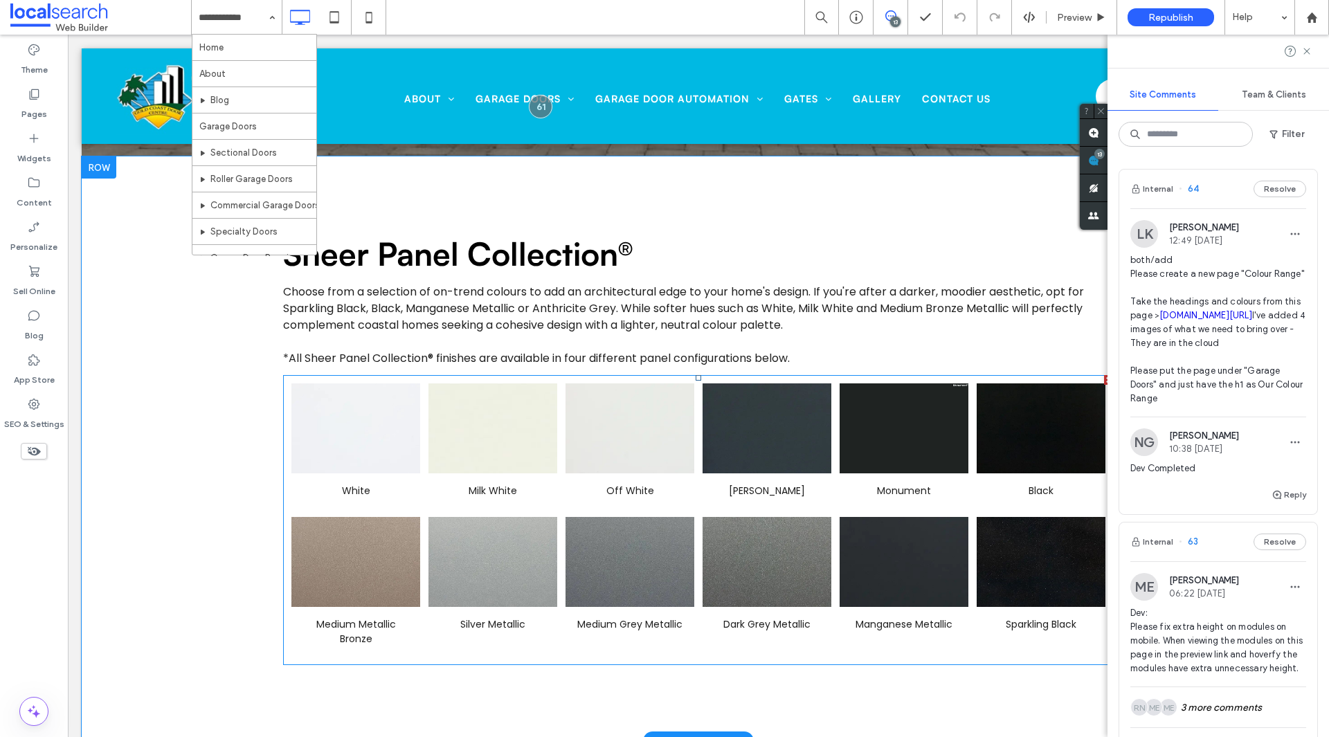
click at [548, 498] on span "Milk White" at bounding box center [492, 490] width 129 height 35
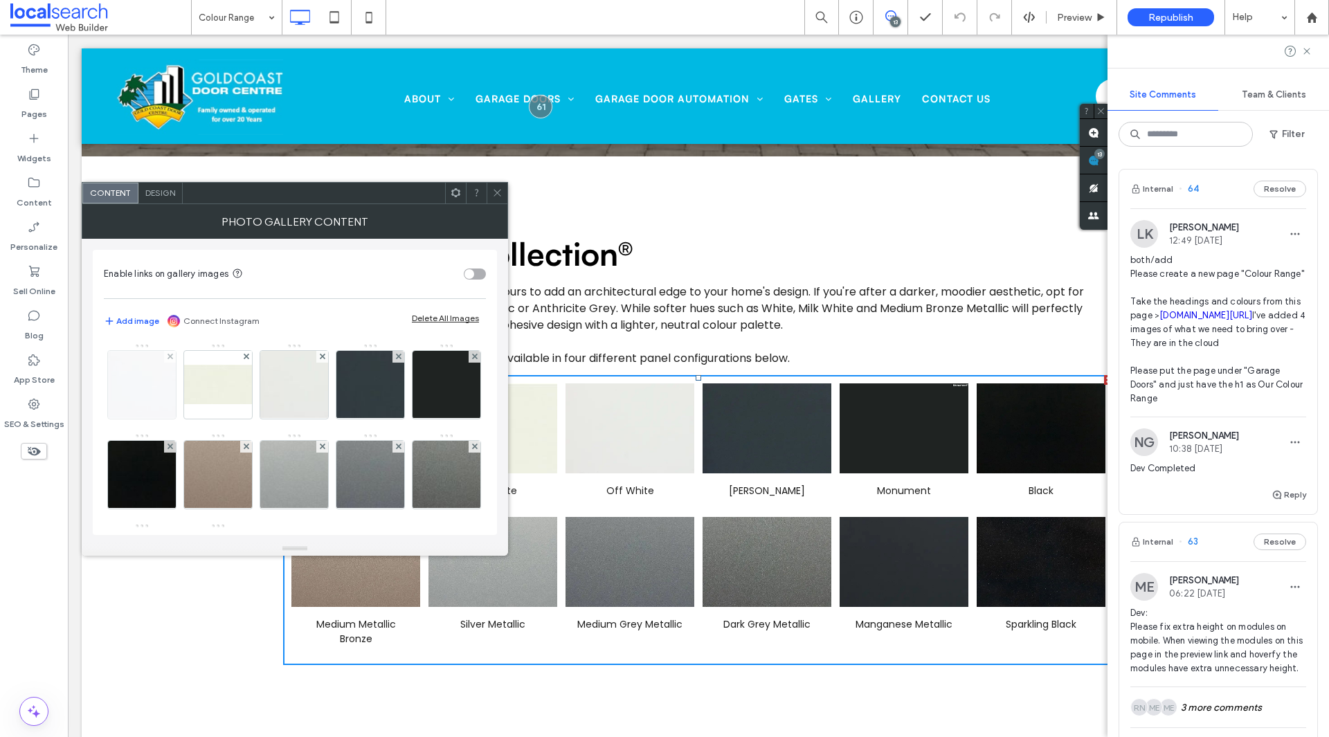
click at [141, 385] on img at bounding box center [142, 385] width 102 height 68
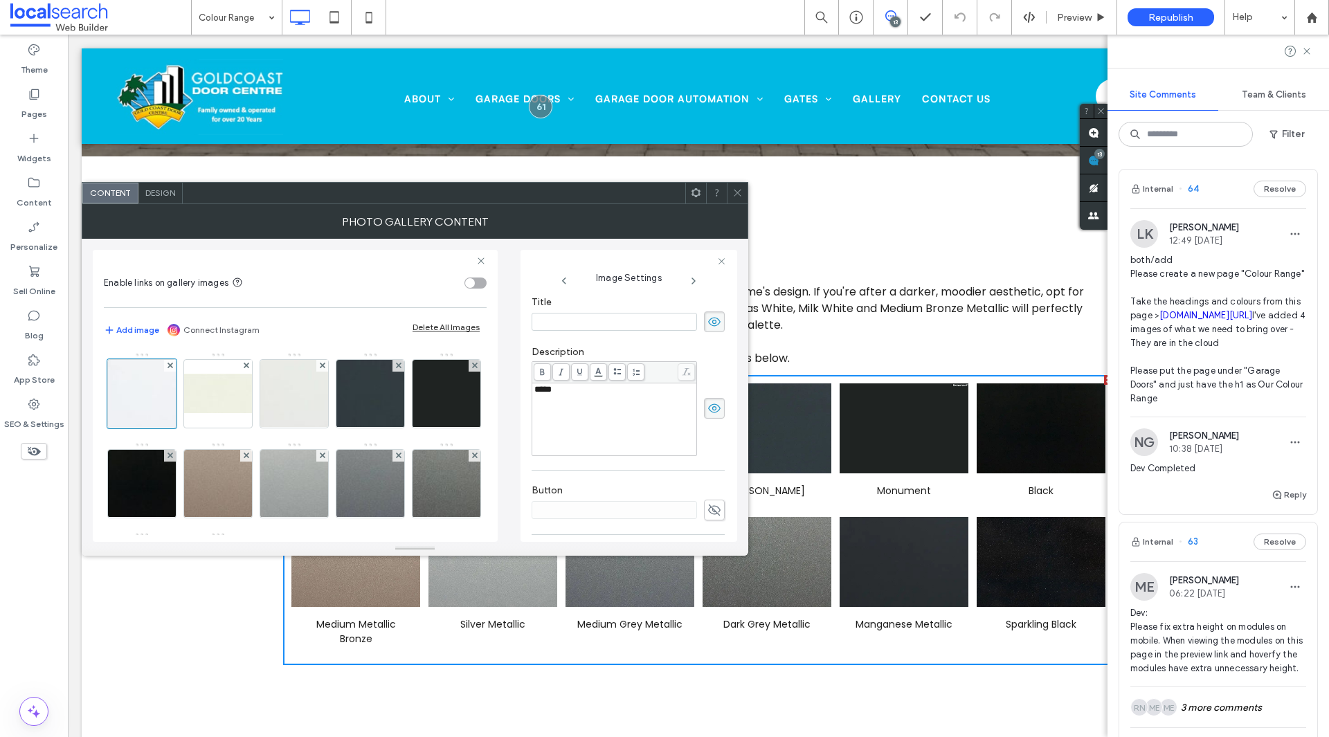
scroll to position [348, 0]
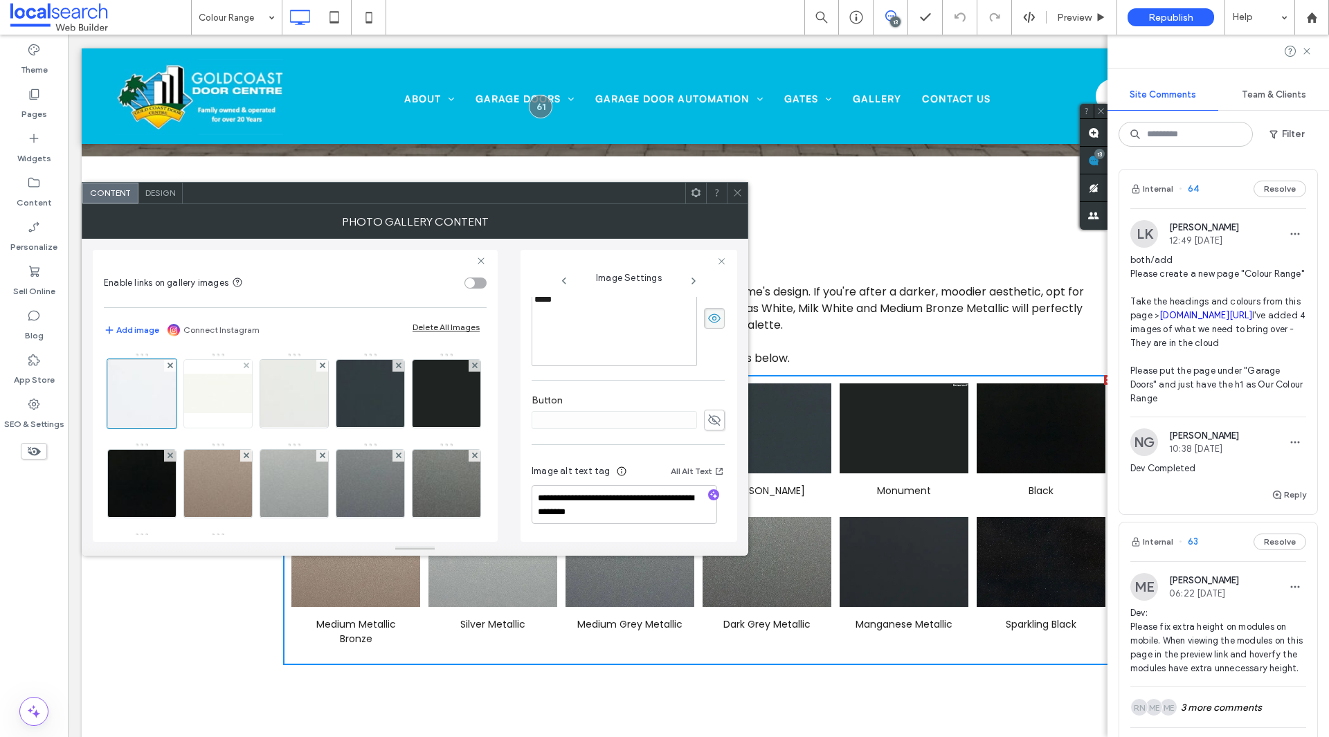
click at [221, 407] on img at bounding box center [218, 393] width 111 height 39
click at [734, 195] on icon at bounding box center [737, 193] width 10 height 10
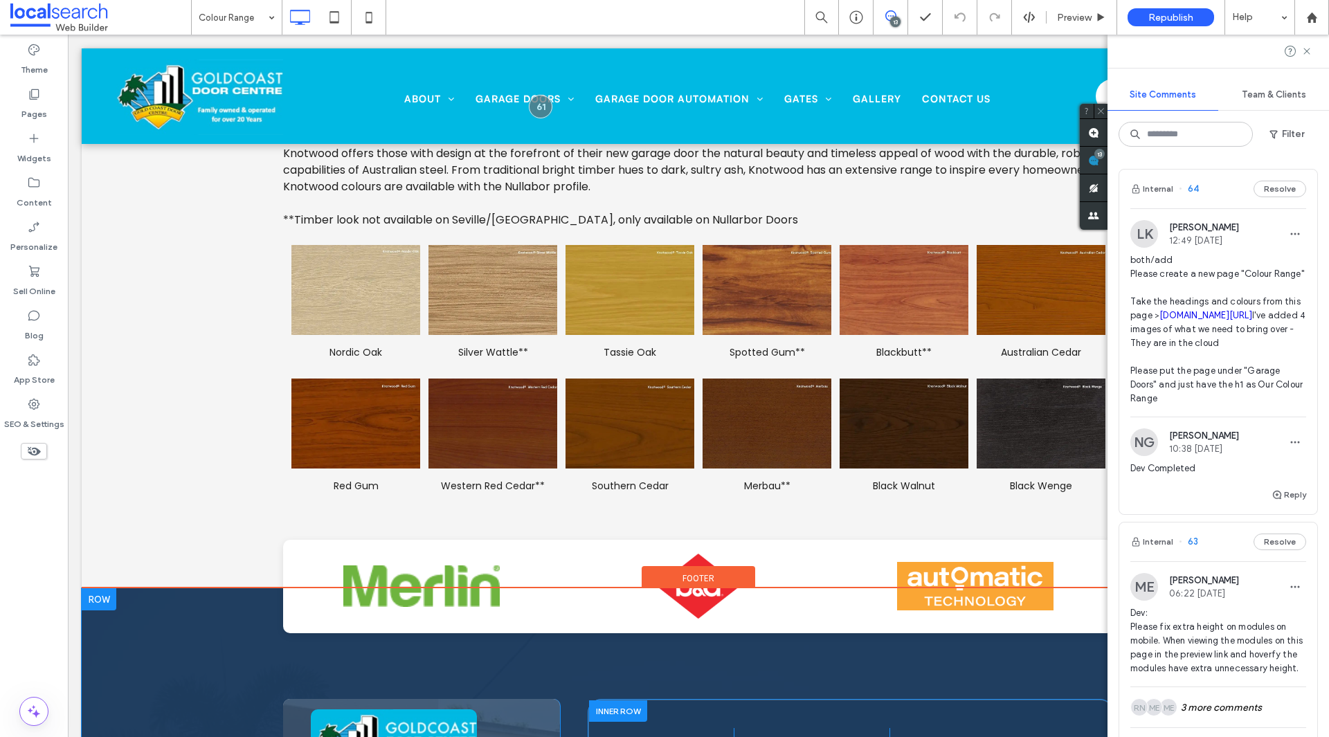
scroll to position [2907, 0]
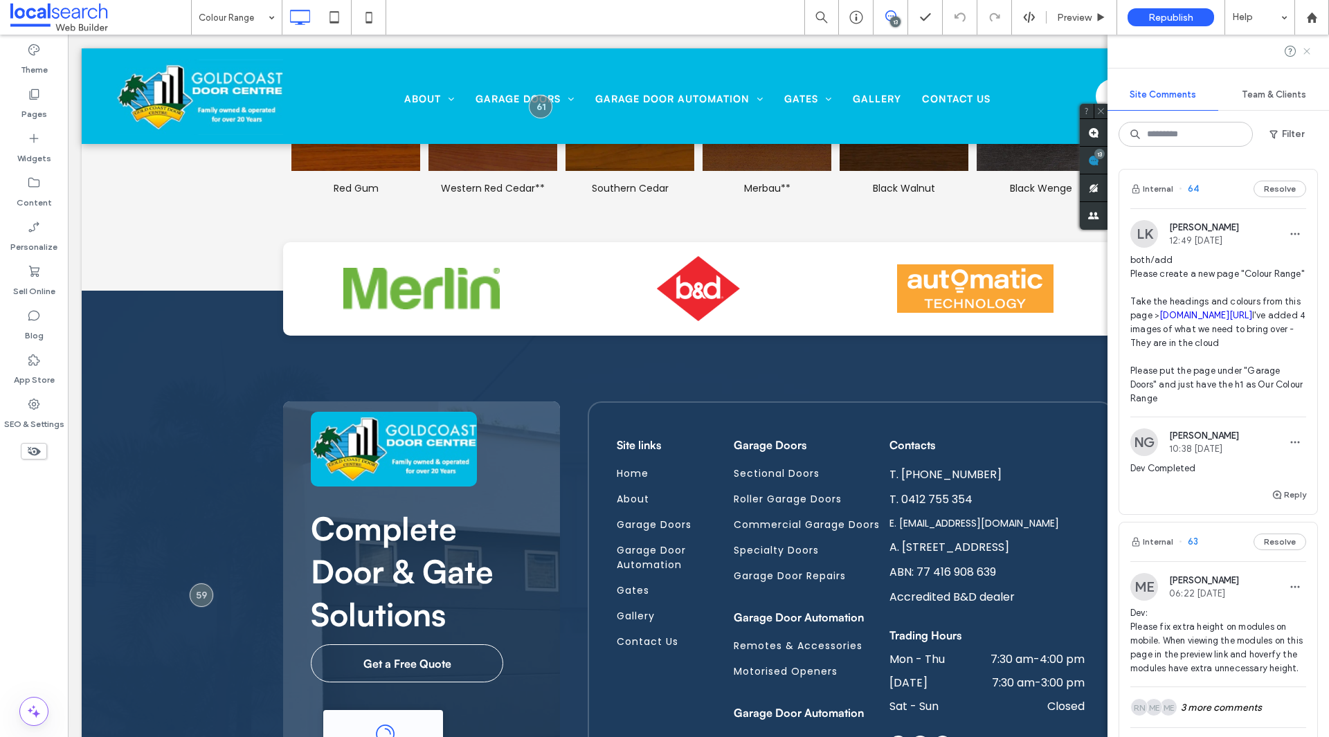
click at [1307, 52] on use at bounding box center [1306, 51] width 6 height 6
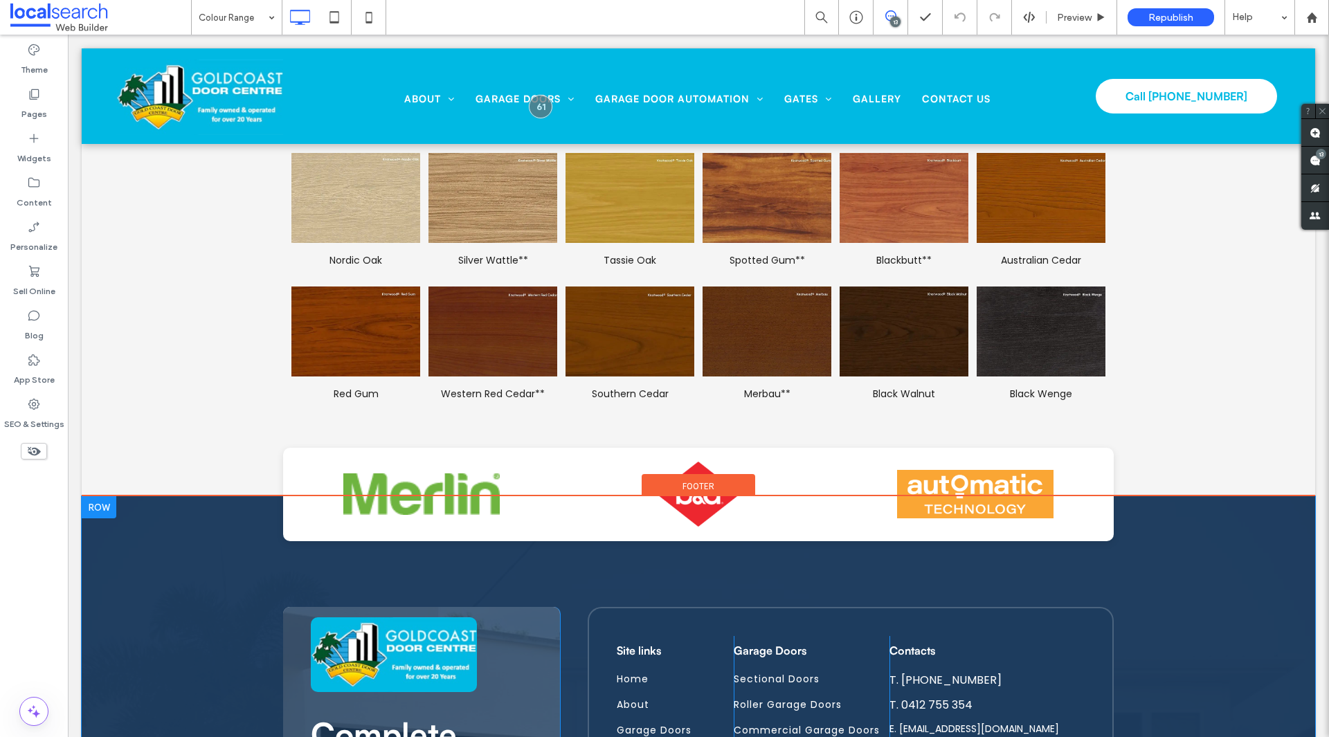
scroll to position [2561, 0]
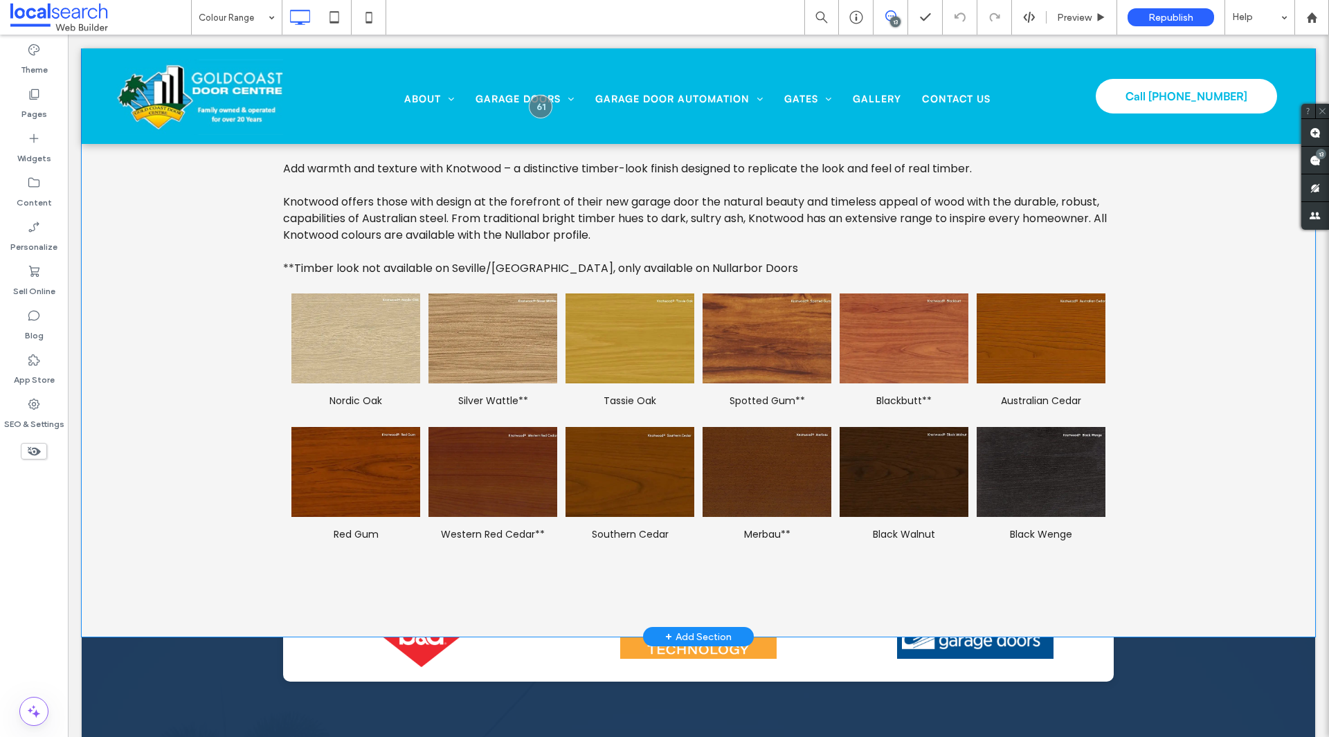
click at [1180, 421] on div "Wooden & Timber Look - Knotwood® Add warmth and texture with Knotwood – a disti…" at bounding box center [698, 334] width 1233 height 603
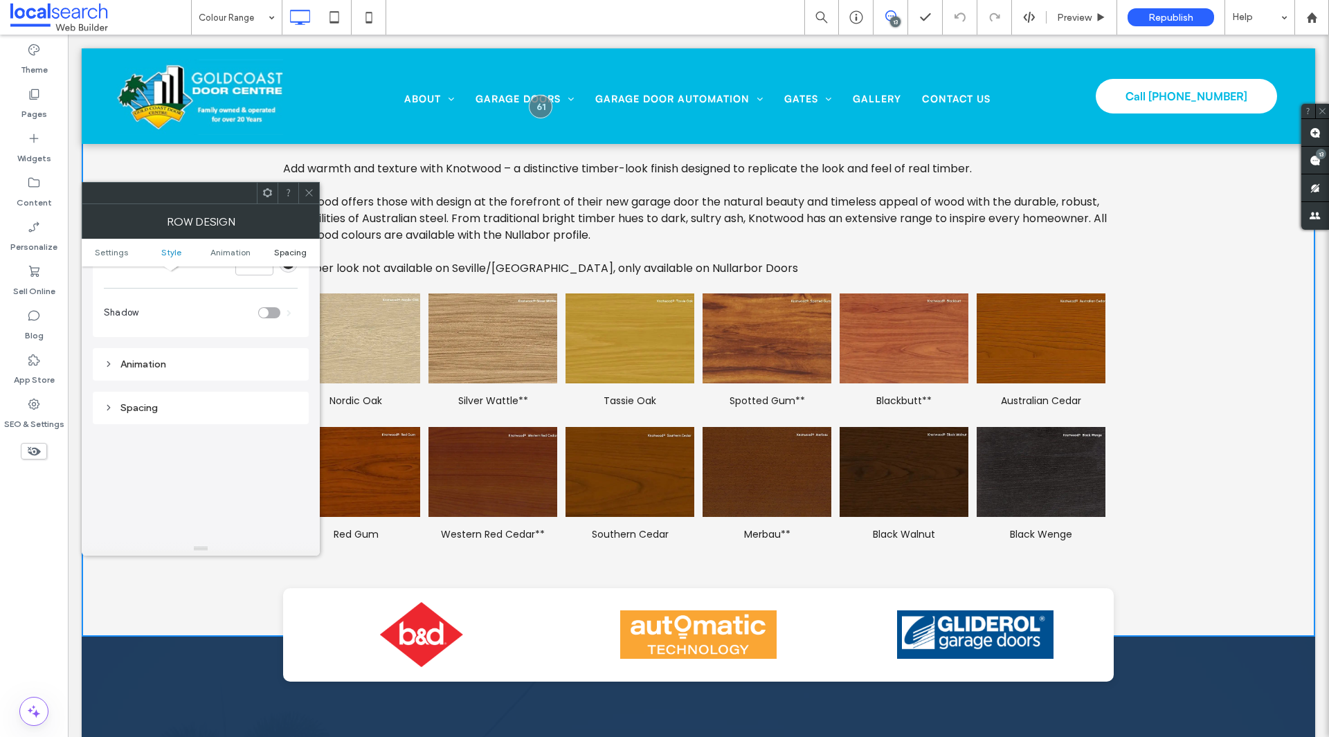
click at [277, 247] on span "Spacing" at bounding box center [290, 252] width 33 height 10
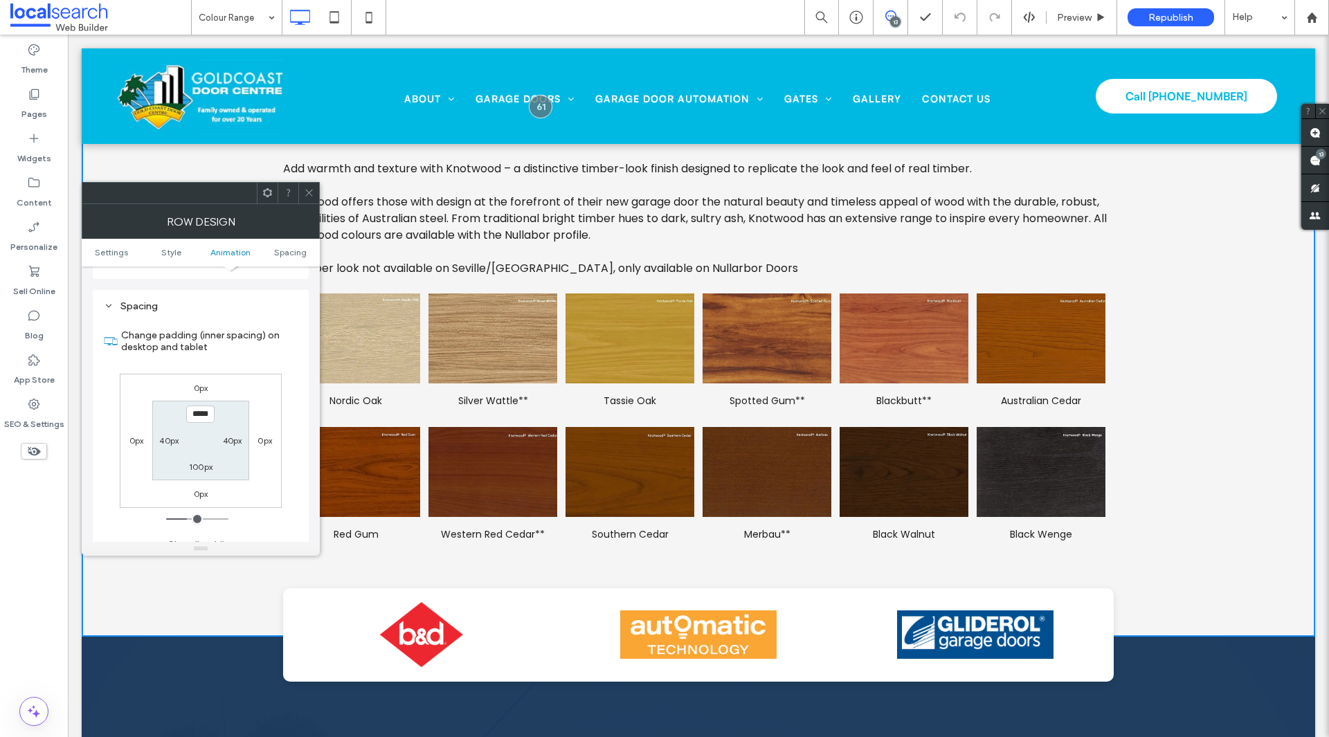
scroll to position [391, 0]
click at [200, 453] on label "100px" at bounding box center [201, 454] width 24 height 10
type input "***"
type input "*****"
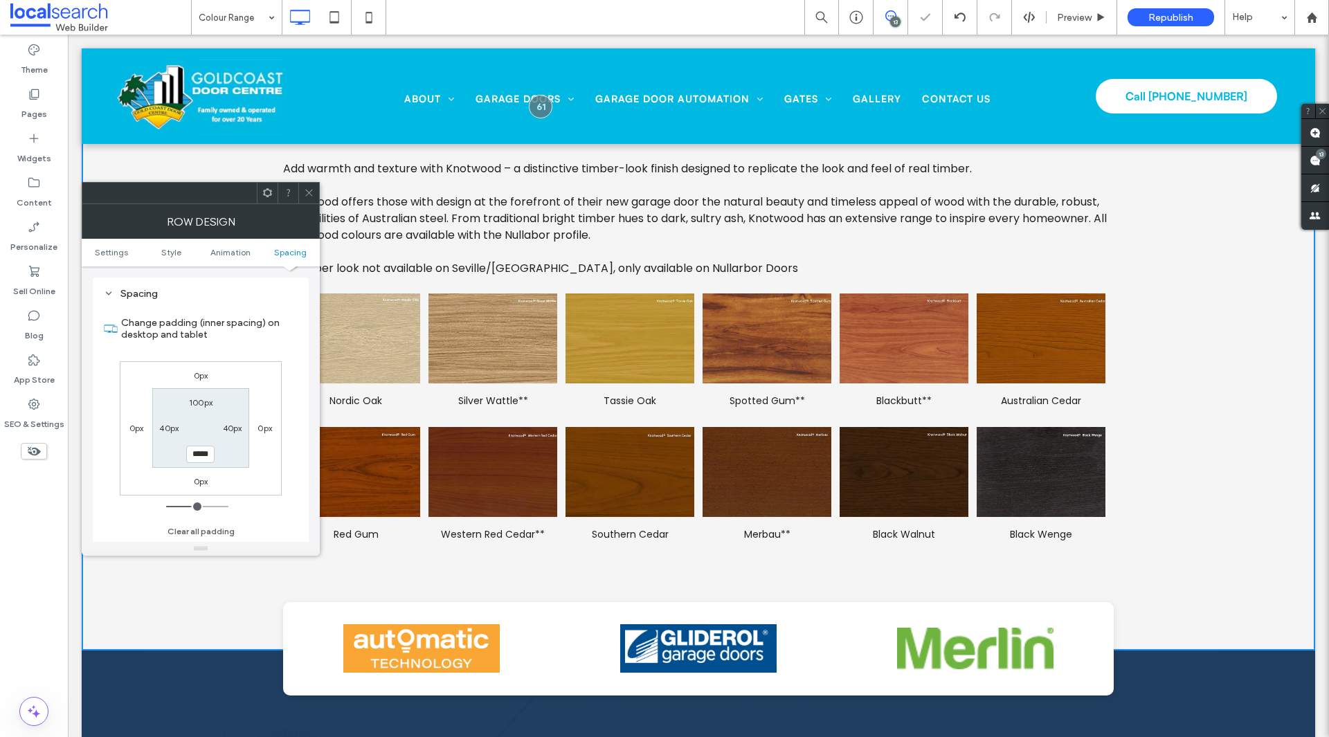
click at [310, 194] on use at bounding box center [308, 193] width 7 height 7
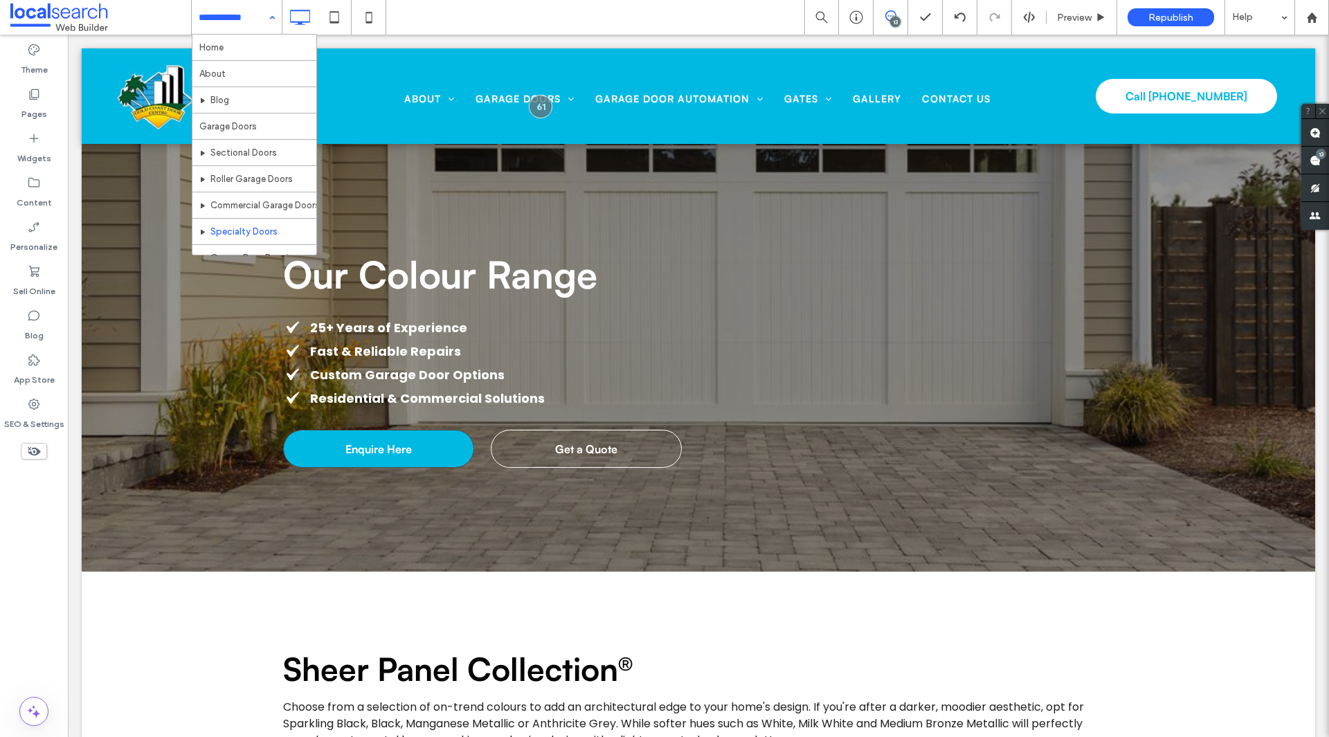
scroll to position [69, 0]
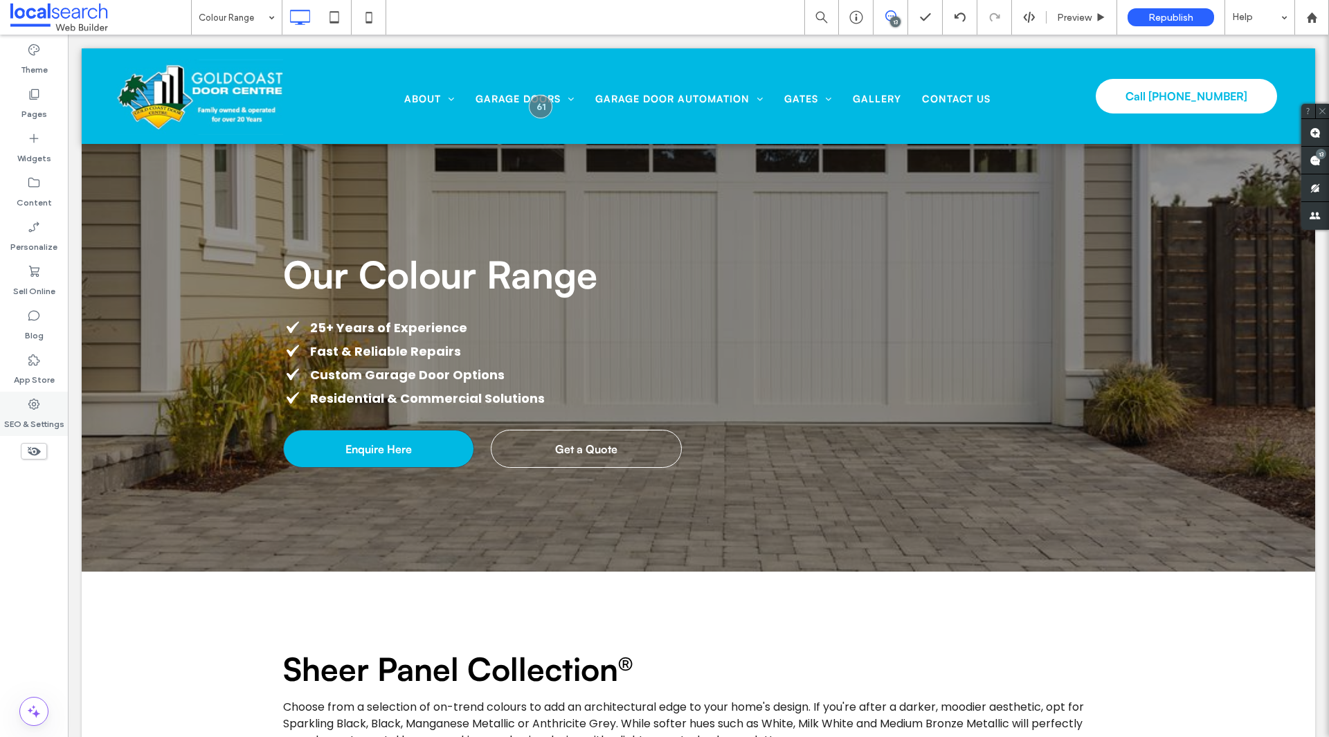
click at [46, 412] on label "SEO & Settings" at bounding box center [34, 420] width 60 height 19
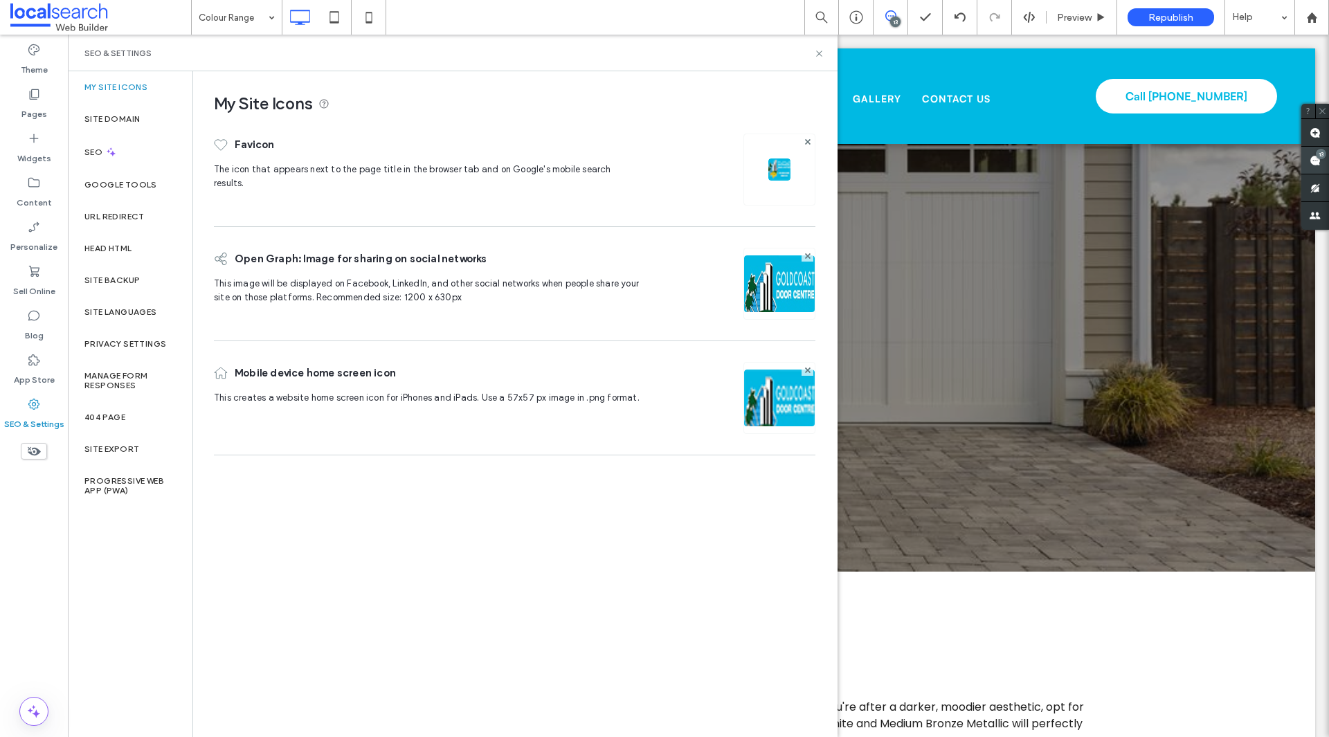
click at [1321, 161] on span at bounding box center [1315, 160] width 28 height 27
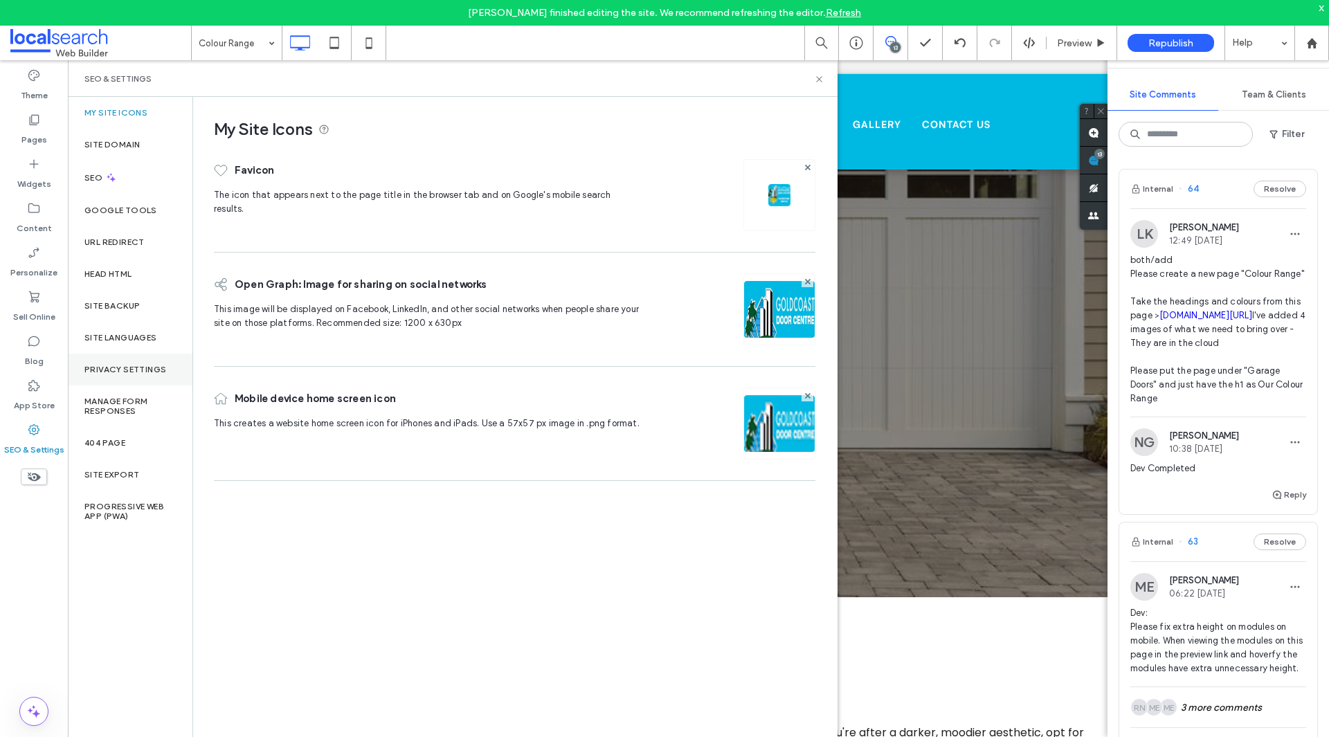
click at [111, 363] on div "Privacy Settings" at bounding box center [130, 370] width 125 height 32
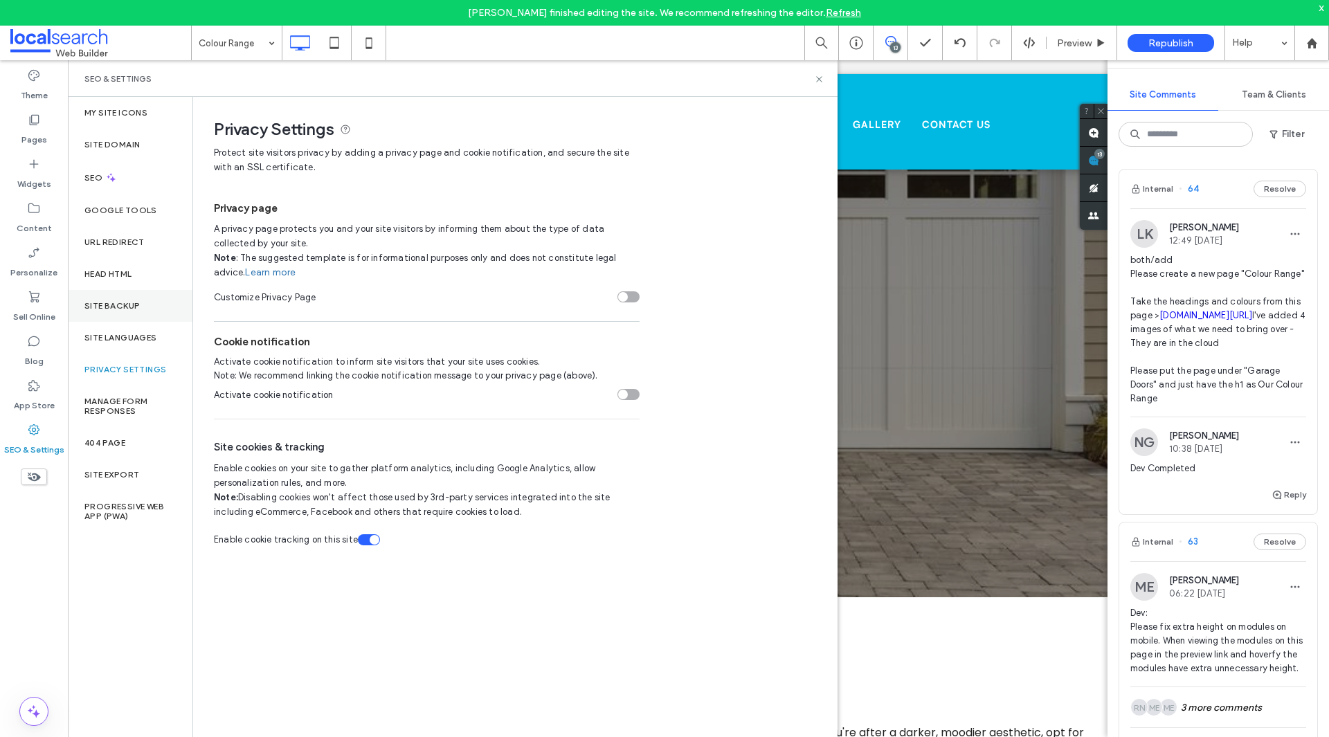
click at [116, 314] on div "Site Backup" at bounding box center [130, 306] width 125 height 32
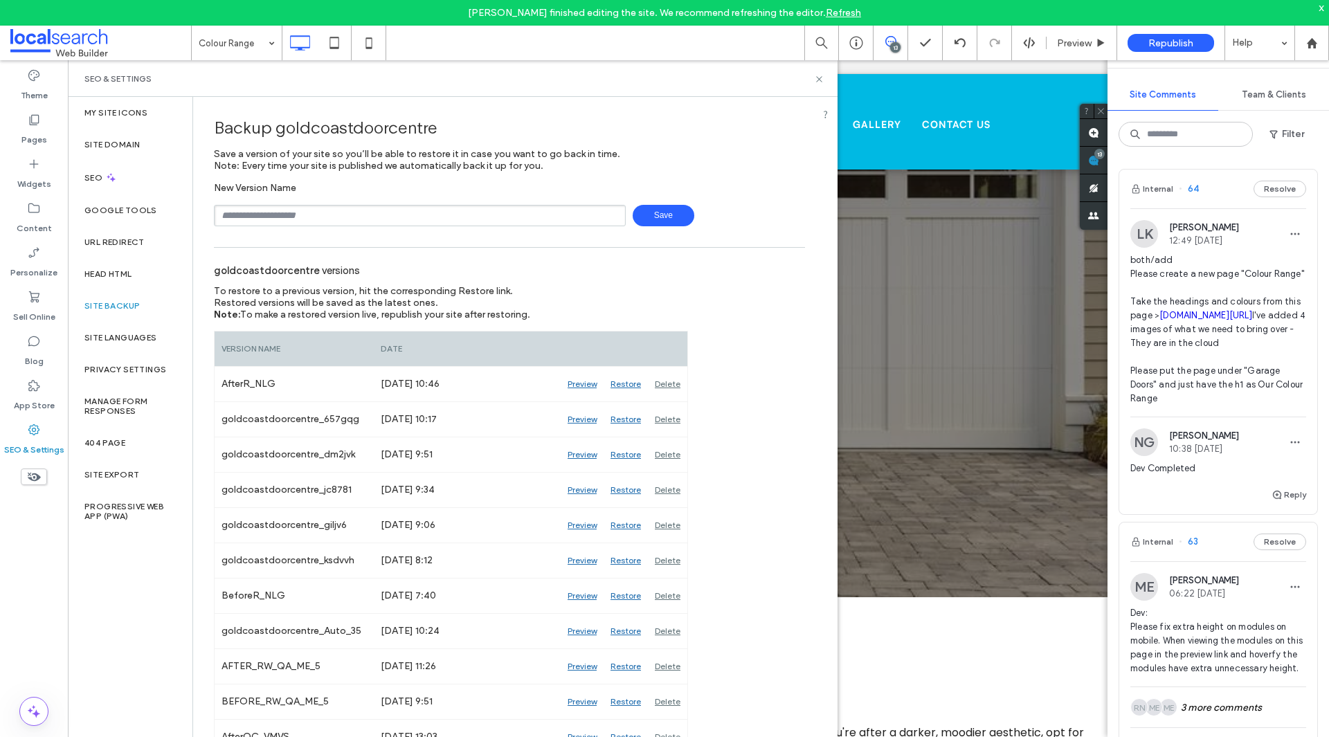
click at [367, 216] on input "text" at bounding box center [420, 215] width 412 height 21
type input "**********"
click at [655, 221] on span "Save" at bounding box center [664, 215] width 62 height 21
click at [406, 221] on input "text" at bounding box center [420, 215] width 412 height 21
drag, startPoint x: 480, startPoint y: 288, endPoint x: 490, endPoint y: 291, distance: 10.7
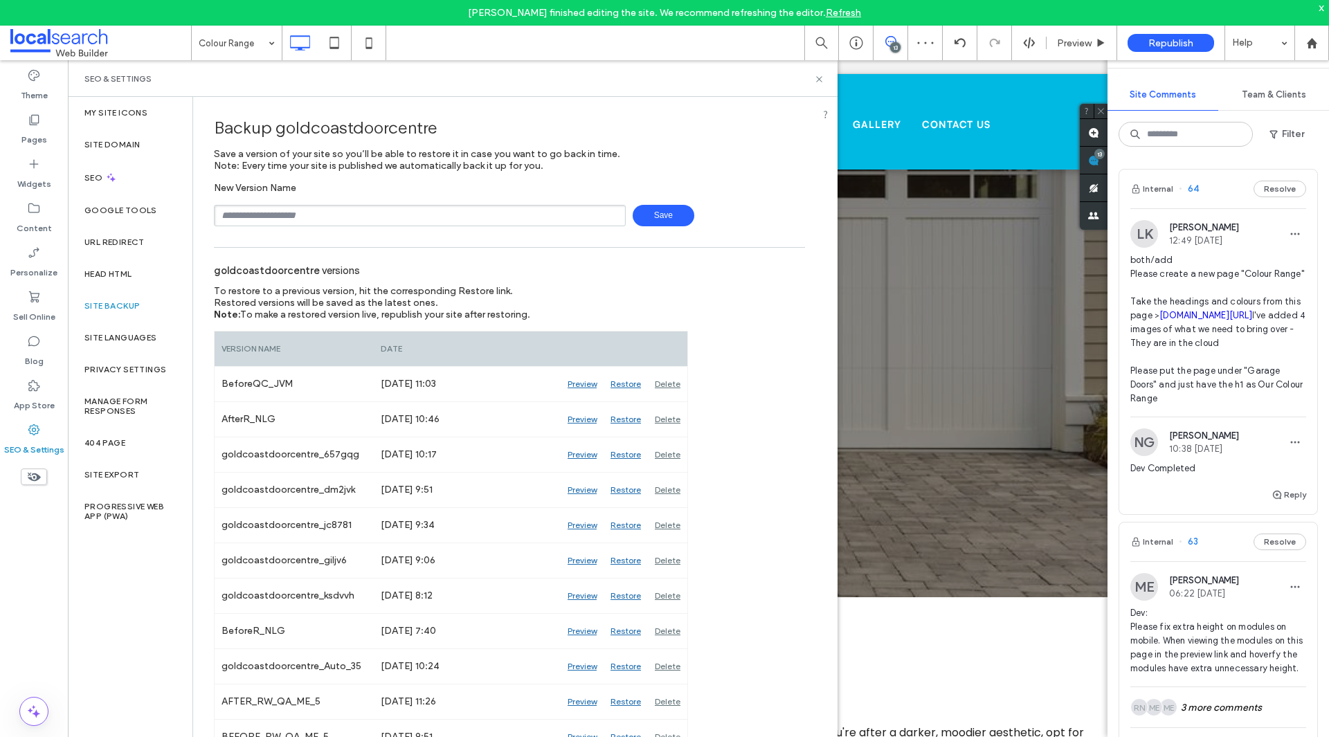
click at [480, 288] on span "To restore to a previous version, hit the corresponding Restore link." at bounding box center [363, 291] width 299 height 12
drag, startPoint x: 823, startPoint y: 82, endPoint x: 883, endPoint y: 136, distance: 80.9
click at [823, 82] on icon at bounding box center [819, 79] width 10 height 10
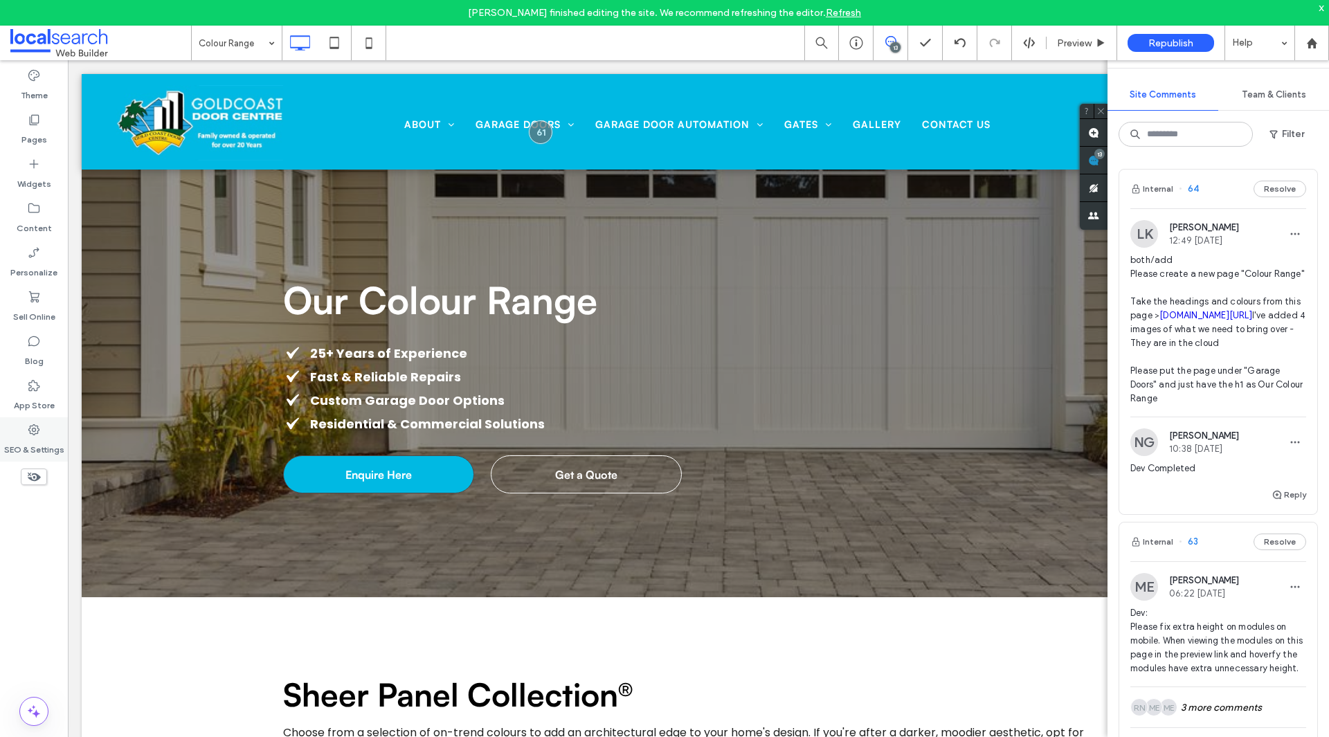
drag, startPoint x: 42, startPoint y: 436, endPoint x: 61, endPoint y: 444, distance: 20.2
click at [42, 437] on div "SEO & Settings" at bounding box center [34, 439] width 68 height 44
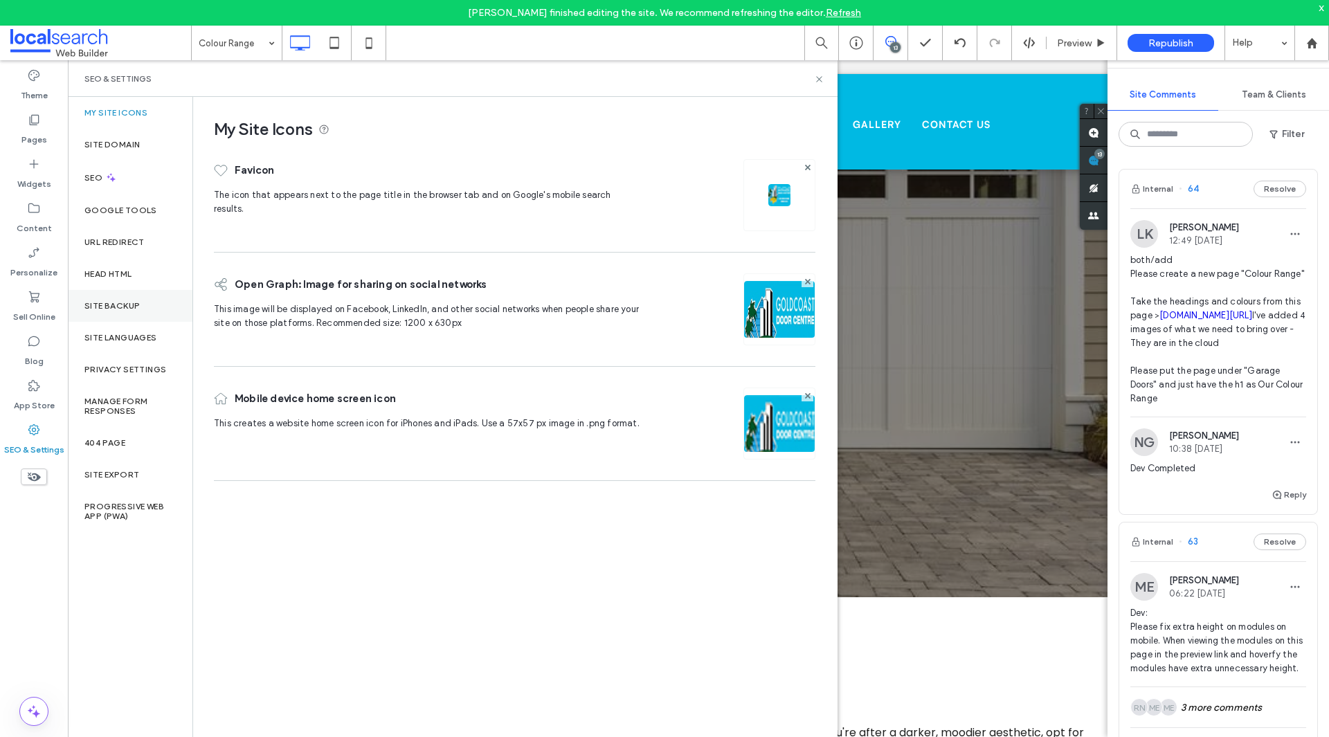
click at [145, 295] on div "Site Backup" at bounding box center [130, 306] width 125 height 32
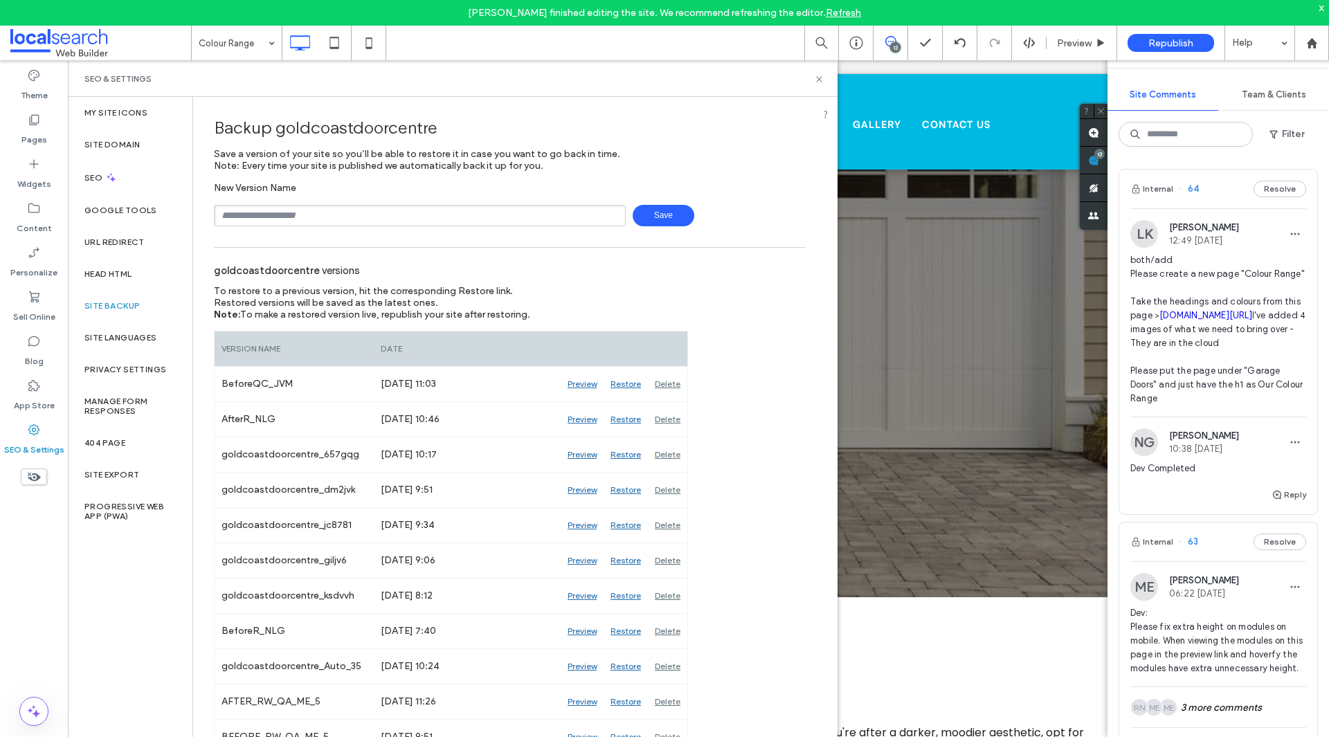
click at [304, 217] on input "text" at bounding box center [420, 215] width 412 height 21
type input "**********"
drag, startPoint x: 683, startPoint y: 218, endPoint x: 702, endPoint y: 211, distance: 20.6
click at [683, 218] on span "Save" at bounding box center [664, 215] width 62 height 21
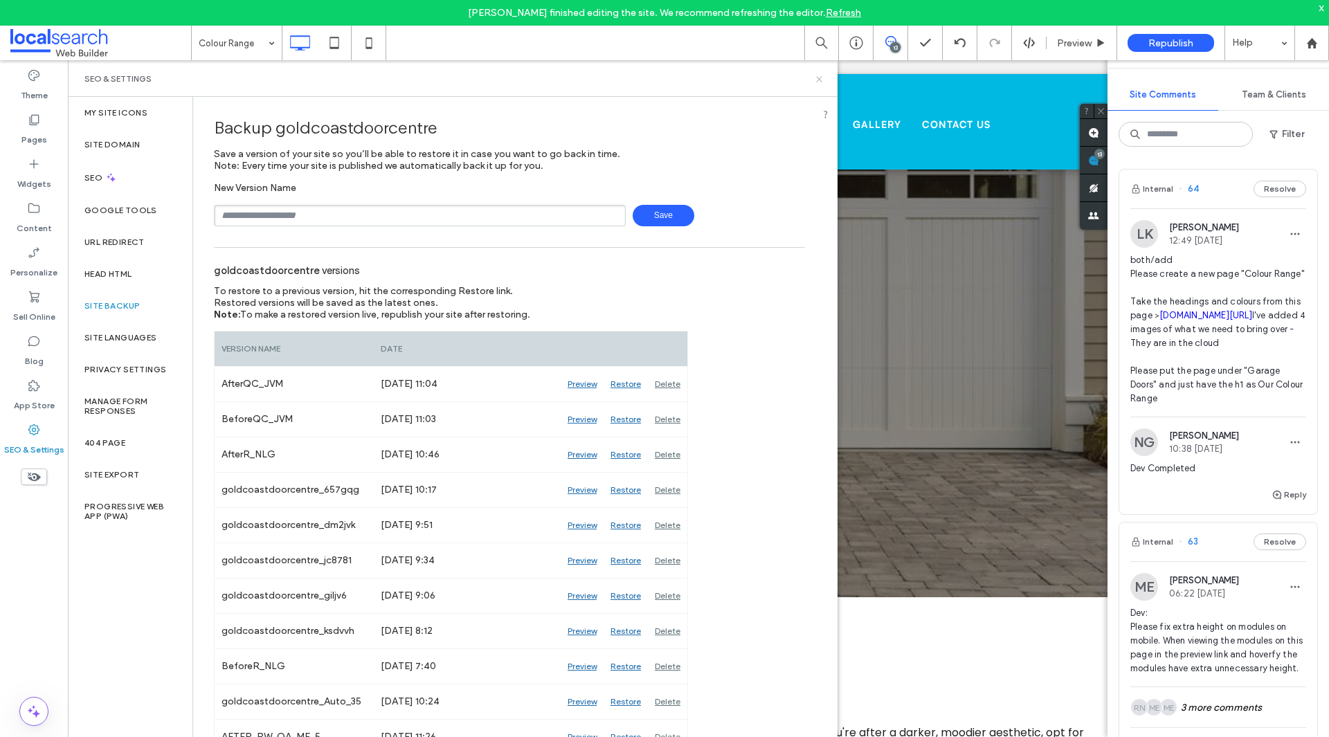
click at [814, 77] on icon at bounding box center [819, 79] width 10 height 10
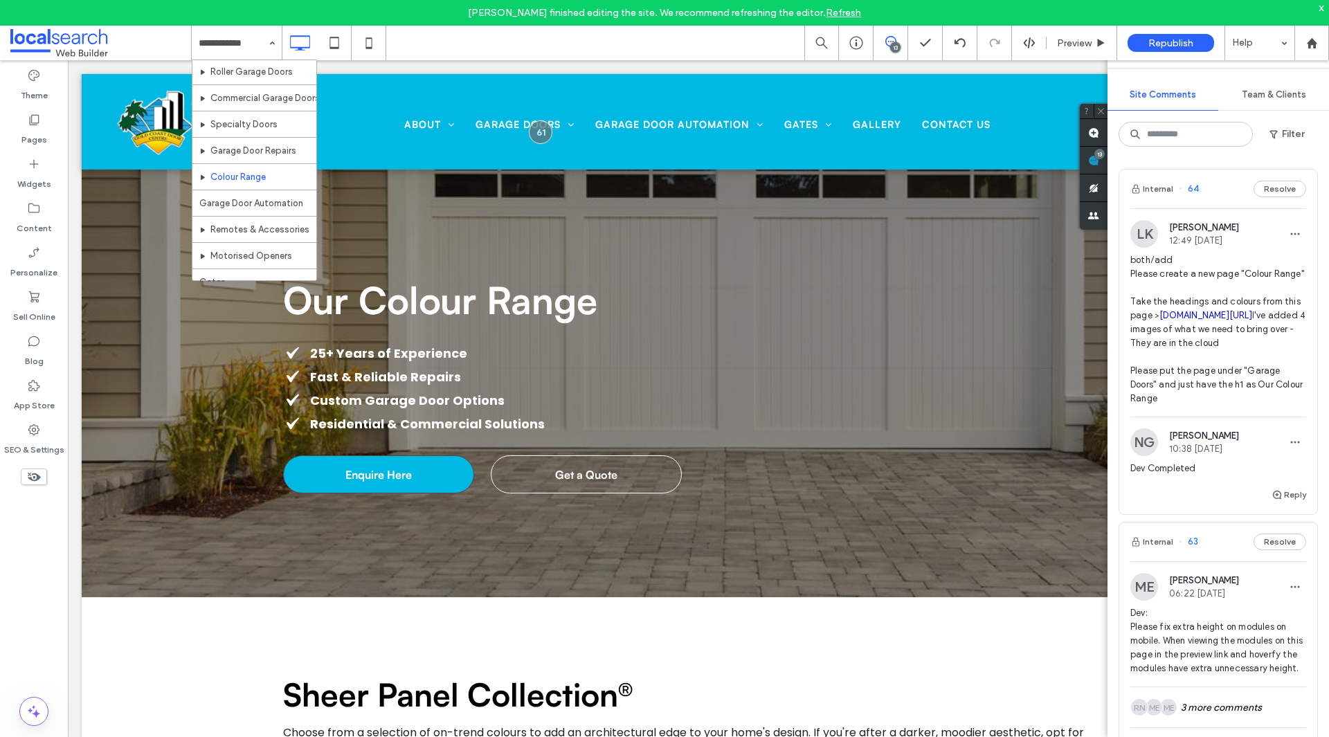
scroll to position [225, 0]
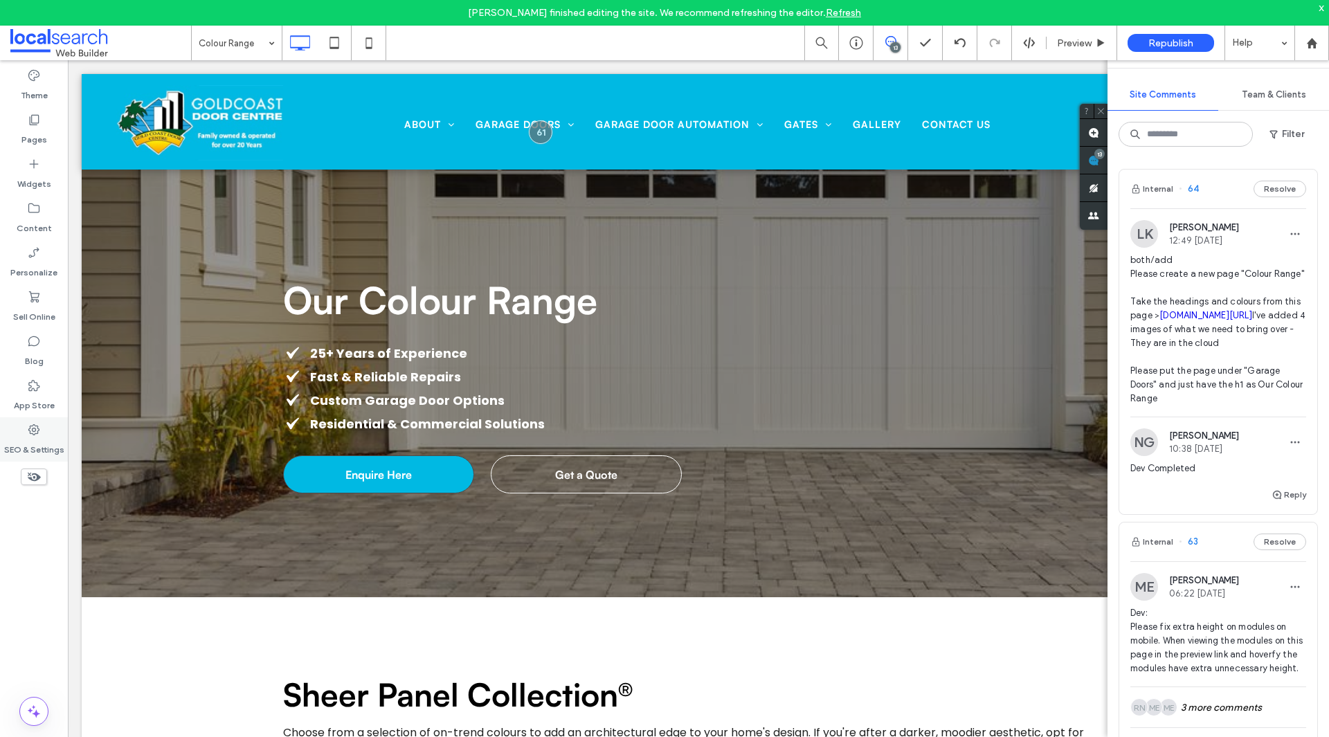
click at [51, 437] on label "SEO & Settings" at bounding box center [34, 446] width 60 height 19
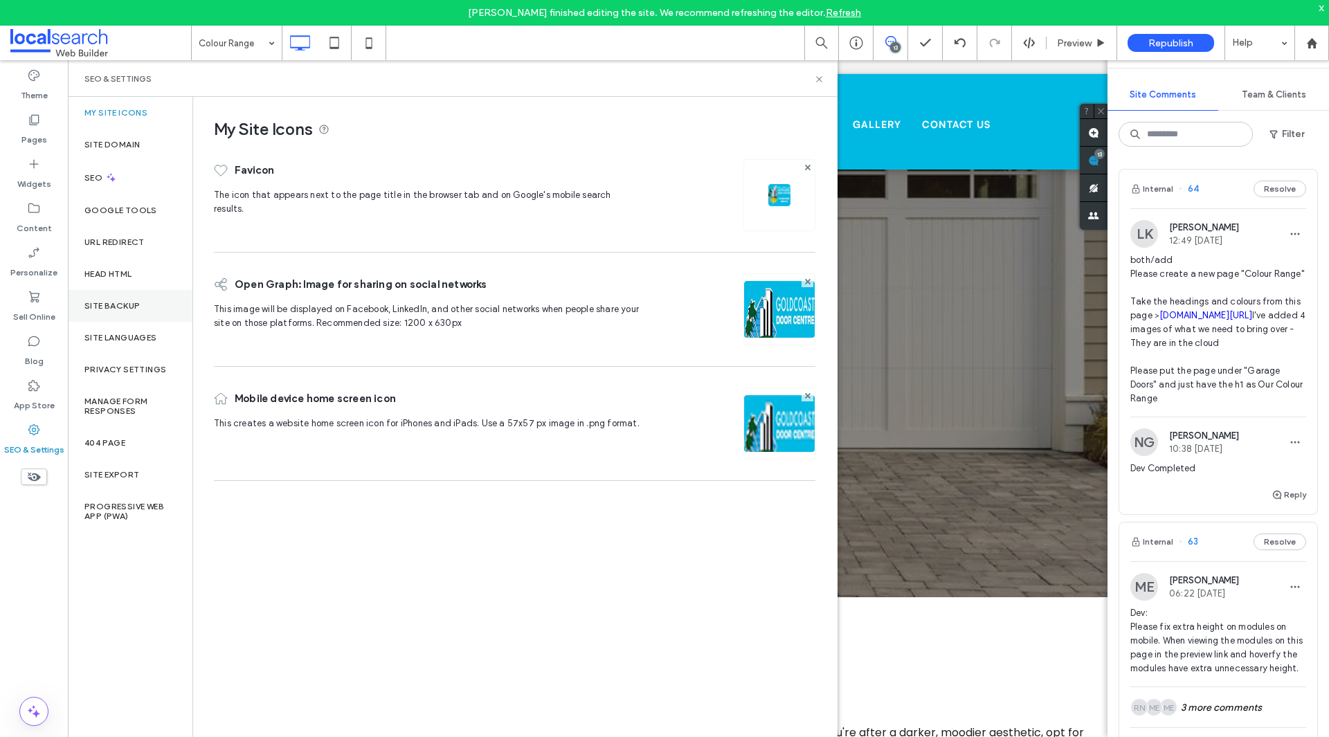
click at [142, 312] on div "Site Backup" at bounding box center [130, 306] width 125 height 32
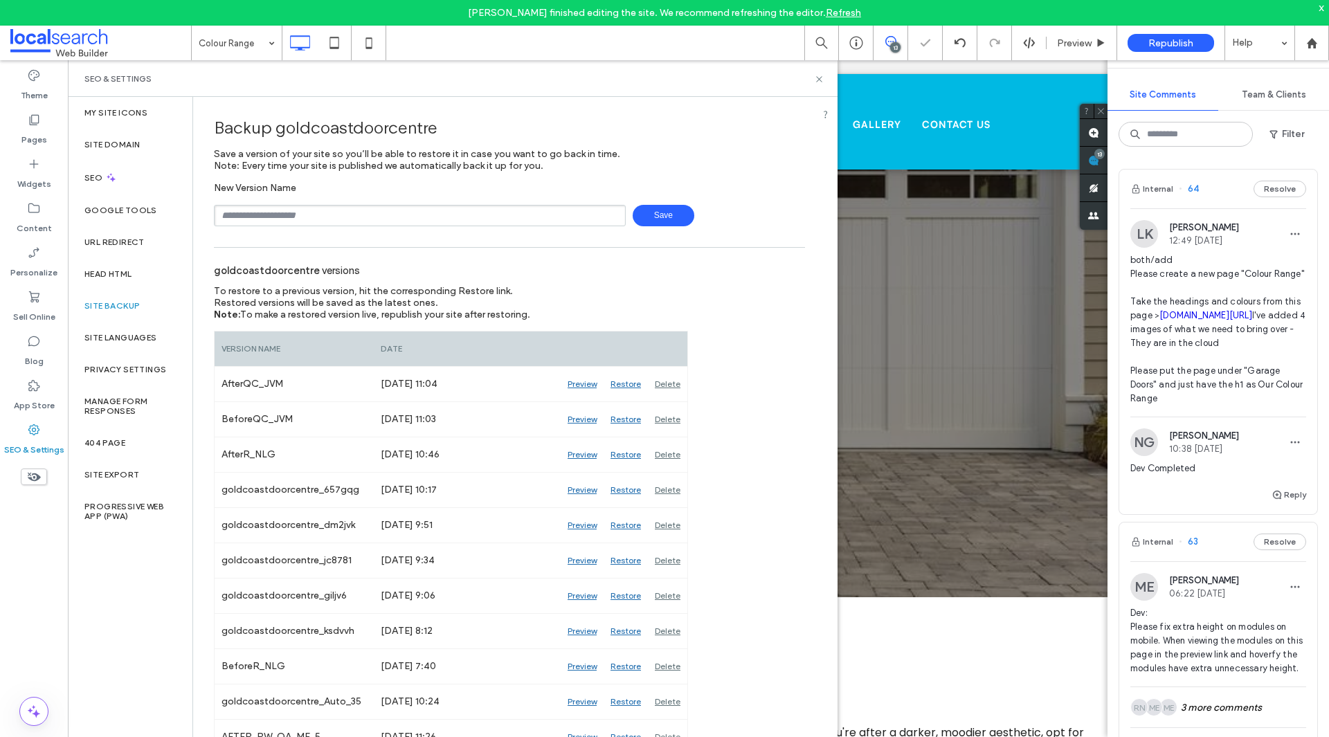
click at [824, 78] on div "SEO & Settings" at bounding box center [453, 78] width 770 height 37
click at [818, 78] on use at bounding box center [819, 79] width 6 height 6
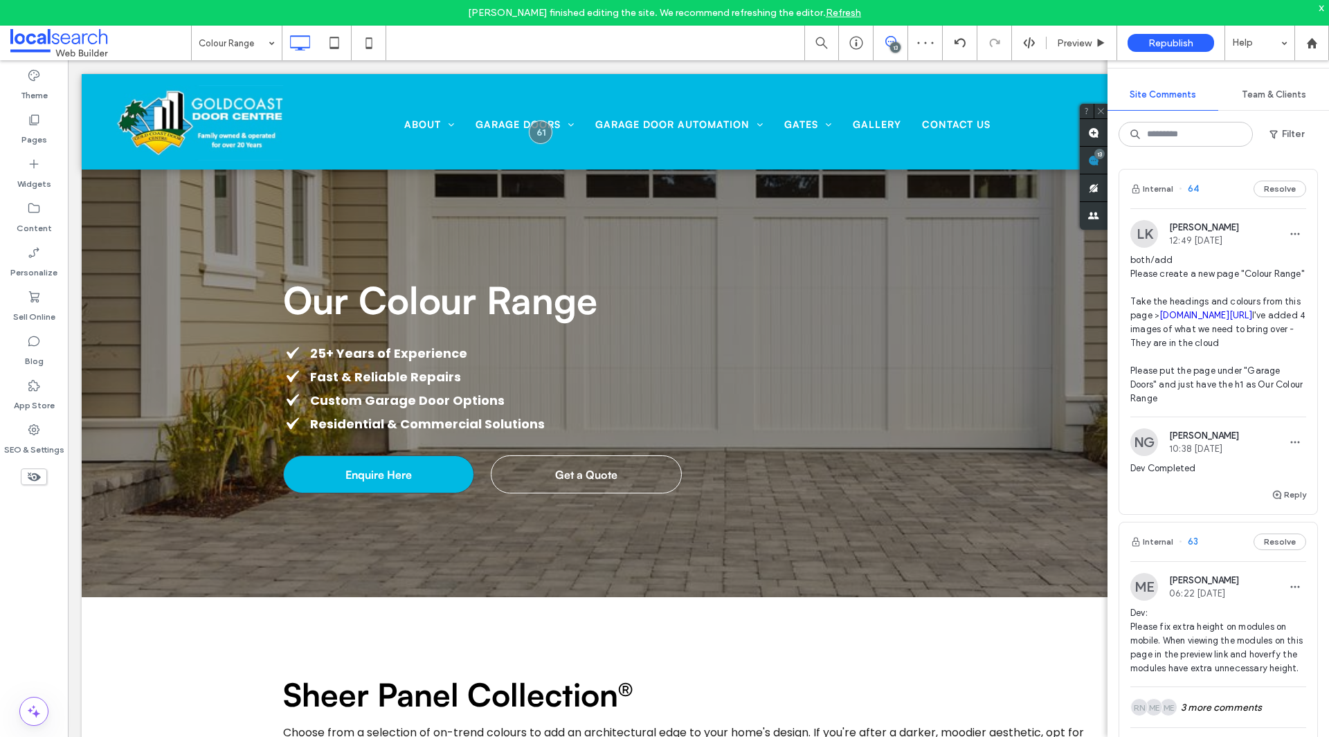
click at [1322, 8] on div "x" at bounding box center [1321, 7] width 6 height 12
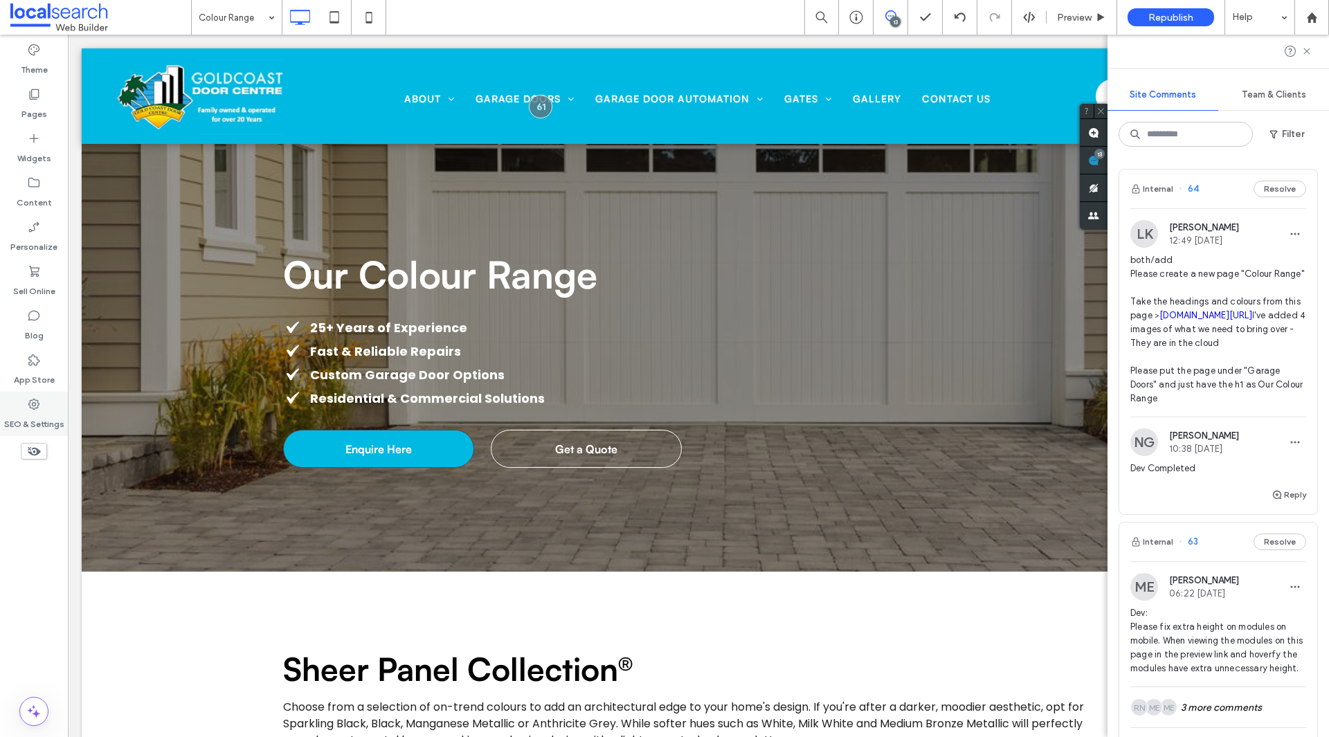
click at [34, 412] on label "SEO & Settings" at bounding box center [34, 420] width 60 height 19
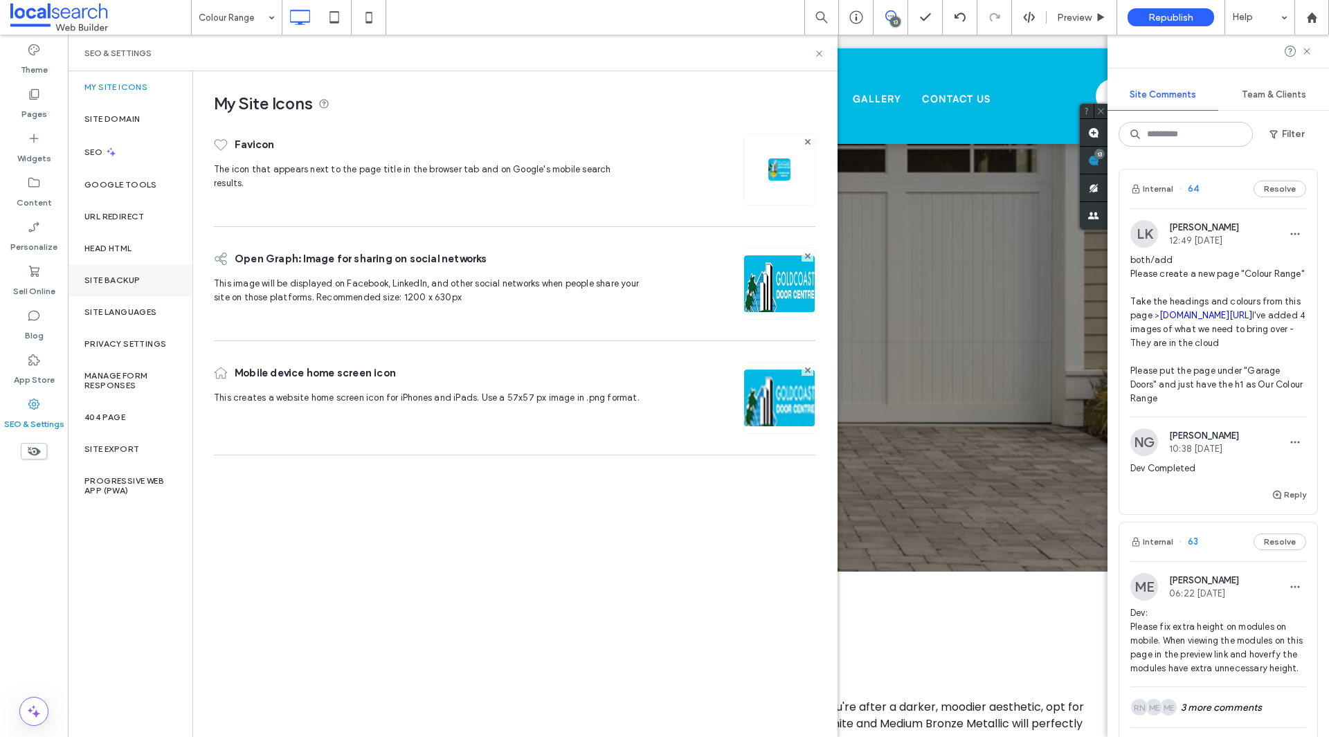
click at [118, 290] on div "Site Backup" at bounding box center [130, 280] width 125 height 32
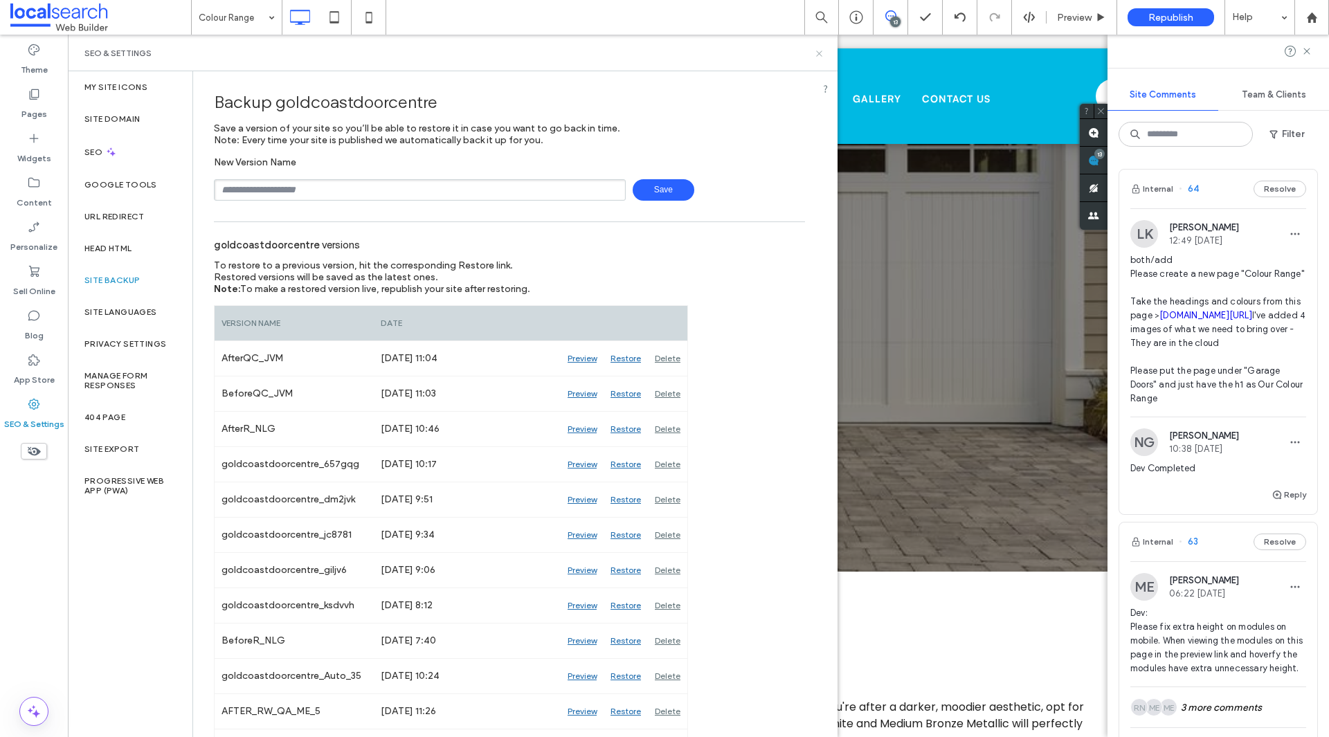
click at [814, 58] on icon at bounding box center [819, 53] width 10 height 10
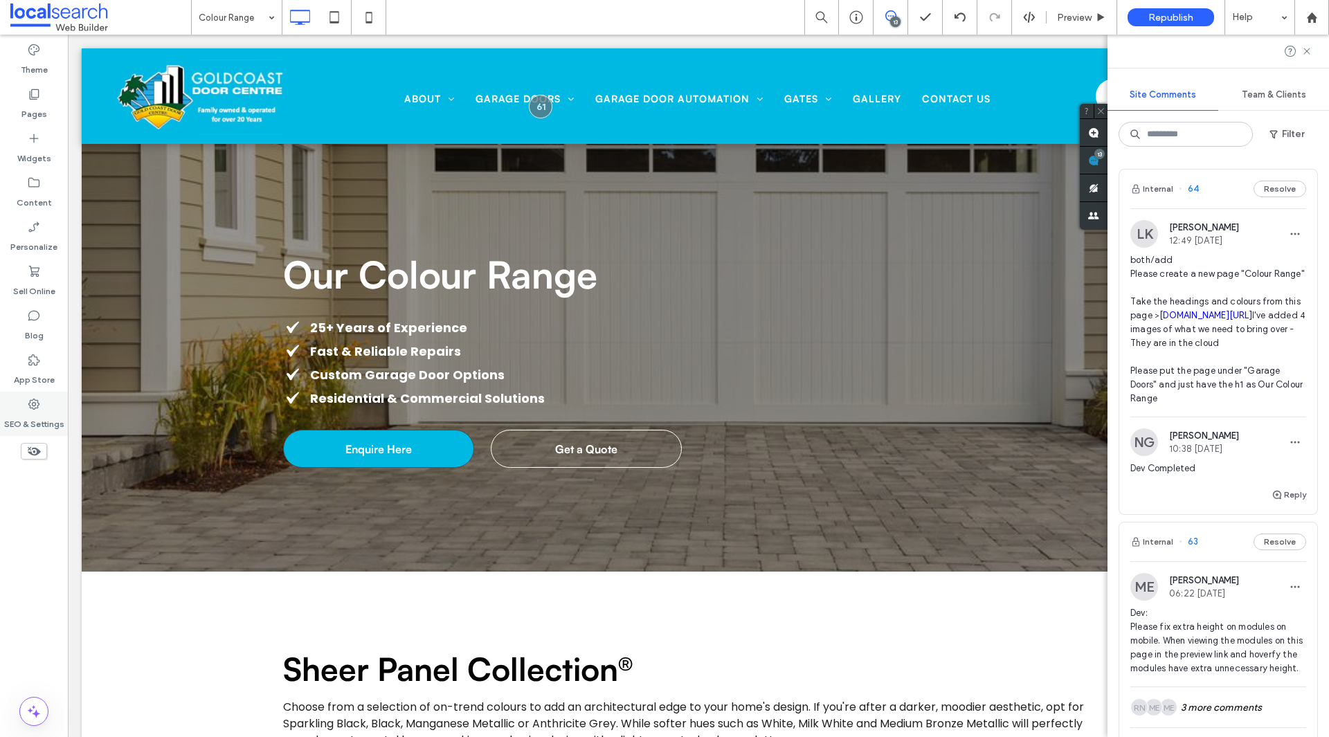
click at [56, 418] on label "SEO & Settings" at bounding box center [34, 420] width 60 height 19
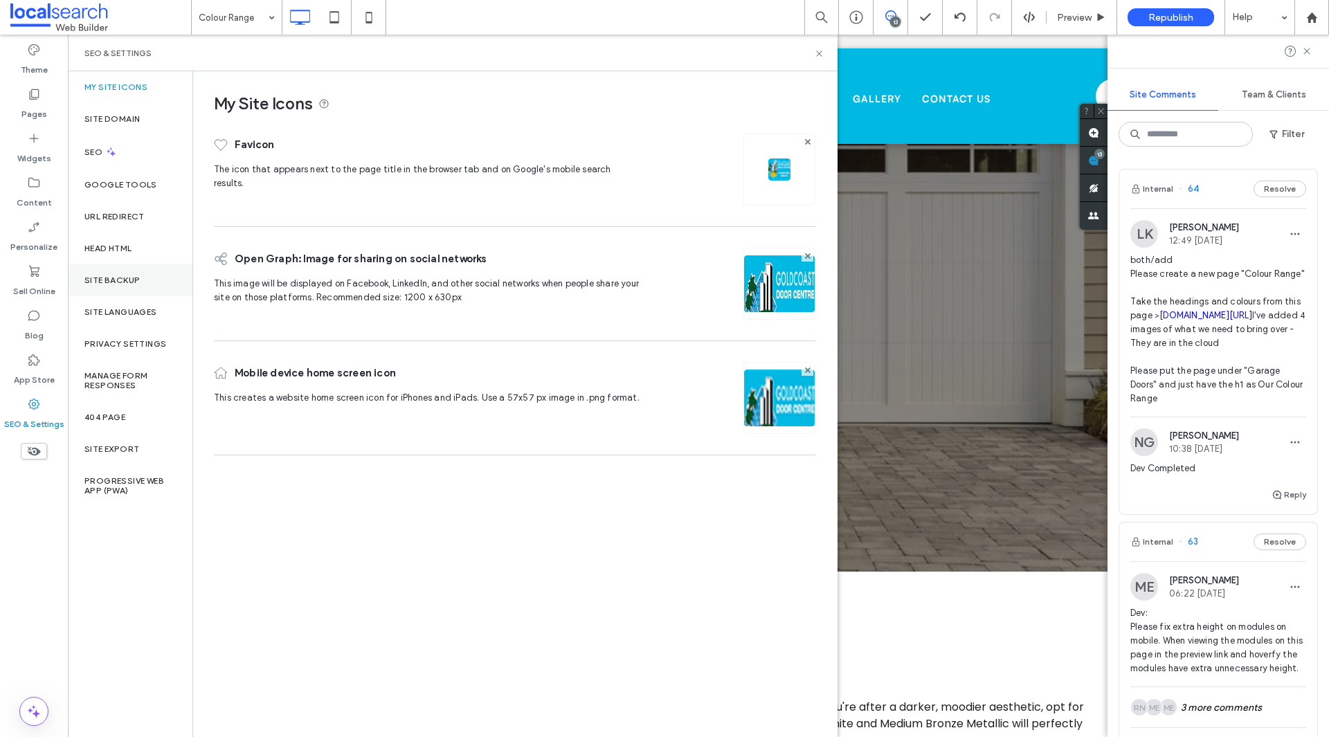
click at [122, 284] on label "Site Backup" at bounding box center [111, 280] width 55 height 10
